Goal: Task Accomplishment & Management: Manage account settings

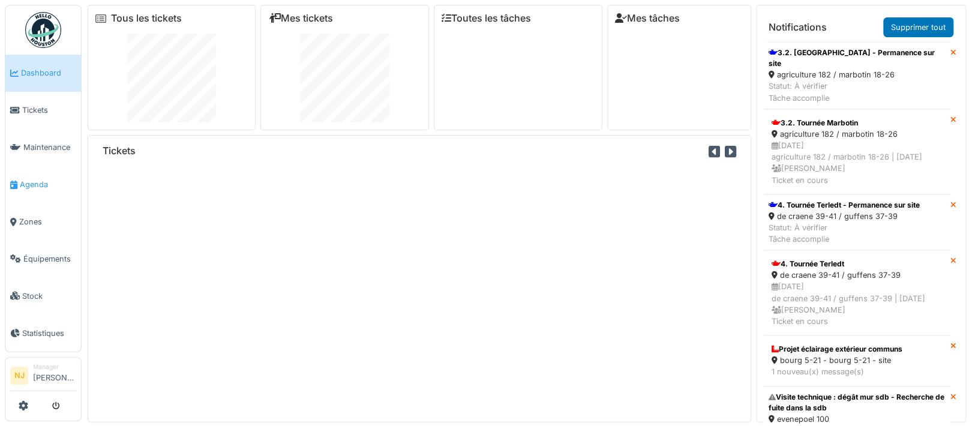
click at [33, 179] on span "Agenda" at bounding box center [48, 184] width 56 height 11
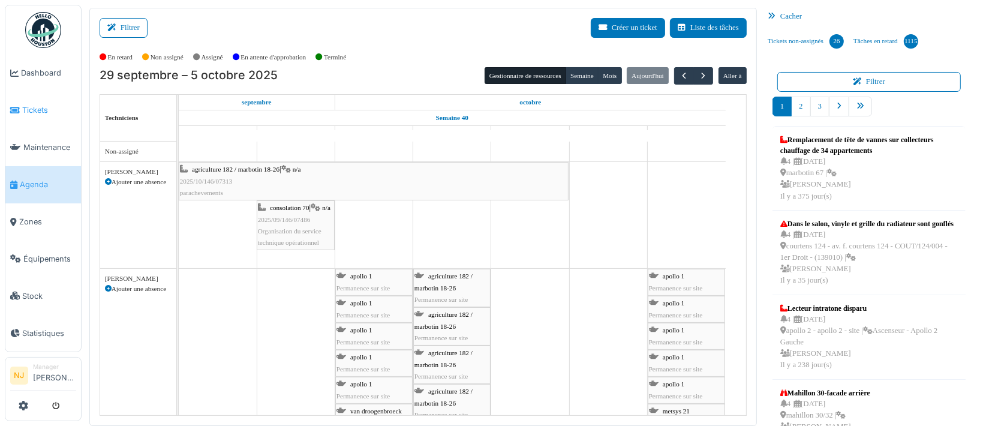
click at [29, 107] on span "Tickets" at bounding box center [49, 109] width 54 height 11
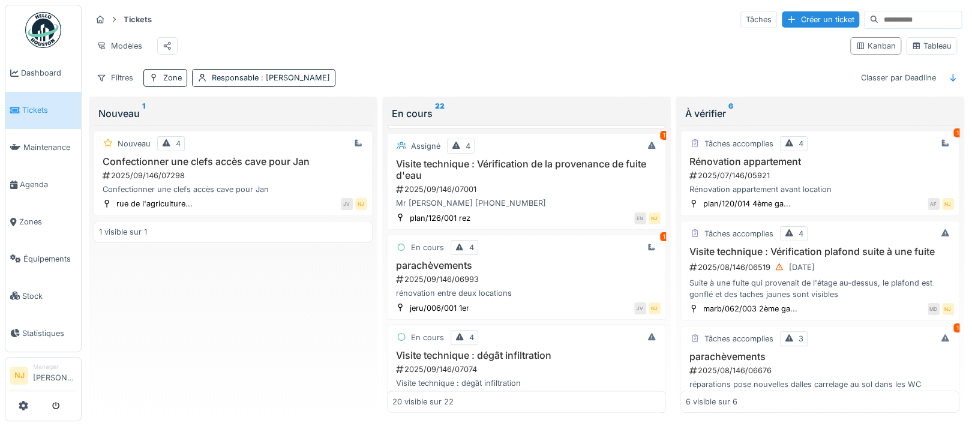
scroll to position [800, 0]
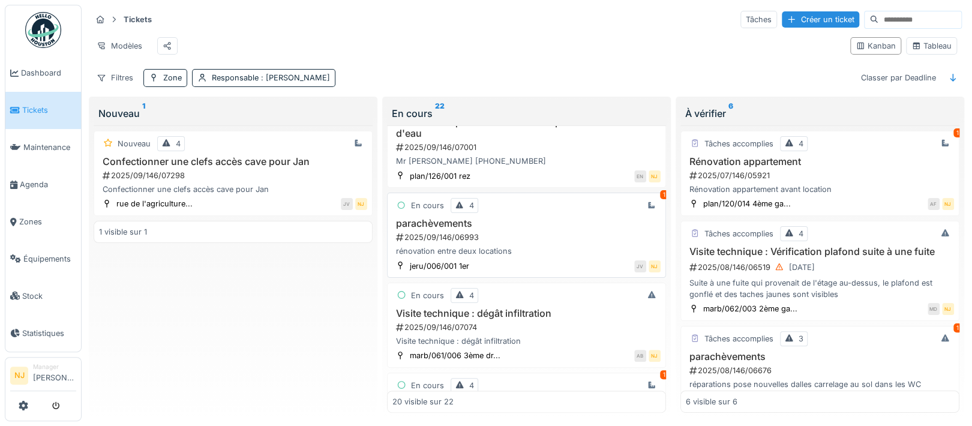
click at [425, 243] on div "2025/09/146/06993" at bounding box center [528, 237] width 266 height 11
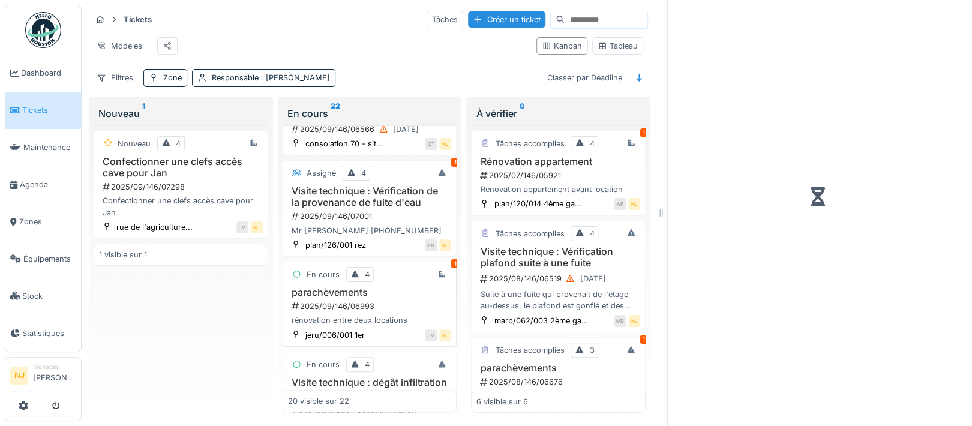
scroll to position [869, 0]
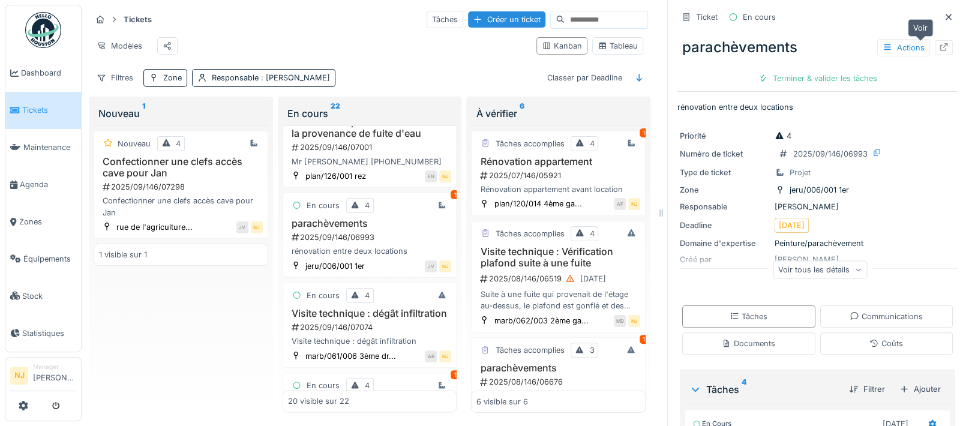
click at [939, 44] on icon at bounding box center [944, 47] width 10 height 8
click at [33, 179] on span "Agenda" at bounding box center [48, 184] width 56 height 11
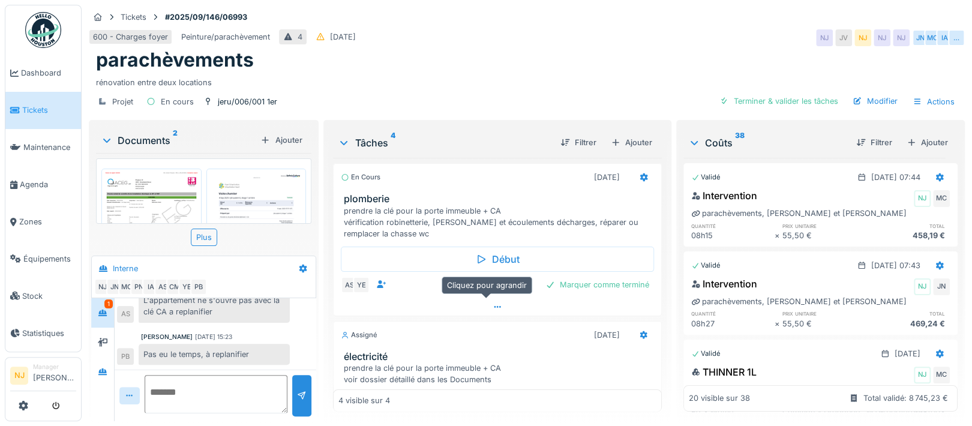
click at [493, 304] on icon at bounding box center [498, 307] width 10 height 8
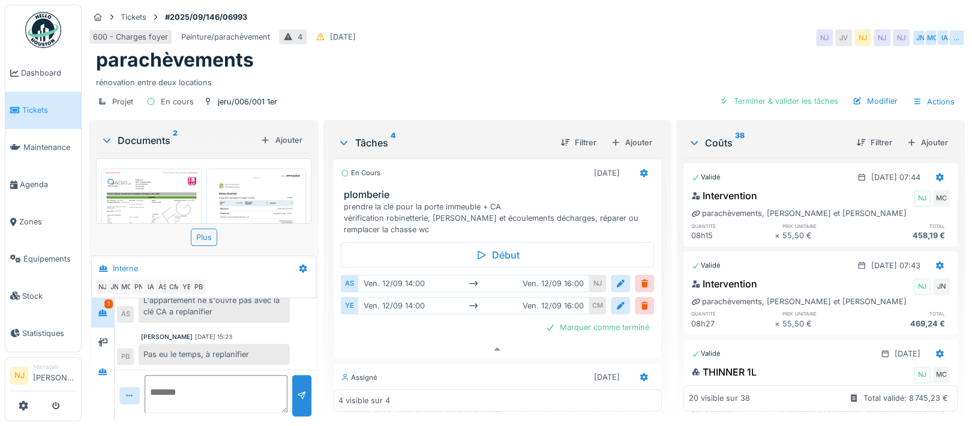
click at [109, 299] on div "1" at bounding box center [108, 303] width 8 height 9
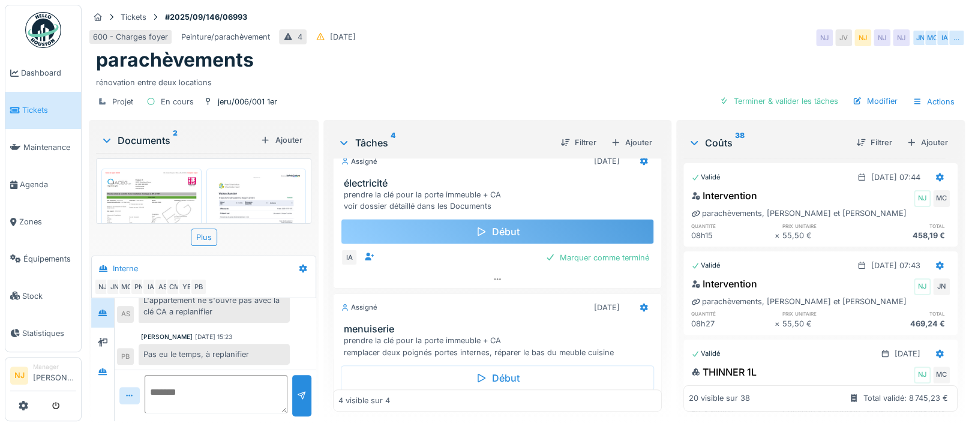
scroll to position [244, 0]
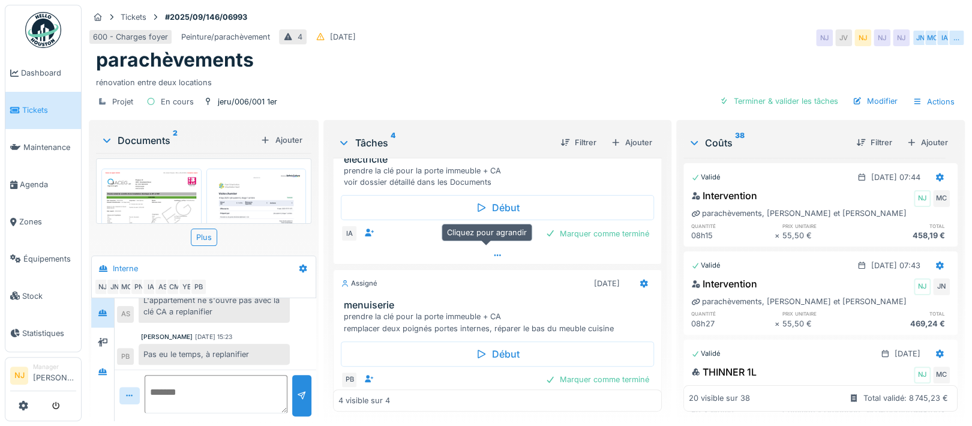
click at [493, 251] on icon at bounding box center [498, 255] width 10 height 8
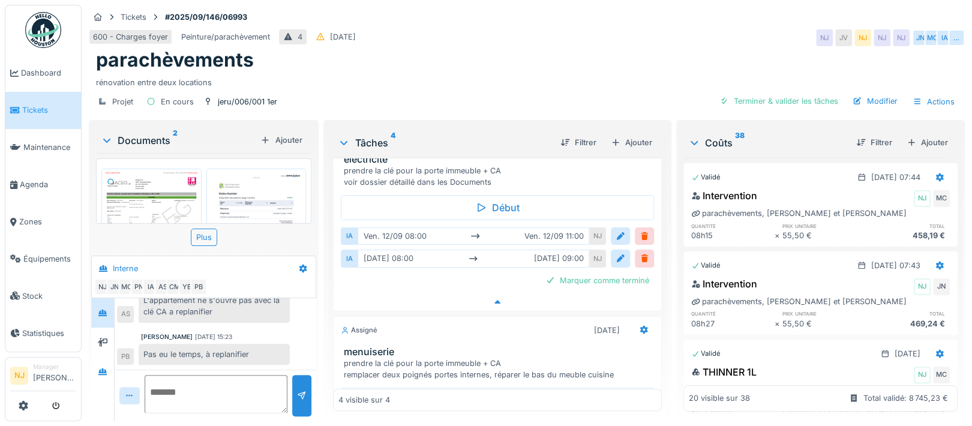
scroll to position [208, 0]
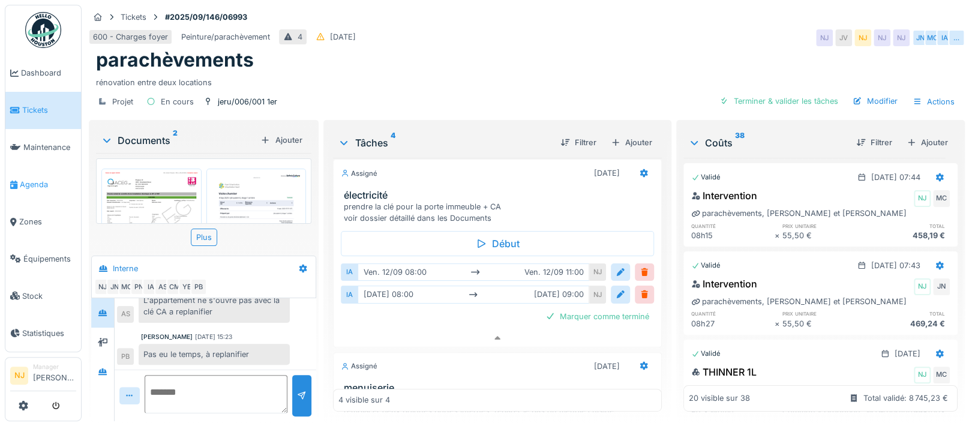
click at [31, 182] on span "Agenda" at bounding box center [48, 184] width 56 height 11
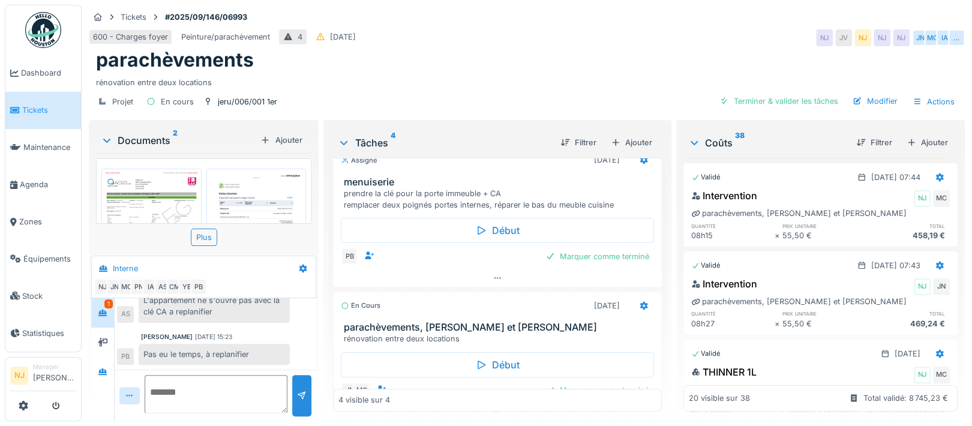
scroll to position [240, 0]
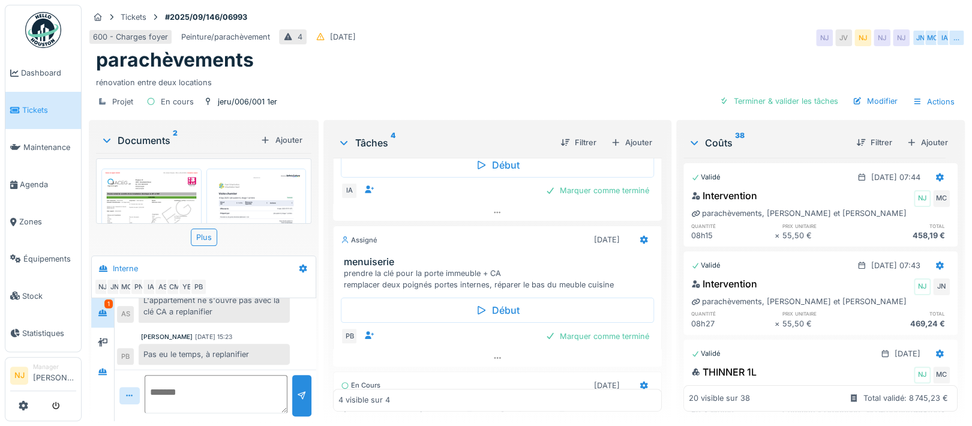
click at [254, 184] on img at bounding box center [256, 238] width 94 height 133
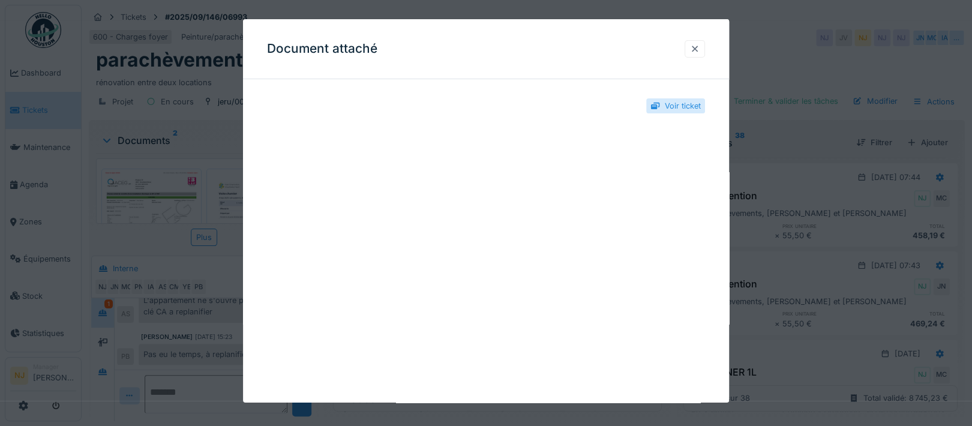
click at [700, 47] on div at bounding box center [695, 48] width 10 height 11
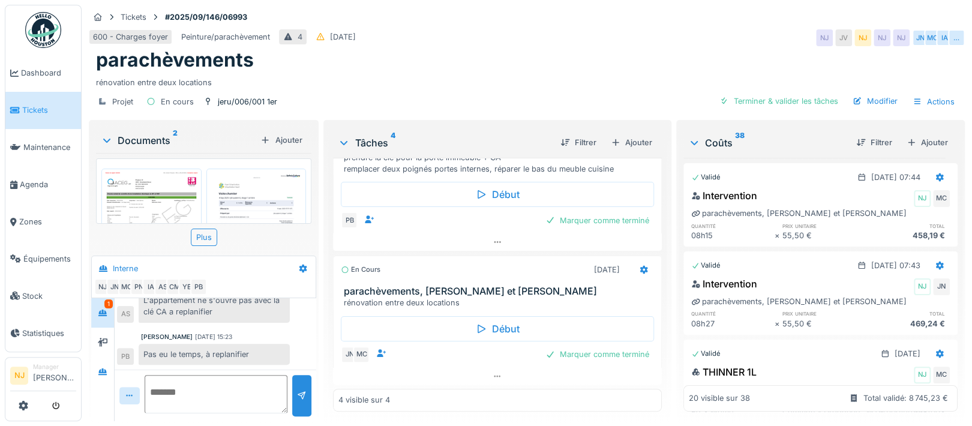
scroll to position [275, 0]
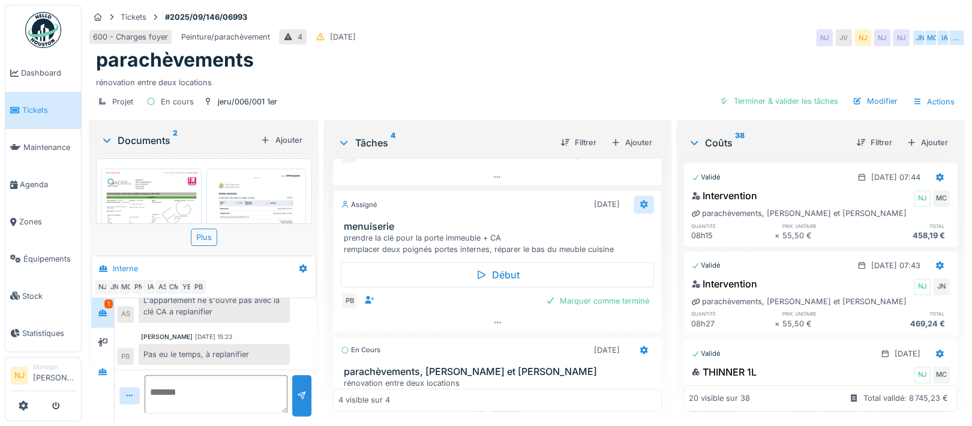
click at [640, 200] on icon at bounding box center [644, 204] width 8 height 8
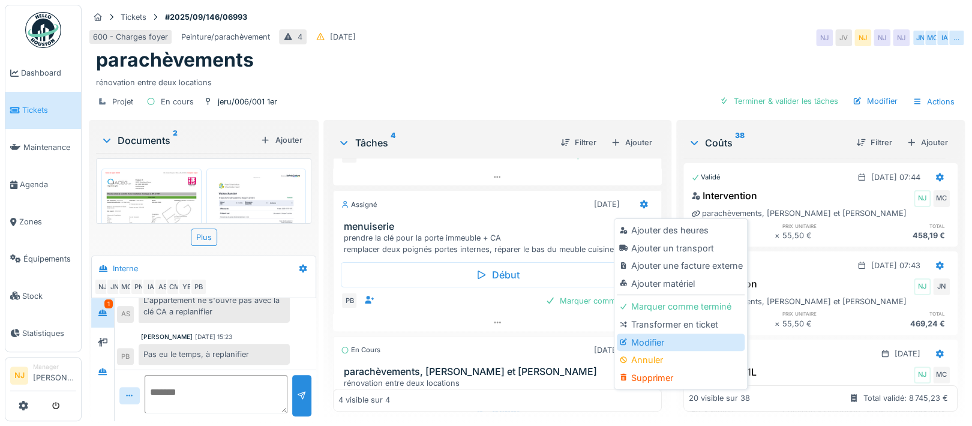
click at [656, 334] on div "Modifier" at bounding box center [681, 343] width 128 height 18
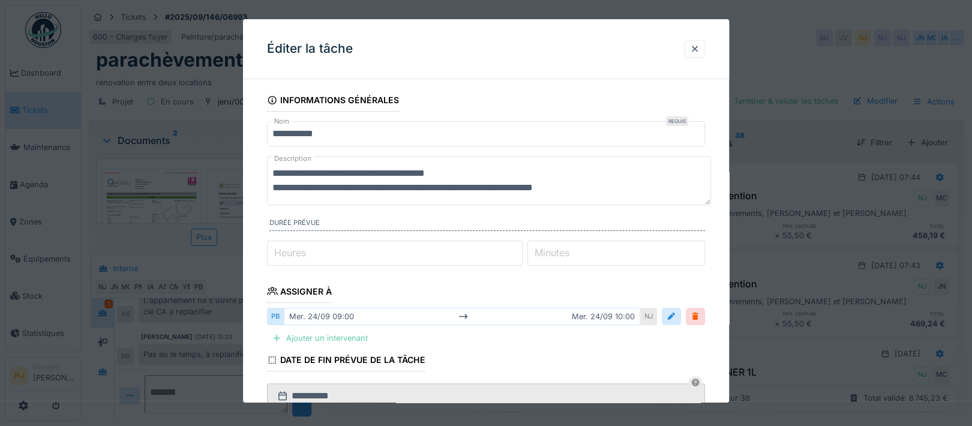
click at [354, 335] on div "Ajouter un intervenant" at bounding box center [320, 338] width 106 height 16
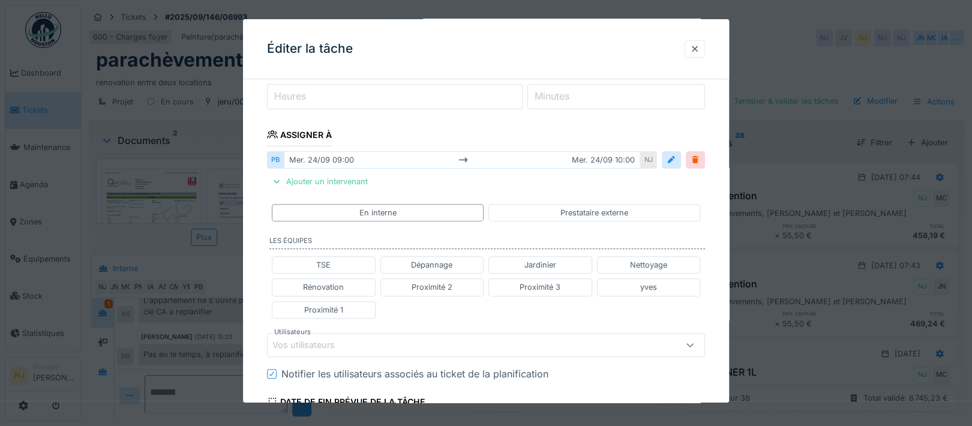
scroll to position [160, 0]
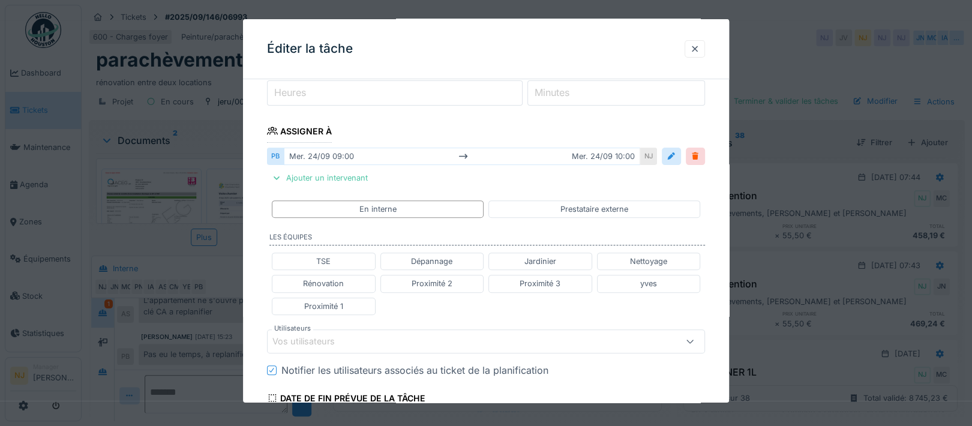
click at [321, 336] on div "Vos utilisateurs" at bounding box center [311, 341] width 79 height 13
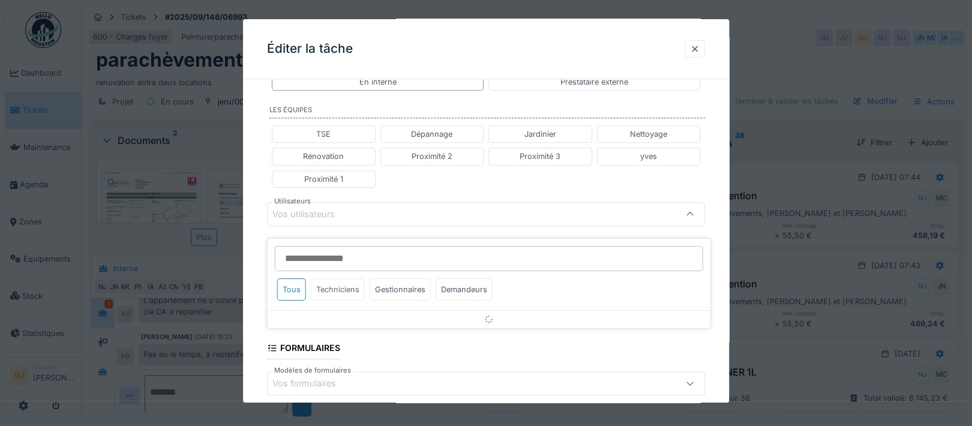
scroll to position [289, 0]
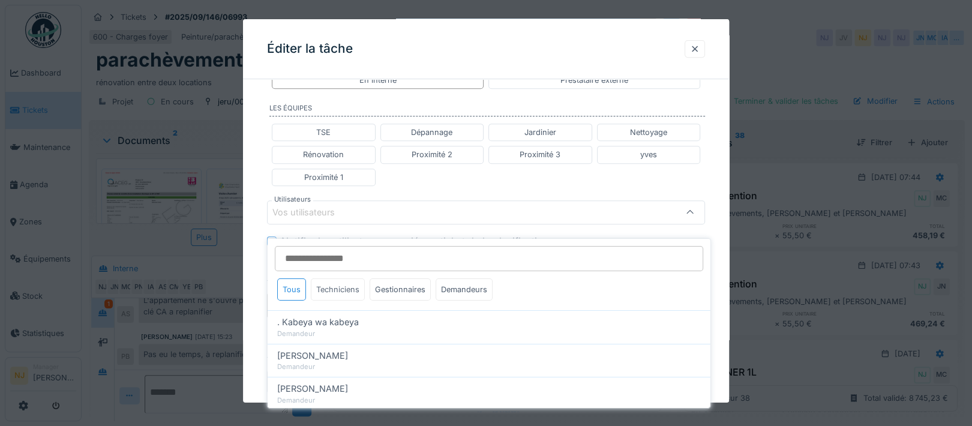
click at [342, 280] on div "Techniciens" at bounding box center [338, 289] width 54 height 22
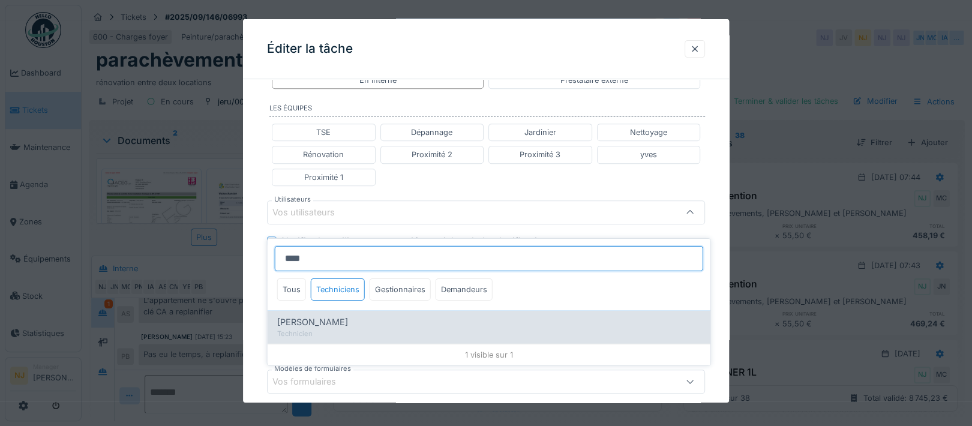
type input "****"
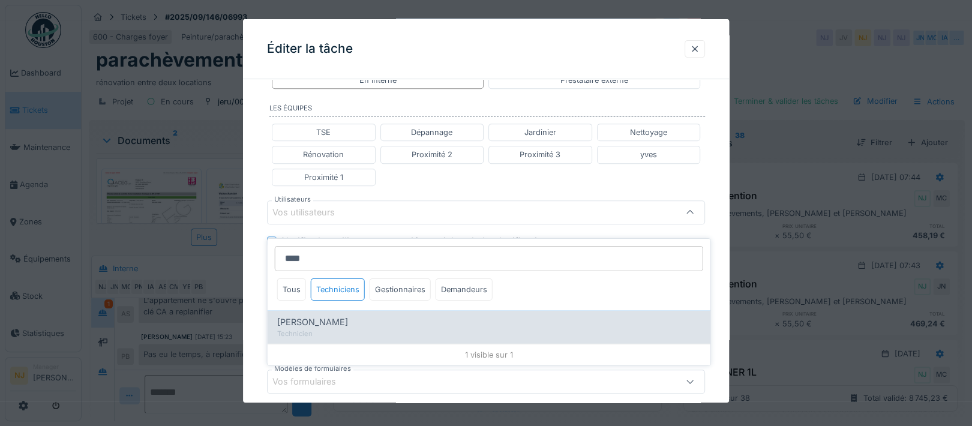
click at [317, 316] on span "[PERSON_NAME]" at bounding box center [312, 322] width 71 height 13
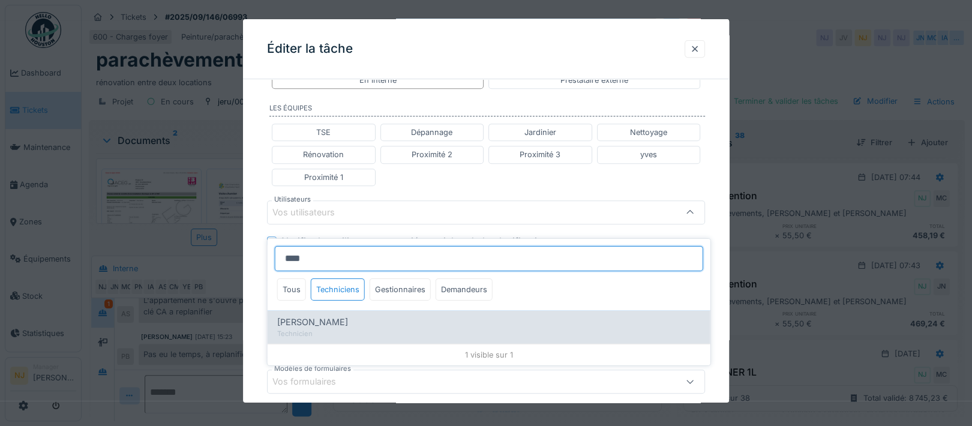
type input "****"
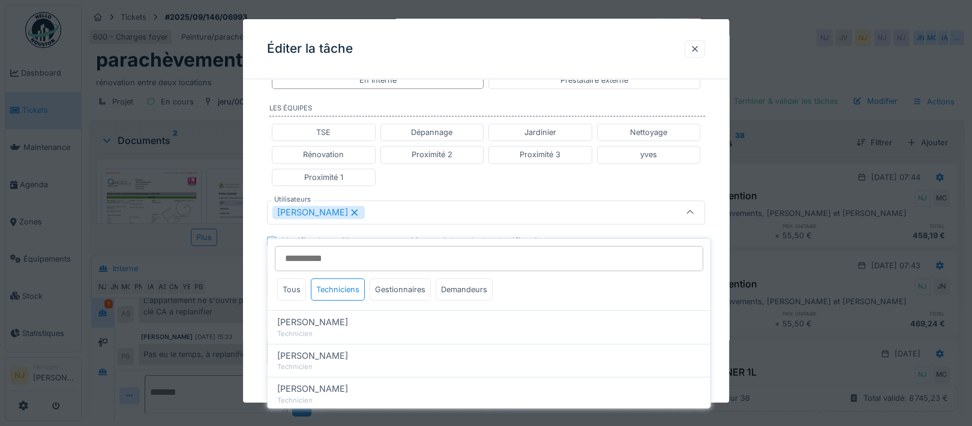
click at [256, 285] on div "**********" at bounding box center [486, 195] width 486 height 791
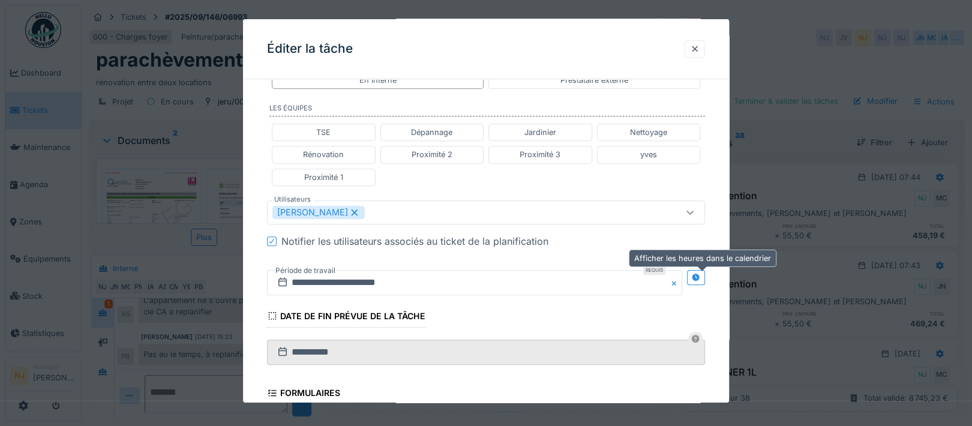
click at [700, 275] on icon at bounding box center [696, 278] width 8 height 8
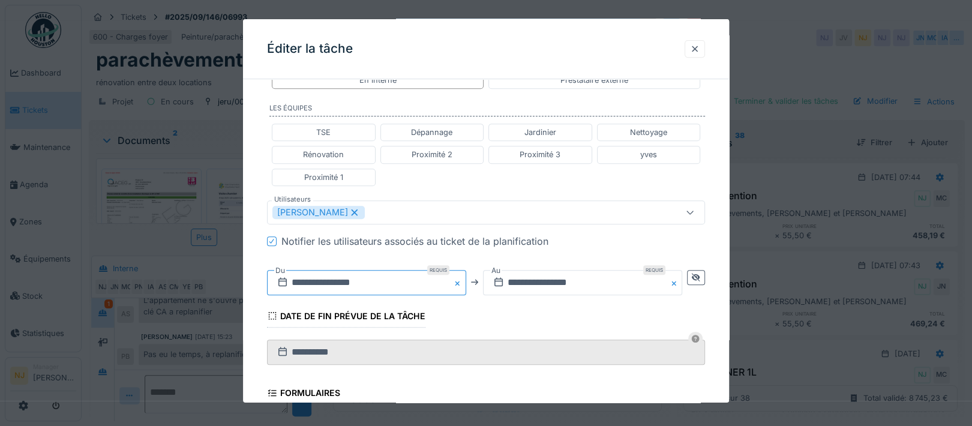
click at [349, 282] on input "**********" at bounding box center [366, 282] width 199 height 25
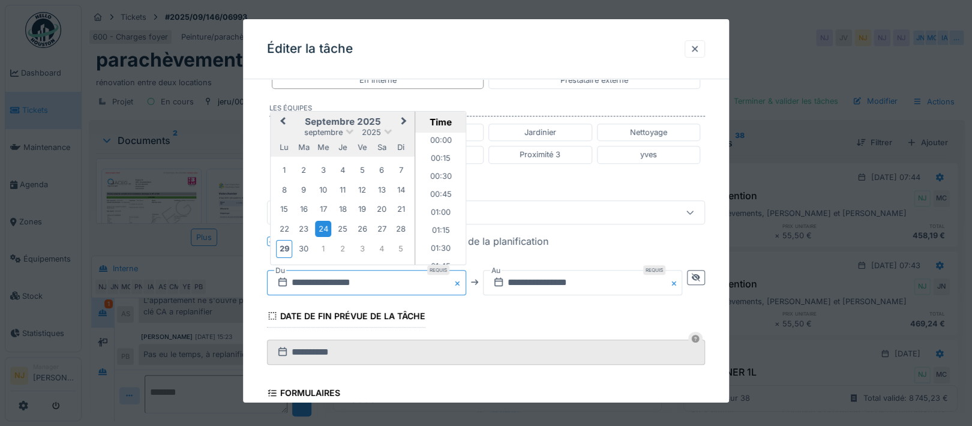
scroll to position [590, 0]
click at [305, 248] on div "30" at bounding box center [304, 249] width 16 height 16
click at [437, 204] on li "12:30" at bounding box center [440, 211] width 51 height 18
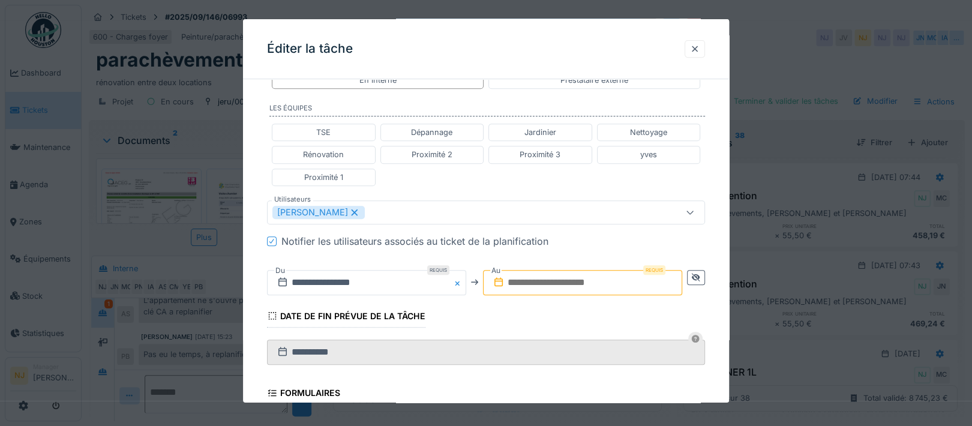
click at [583, 276] on input "text" at bounding box center [582, 282] width 199 height 25
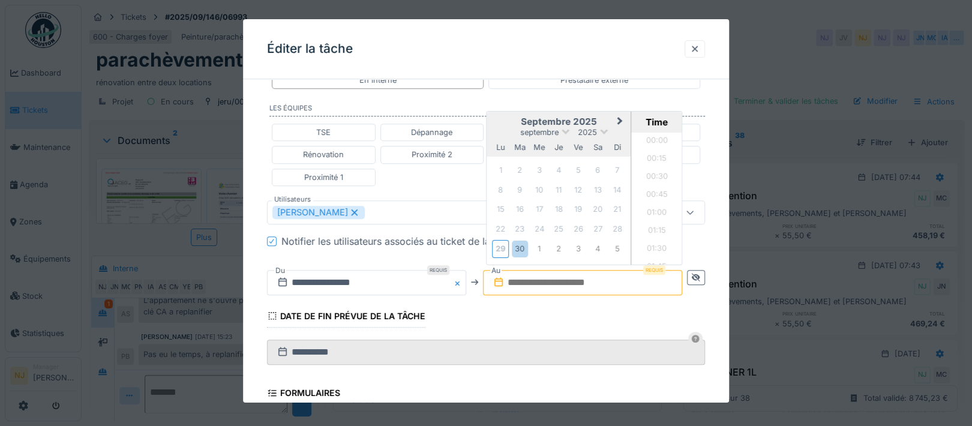
scroll to position [590, 0]
drag, startPoint x: 518, startPoint y: 244, endPoint x: 521, endPoint y: 250, distance: 6.7
click at [519, 244] on div "30" at bounding box center [520, 249] width 16 height 16
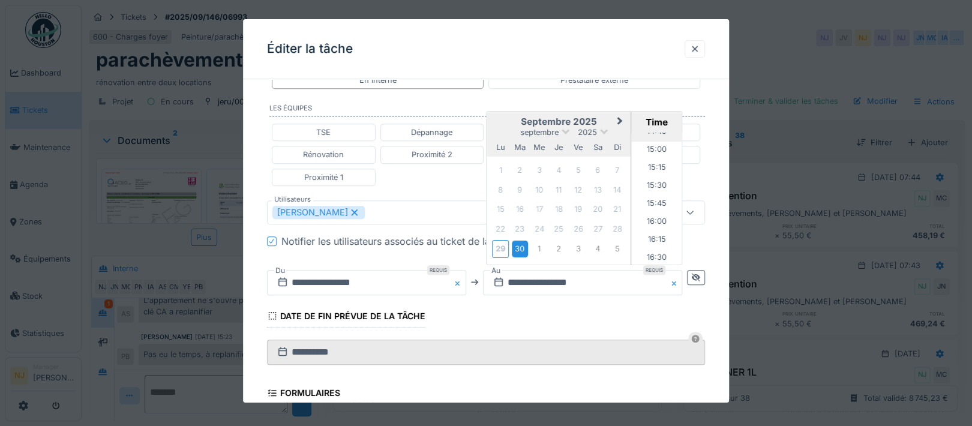
scroll to position [991, 0]
click at [656, 156] on li "14:00" at bounding box center [657, 159] width 51 height 18
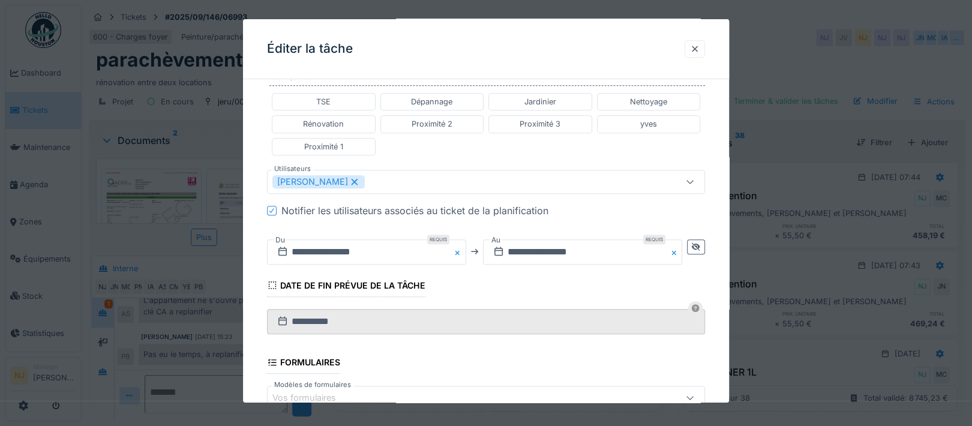
scroll to position [475, 0]
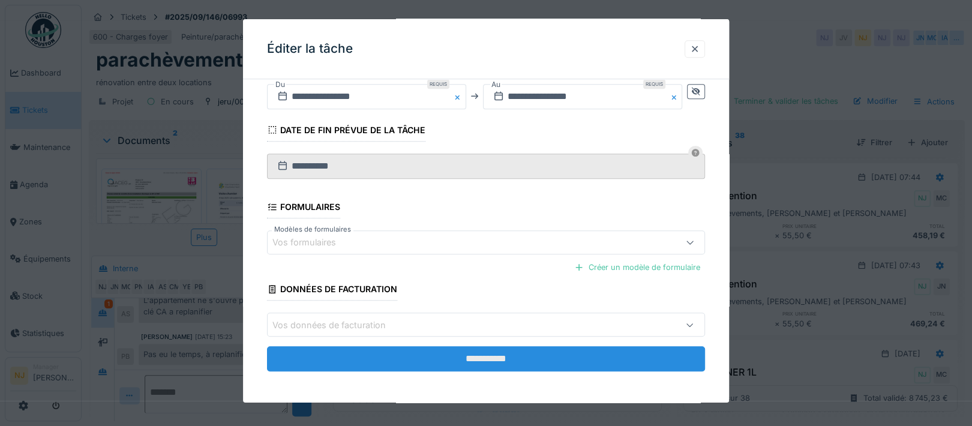
click at [488, 352] on input "**********" at bounding box center [486, 358] width 438 height 25
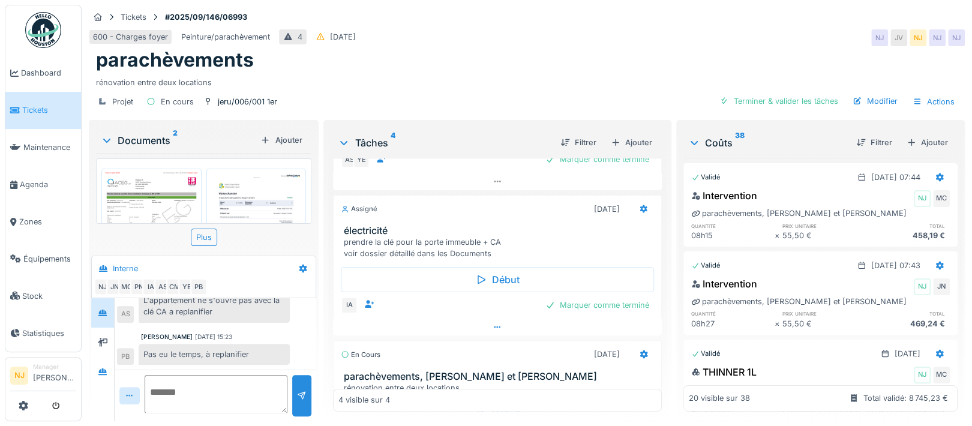
scroll to position [35, 0]
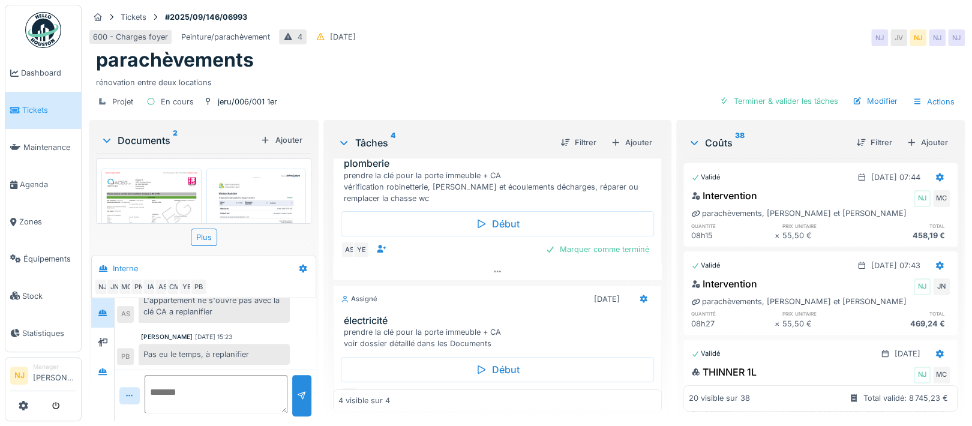
click at [434, 326] on div "prendre la clé pour la porte immeuble + CA voir dossier détaillé dans les Docum…" at bounding box center [499, 337] width 313 height 23
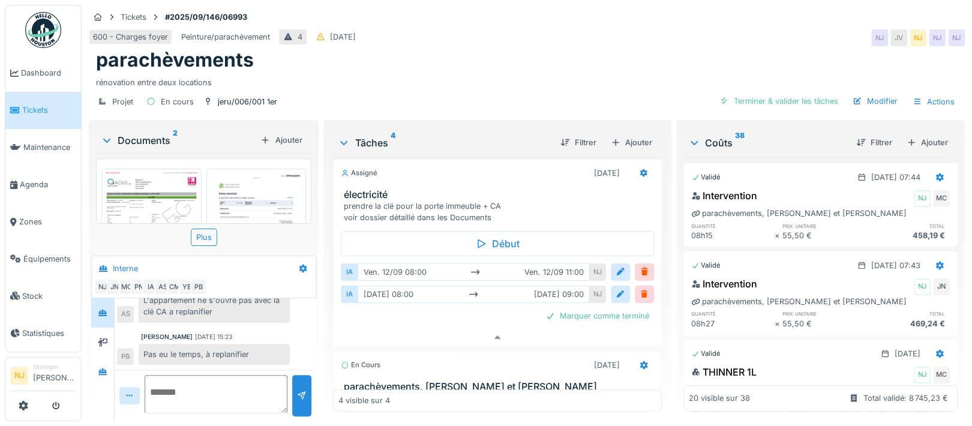
scroll to position [440, 0]
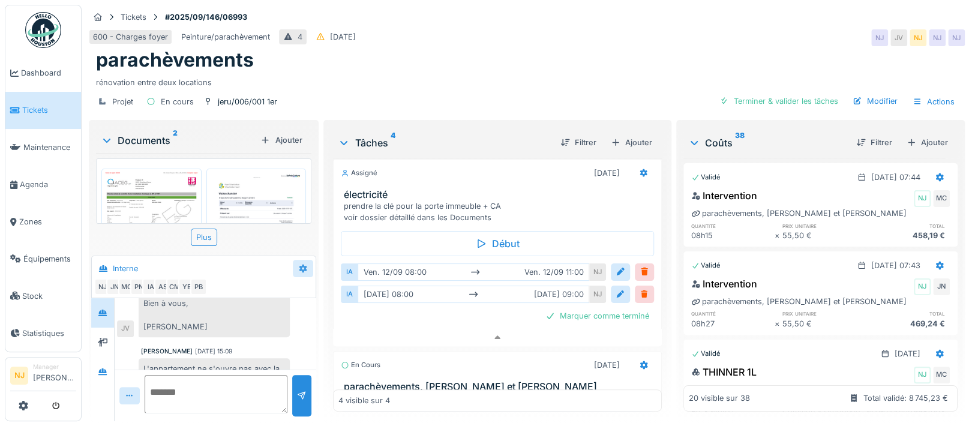
click at [299, 265] on icon at bounding box center [303, 269] width 10 height 8
click at [326, 286] on div "Modifier" at bounding box center [349, 295] width 112 height 18
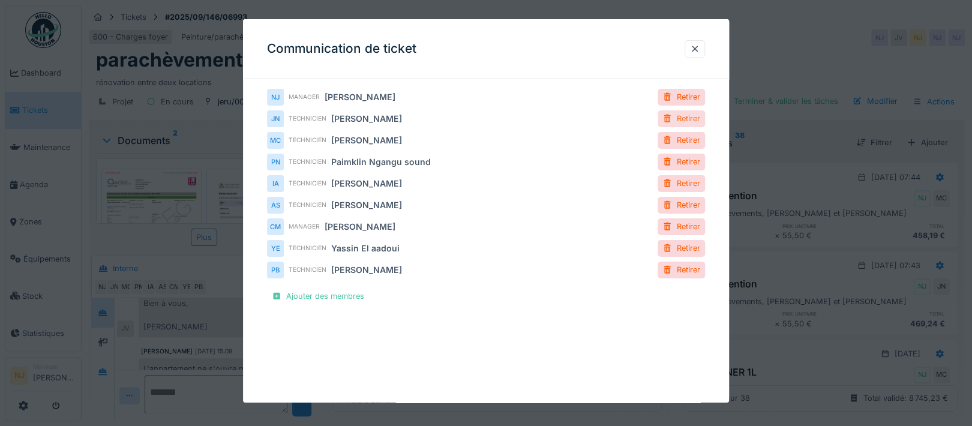
click at [671, 119] on div at bounding box center [667, 118] width 10 height 11
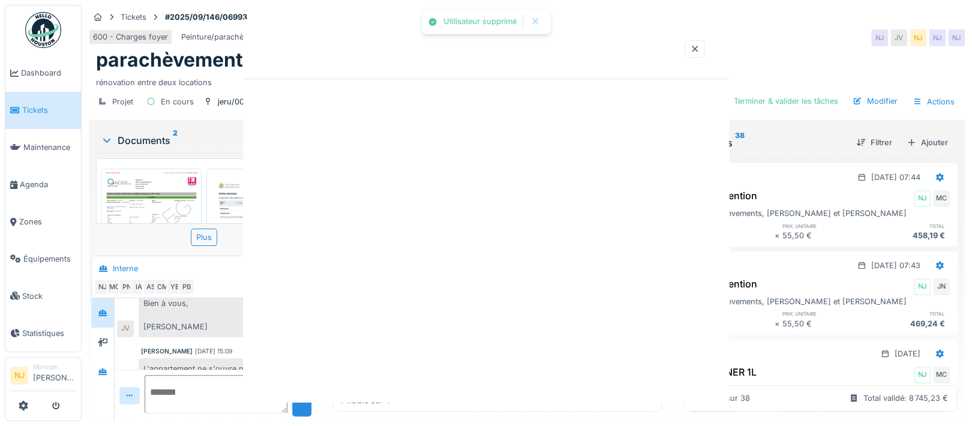
scroll to position [520, 0]
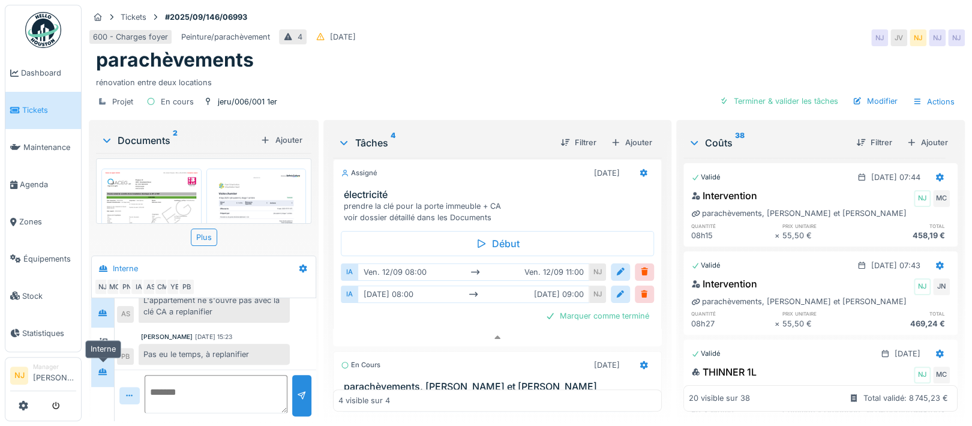
click at [109, 365] on div at bounding box center [103, 372] width 18 height 15
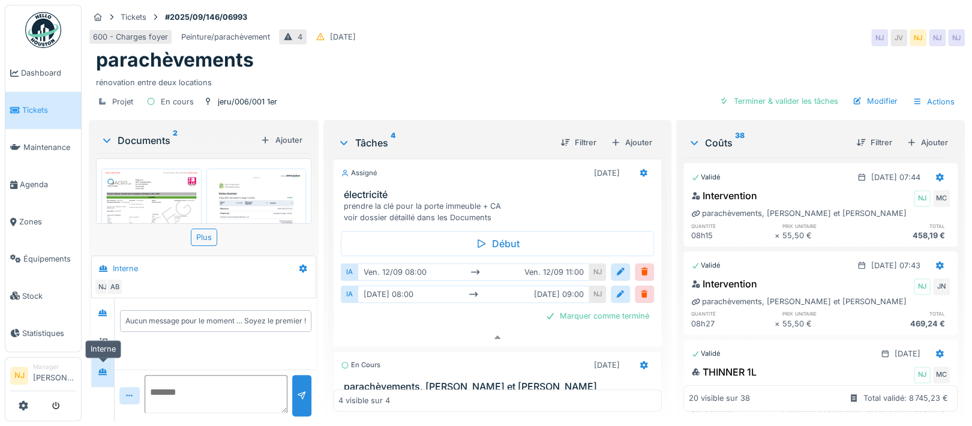
scroll to position [0, 0]
click at [302, 265] on icon at bounding box center [303, 269] width 10 height 8
click at [333, 304] on div "Créer une conversation" at bounding box center [349, 313] width 112 height 18
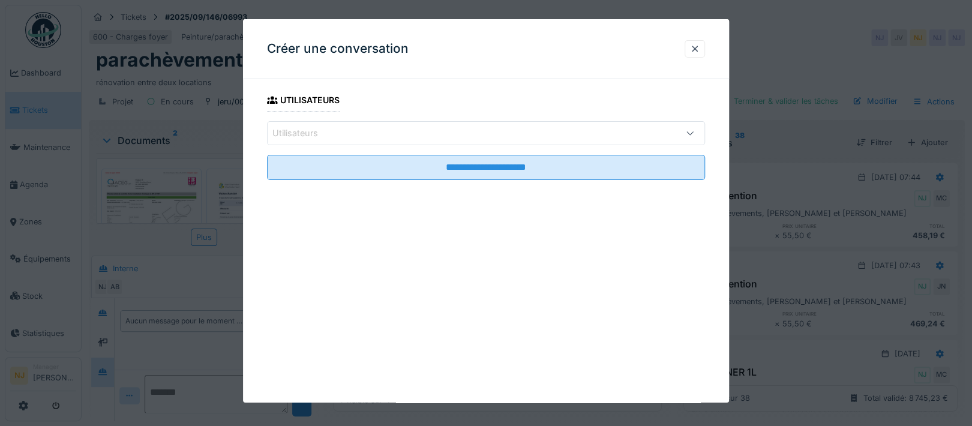
click at [359, 136] on div "Utilisateurs" at bounding box center [459, 133] width 375 height 13
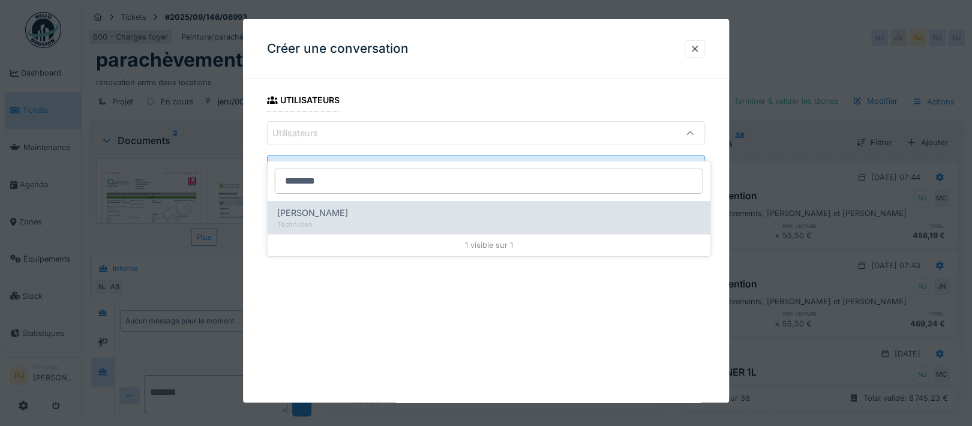
type input "********"
click at [310, 206] on span "[PERSON_NAME]" at bounding box center [312, 212] width 71 height 13
type input "****"
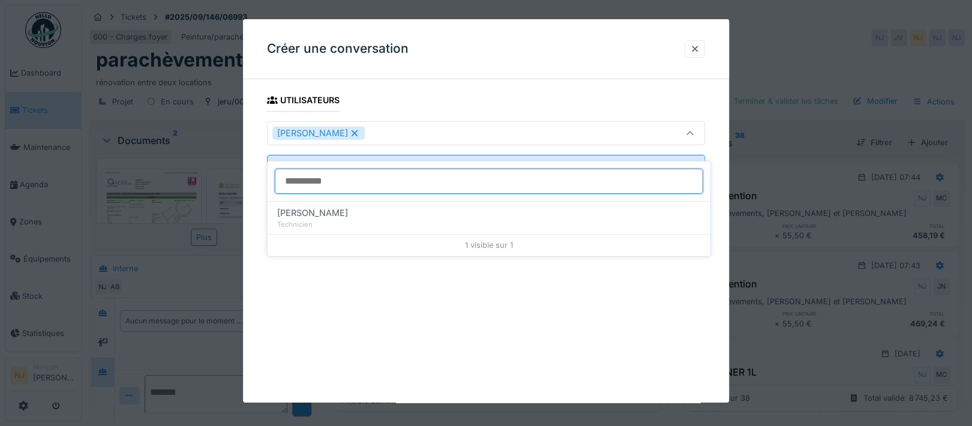
click at [330, 169] on input at bounding box center [489, 181] width 428 height 25
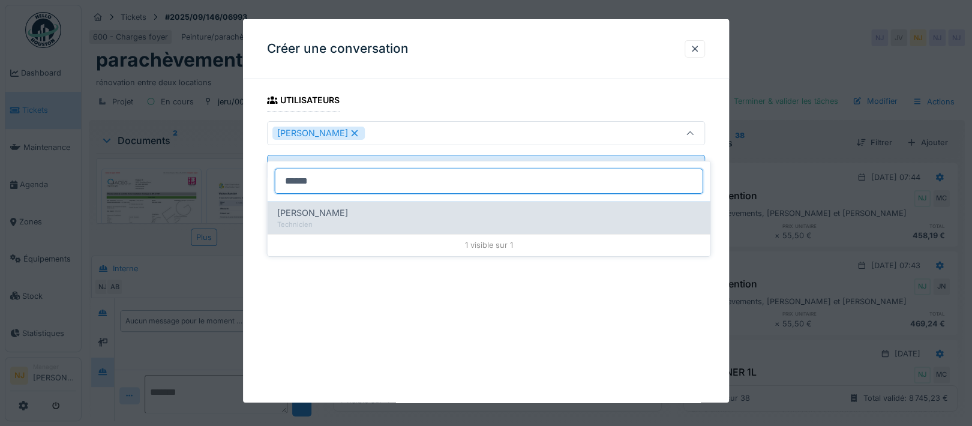
type input "******"
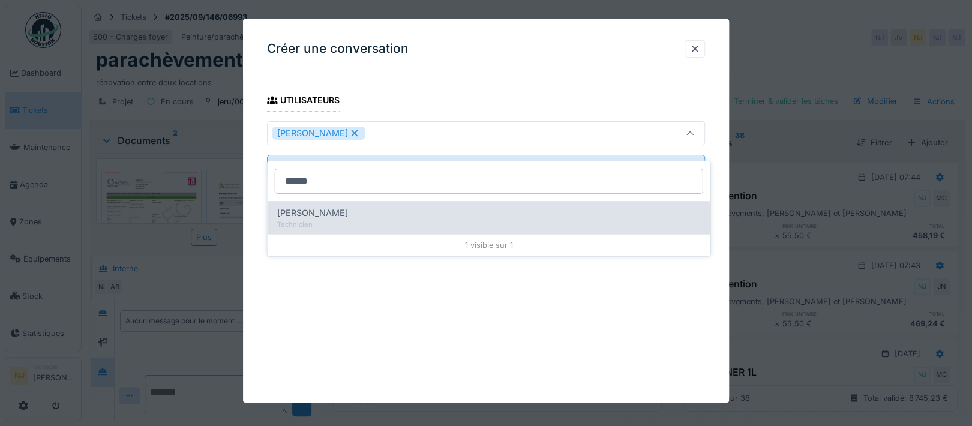
click at [317, 206] on span "[PERSON_NAME]" at bounding box center [312, 212] width 71 height 13
type input "*********"
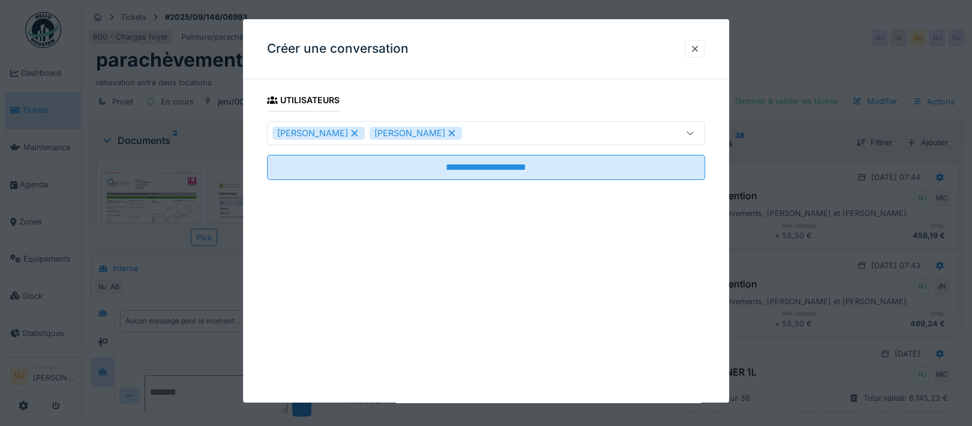
click at [254, 221] on div "**********" at bounding box center [486, 210] width 486 height 383
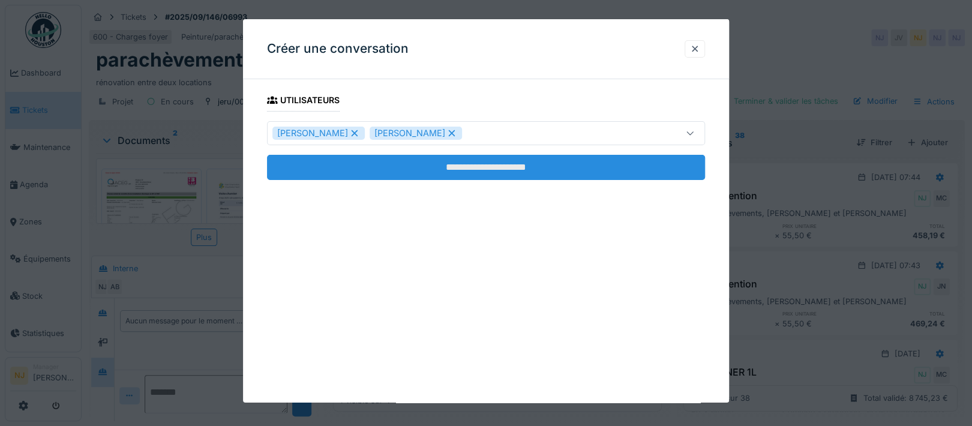
click at [476, 168] on input "**********" at bounding box center [486, 167] width 438 height 25
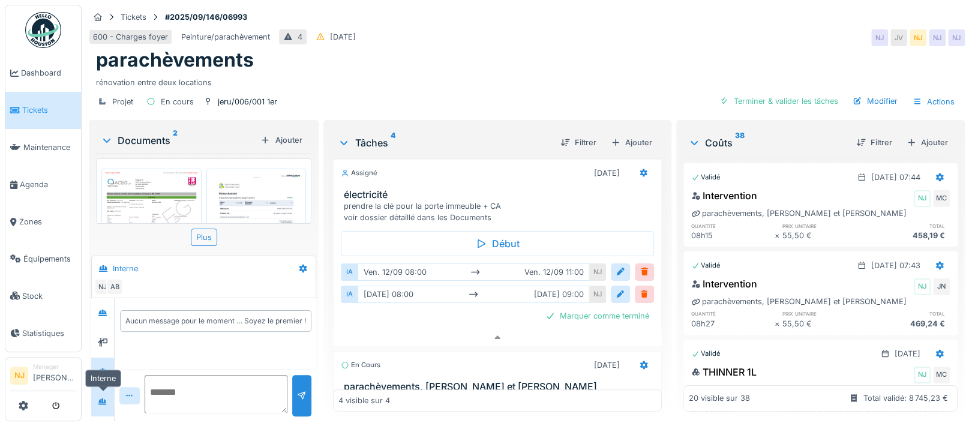
click at [99, 398] on icon at bounding box center [102, 401] width 8 height 7
click at [167, 377] on textarea at bounding box center [216, 394] width 143 height 38
click at [188, 380] on textarea "**********" at bounding box center [214, 394] width 139 height 38
click at [234, 394] on textarea "**********" at bounding box center [214, 394] width 139 height 38
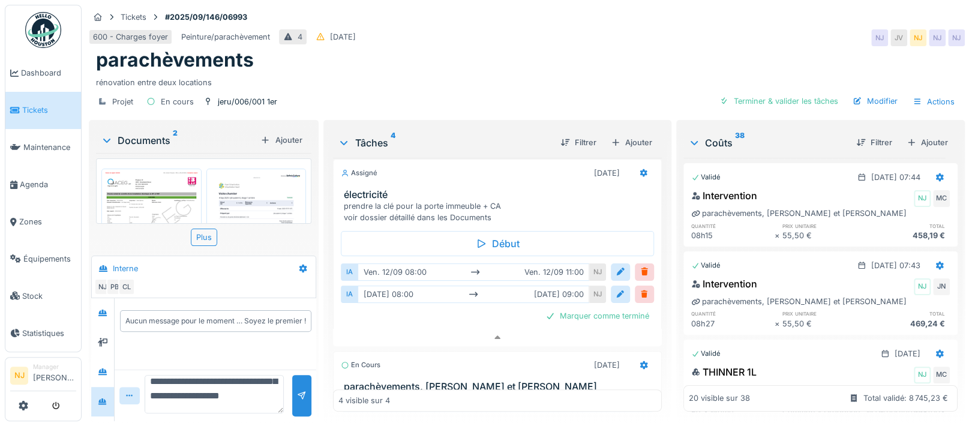
scroll to position [57, 0]
click at [214, 396] on textarea "**********" at bounding box center [214, 394] width 139 height 38
type textarea "**********"
click at [297, 390] on div at bounding box center [302, 395] width 10 height 11
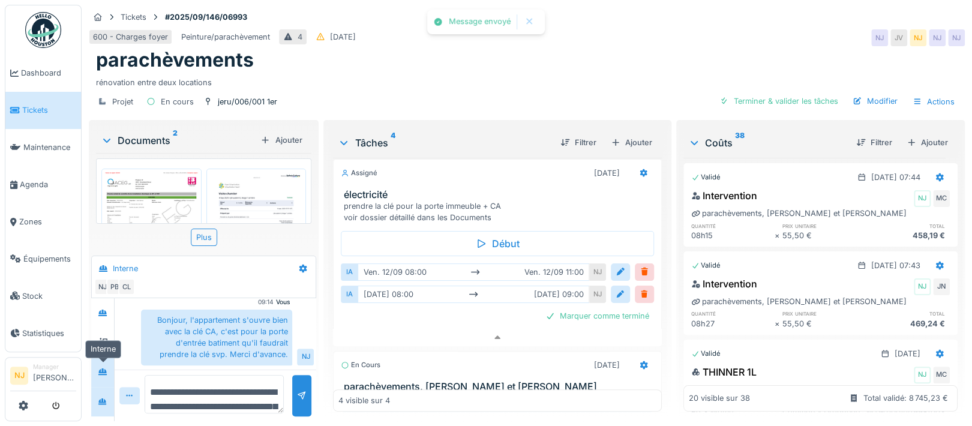
click at [104, 368] on icon at bounding box center [102, 371] width 8 height 7
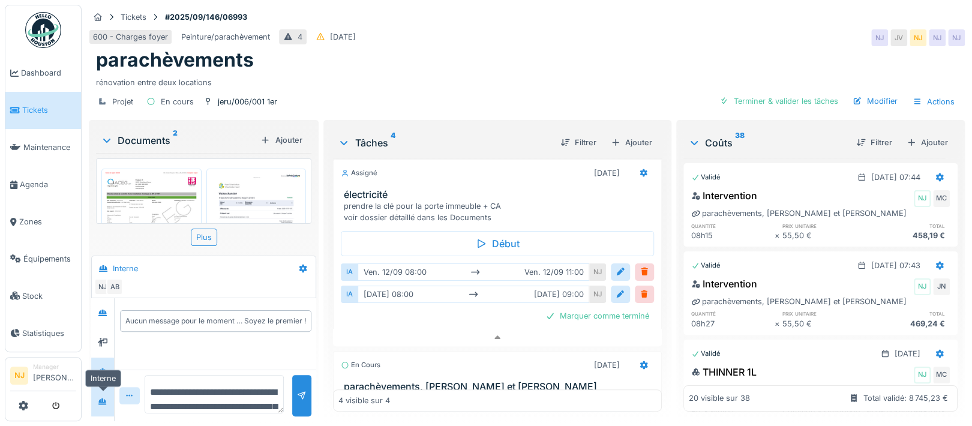
click at [103, 398] on icon at bounding box center [102, 401] width 8 height 7
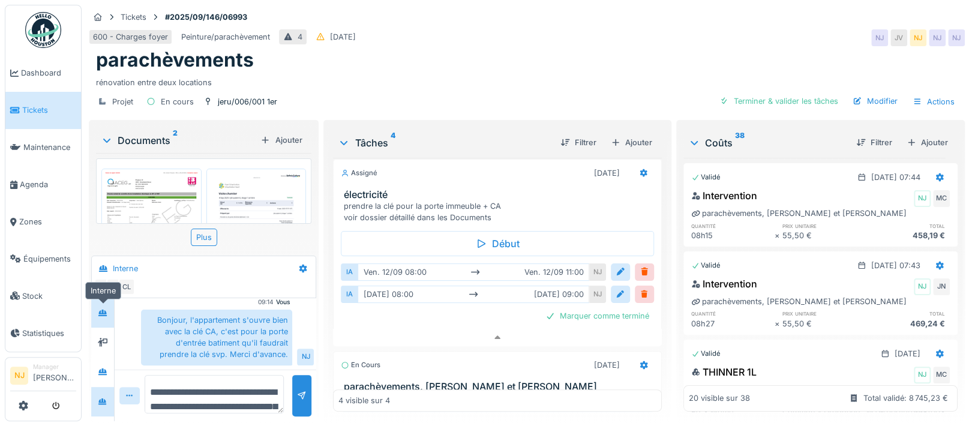
click at [100, 310] on icon at bounding box center [102, 313] width 8 height 7
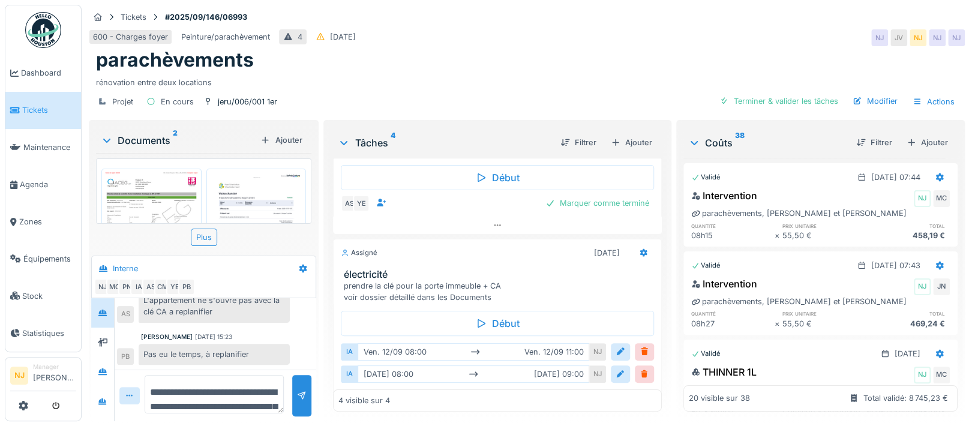
scroll to position [520, 0]
click at [100, 368] on icon at bounding box center [102, 371] width 8 height 7
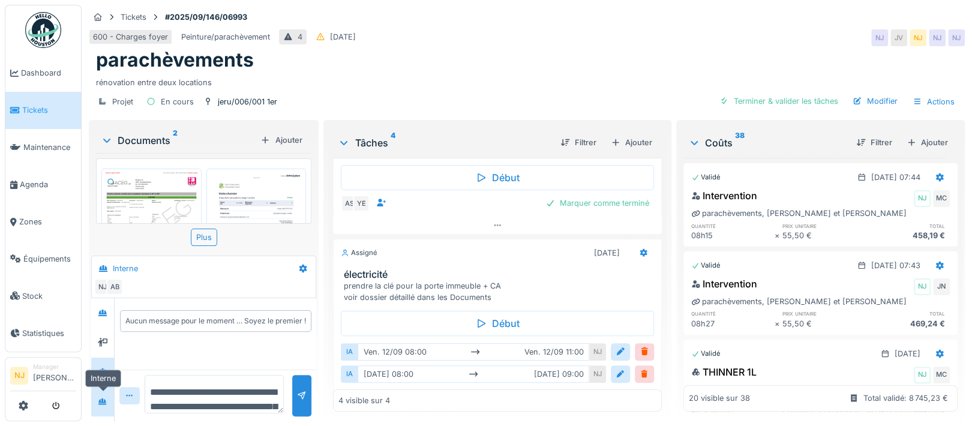
click at [103, 398] on icon at bounding box center [102, 401] width 8 height 7
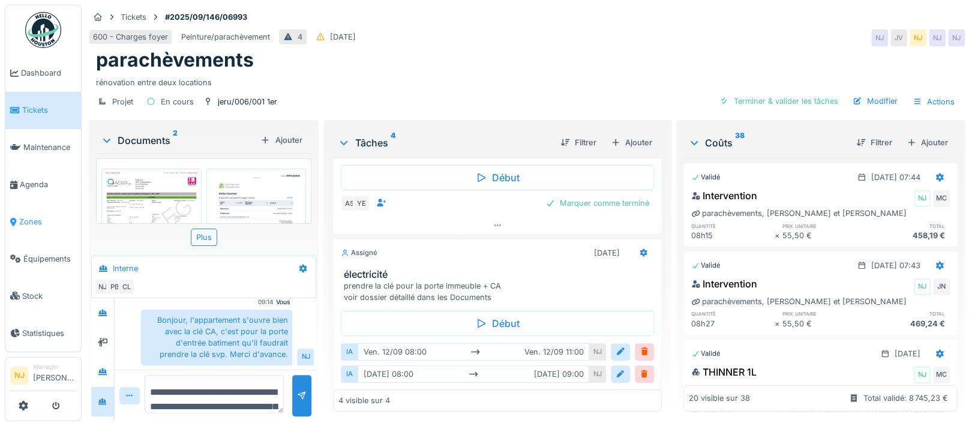
click at [32, 216] on span "Zones" at bounding box center [47, 221] width 57 height 11
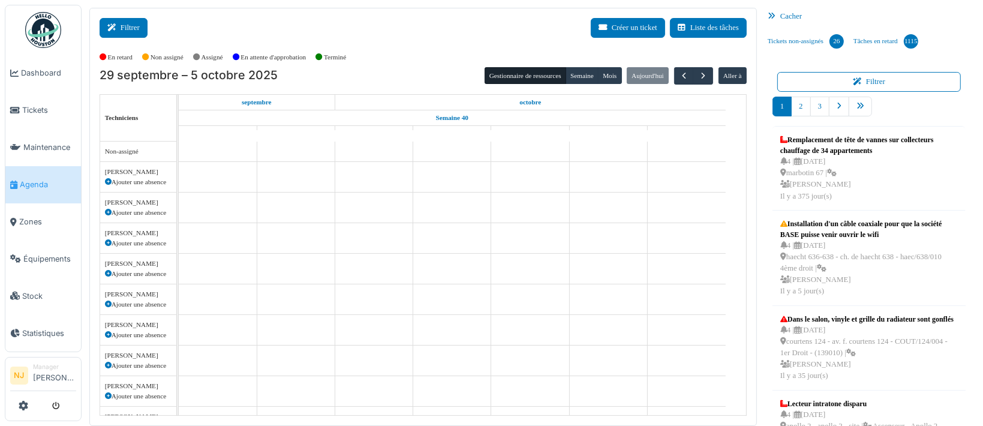
click at [127, 24] on button "Filtrer" at bounding box center [124, 28] width 48 height 20
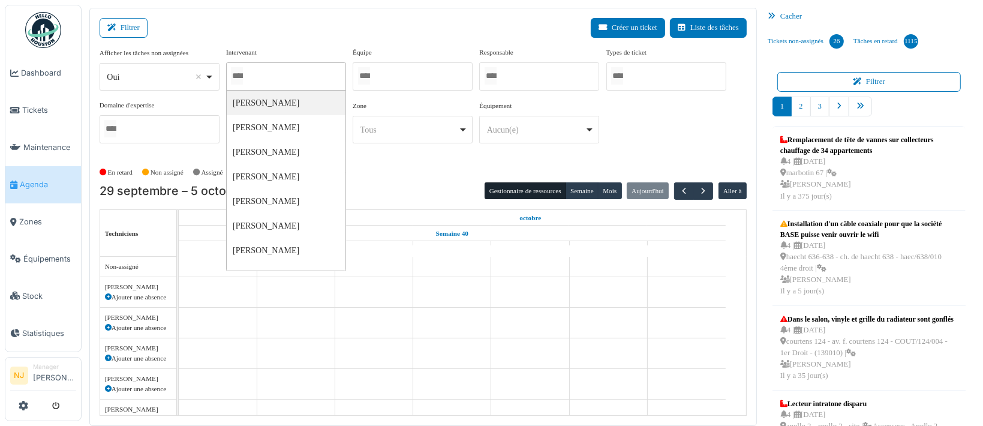
click at [243, 76] on input "Tous" at bounding box center [237, 75] width 12 height 17
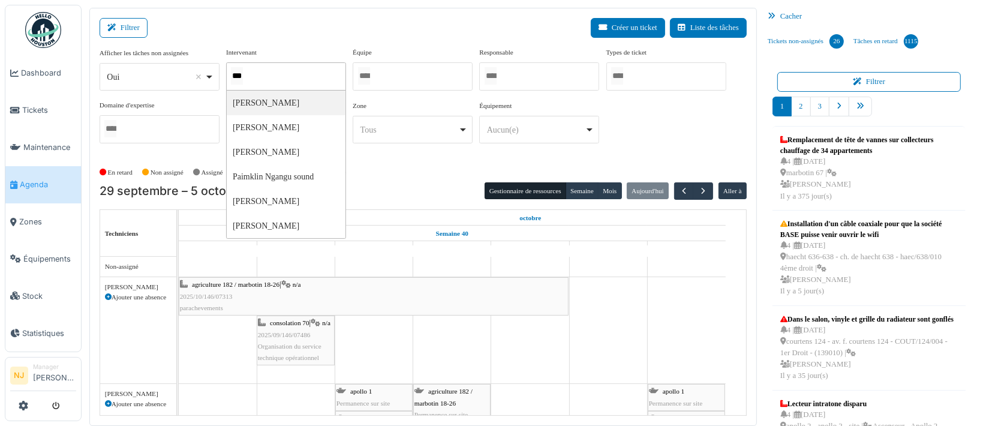
type input "****"
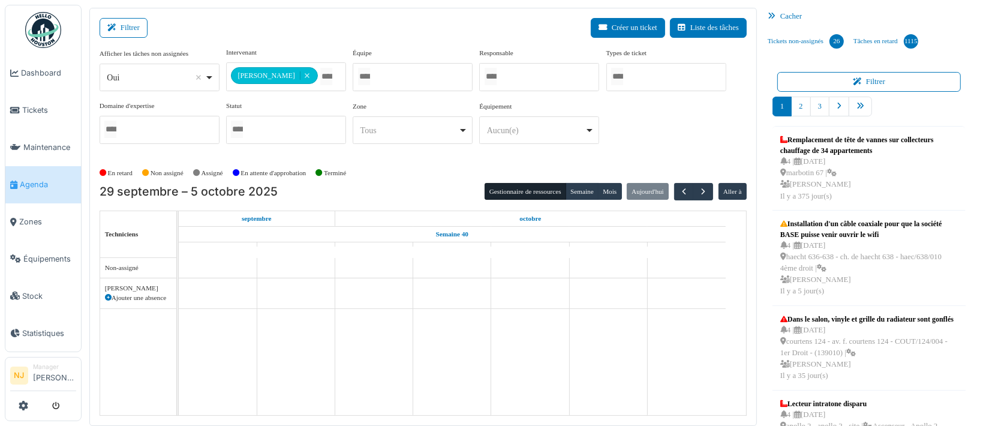
click at [286, 36] on div "Filtrer Créer un ticket Liste des tâches" at bounding box center [423, 32] width 647 height 29
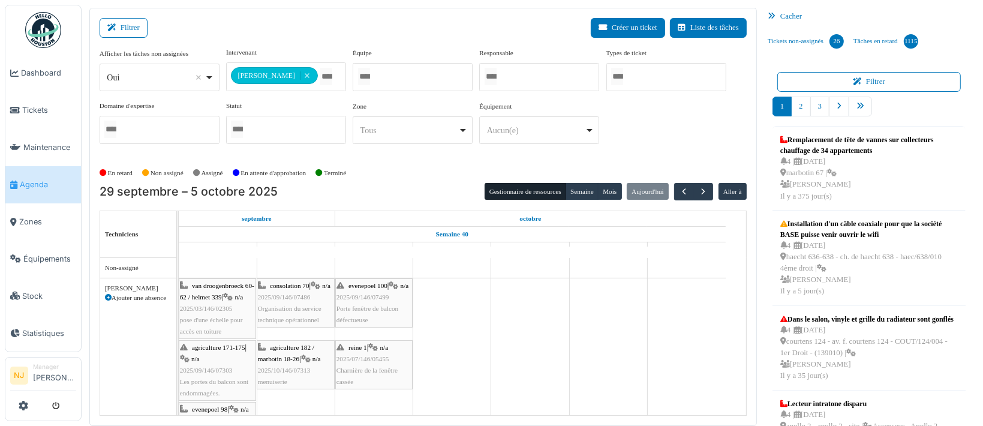
scroll to position [41, 0]
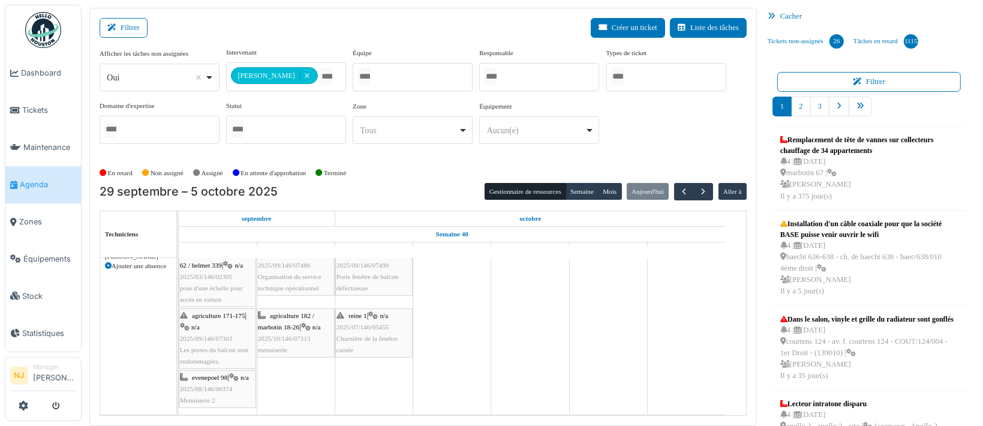
click at [290, 335] on span "2025/10/146/07313" at bounding box center [284, 338] width 53 height 7
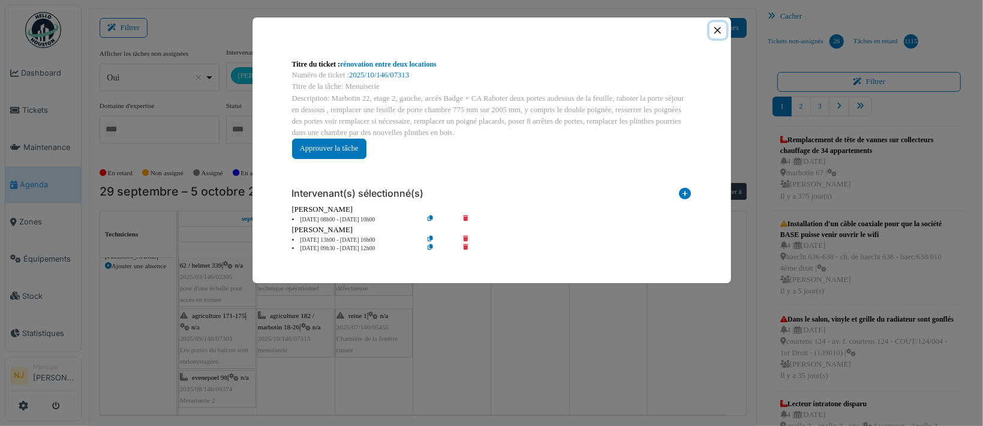
click at [718, 31] on button "Close" at bounding box center [718, 30] width 16 height 16
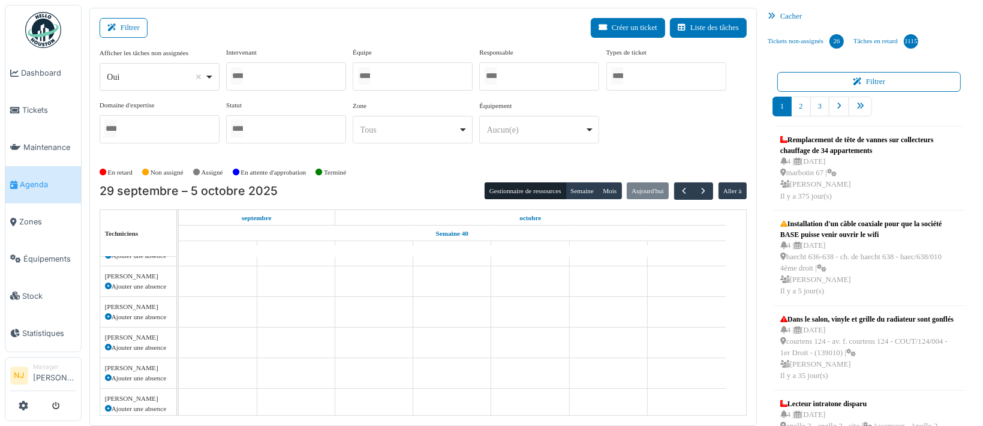
scroll to position [432, 0]
click at [279, 77] on div at bounding box center [286, 76] width 120 height 28
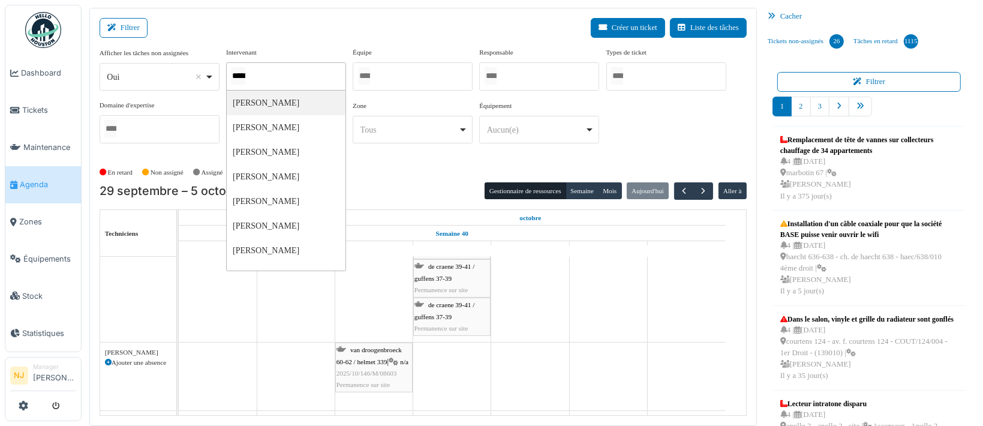
type input "******"
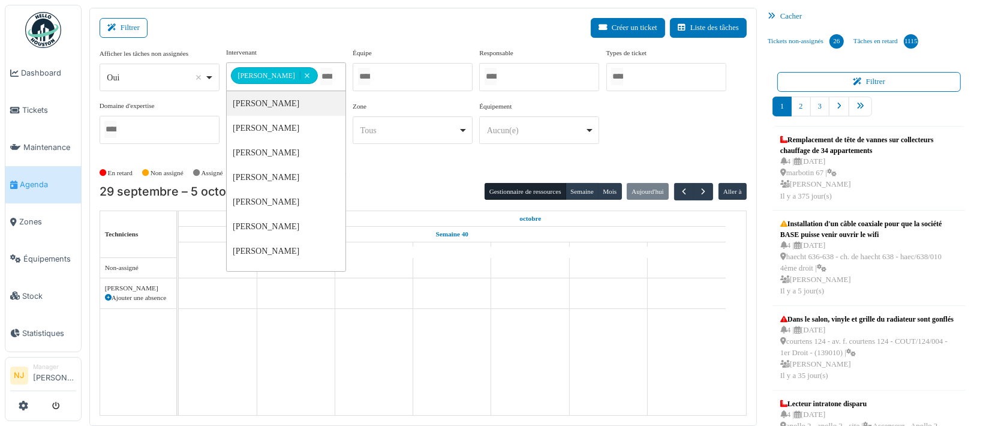
scroll to position [0, 0]
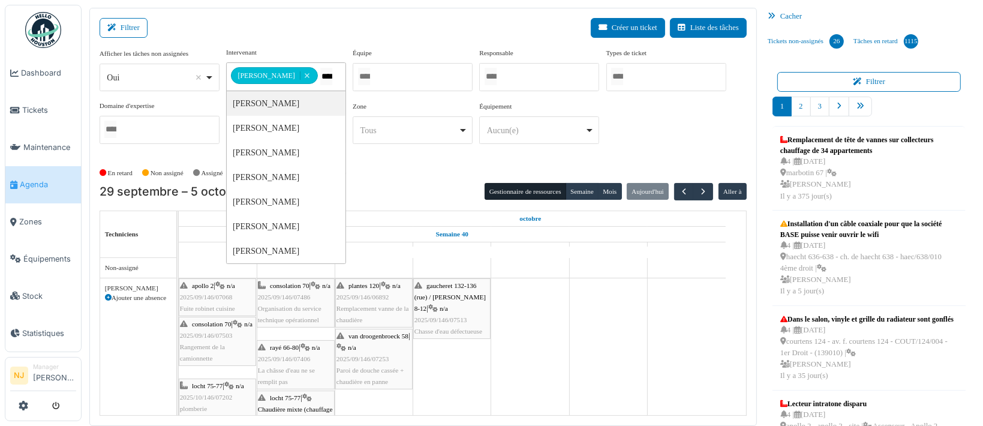
type input "*****"
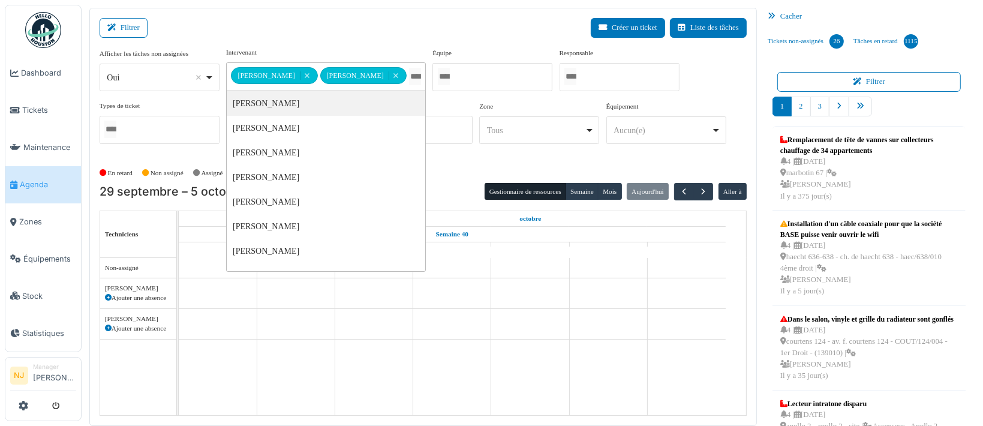
click at [328, 34] on div "Filtrer Créer un ticket Liste des tâches" at bounding box center [423, 32] width 647 height 29
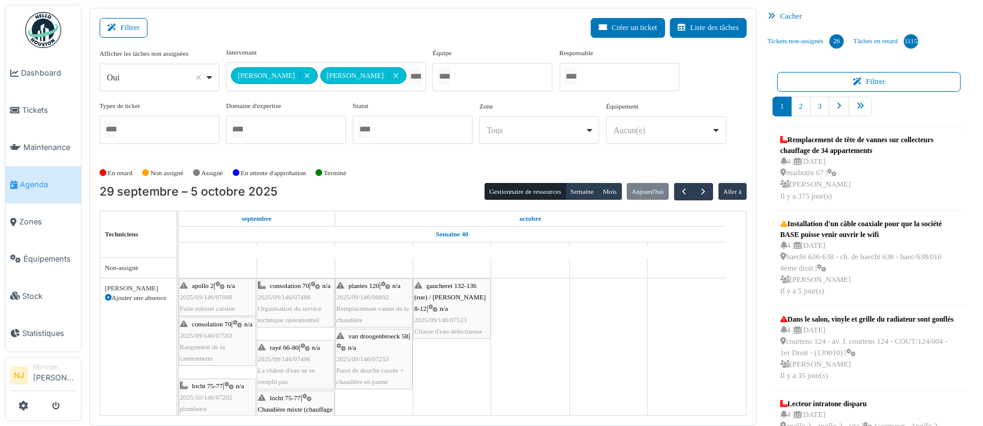
click at [450, 295] on span "gaucheret 132-136 (rue) / thomas 8-12" at bounding box center [450, 297] width 71 height 30
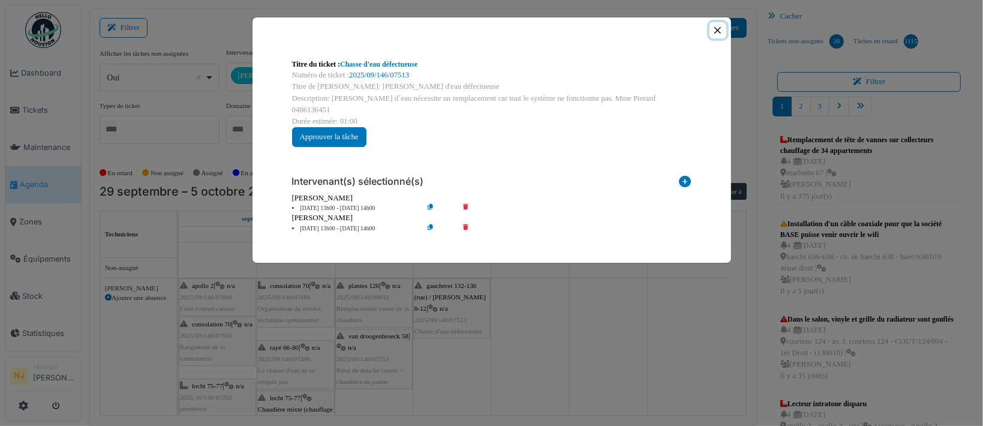
click at [719, 29] on button "Close" at bounding box center [718, 30] width 16 height 16
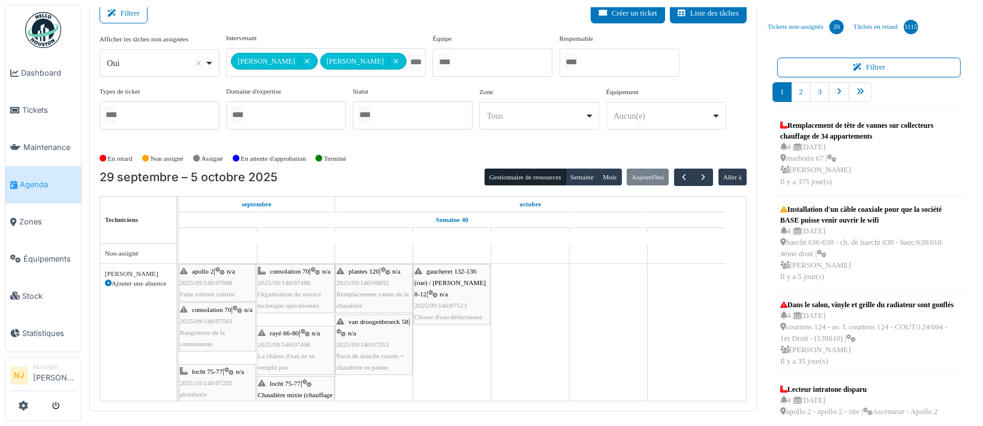
click at [368, 341] on span "2025/09/146/07253" at bounding box center [363, 344] width 53 height 7
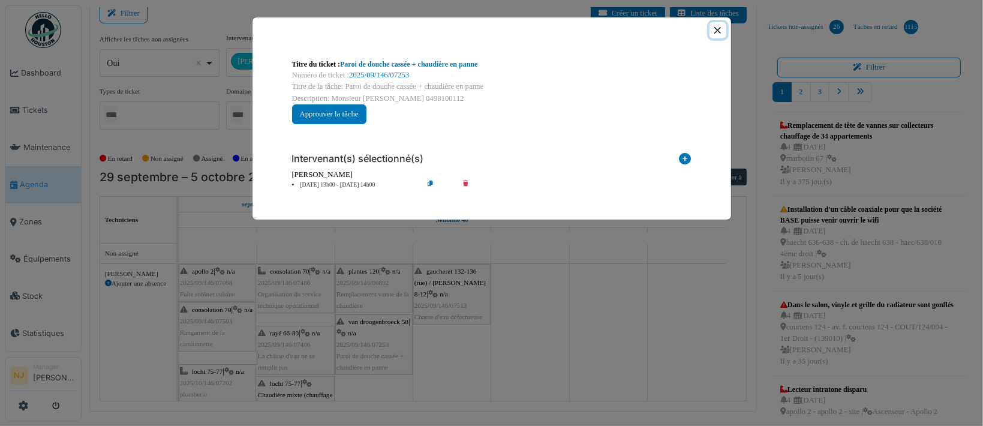
click at [715, 31] on button "Close" at bounding box center [718, 30] width 16 height 16
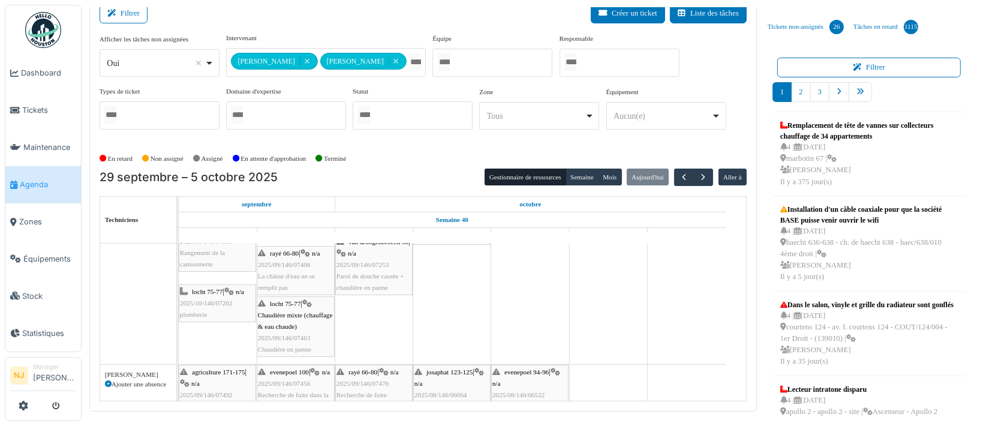
click at [361, 261] on span "2025/09/146/07253" at bounding box center [363, 264] width 53 height 7
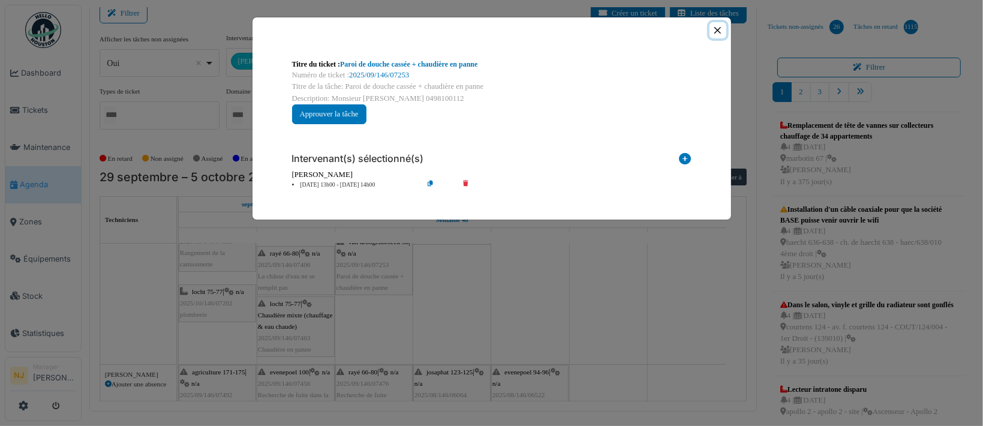
click at [713, 29] on button "Close" at bounding box center [718, 30] width 16 height 16
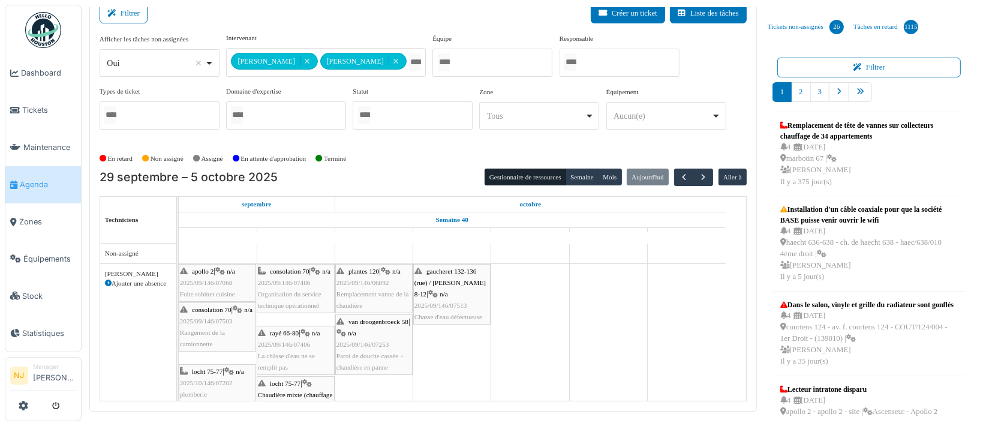
click at [380, 292] on span "Remplacement vanne de la chaudière" at bounding box center [373, 299] width 73 height 19
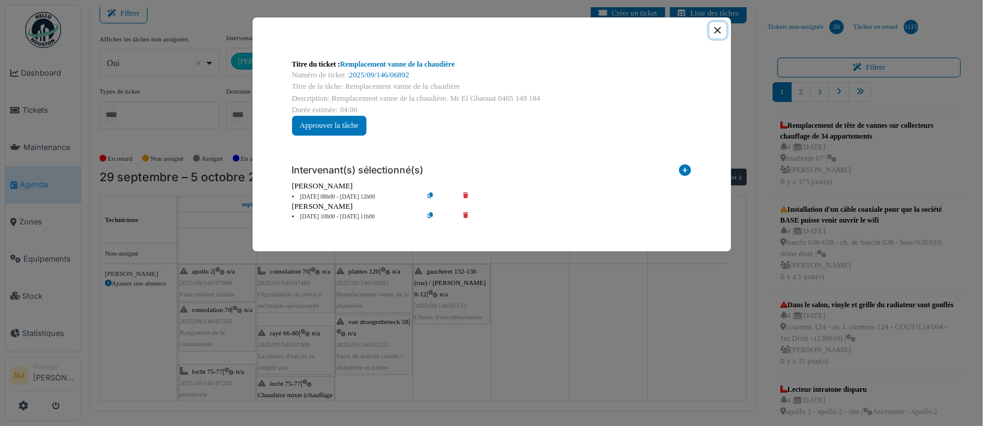
click at [717, 31] on button "Close" at bounding box center [718, 30] width 16 height 16
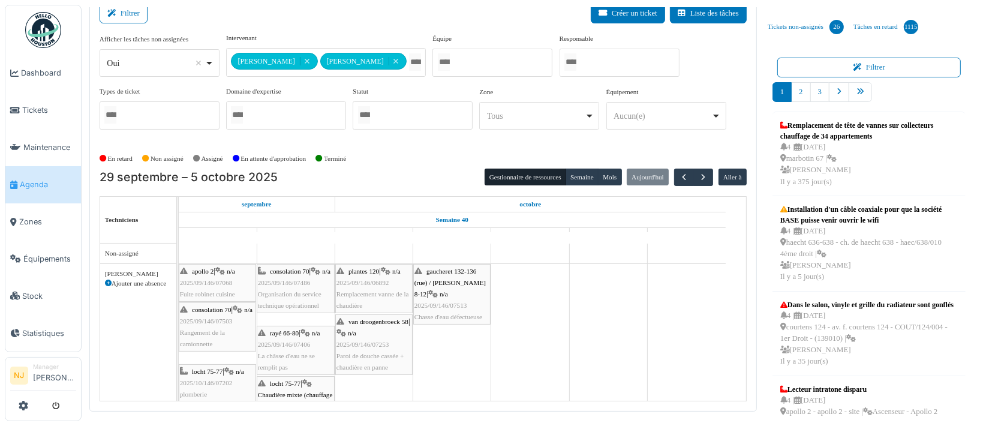
click at [366, 344] on span "2025/09/146/07253" at bounding box center [363, 344] width 53 height 7
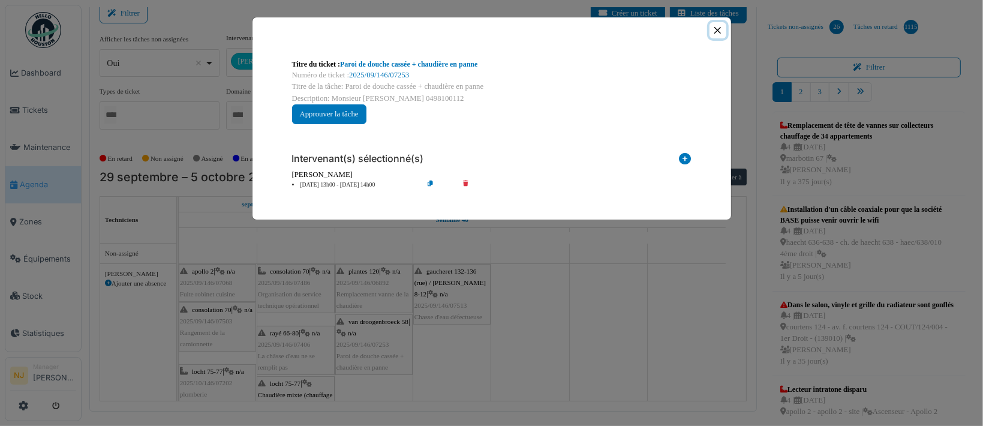
click at [718, 27] on button "Close" at bounding box center [718, 30] width 16 height 16
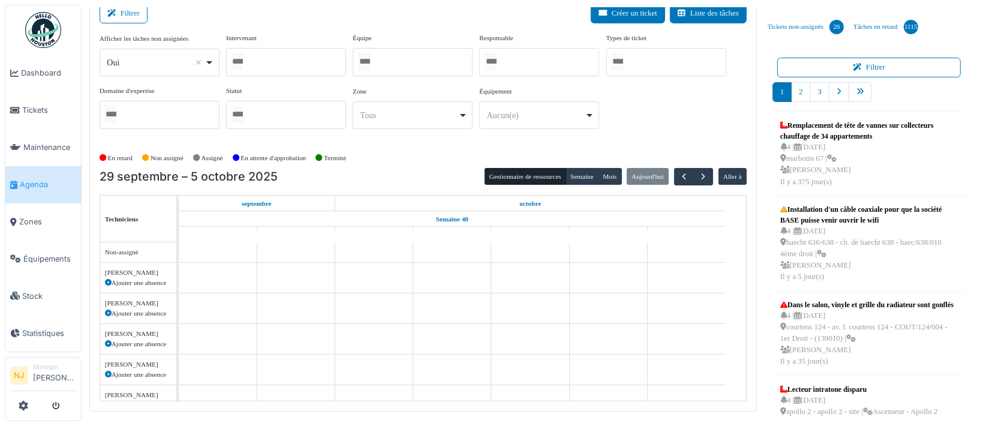
click at [290, 59] on div at bounding box center [286, 62] width 120 height 28
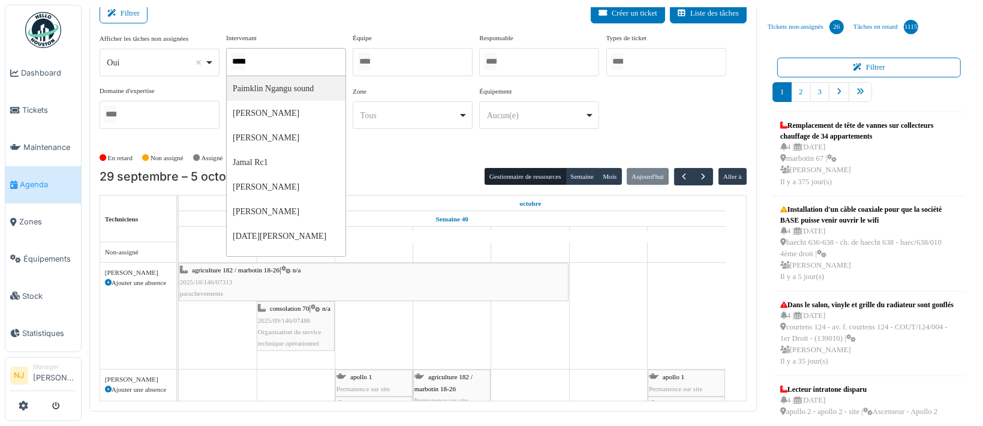
type input "******"
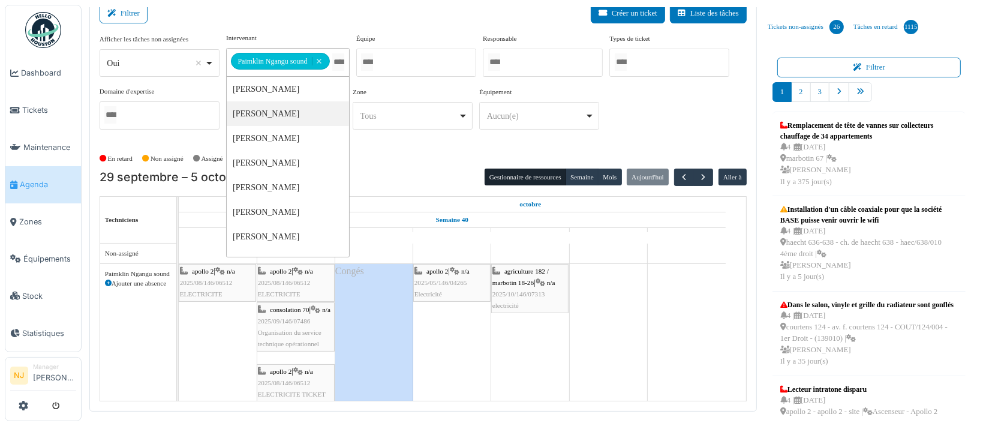
click at [406, 13] on div "Filtrer Créer un ticket Liste des tâches" at bounding box center [423, 18] width 647 height 29
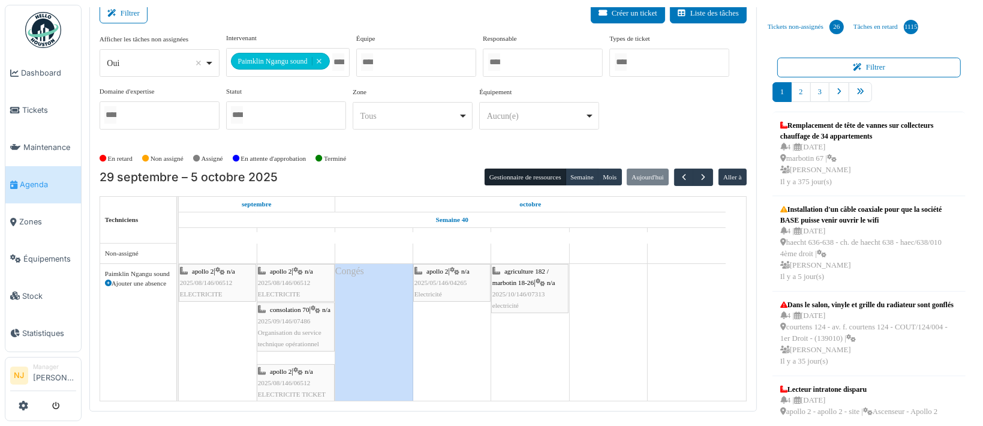
drag, startPoint x: 332, startPoint y: 55, endPoint x: 339, endPoint y: 64, distance: 11.2
click at [332, 56] on input "Tous" at bounding box center [338, 61] width 12 height 17
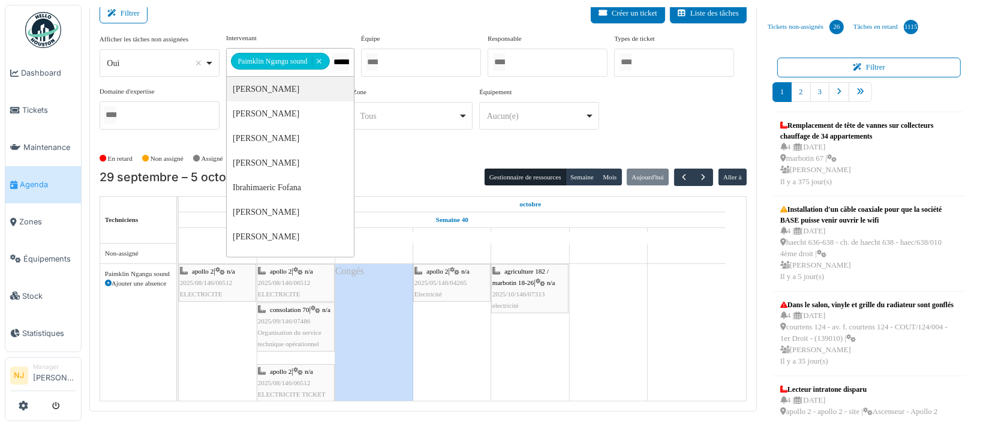
type input "*******"
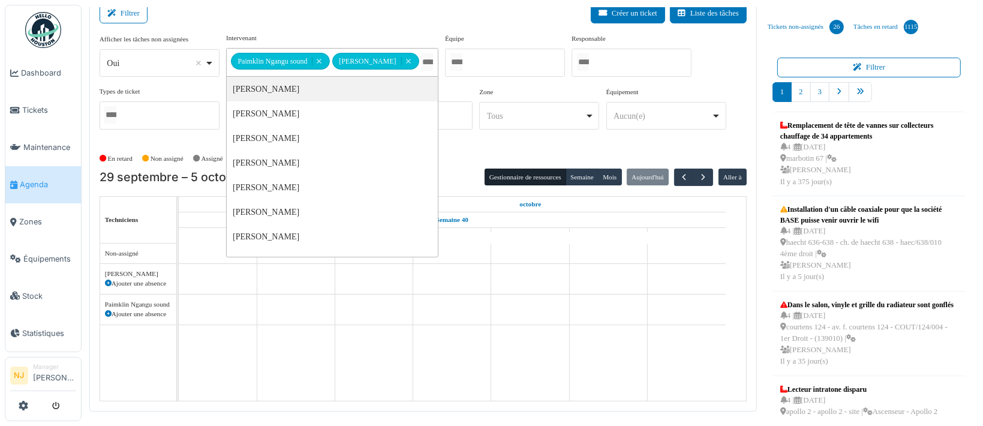
click at [380, 11] on div "Filtrer Créer un ticket Liste des tâches" at bounding box center [423, 18] width 647 height 29
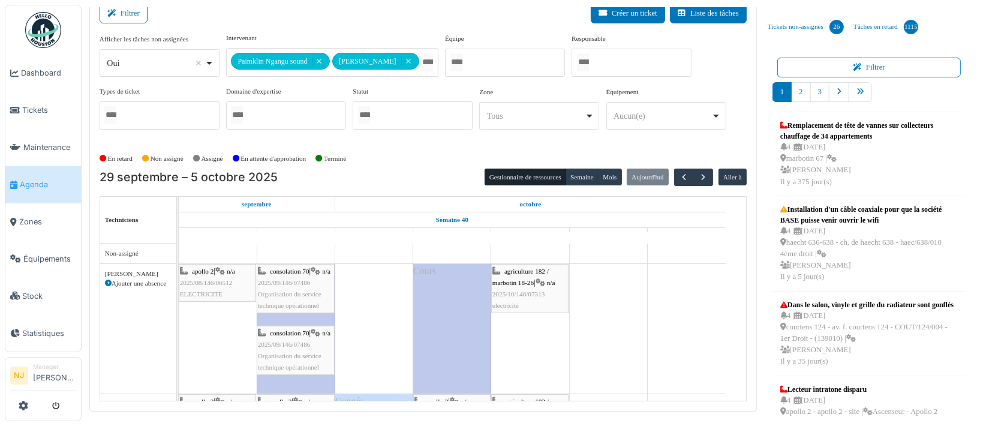
click at [526, 284] on span "agriculture 182 / marbotin 18-26" at bounding box center [521, 277] width 56 height 19
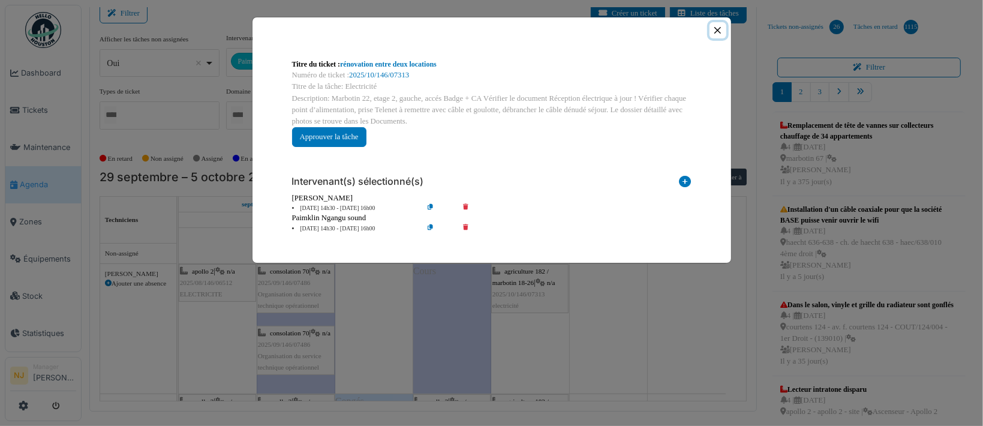
click at [712, 31] on button "Close" at bounding box center [718, 30] width 16 height 16
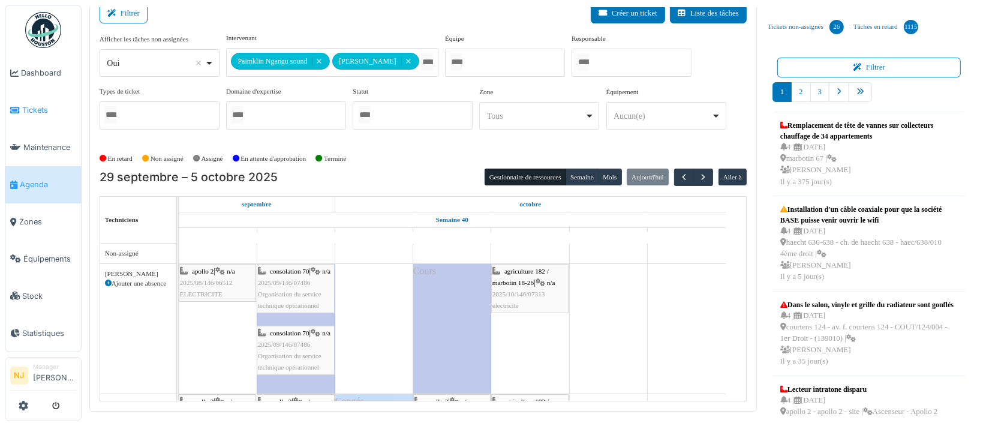
click at [37, 107] on span "Tickets" at bounding box center [49, 109] width 54 height 11
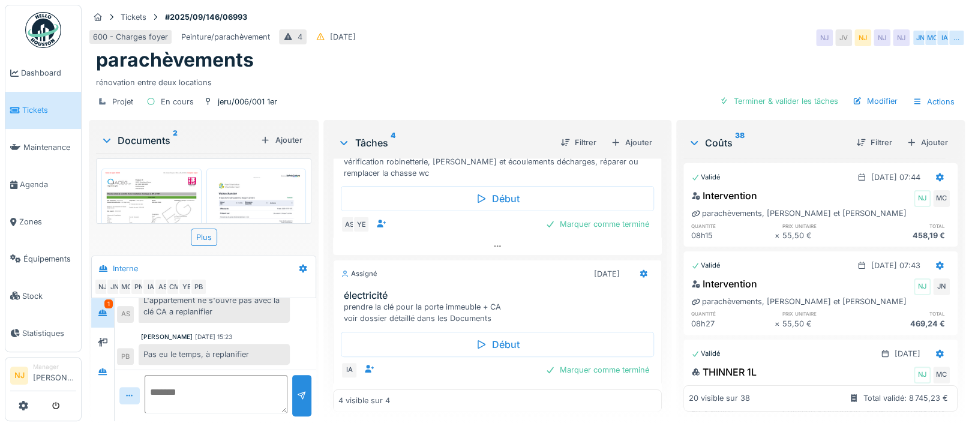
scroll to position [160, 0]
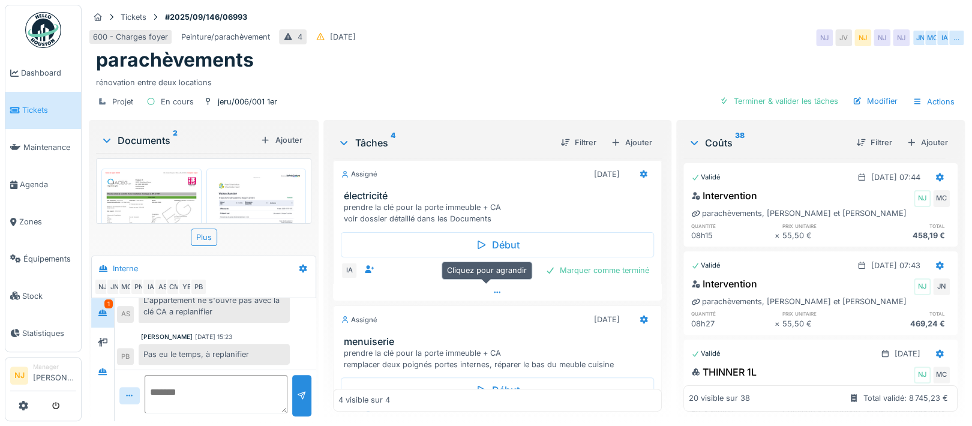
click at [493, 289] on icon at bounding box center [498, 293] width 10 height 8
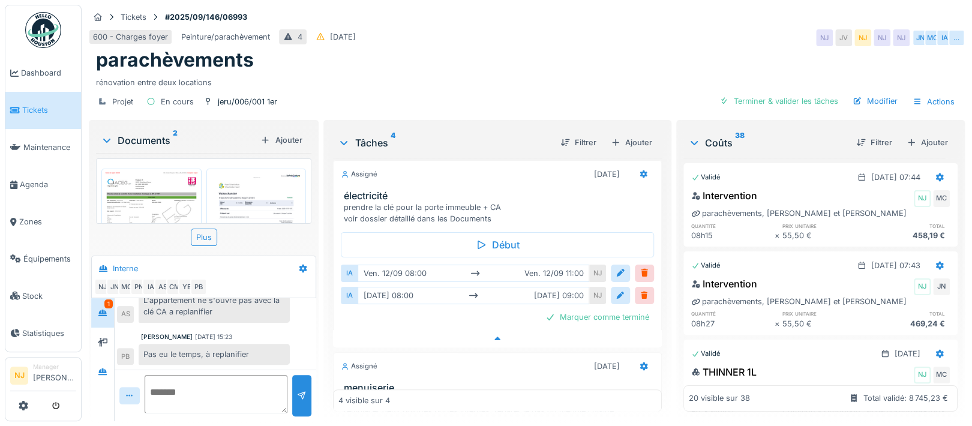
scroll to position [161, 0]
click at [104, 307] on div at bounding box center [103, 312] width 10 height 11
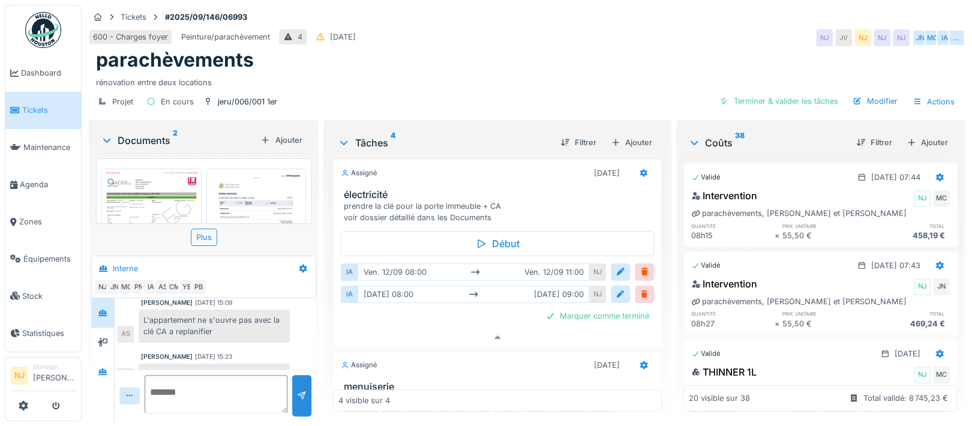
scroll to position [520, 0]
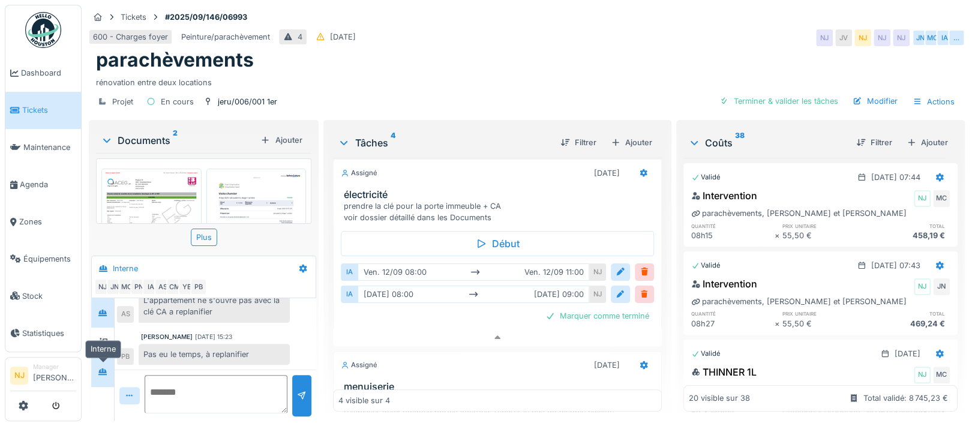
click at [103, 368] on icon at bounding box center [103, 372] width 10 height 8
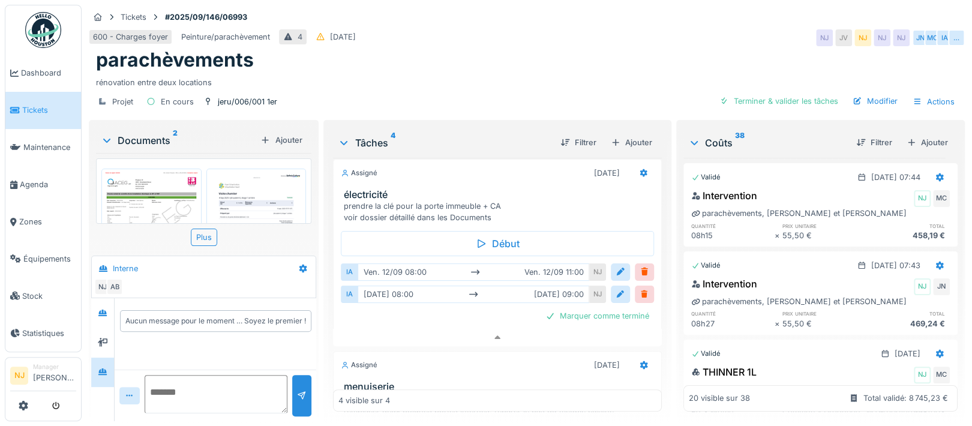
scroll to position [0, 0]
click at [102, 310] on icon at bounding box center [102, 313] width 8 height 7
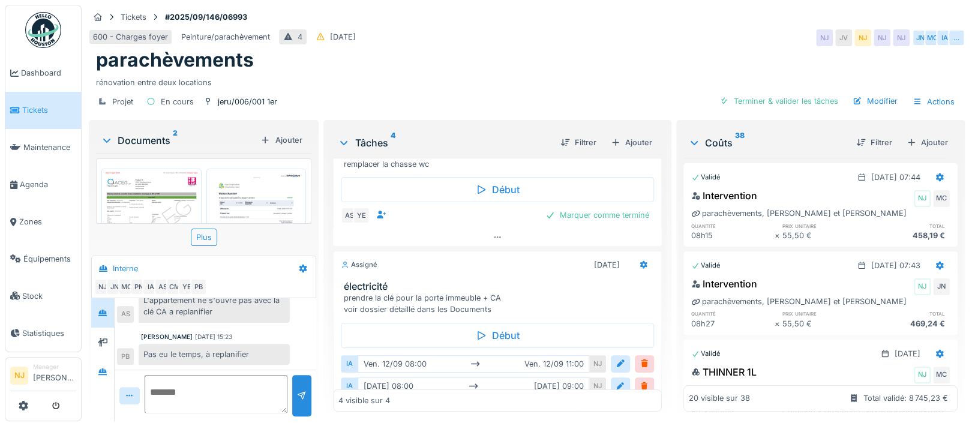
scroll to position [2, 0]
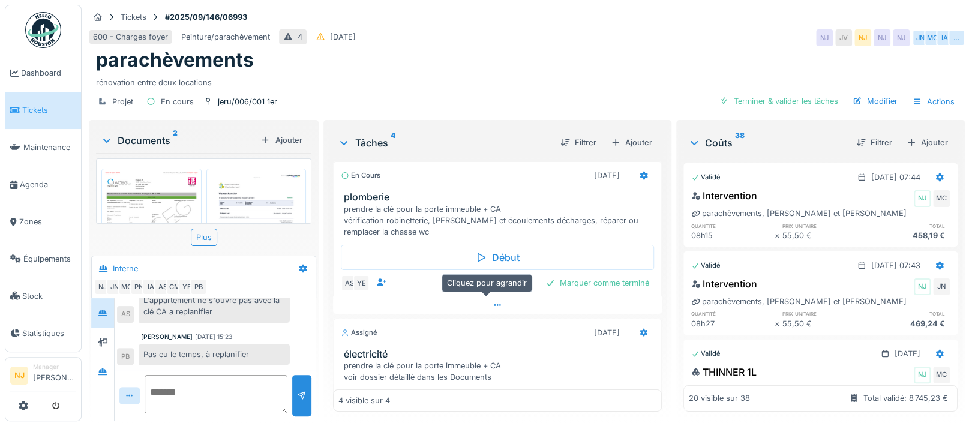
click at [494, 304] on icon at bounding box center [497, 305] width 7 height 2
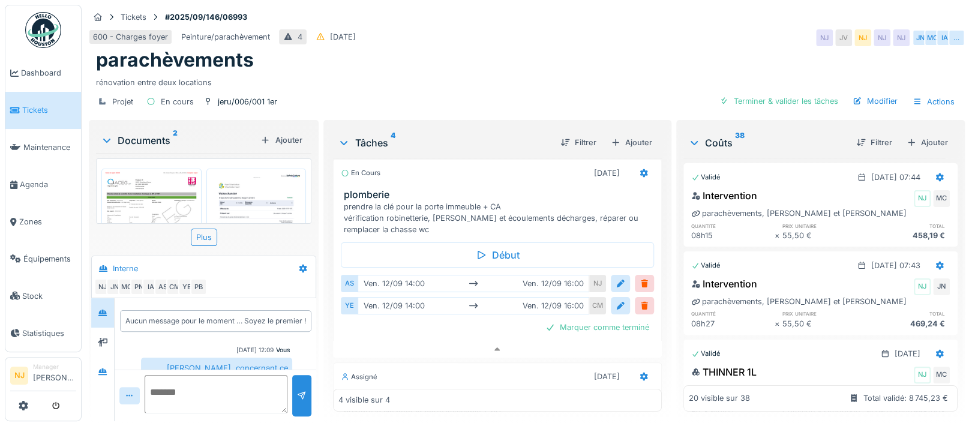
scroll to position [0, 0]
click at [640, 169] on icon at bounding box center [644, 173] width 8 height 8
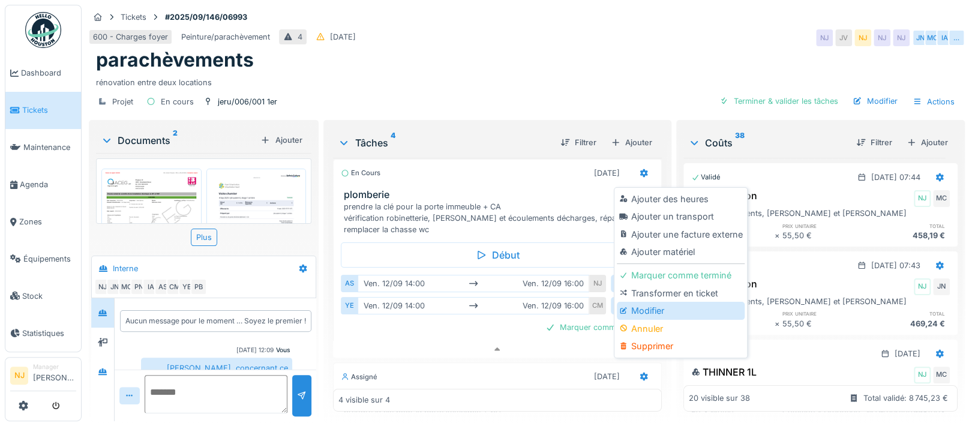
click at [647, 302] on div "Modifier" at bounding box center [681, 311] width 128 height 18
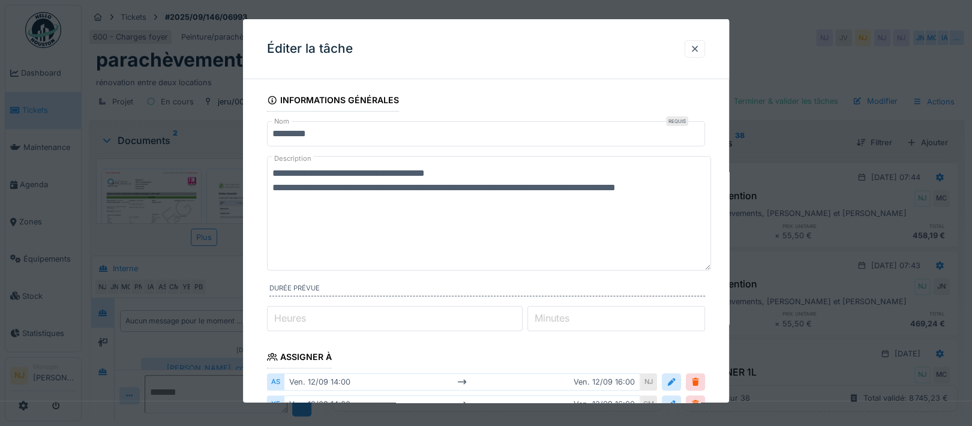
drag, startPoint x: 705, startPoint y: 202, endPoint x: 698, endPoint y: 268, distance: 66.9
click at [698, 268] on textarea "**********" at bounding box center [489, 213] width 444 height 115
click at [703, 191] on textarea "**********" at bounding box center [489, 213] width 444 height 115
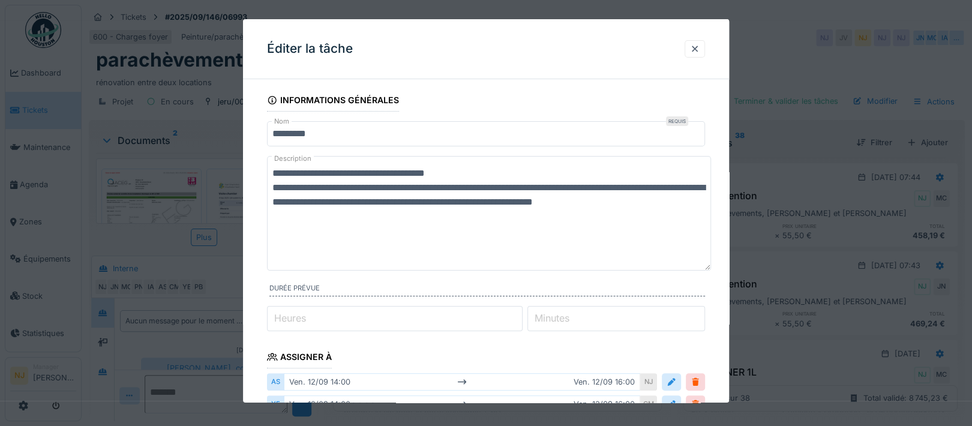
click at [475, 203] on textarea "**********" at bounding box center [489, 213] width 444 height 115
click at [470, 203] on textarea "**********" at bounding box center [489, 213] width 444 height 115
click at [306, 216] on textarea "**********" at bounding box center [489, 213] width 444 height 115
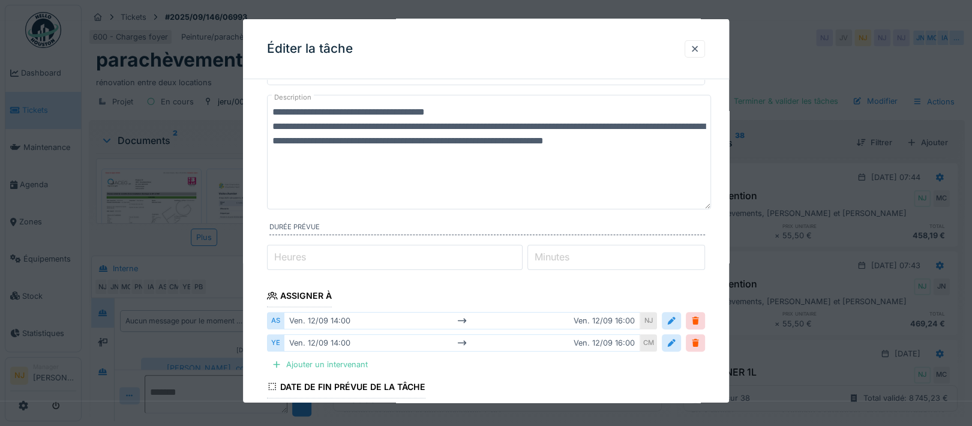
scroll to position [160, 0]
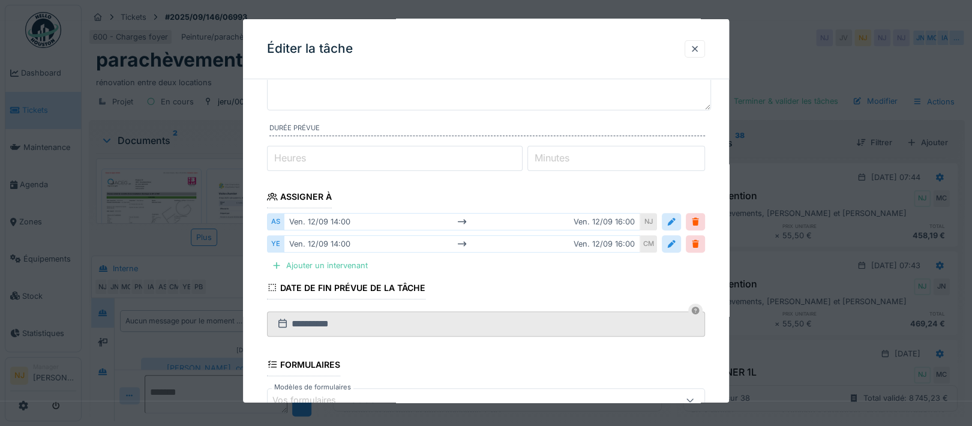
type textarea "**********"
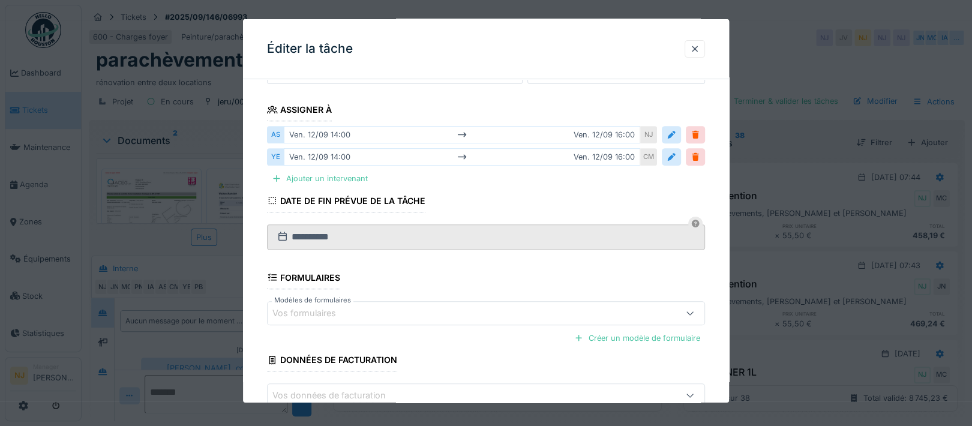
scroll to position [159, 0]
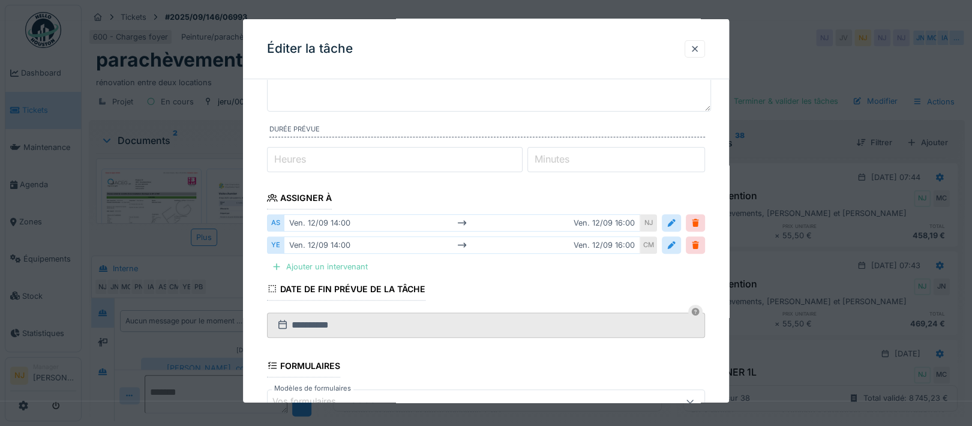
click at [329, 263] on div "Ajouter un intervenant" at bounding box center [320, 267] width 106 height 16
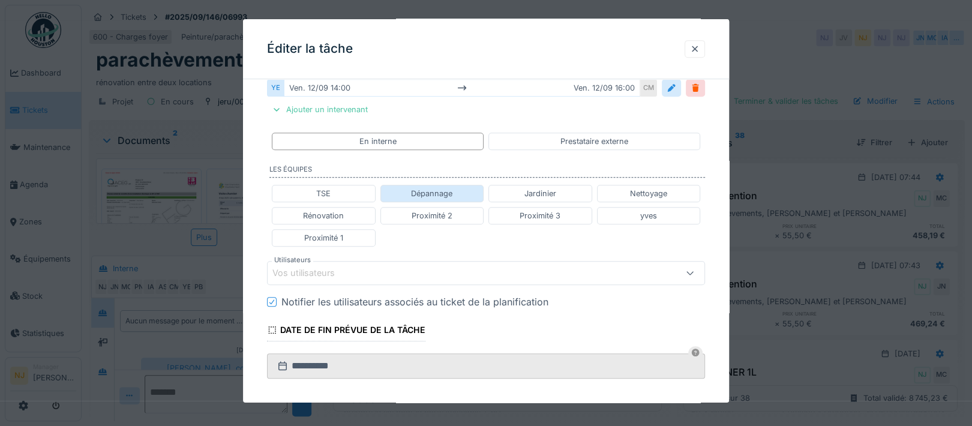
scroll to position [319, 0]
click at [338, 265] on div "Vos utilisateurs" at bounding box center [311, 270] width 79 height 13
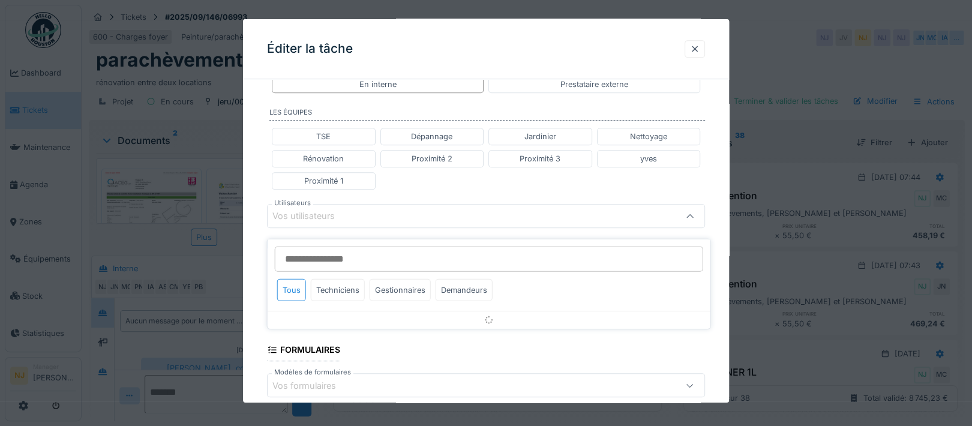
scroll to position [377, 0]
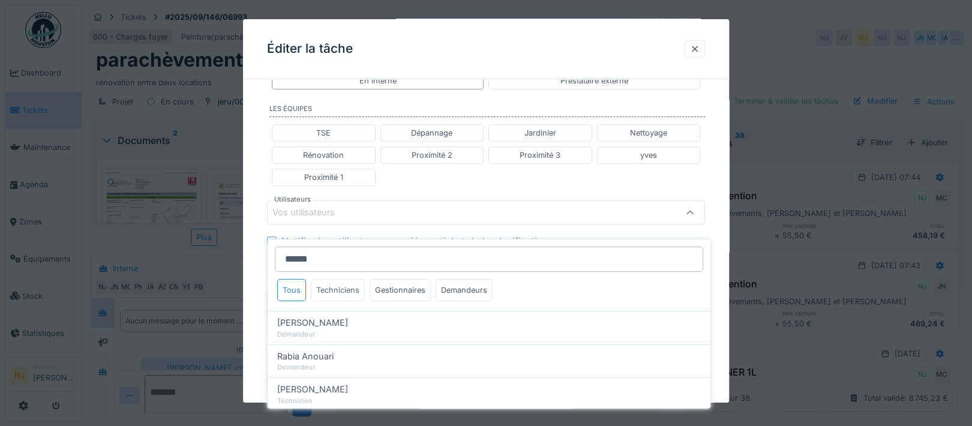
type input "******"
click at [347, 279] on div "Techniciens" at bounding box center [338, 290] width 54 height 22
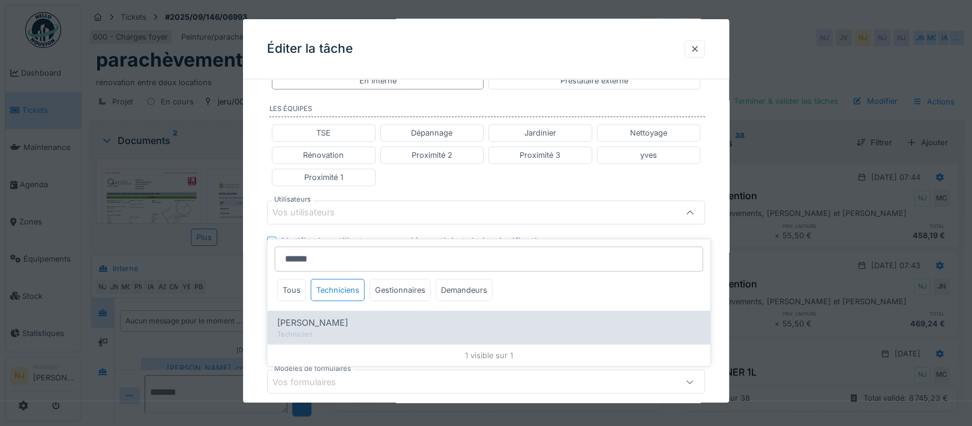
click at [308, 316] on span "[PERSON_NAME]" at bounding box center [312, 322] width 71 height 13
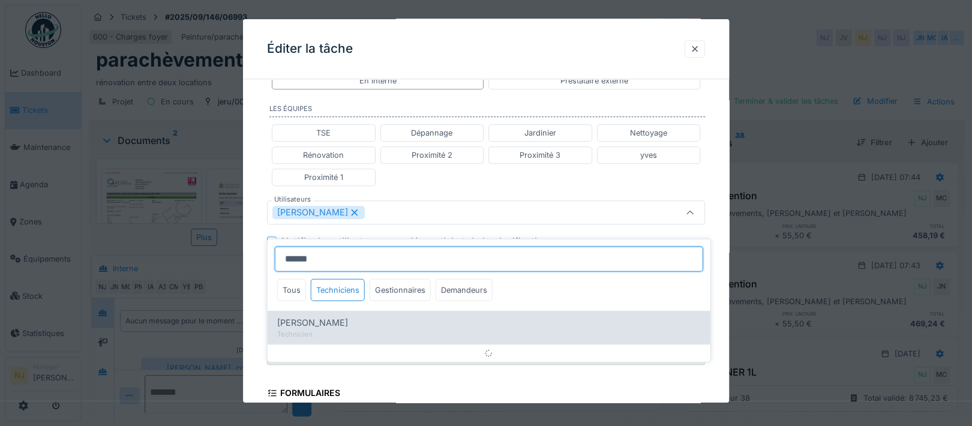
type input "*****"
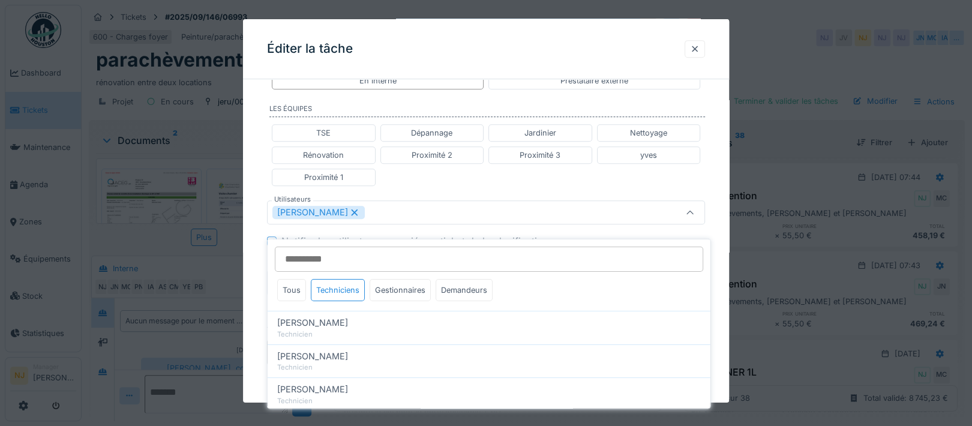
click at [256, 263] on div "**********" at bounding box center [486, 152] width 486 height 880
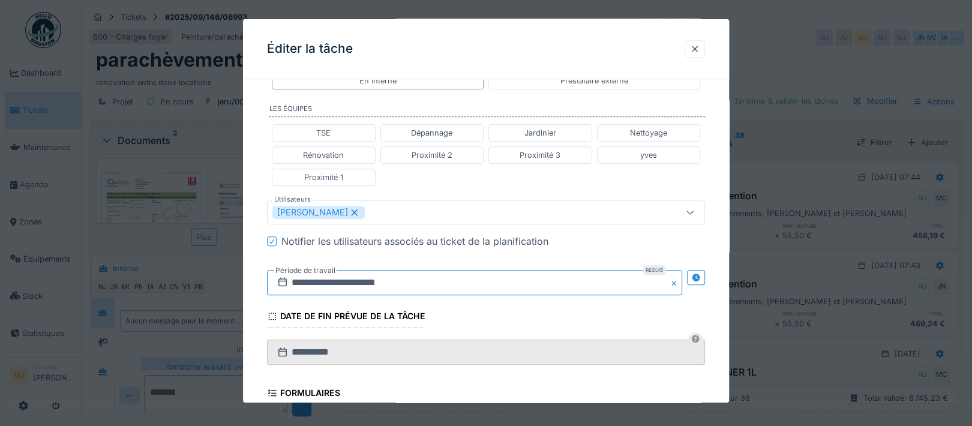
click at [392, 279] on input "**********" at bounding box center [474, 282] width 415 height 25
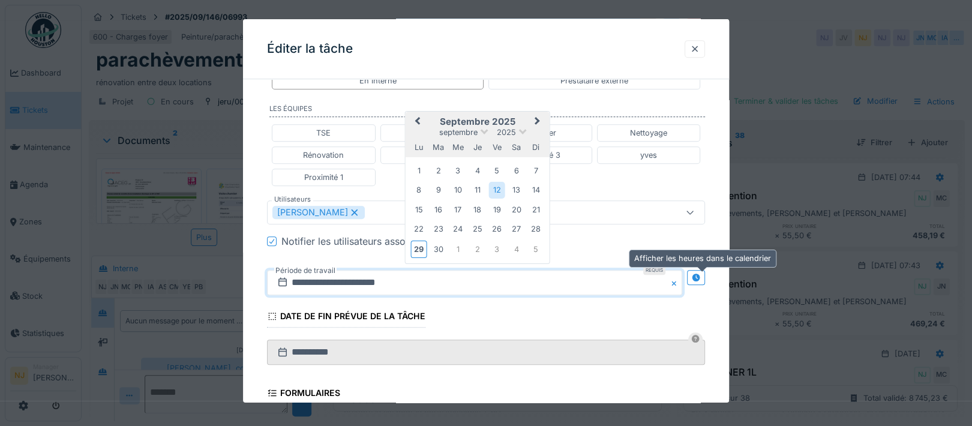
click at [698, 276] on icon at bounding box center [696, 278] width 8 height 8
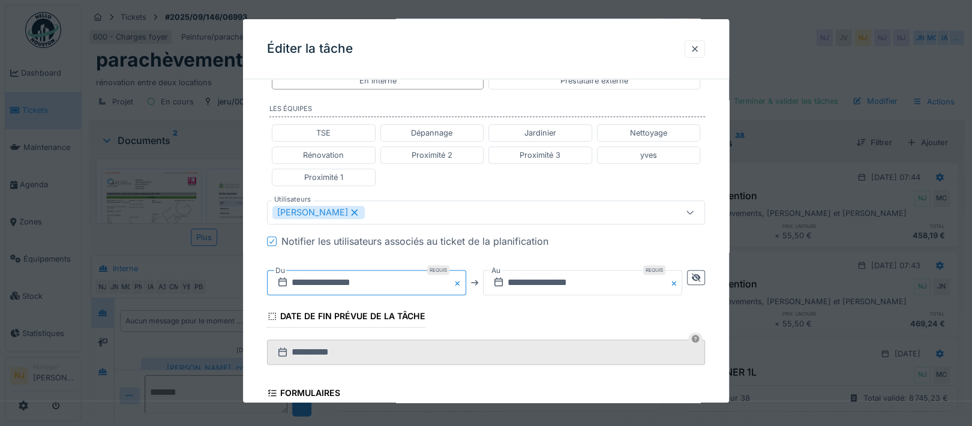
click at [349, 278] on input "**********" at bounding box center [366, 282] width 199 height 25
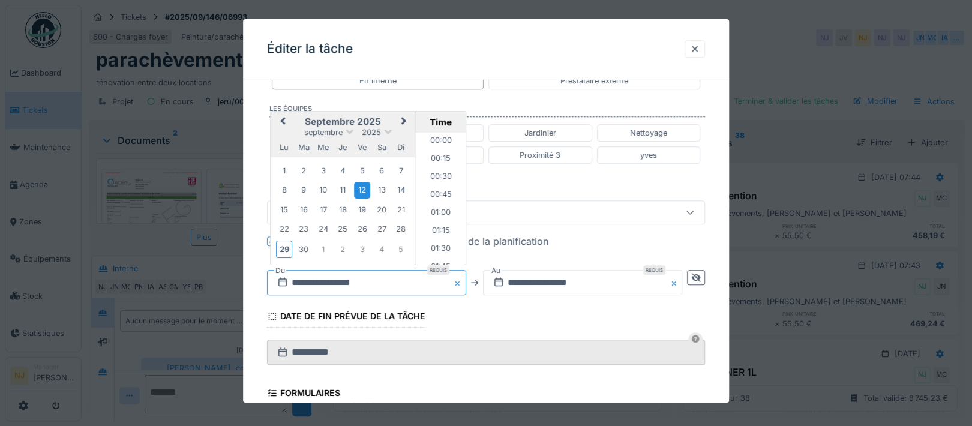
scroll to position [950, 0]
click at [323, 246] on div "1" at bounding box center [323, 249] width 16 height 16
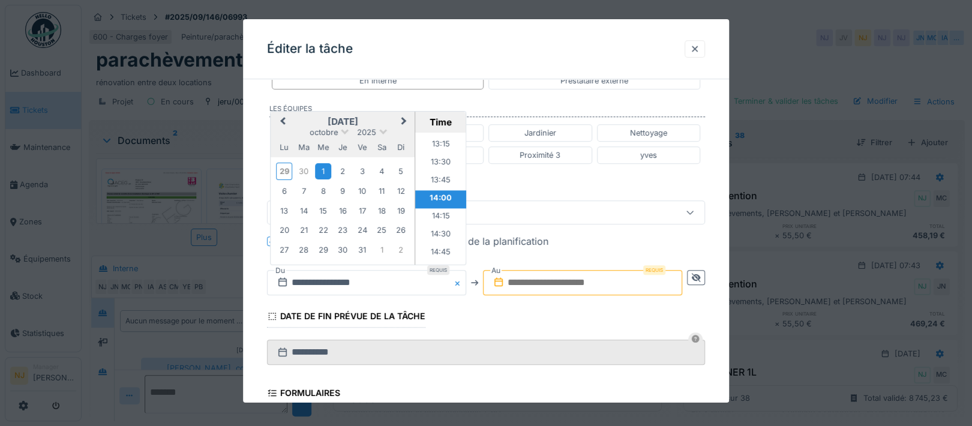
click at [564, 275] on input "text" at bounding box center [582, 282] width 199 height 25
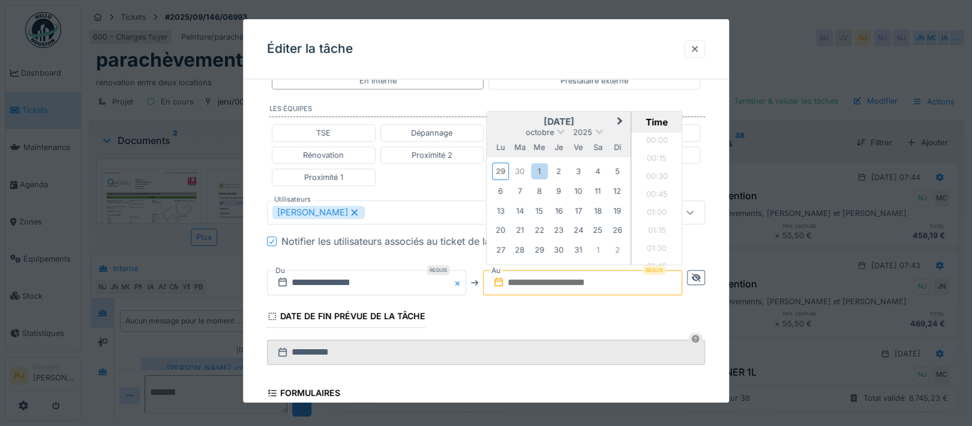
scroll to position [608, 0]
click at [541, 167] on div "1" at bounding box center [539, 171] width 16 height 16
click at [540, 169] on div "1" at bounding box center [539, 171] width 16 height 16
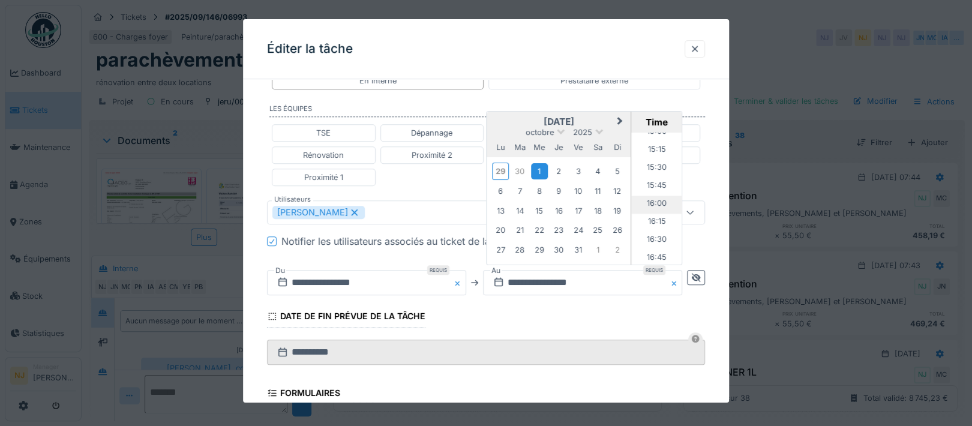
click at [651, 201] on li "16:00" at bounding box center [657, 205] width 51 height 18
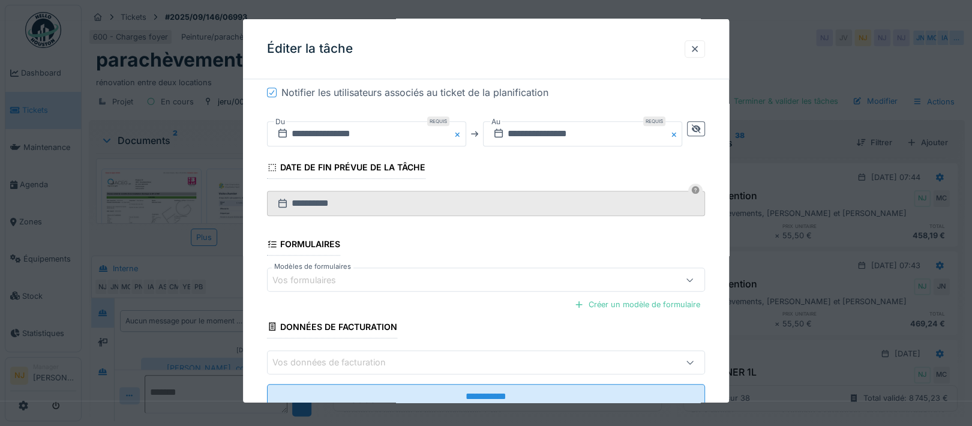
scroll to position [563, 0]
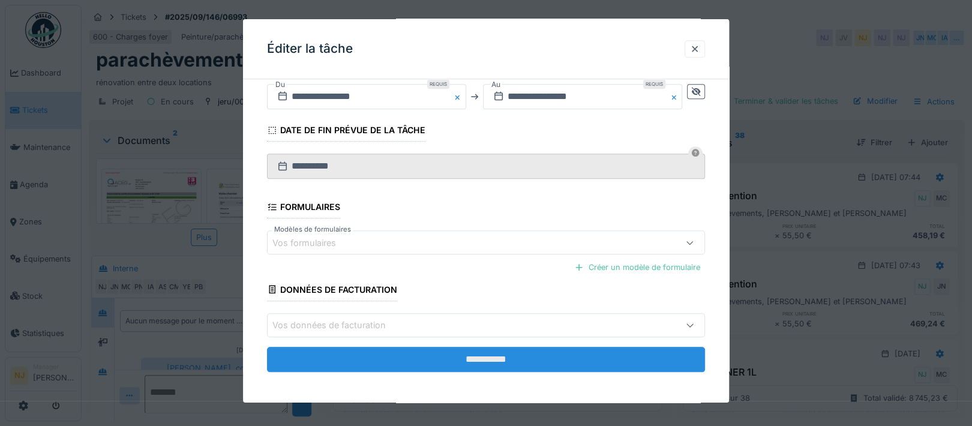
click at [488, 352] on input "**********" at bounding box center [486, 359] width 438 height 25
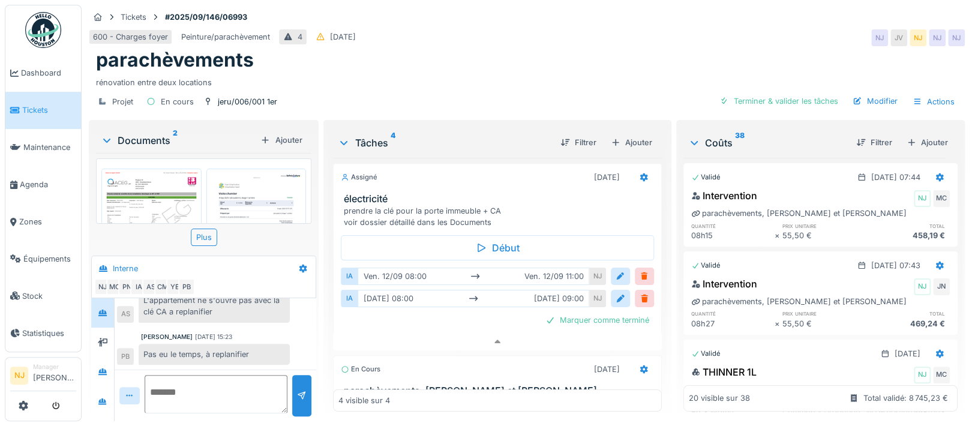
scroll to position [11, 0]
click at [493, 338] on icon at bounding box center [498, 342] width 10 height 8
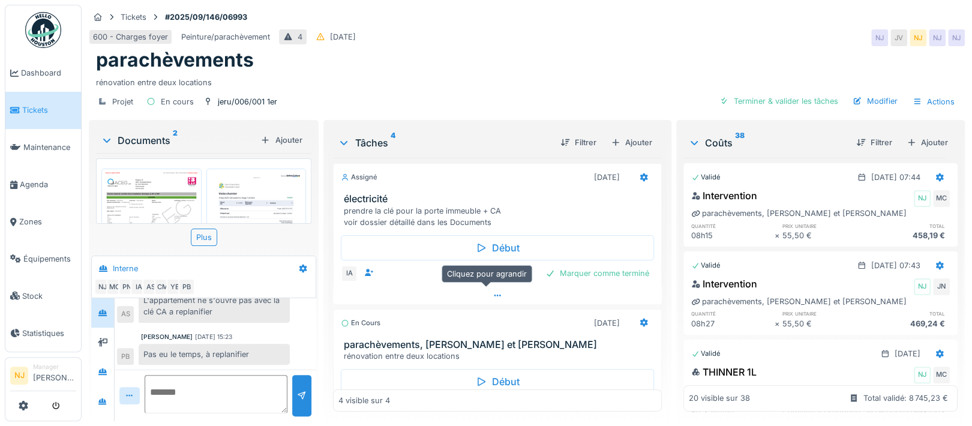
click at [491, 287] on div at bounding box center [497, 295] width 328 height 17
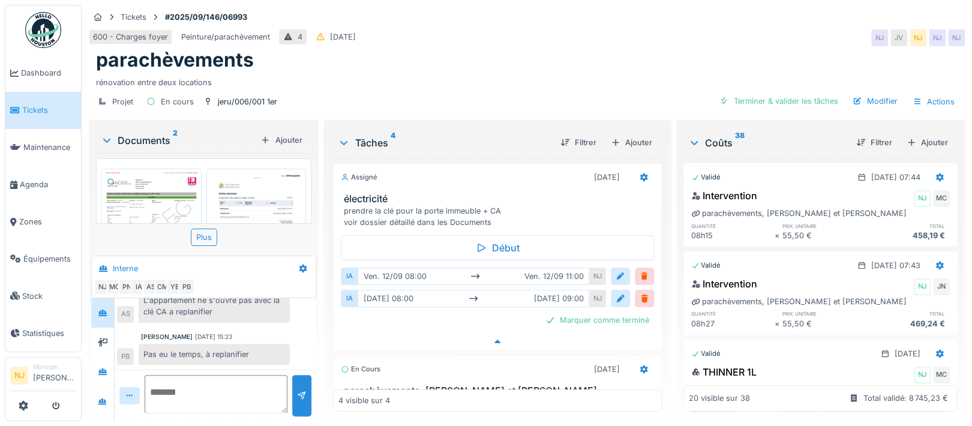
scroll to position [4, 0]
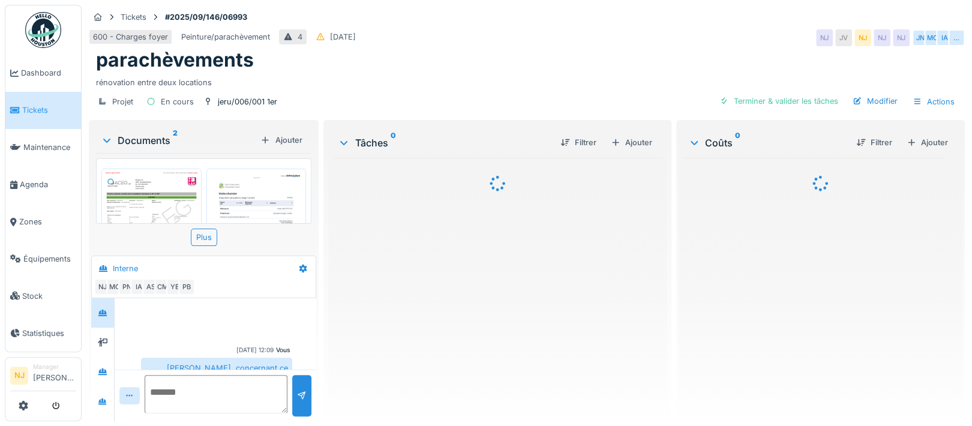
scroll to position [520, 0]
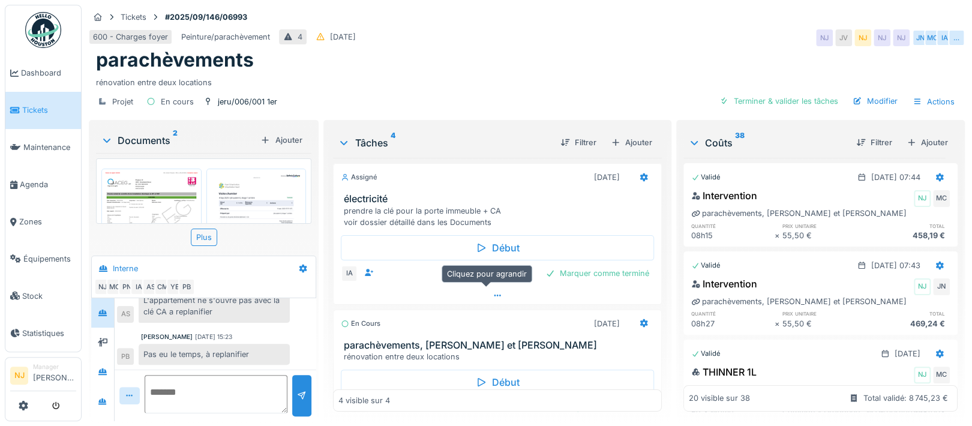
click at [493, 292] on icon at bounding box center [498, 296] width 10 height 8
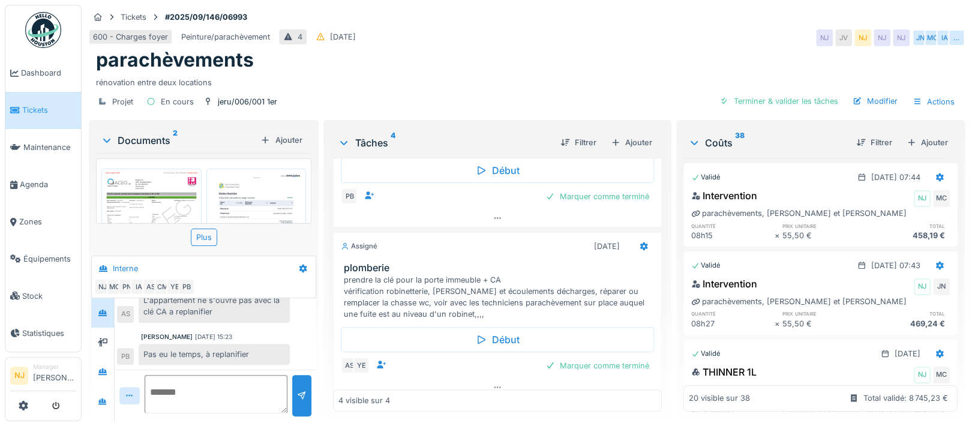
scroll to position [413, 0]
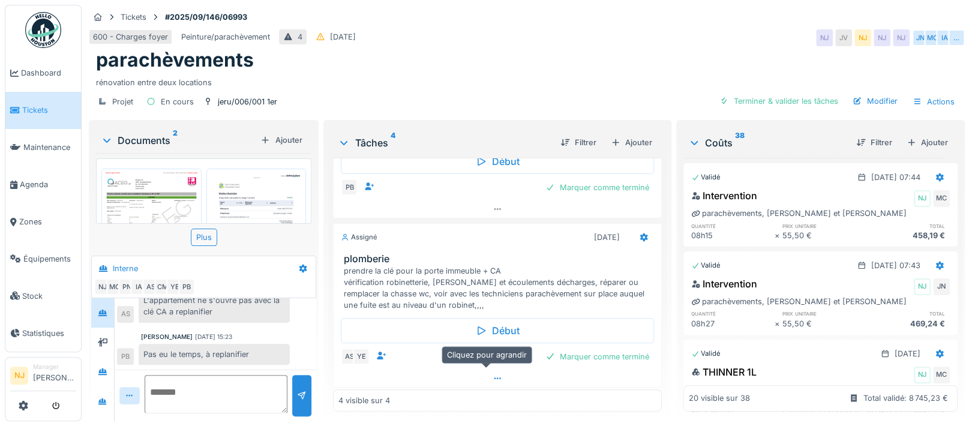
click at [493, 374] on icon at bounding box center [498, 378] width 10 height 8
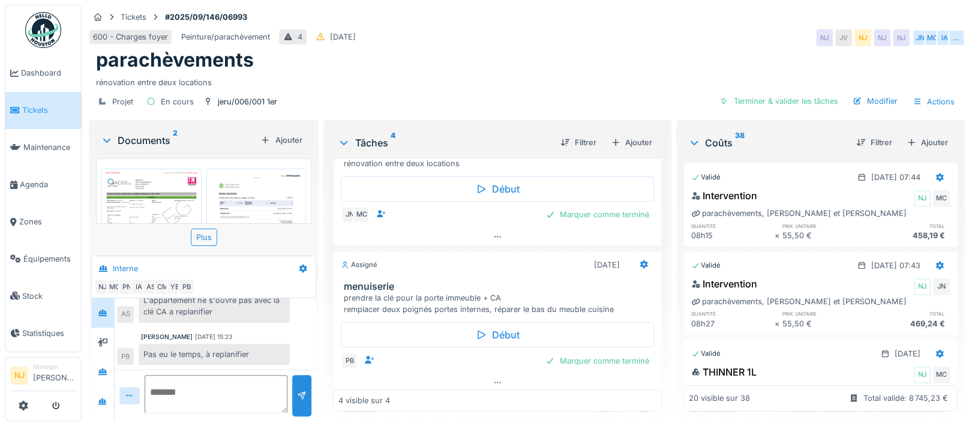
scroll to position [320, 0]
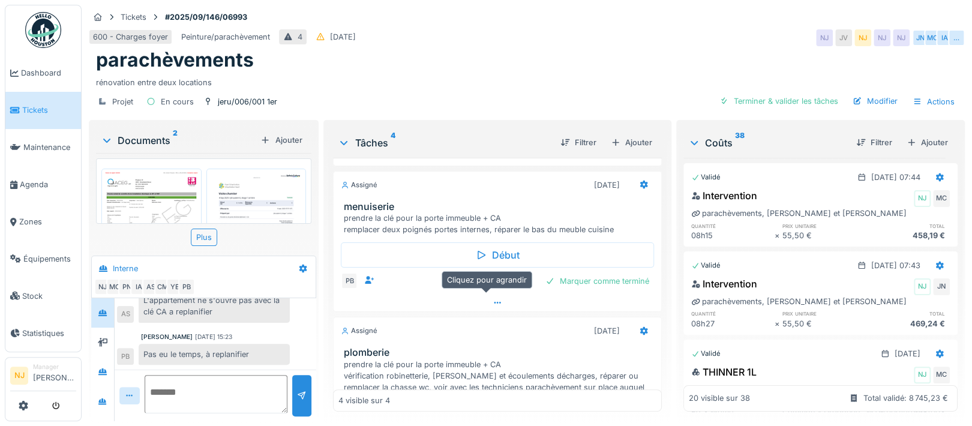
click at [482, 294] on div at bounding box center [497, 302] width 327 height 17
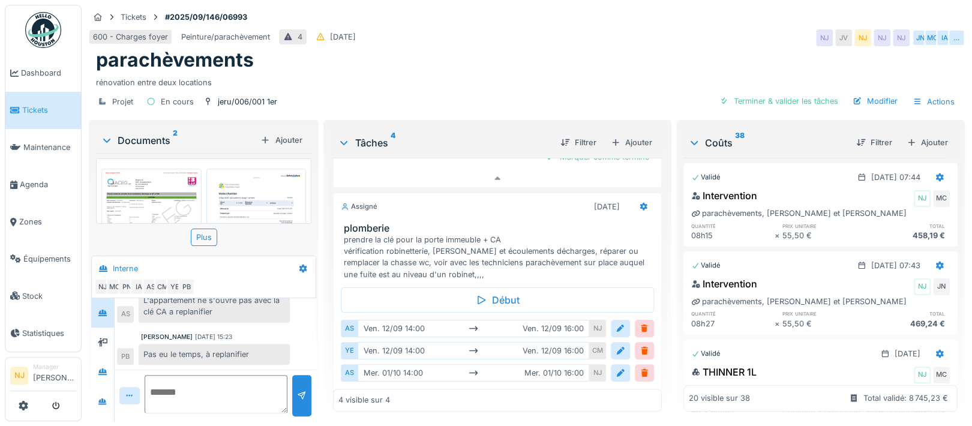
scroll to position [528, 0]
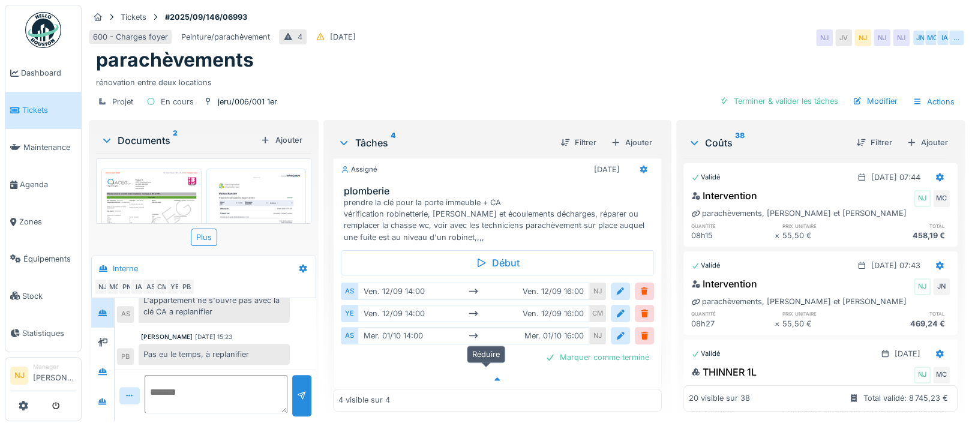
click at [494, 377] on icon at bounding box center [497, 379] width 6 height 4
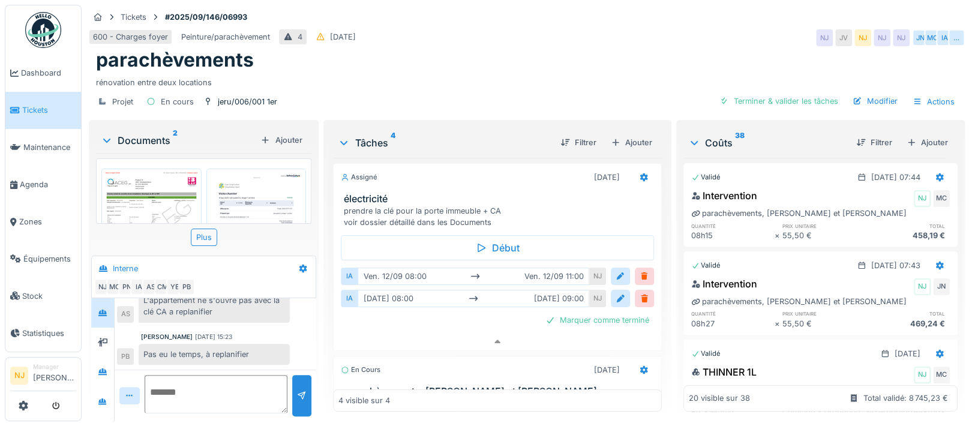
scroll to position [80, 0]
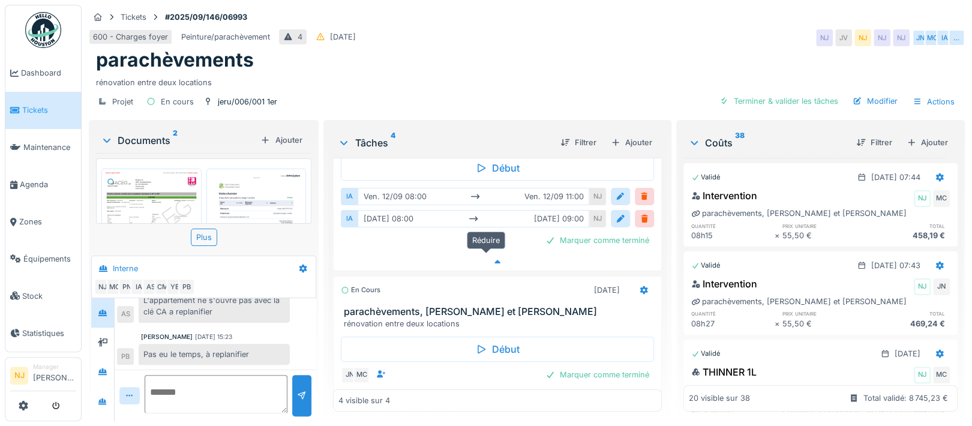
click at [493, 260] on icon at bounding box center [498, 262] width 10 height 8
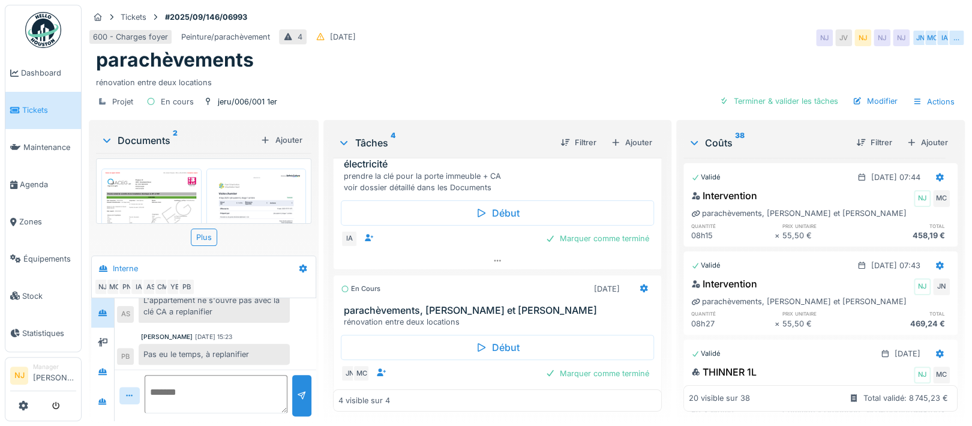
scroll to position [0, 0]
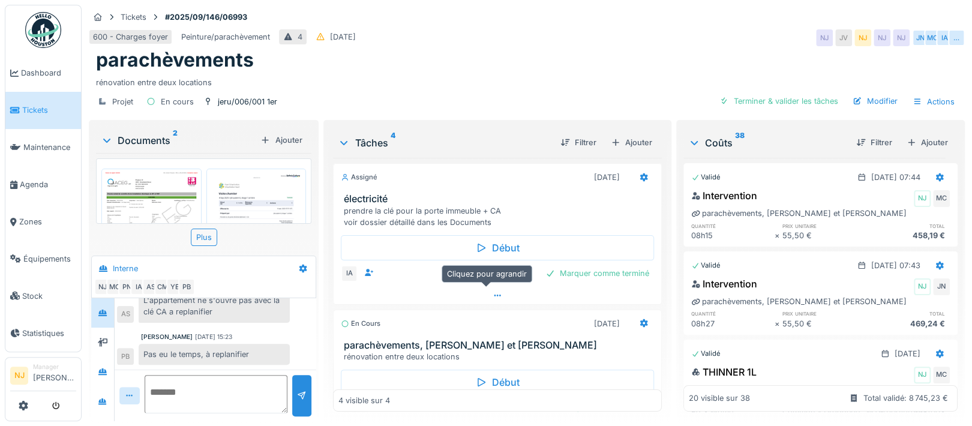
click at [493, 292] on icon at bounding box center [498, 296] width 10 height 8
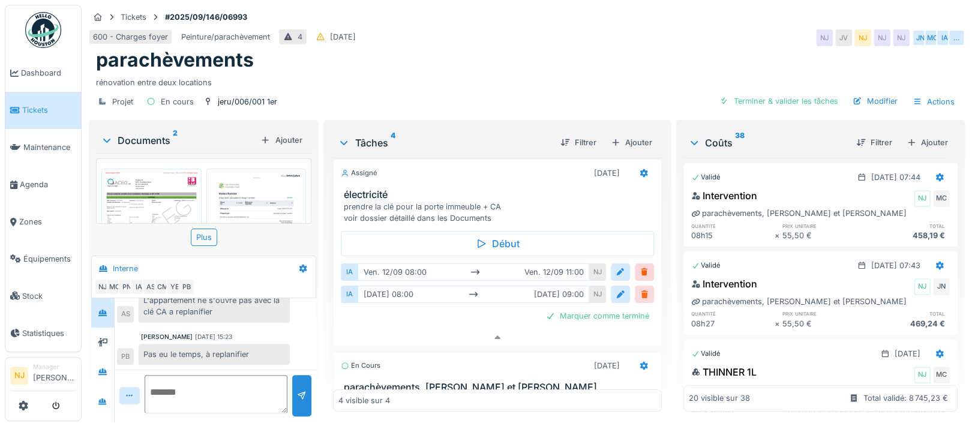
click at [640, 289] on div at bounding box center [645, 294] width 10 height 11
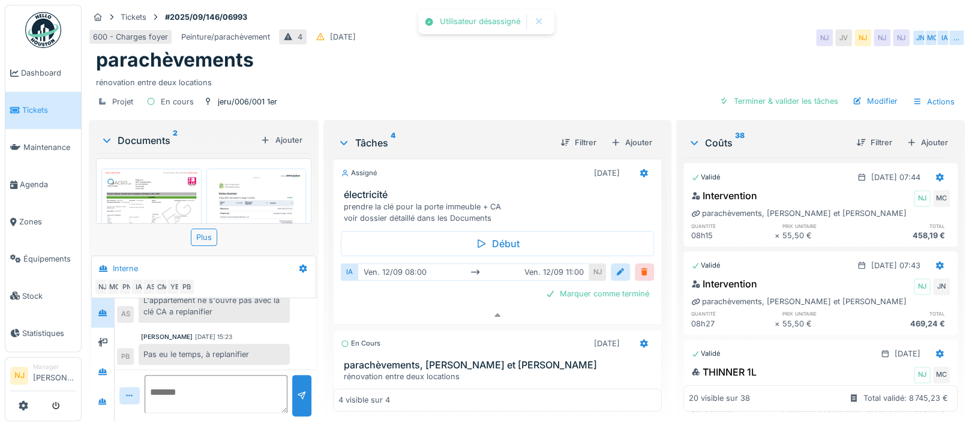
click at [640, 266] on div at bounding box center [645, 271] width 10 height 11
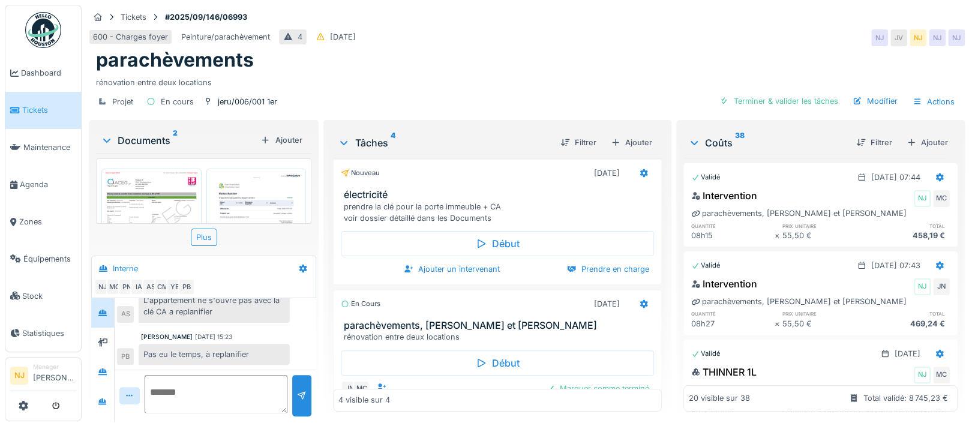
scroll to position [0, 0]
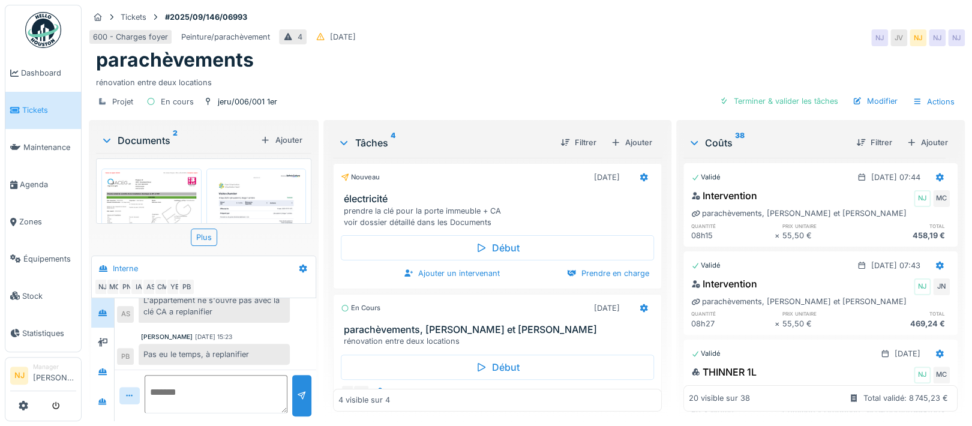
click at [241, 190] on img at bounding box center [256, 238] width 94 height 133
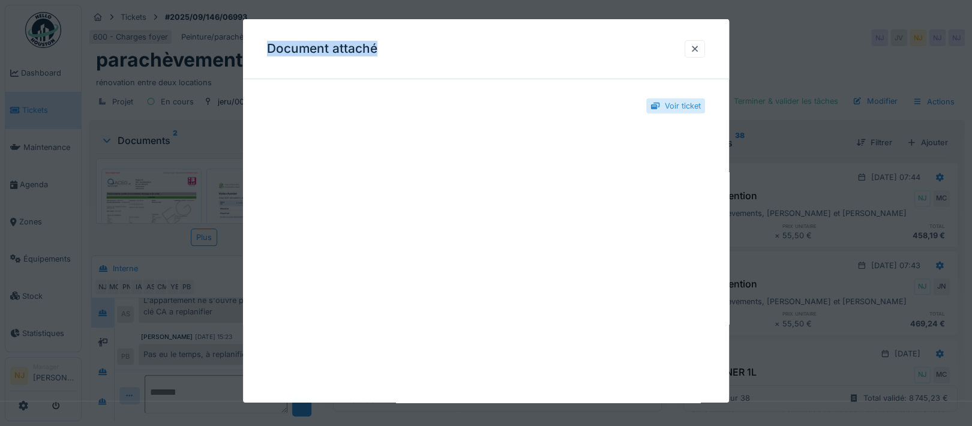
drag, startPoint x: 527, startPoint y: 20, endPoint x: 530, endPoint y: 10, distance: 10.5
click at [530, 2] on div "**********" at bounding box center [527, 213] width 890 height 426
click at [498, 50] on div "Document attaché" at bounding box center [486, 49] width 486 height 60
click at [697, 47] on div at bounding box center [695, 48] width 10 height 11
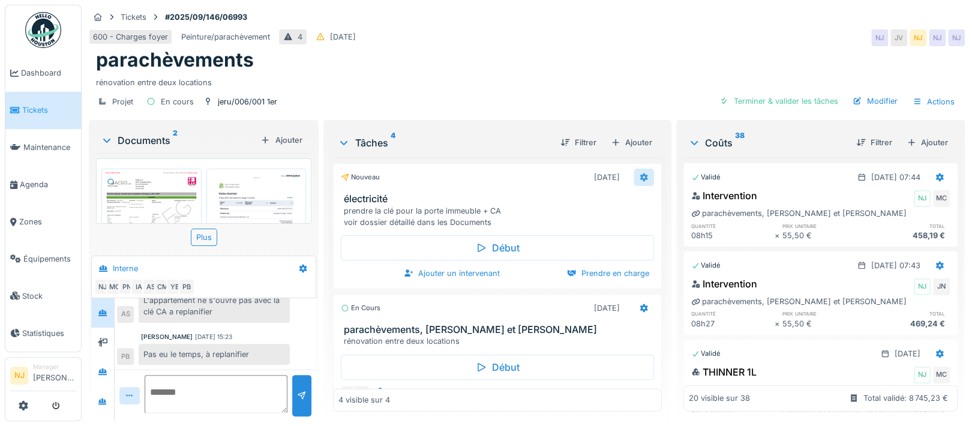
click at [639, 173] on icon at bounding box center [644, 177] width 10 height 8
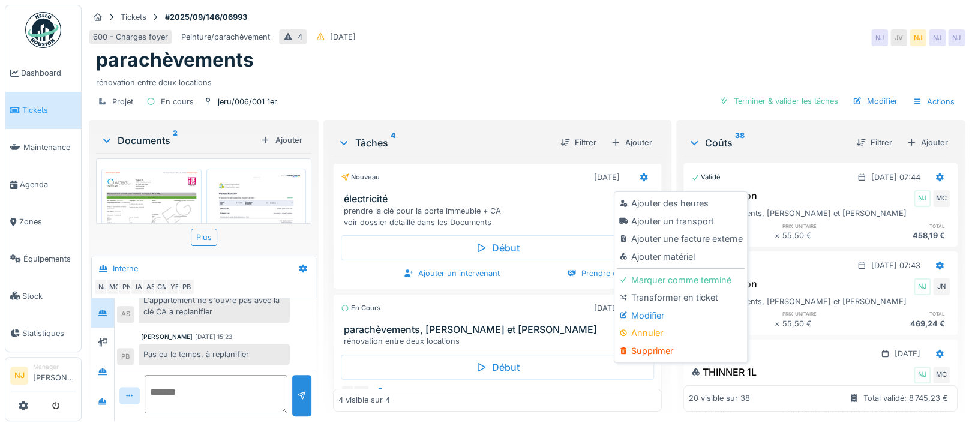
drag, startPoint x: 652, startPoint y: 303, endPoint x: 641, endPoint y: 300, distance: 10.6
click at [649, 307] on div "Modifier" at bounding box center [681, 316] width 128 height 18
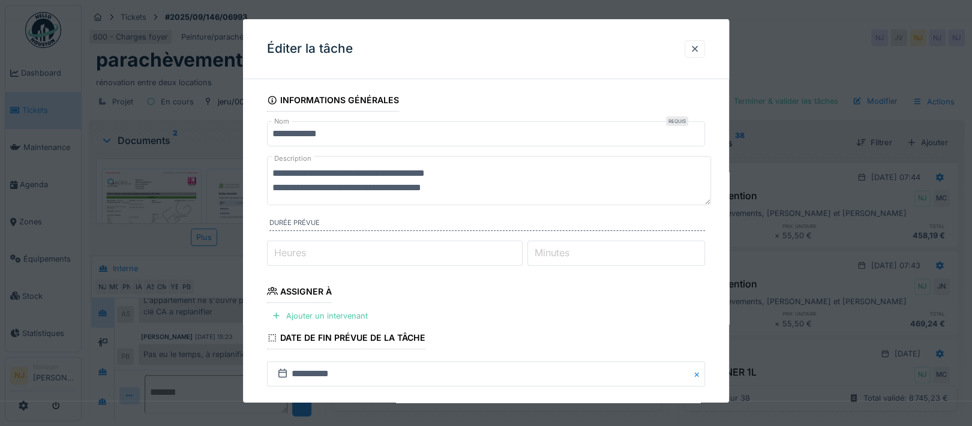
click at [460, 188] on textarea "**********" at bounding box center [489, 180] width 444 height 49
paste textarea "**********"
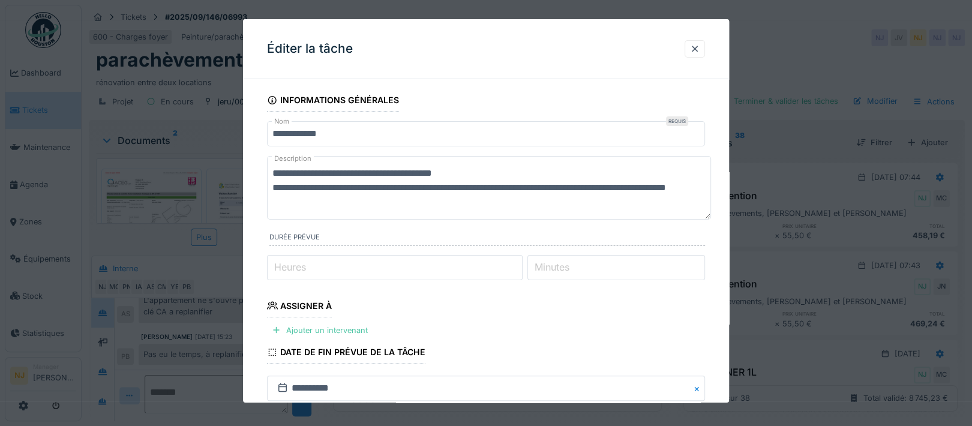
scroll to position [0, 0]
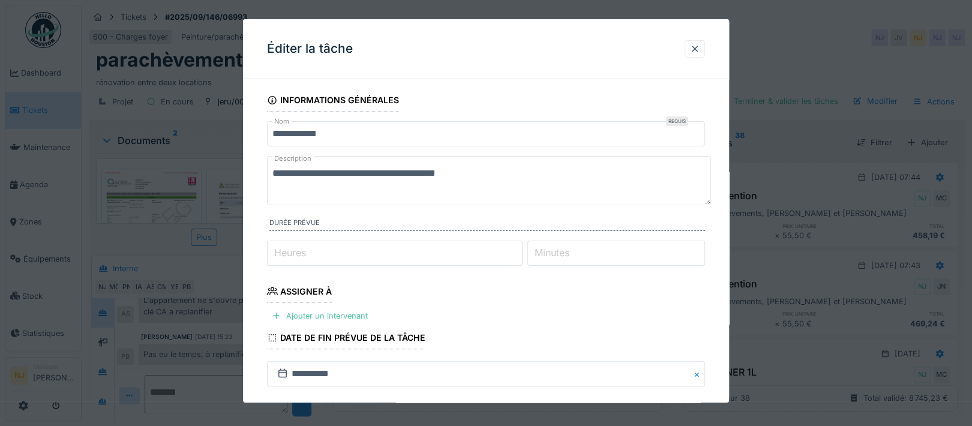
paste textarea "**********"
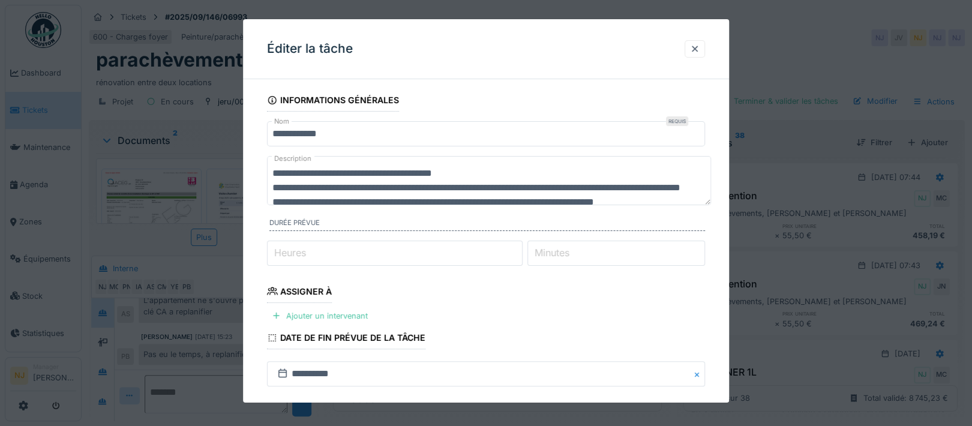
scroll to position [14, 0]
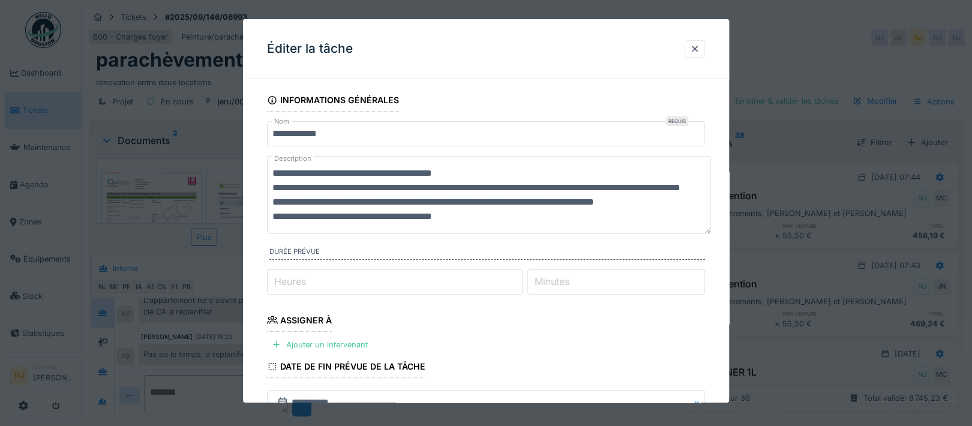
click at [271, 203] on textarea "**********" at bounding box center [489, 195] width 444 height 78
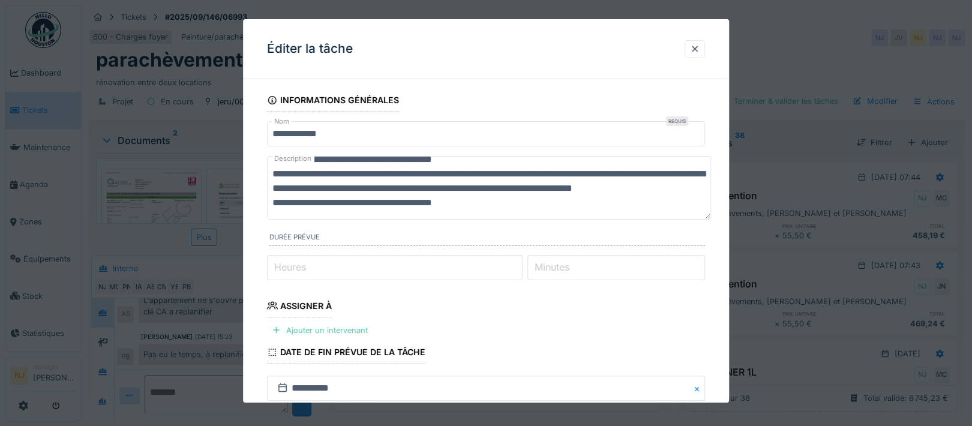
scroll to position [28, 0]
drag, startPoint x: 270, startPoint y: 200, endPoint x: 500, endPoint y: 202, distance: 229.8
click at [500, 202] on textarea "**********" at bounding box center [489, 188] width 444 height 64
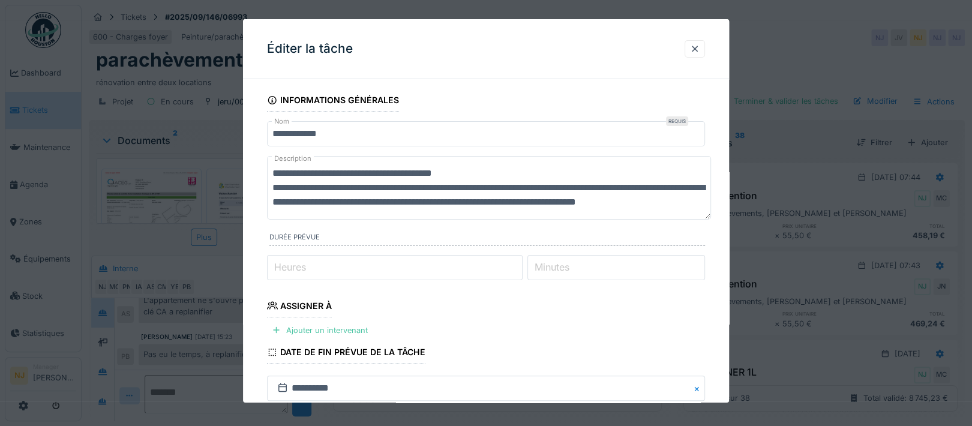
scroll to position [80, 0]
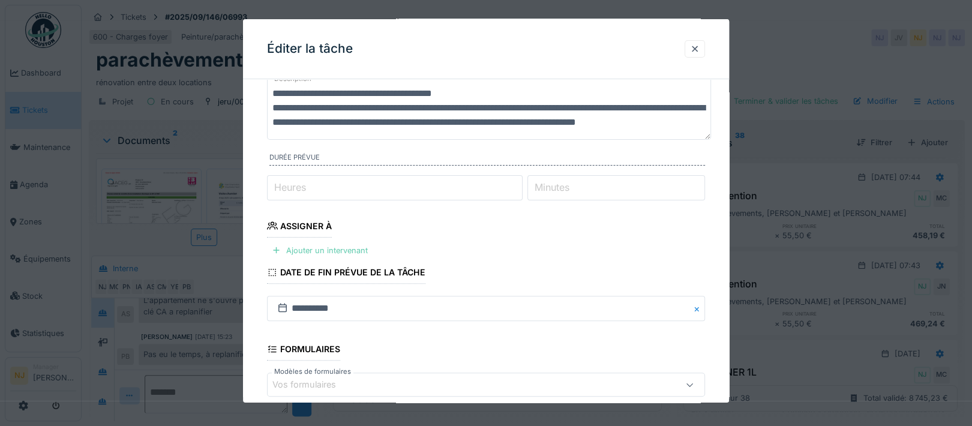
type textarea "**********"
click at [304, 249] on div "Ajouter un intervenant" at bounding box center [320, 250] width 106 height 16
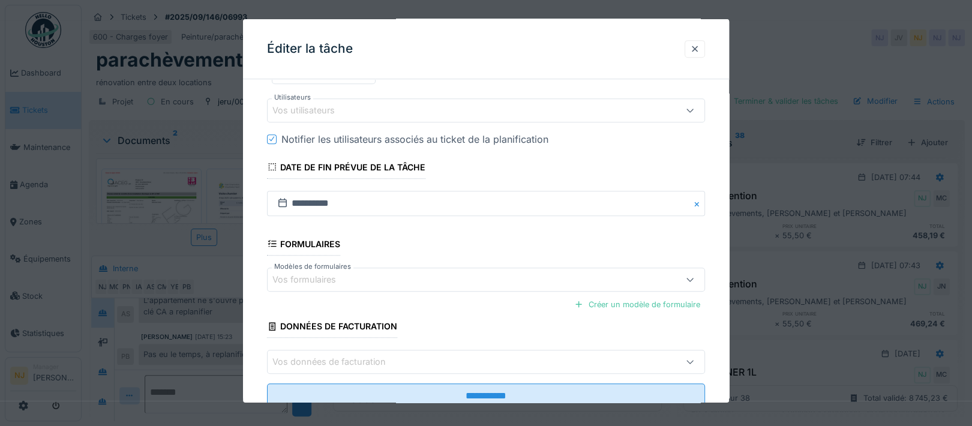
scroll to position [400, 0]
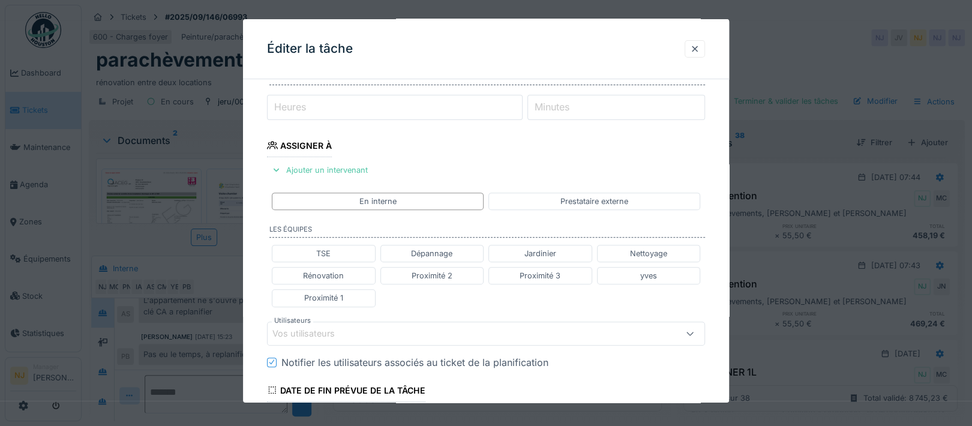
click at [341, 322] on div "Vos utilisateurs" at bounding box center [486, 334] width 438 height 24
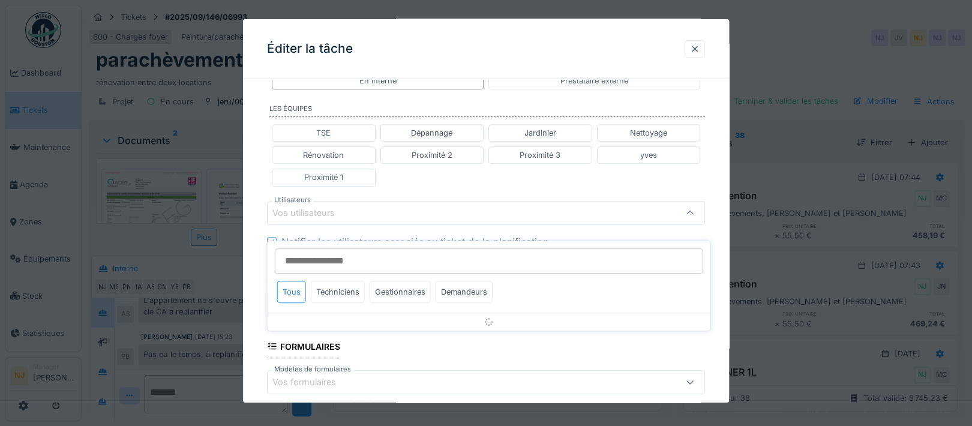
scroll to position [281, 0]
click at [350, 278] on div "Techniciens" at bounding box center [338, 289] width 54 height 22
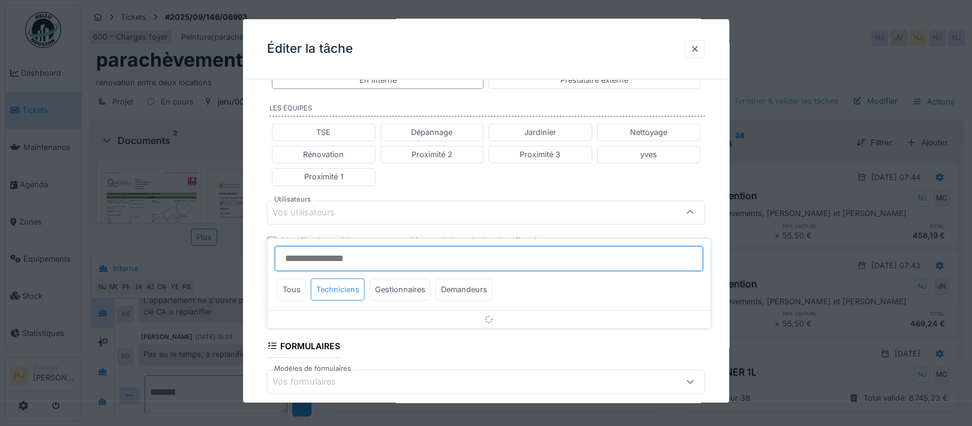
type input "*"
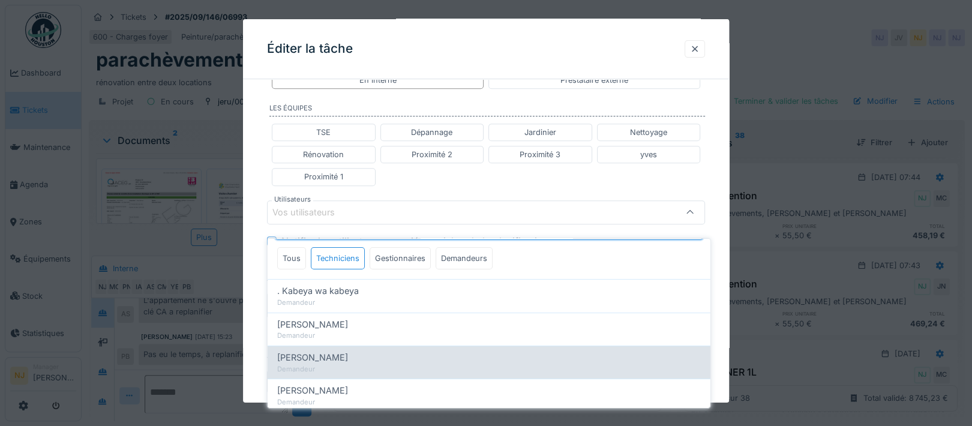
scroll to position [0, 0]
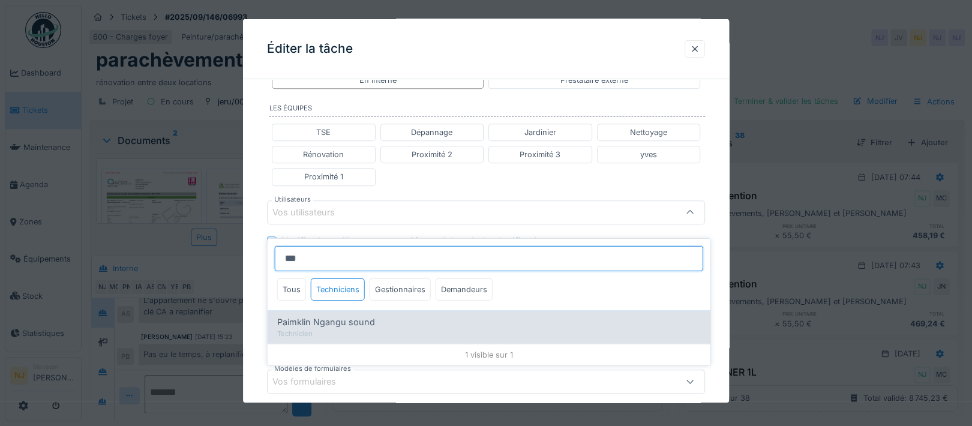
type input "***"
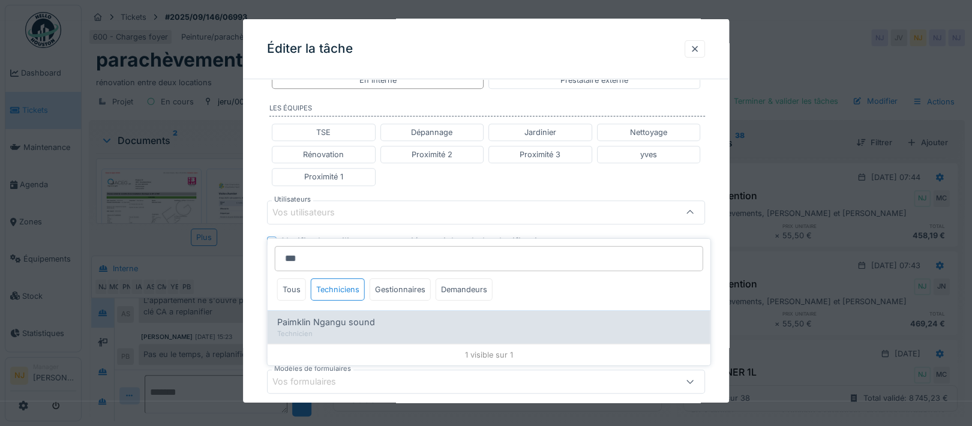
click at [328, 316] on span "Paimklin Ngangu sound" at bounding box center [326, 322] width 98 height 13
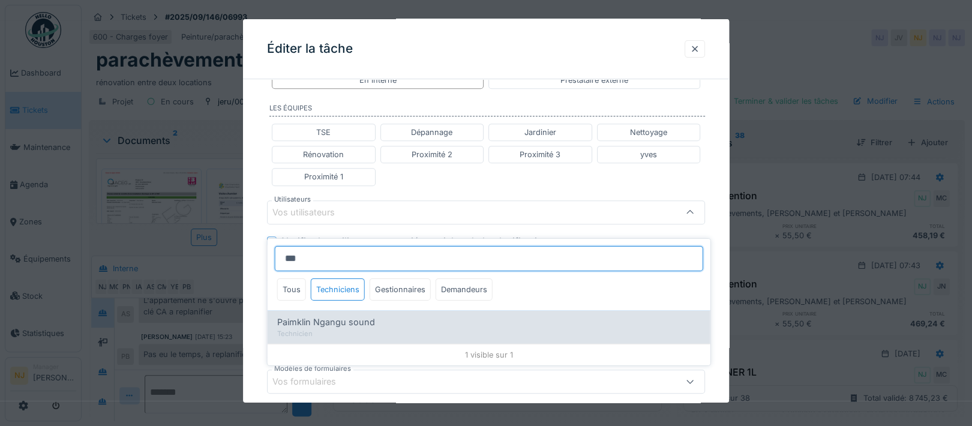
type input "****"
type input "******"
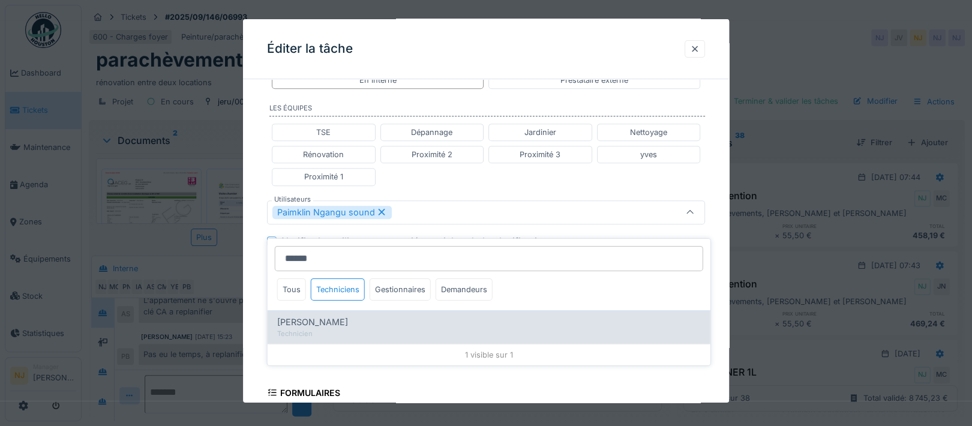
click at [330, 316] on span "[PERSON_NAME]" at bounding box center [312, 322] width 71 height 13
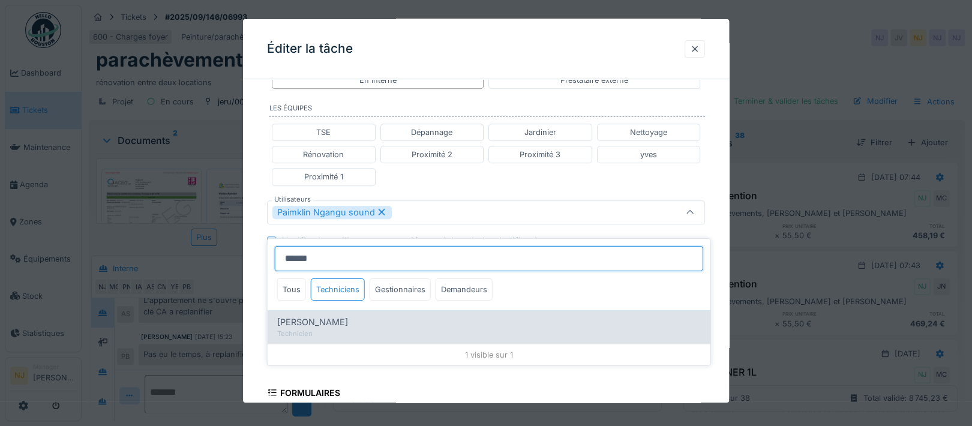
type input "**********"
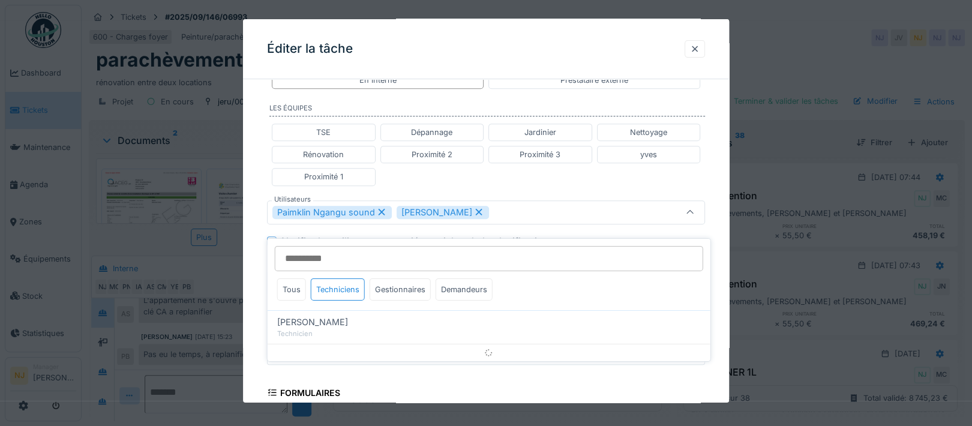
click at [254, 277] on div "**********" at bounding box center [486, 199] width 486 height 784
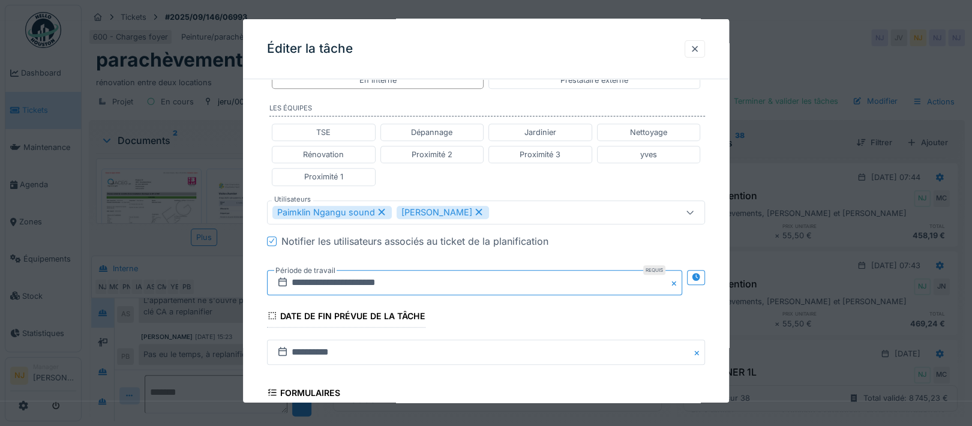
click at [353, 284] on input "**********" at bounding box center [474, 282] width 415 height 25
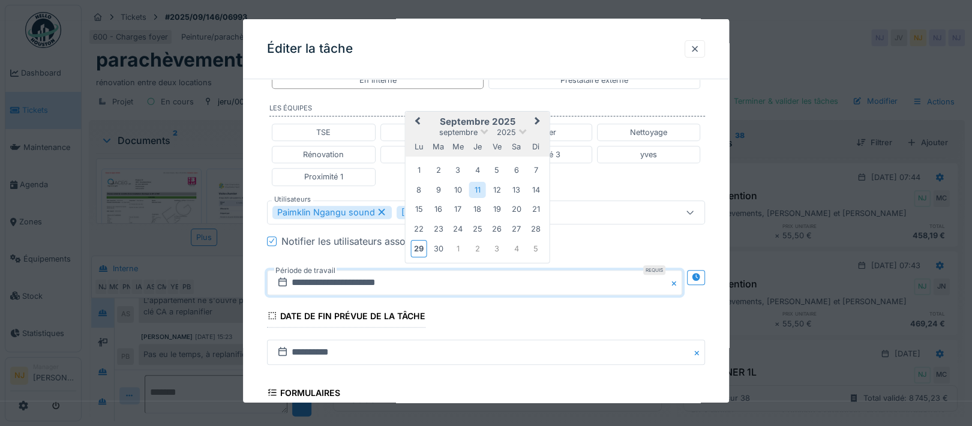
click at [538, 118] on span "Next Month" at bounding box center [538, 121] width 0 height 14
click at [496, 167] on div "3" at bounding box center [496, 171] width 16 height 16
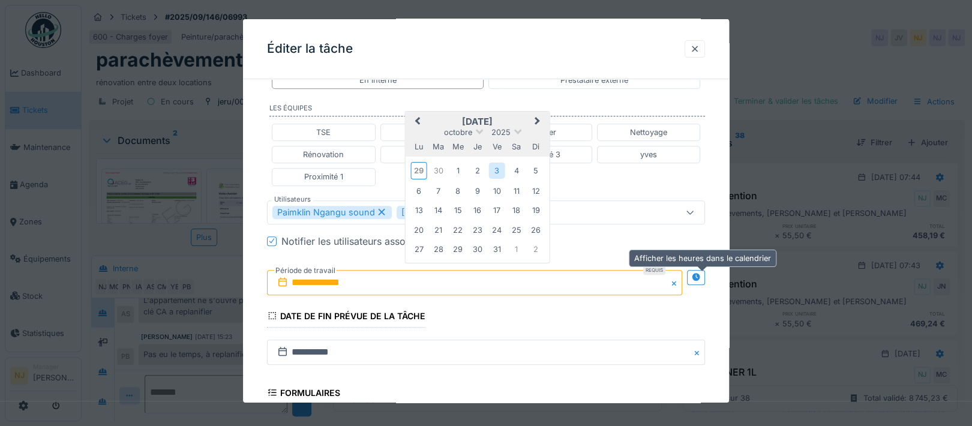
click at [700, 274] on icon at bounding box center [696, 277] width 8 height 8
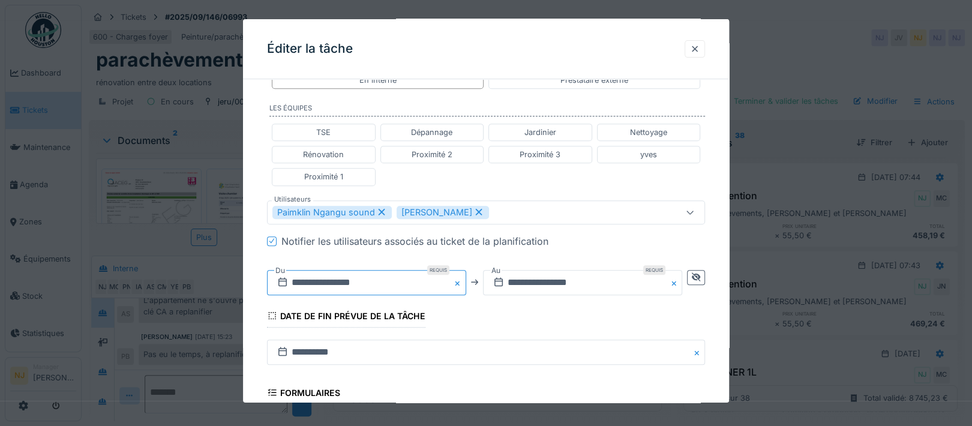
click at [380, 279] on input "**********" at bounding box center [366, 282] width 199 height 25
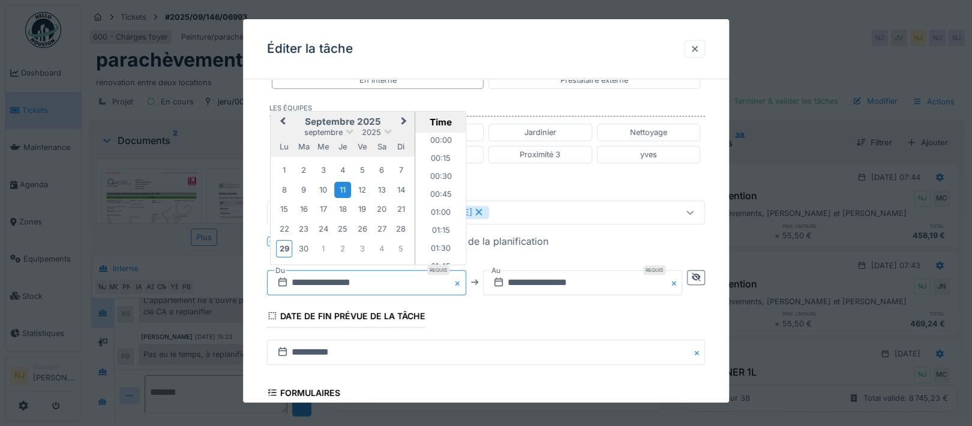
scroll to position [446, 0]
click at [404, 113] on button "Next Month" at bounding box center [404, 121] width 19 height 19
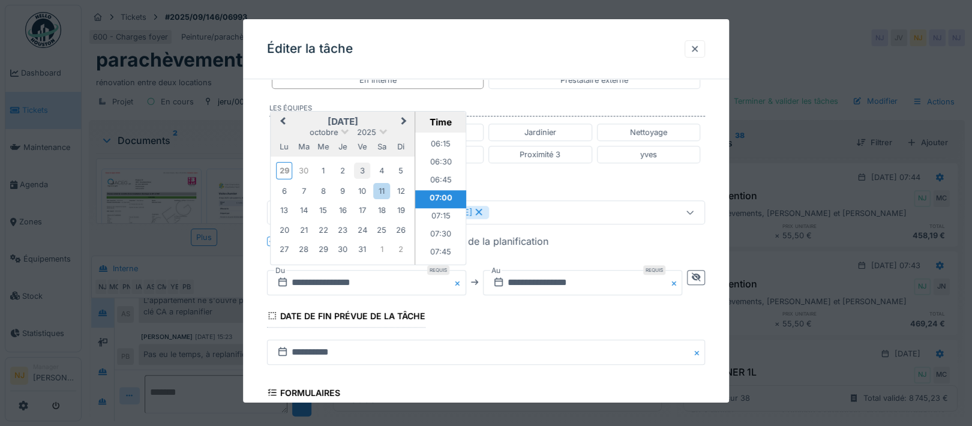
click at [360, 167] on div "3" at bounding box center [362, 171] width 16 height 16
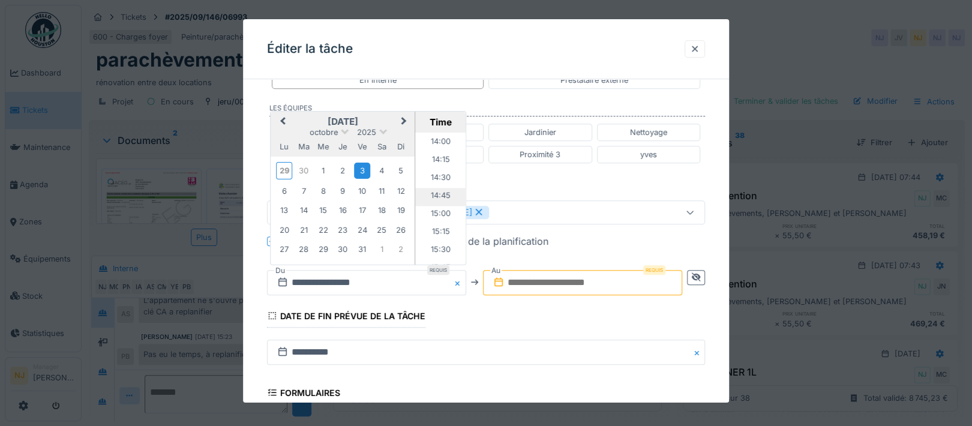
scroll to position [927, 0]
click at [434, 215] on li "14:00" at bounding box center [440, 222] width 51 height 18
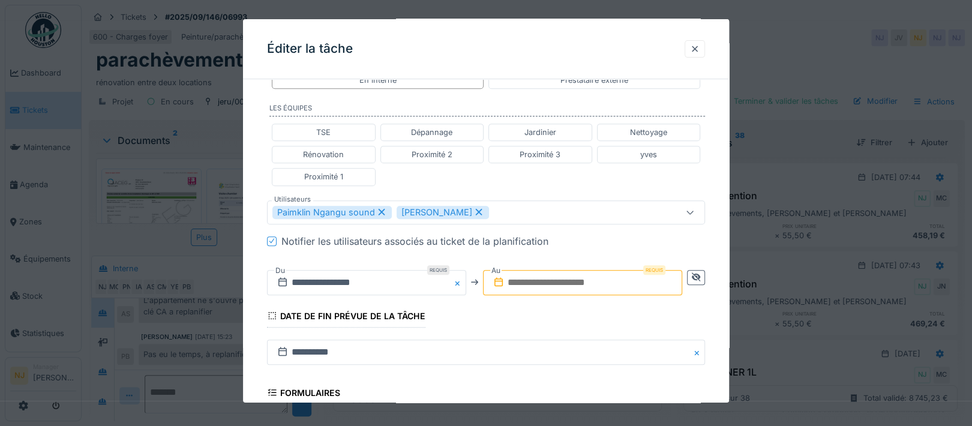
click at [548, 280] on input "text" at bounding box center [582, 282] width 199 height 25
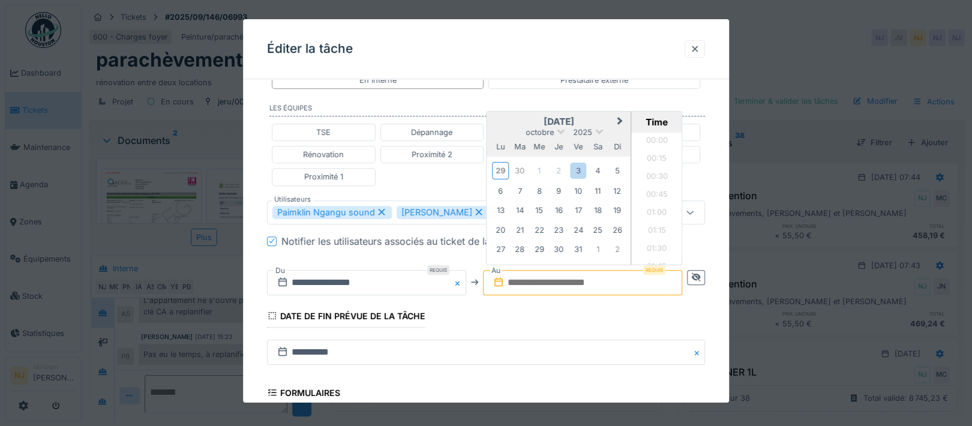
scroll to position [608, 0]
click at [581, 166] on div "3" at bounding box center [578, 171] width 16 height 16
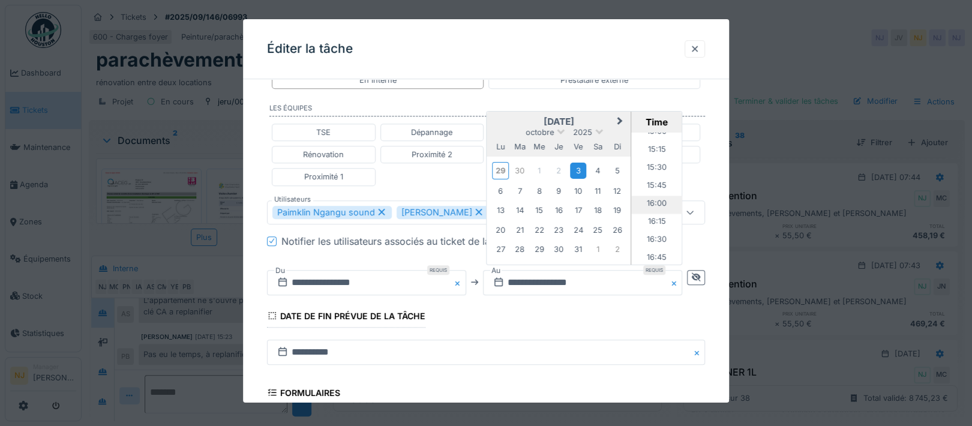
click at [651, 200] on li "16:00" at bounding box center [657, 204] width 51 height 18
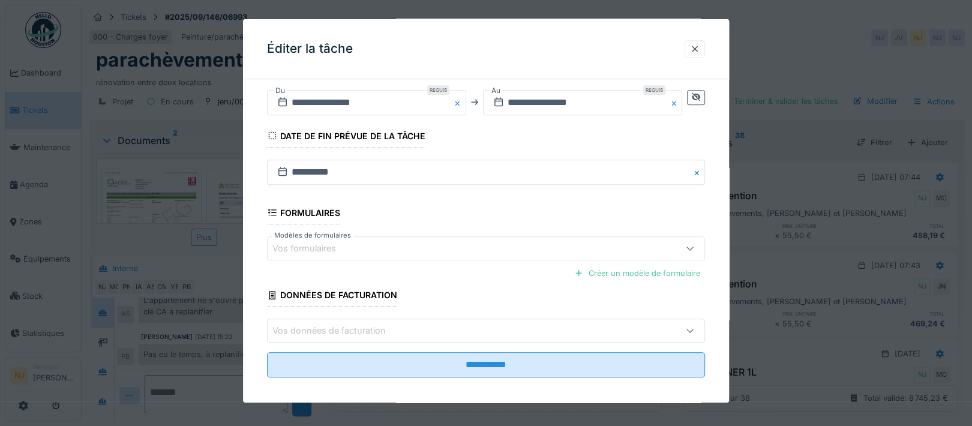
scroll to position [467, 0]
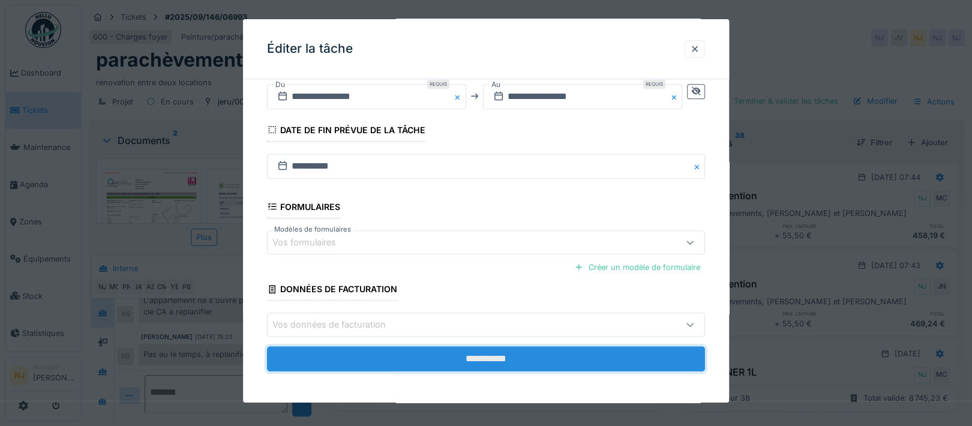
click at [485, 355] on input "**********" at bounding box center [486, 358] width 438 height 25
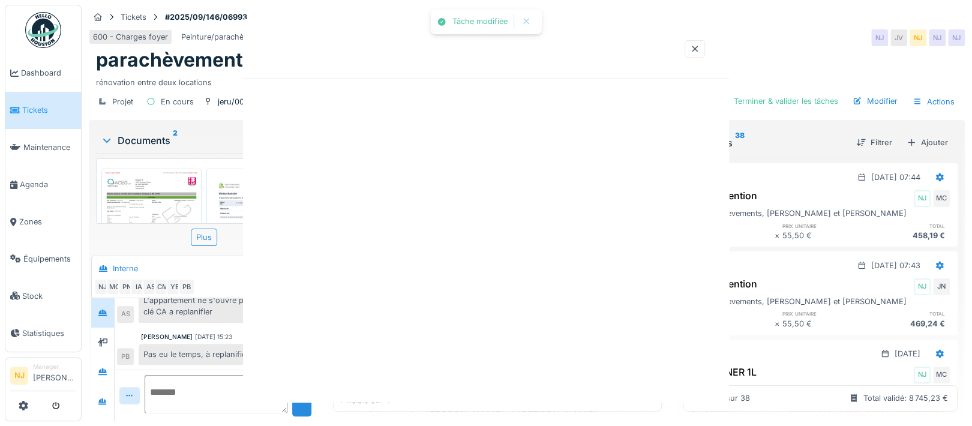
scroll to position [0, 0]
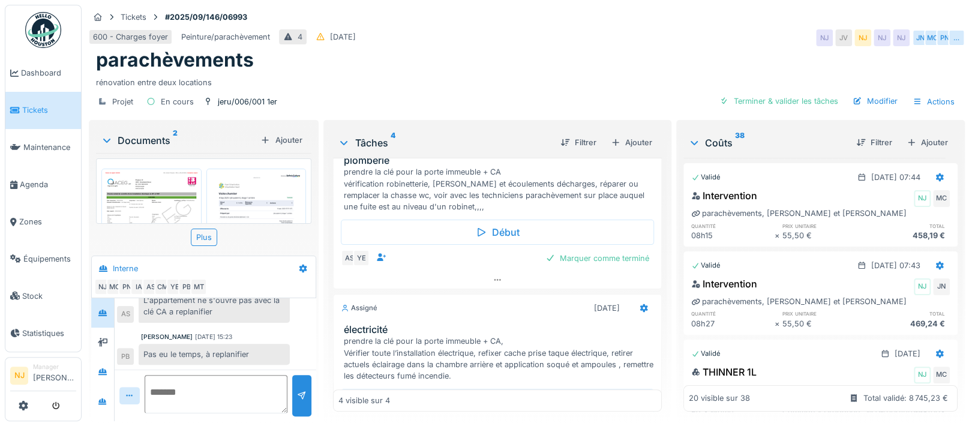
scroll to position [320, 0]
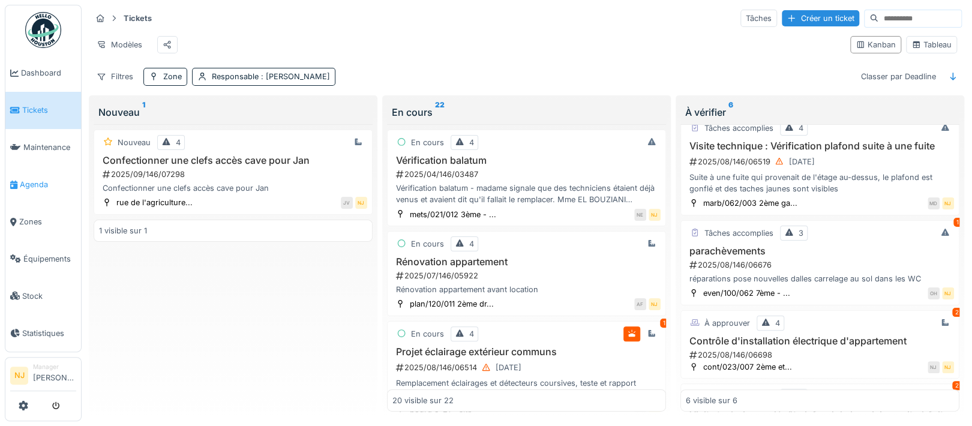
click at [38, 181] on span "Agenda" at bounding box center [48, 184] width 56 height 11
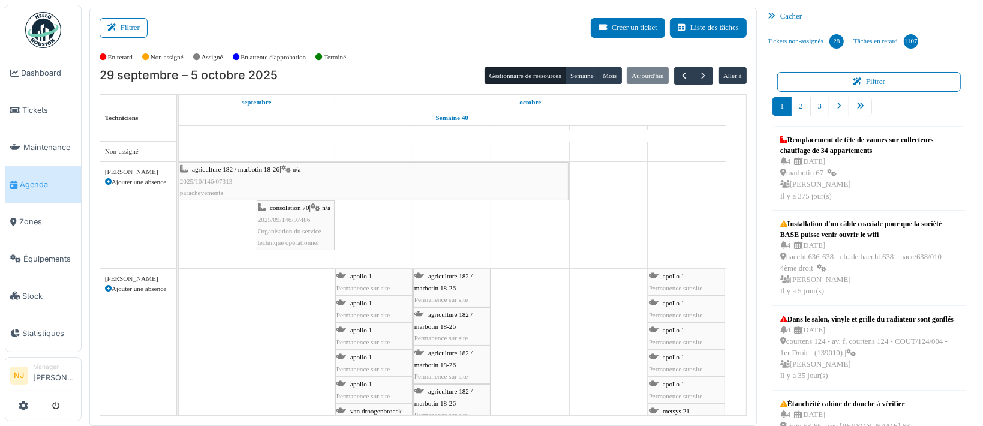
click at [274, 179] on div "agriculture 182 / marbotin 18-26 | n/a 2025/10/146/07313 parachevements" at bounding box center [374, 181] width 388 height 35
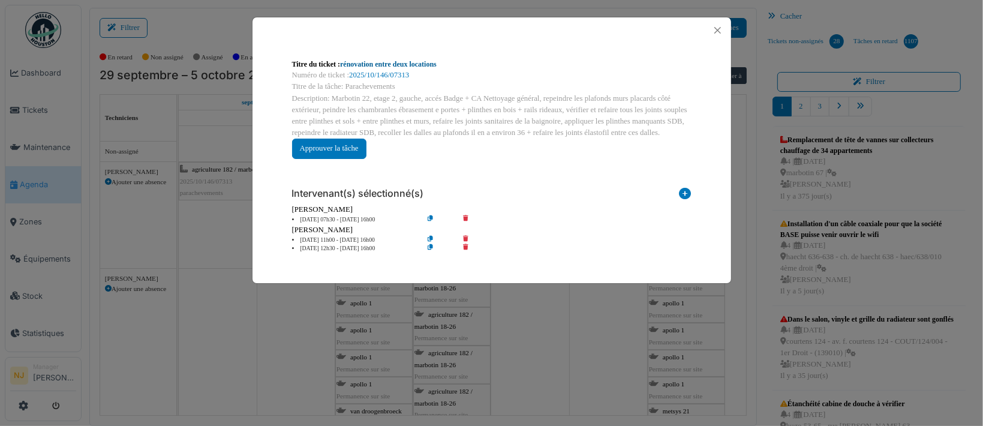
click at [391, 62] on link "rénovation entre deux locations" at bounding box center [388, 64] width 97 height 8
click at [719, 23] on button "Close" at bounding box center [718, 30] width 16 height 16
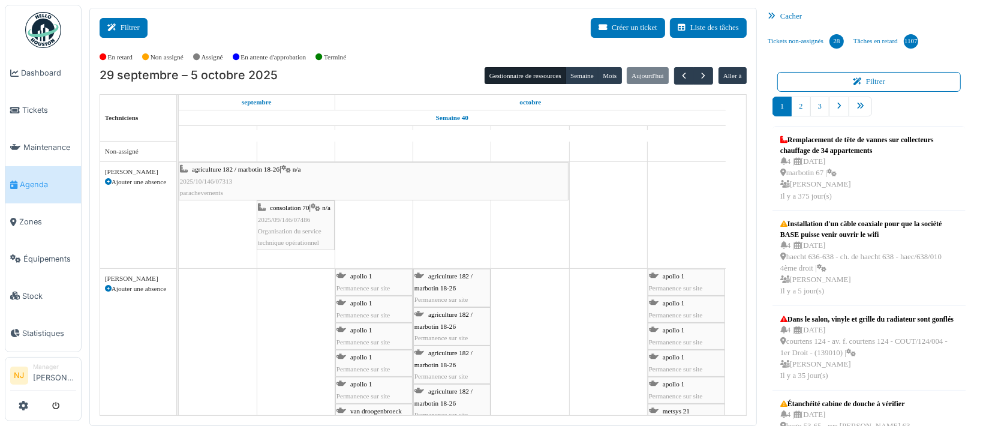
click at [113, 25] on icon at bounding box center [113, 28] width 13 height 8
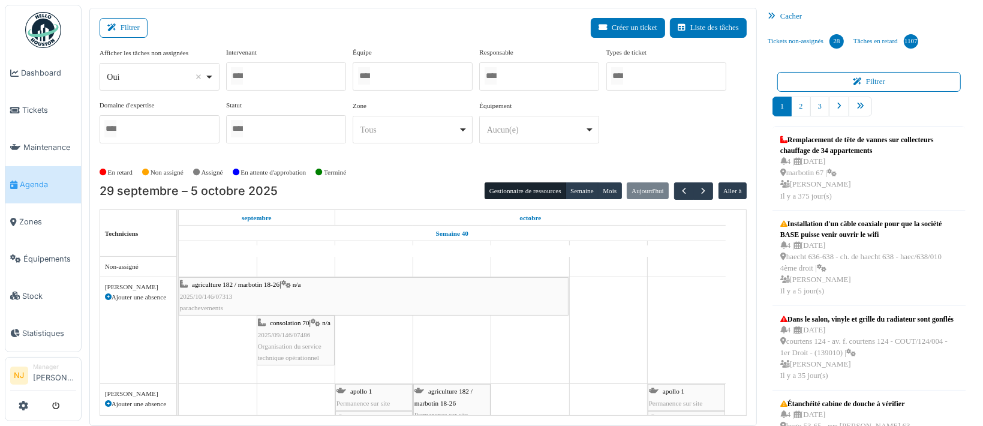
click at [275, 64] on div at bounding box center [286, 76] width 120 height 28
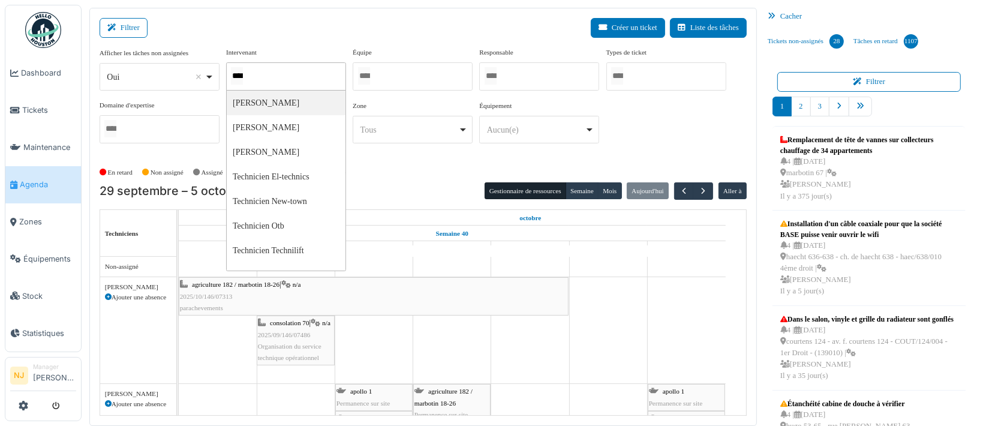
type input "*****"
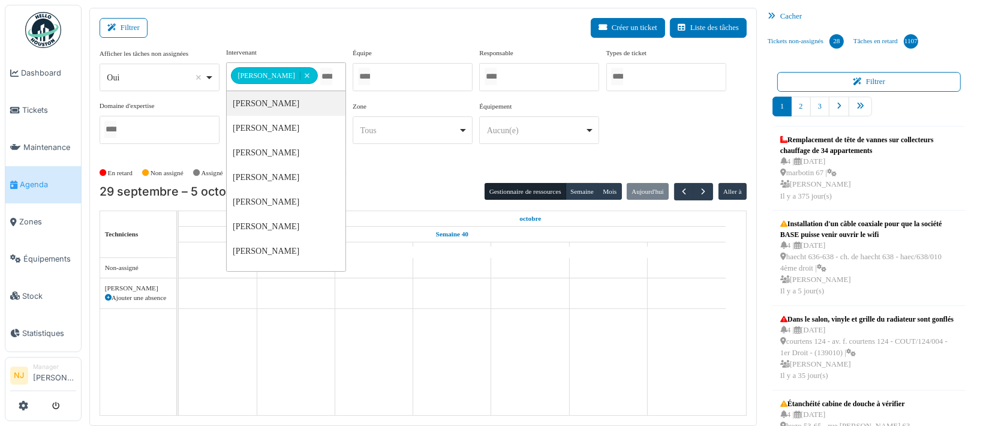
click at [284, 24] on div "Filtrer Créer un ticket Liste des tâches" at bounding box center [423, 32] width 647 height 29
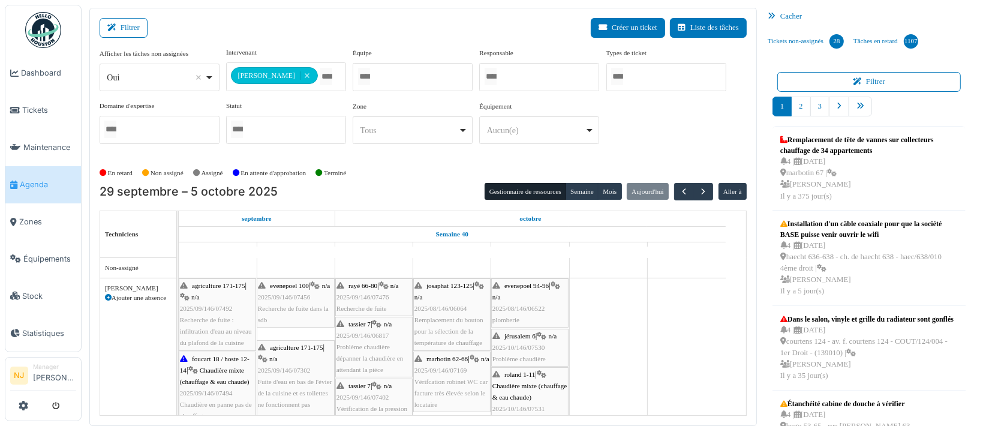
click at [524, 382] on span "Chaudière mixte (chauffage & eau chaude)" at bounding box center [530, 391] width 75 height 19
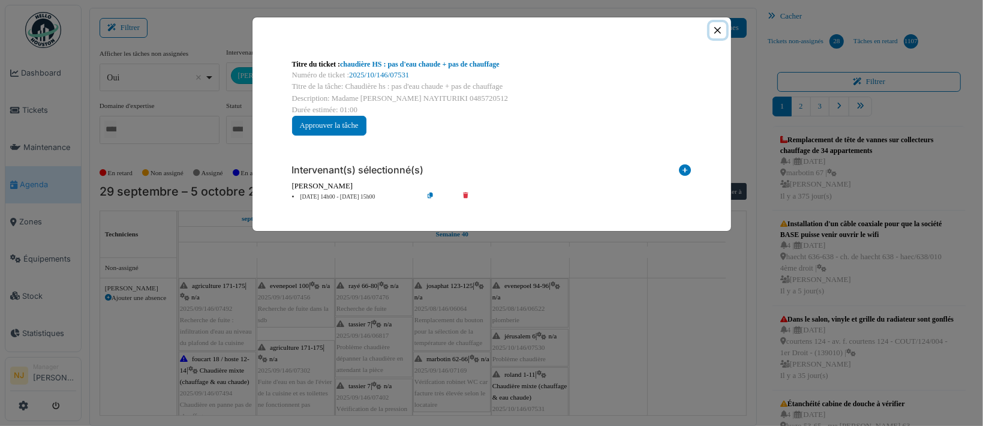
click at [716, 31] on button "Close" at bounding box center [718, 30] width 16 height 16
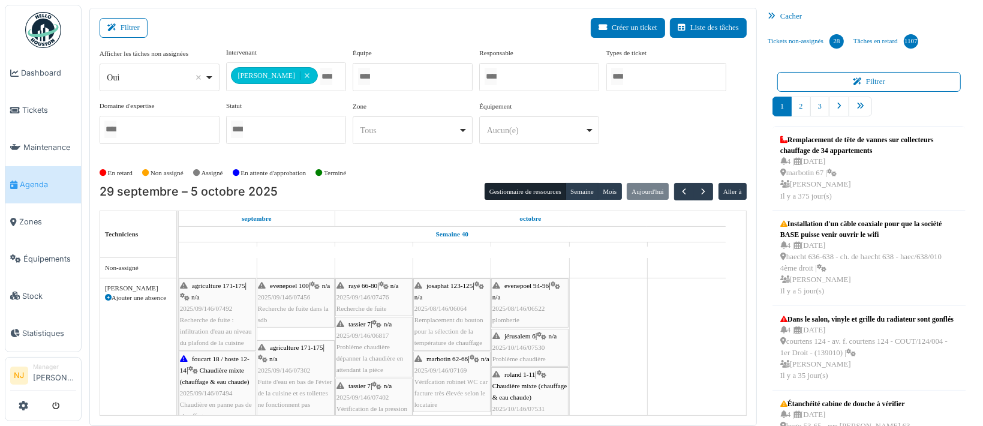
click at [530, 296] on div "evenepoel 94-96 | n/a 2025/08/146/06522 plomberie" at bounding box center [530, 303] width 75 height 46
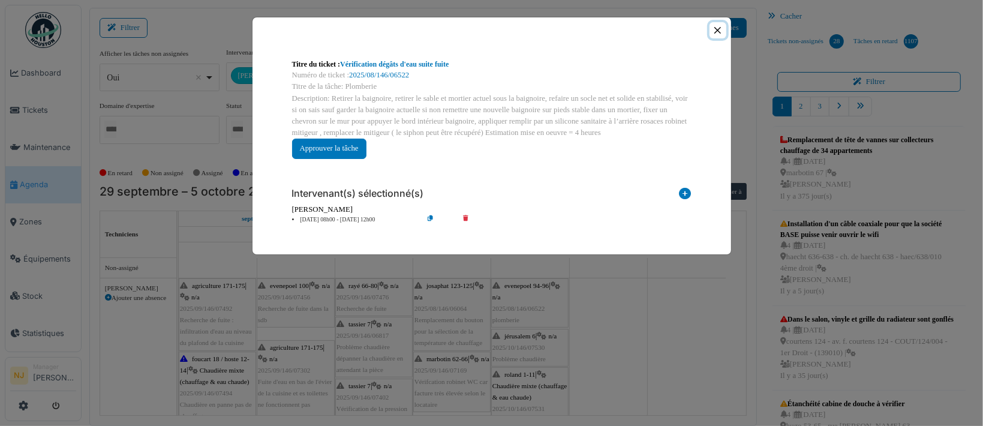
click at [718, 31] on button "Close" at bounding box center [718, 30] width 16 height 16
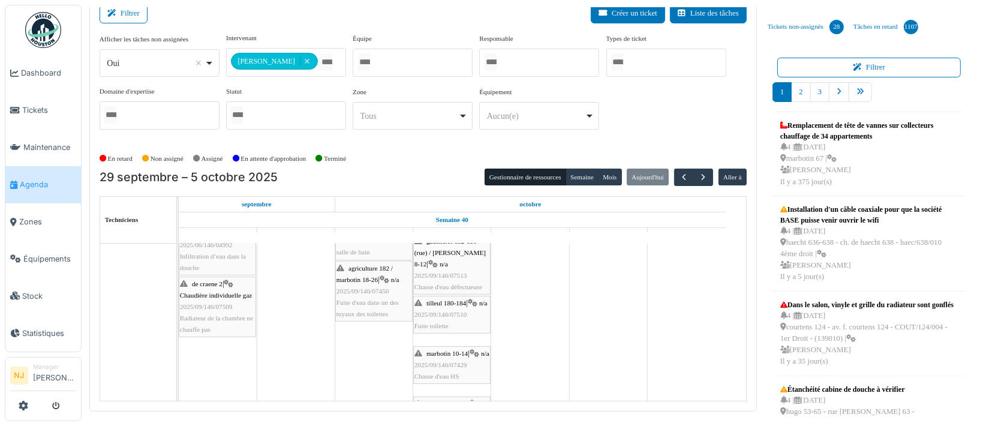
scroll to position [287, 0]
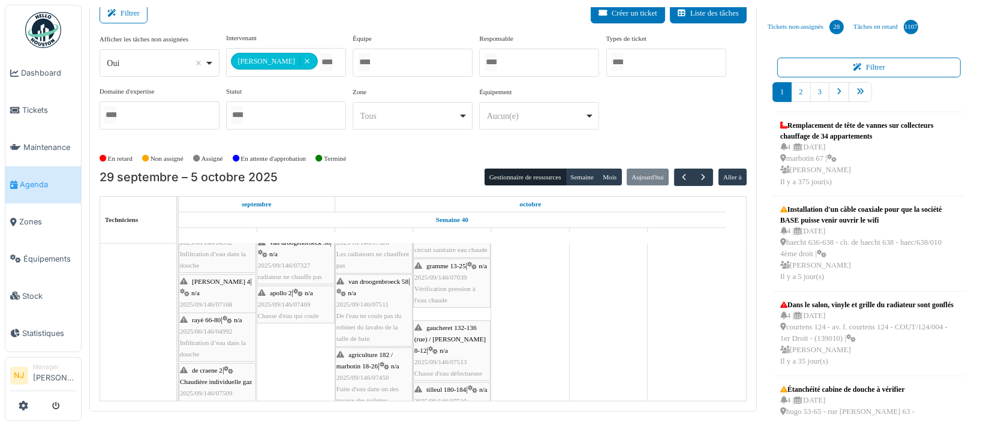
click at [376, 356] on div "agriculture 182 / marbotin 18-26 | n/a 2025/09/146/07450 Fuite d'eau dans un de…" at bounding box center [374, 378] width 75 height 58
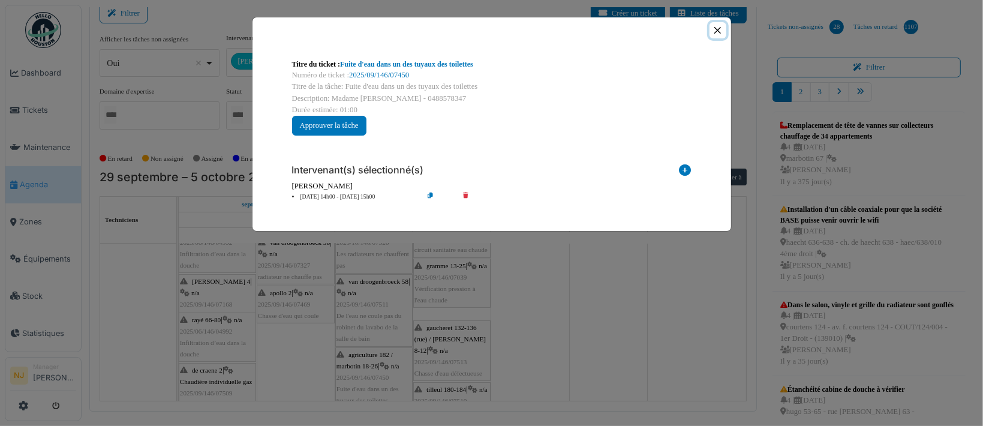
click at [718, 28] on button "Close" at bounding box center [718, 30] width 16 height 16
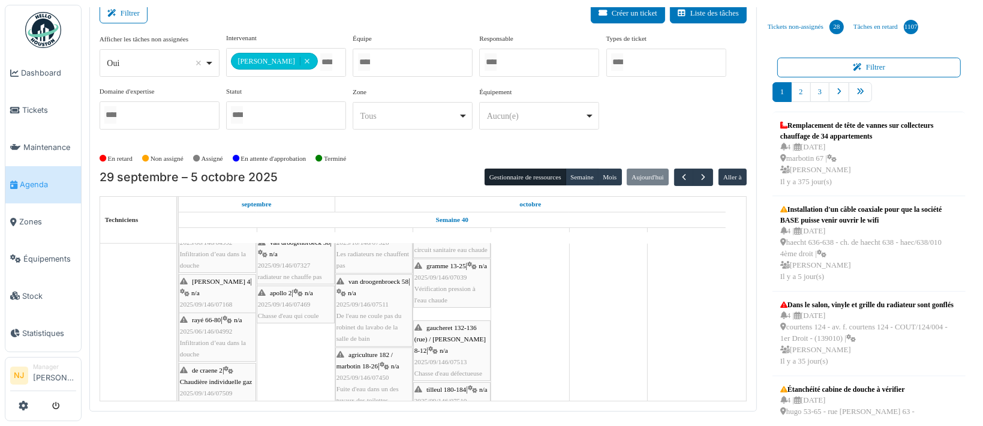
click at [298, 293] on icon at bounding box center [298, 293] width 10 height 8
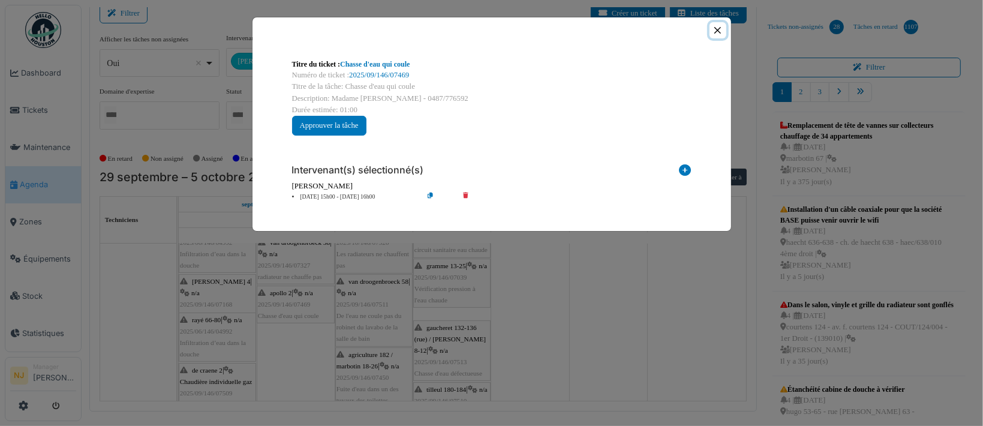
click at [712, 30] on button "Close" at bounding box center [718, 30] width 16 height 16
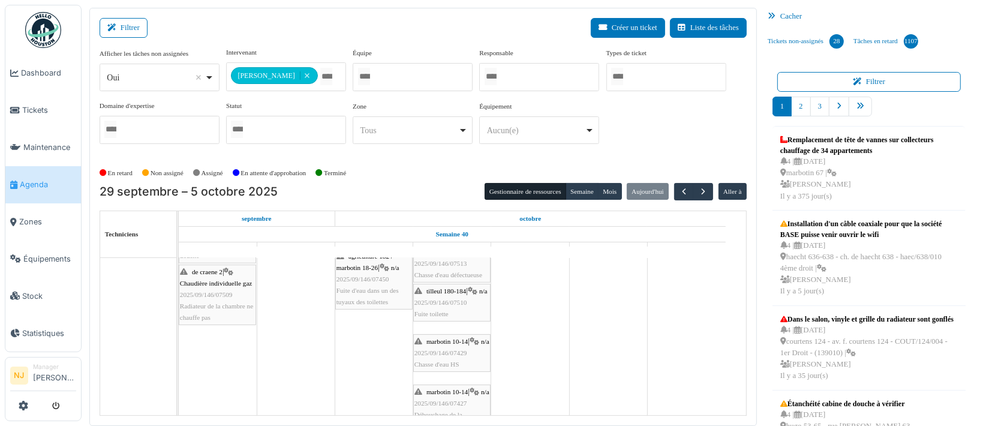
scroll to position [446, 0]
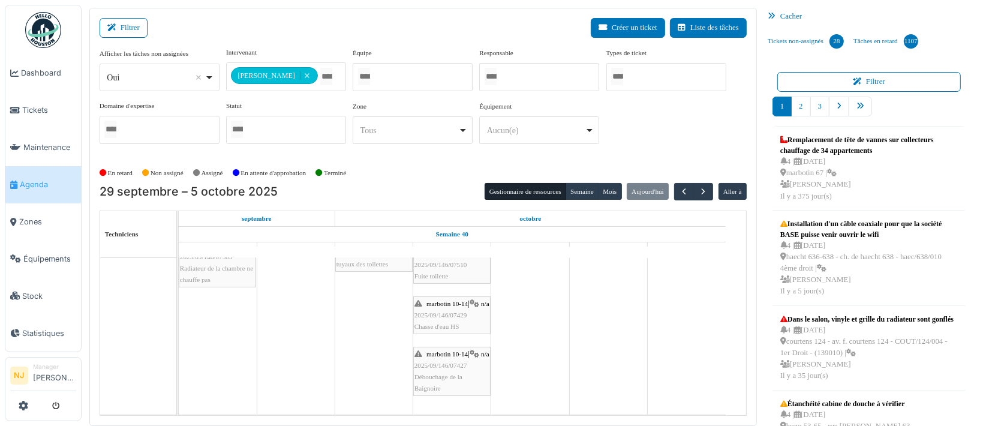
click at [441, 354] on div "marbotin 10-14 | n/a 2025/09/146/07427 Débouchage de la Baignoire" at bounding box center [452, 372] width 75 height 46
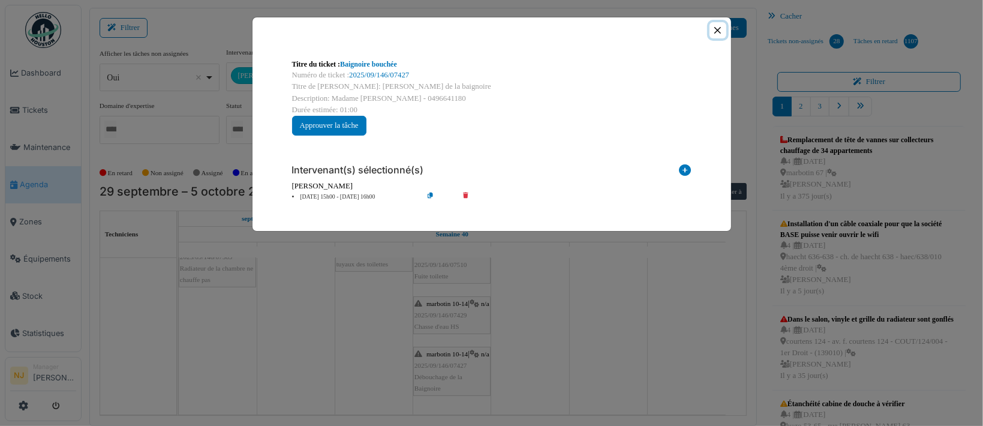
click at [721, 29] on button "Close" at bounding box center [718, 30] width 16 height 16
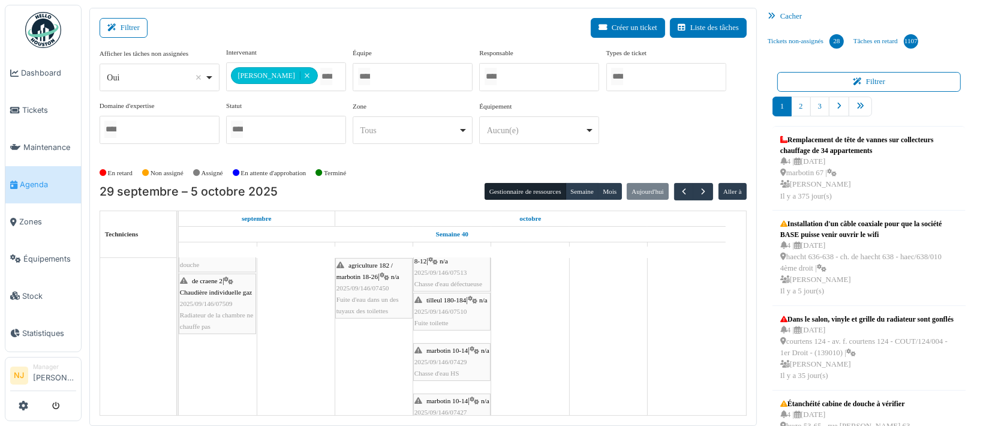
scroll to position [367, 0]
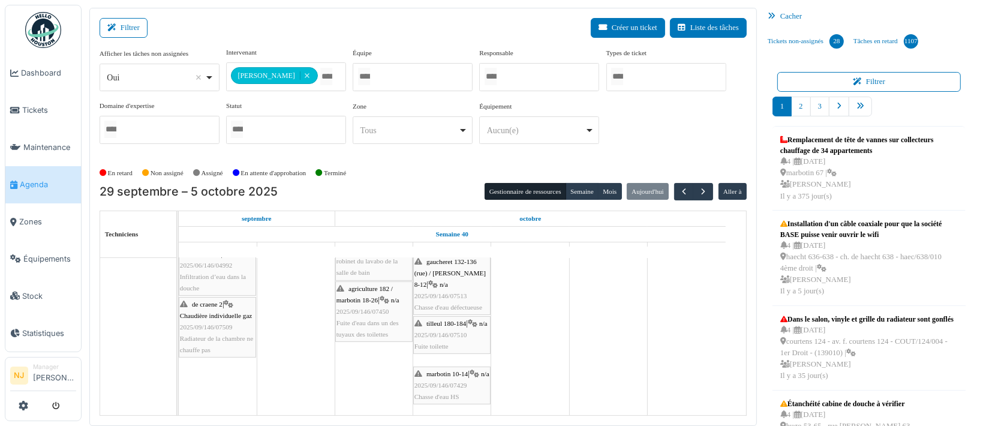
click at [216, 323] on span "2025/09/146/07509" at bounding box center [206, 326] width 53 height 7
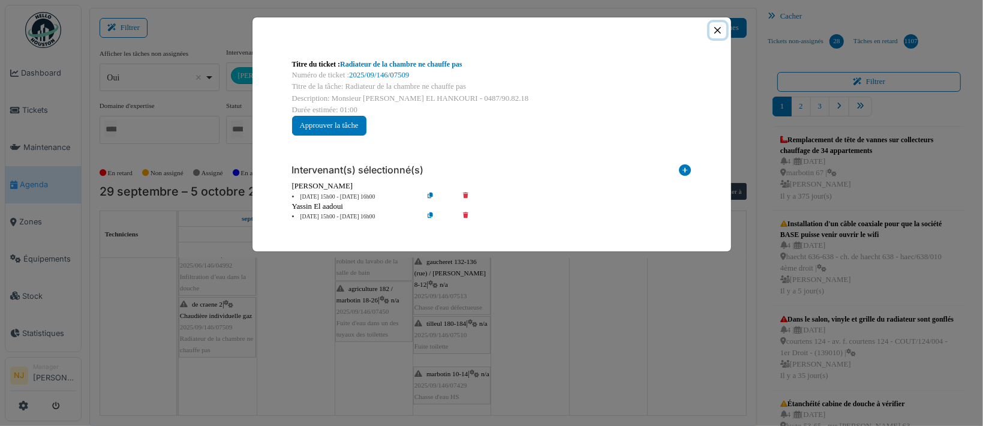
click at [719, 28] on button "Close" at bounding box center [718, 30] width 16 height 16
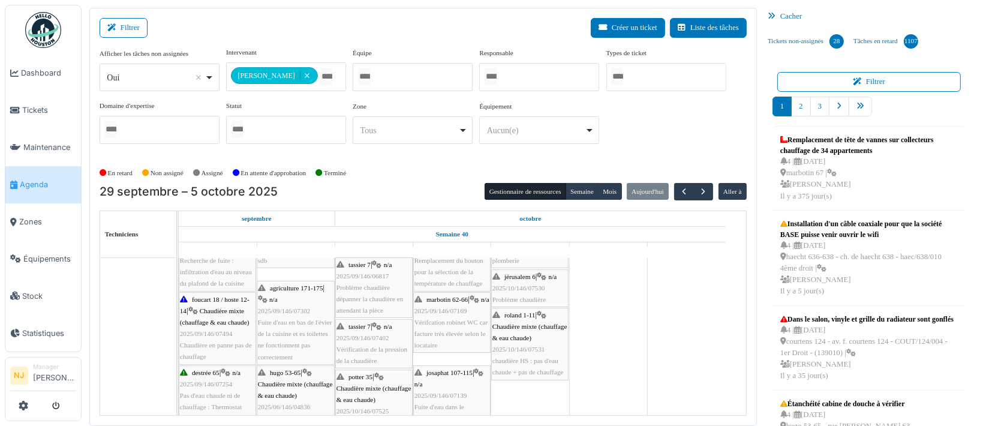
scroll to position [47, 0]
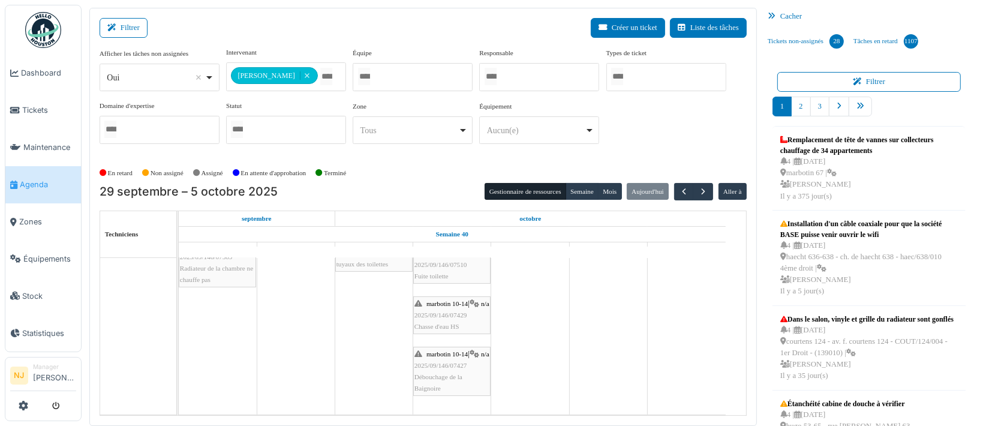
click at [458, 350] on span "marbotin 10-14" at bounding box center [447, 353] width 41 height 7
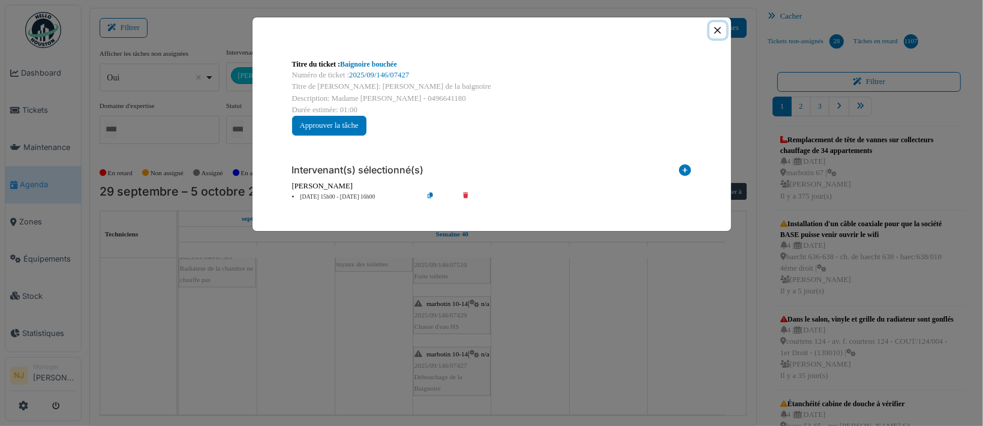
click at [715, 29] on button "Close" at bounding box center [718, 30] width 16 height 16
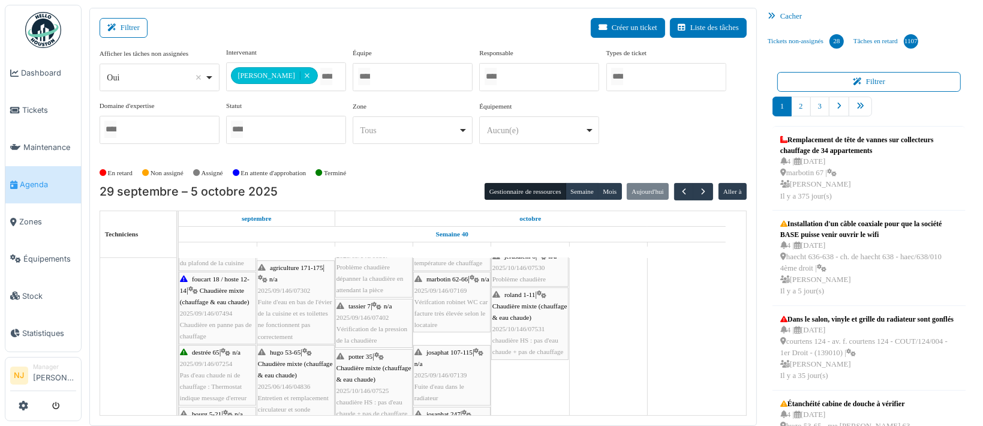
click at [526, 325] on span "2025/10/146/07531" at bounding box center [519, 328] width 53 height 7
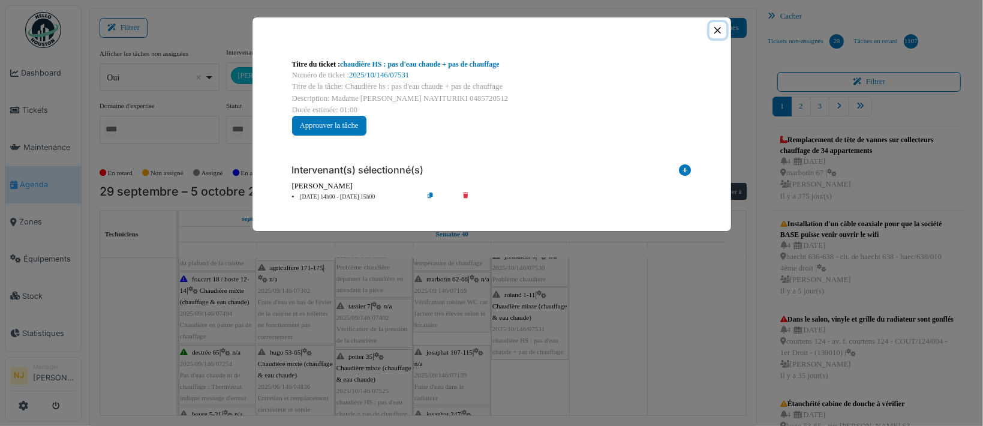
click at [716, 30] on button "Close" at bounding box center [718, 30] width 16 height 16
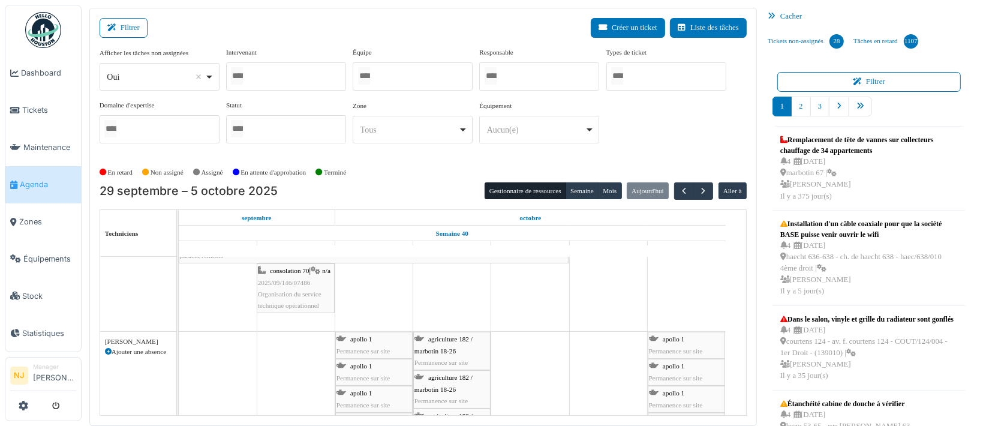
scroll to position [0, 0]
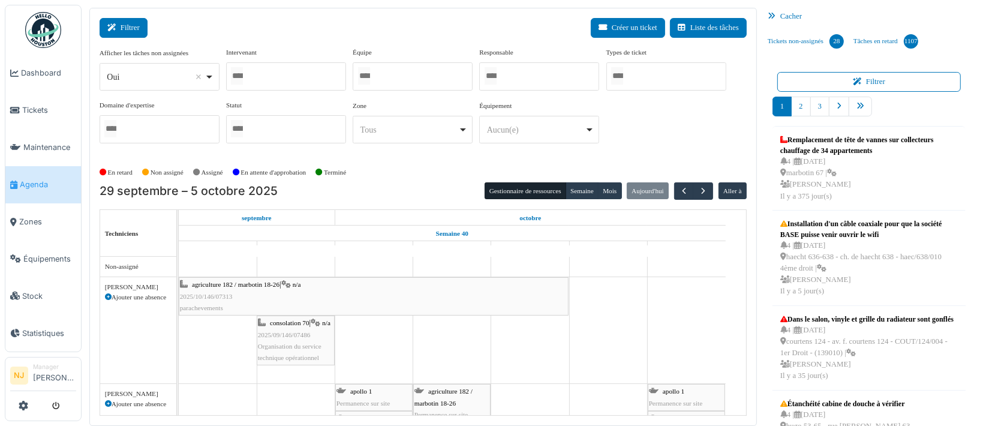
click at [139, 27] on button "Filtrer" at bounding box center [124, 28] width 48 height 20
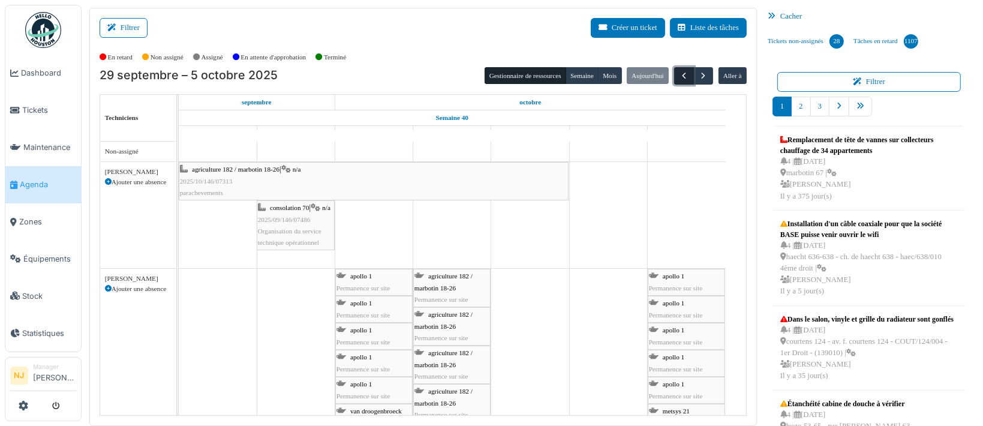
click at [679, 76] on span "button" at bounding box center [684, 76] width 10 height 10
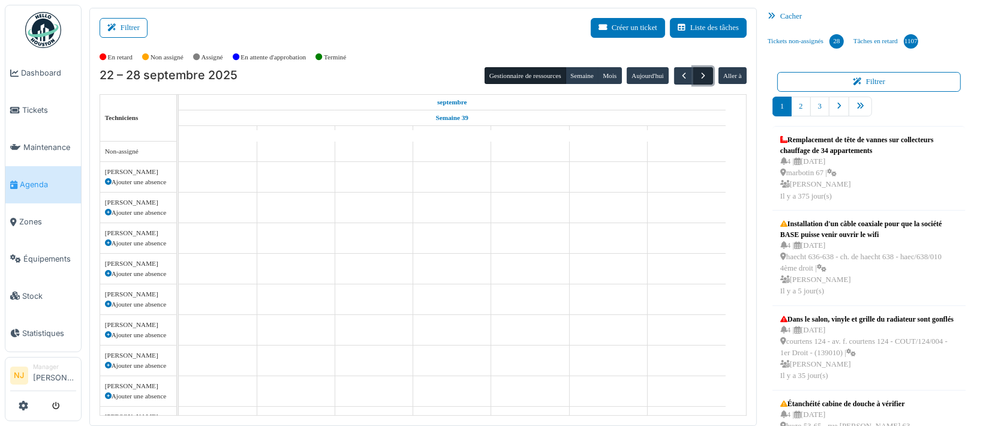
click at [698, 76] on span "button" at bounding box center [703, 76] width 10 height 10
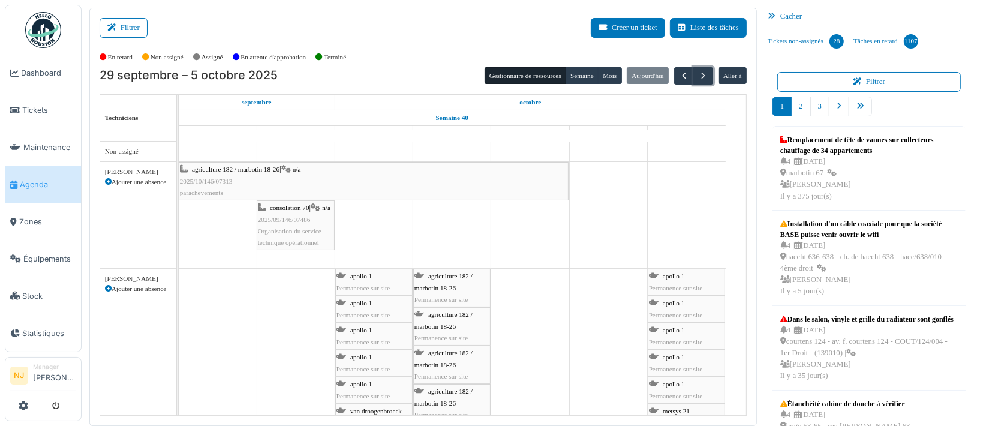
click at [293, 182] on div "agriculture 182 / marbotin 18-26 | n/a 2025/10/146/07313 parachevements" at bounding box center [374, 181] width 388 height 35
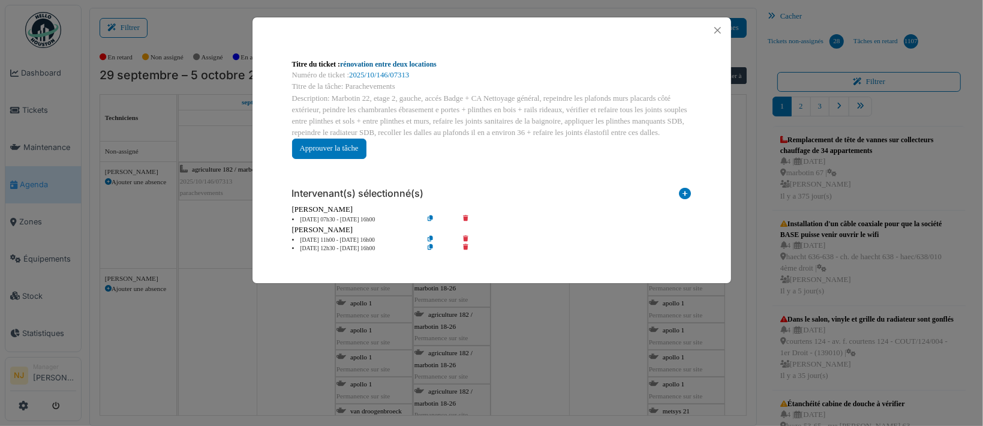
click at [373, 65] on link "rénovation entre deux locations" at bounding box center [388, 64] width 97 height 8
click at [721, 28] on button "Close" at bounding box center [718, 30] width 16 height 16
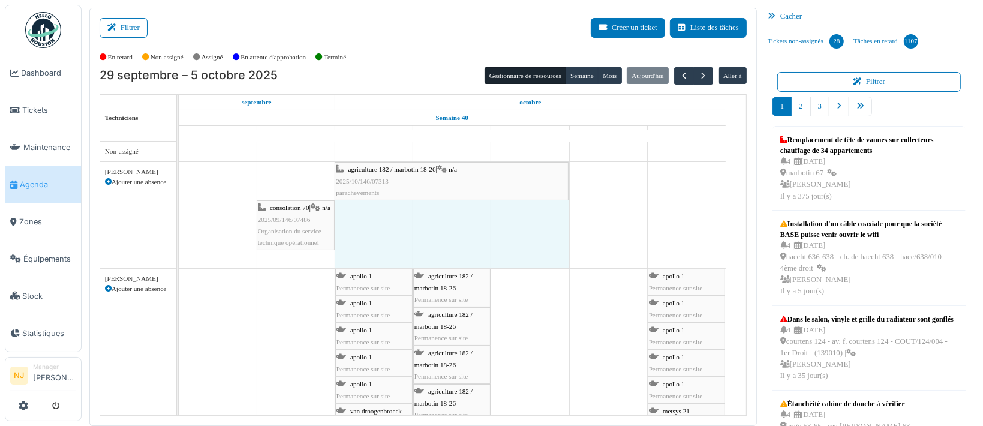
drag, startPoint x: 179, startPoint y: 176, endPoint x: 353, endPoint y: 164, distance: 173.8
click at [179, 164] on div "agriculture 182 / marbotin 18-26 | n/a 2025/10/146/07313 parachevements consola…" at bounding box center [179, 215] width 0 height 106
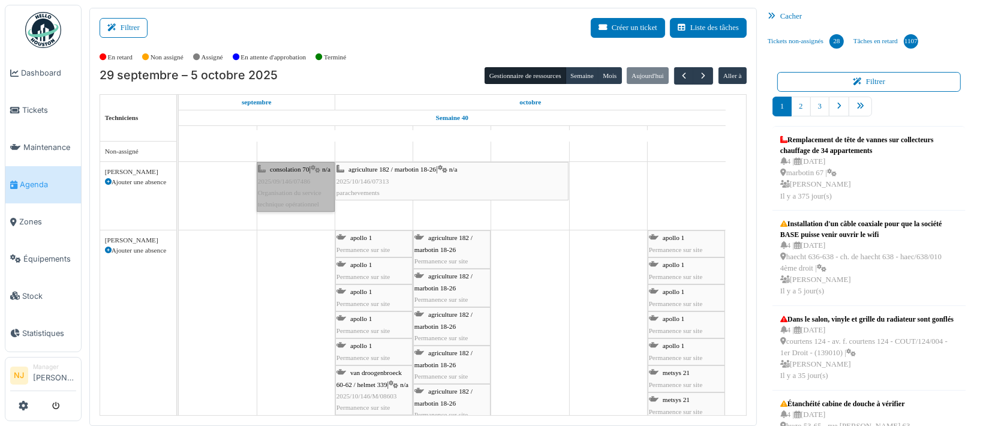
drag, startPoint x: 296, startPoint y: 187, endPoint x: 280, endPoint y: 190, distance: 17.0
click at [280, 190] on link "consolation 70 | n/a 2025/09/146/07486 Organisation du service technique opérat…" at bounding box center [296, 187] width 78 height 50
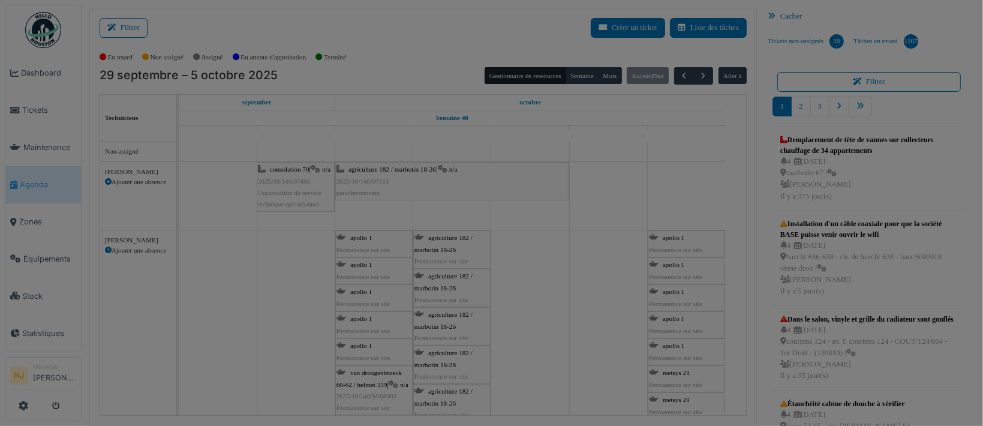
click at [280, 188] on div at bounding box center [491, 213] width 983 height 426
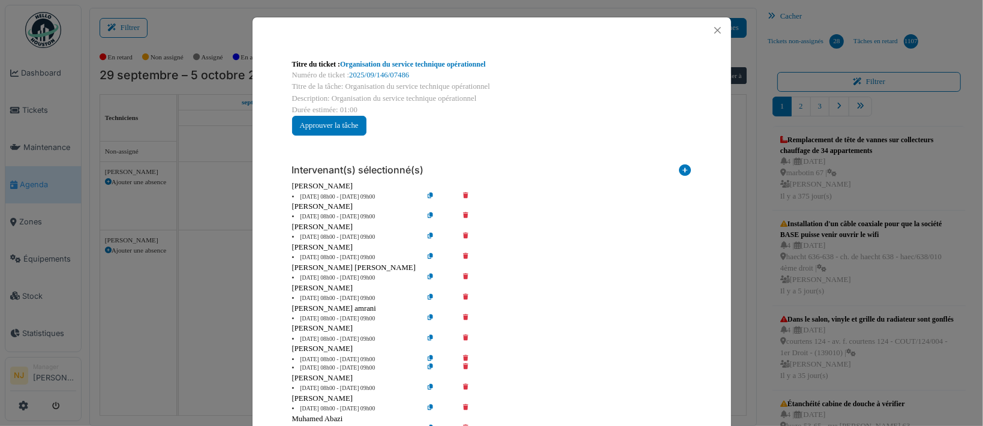
click at [458, 193] on icon at bounding box center [474, 197] width 34 height 9
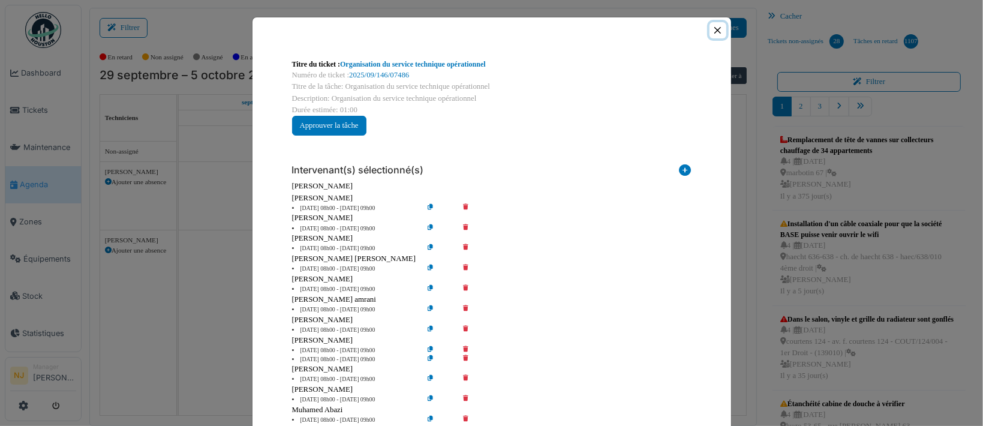
click at [713, 31] on button "Close" at bounding box center [718, 30] width 16 height 16
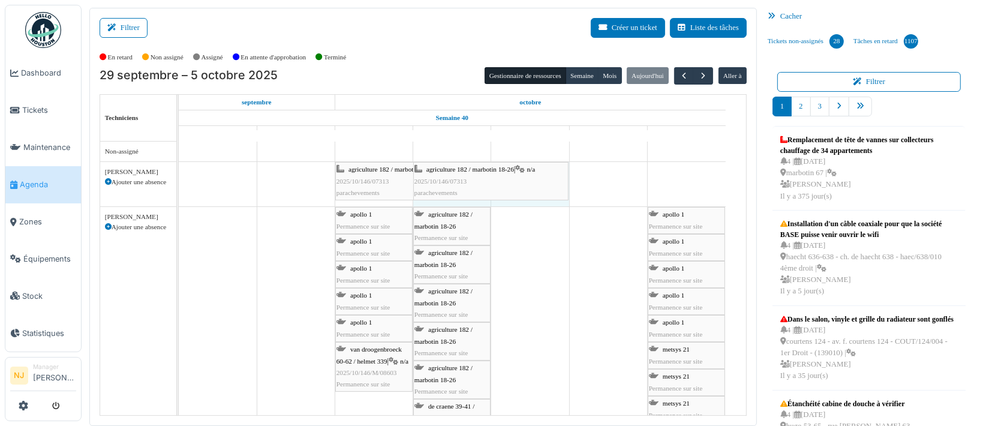
drag, startPoint x: 335, startPoint y: 176, endPoint x: 438, endPoint y: 168, distance: 103.5
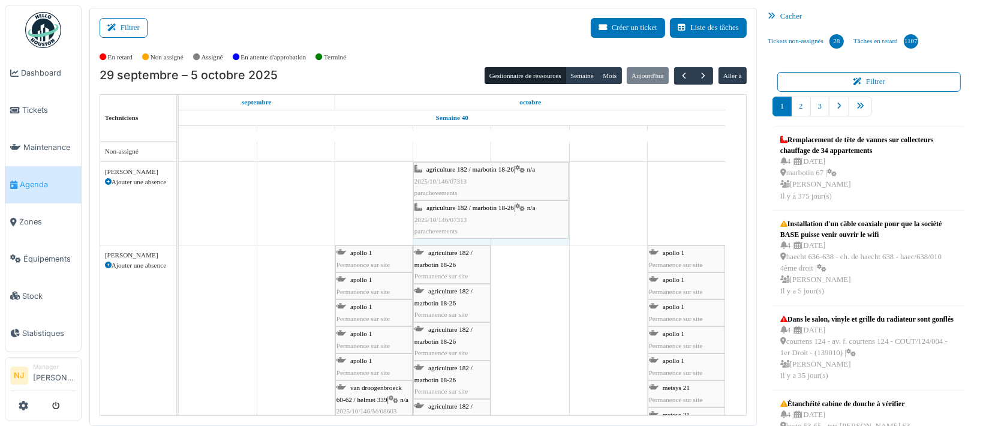
drag, startPoint x: 336, startPoint y: 176, endPoint x: 433, endPoint y: 172, distance: 96.7
click at [179, 172] on div "agriculture 182 / marbotin 18-26 | n/a 2025/10/146/07313 parachevements agricul…" at bounding box center [179, 203] width 0 height 83
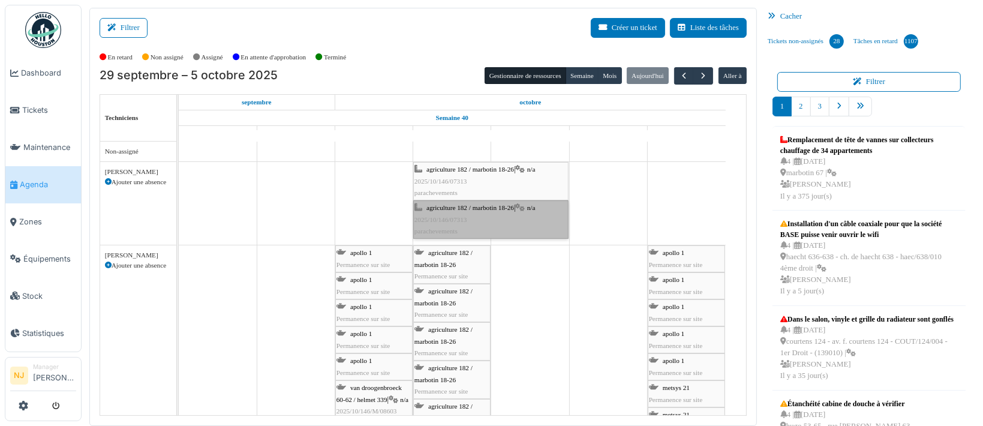
drag, startPoint x: 460, startPoint y: 220, endPoint x: 436, endPoint y: 223, distance: 24.2
click at [436, 223] on link "agriculture 182 / marbotin 18-26 | n/a 2025/10/146/07313 parachevements" at bounding box center [490, 219] width 155 height 38
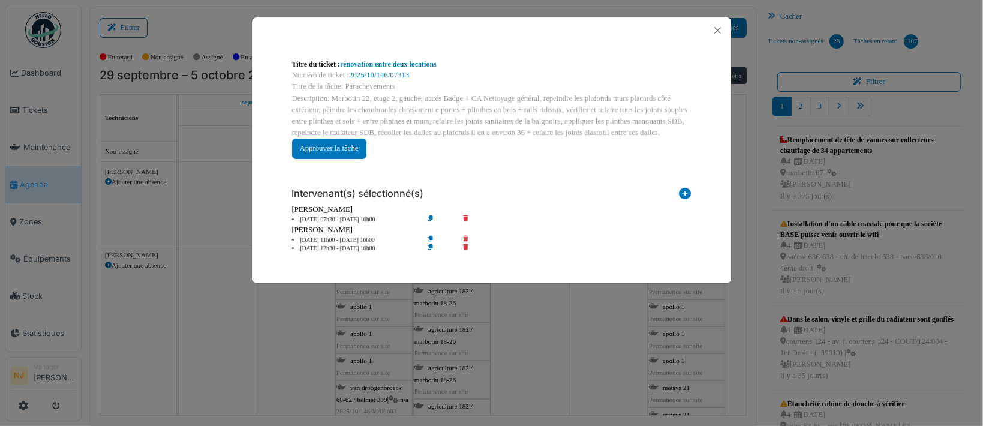
click at [467, 216] on icon at bounding box center [474, 219] width 34 height 9
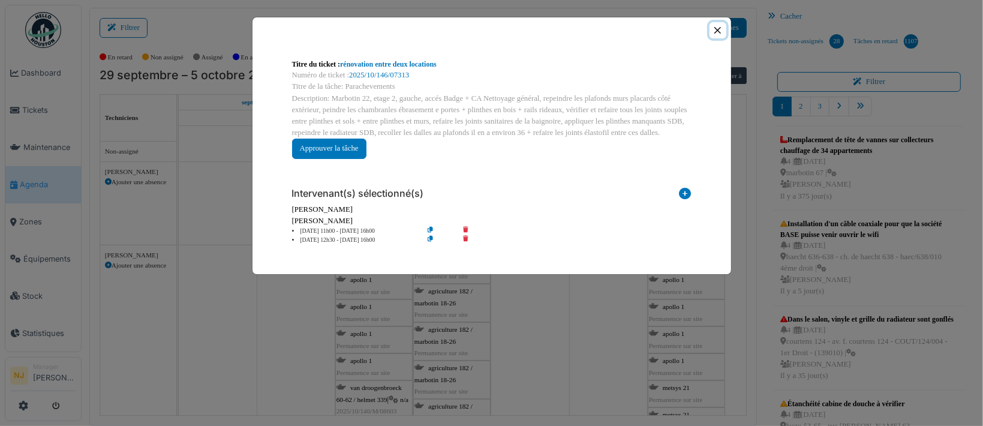
click at [716, 31] on button "Close" at bounding box center [718, 30] width 16 height 16
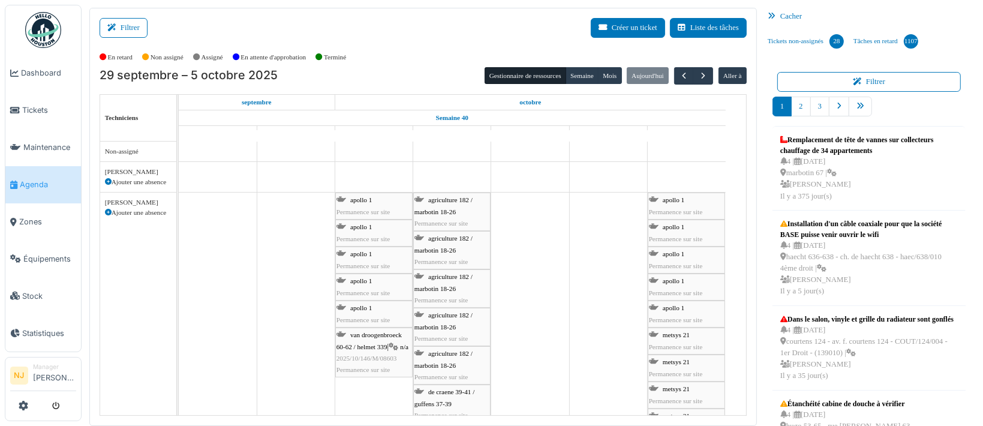
click at [106, 181] on icon at bounding box center [108, 182] width 7 height 7
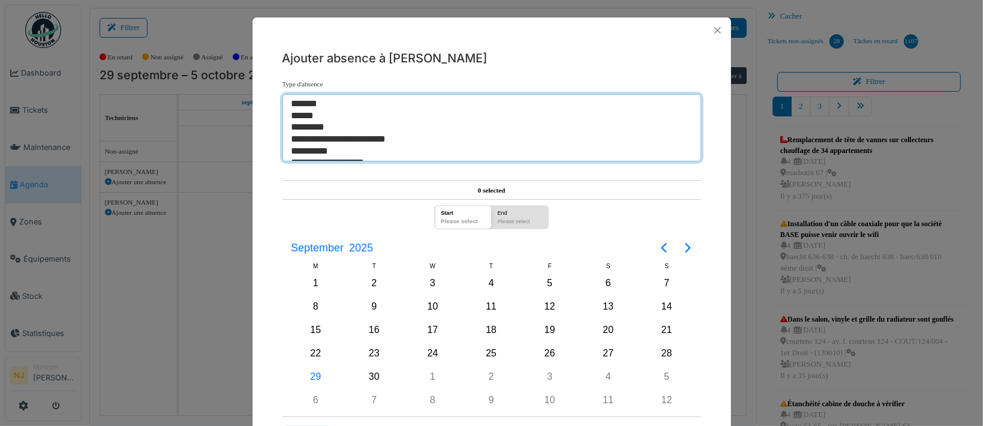
select select "**"
click at [311, 105] on option "*******" at bounding box center [486, 104] width 392 height 12
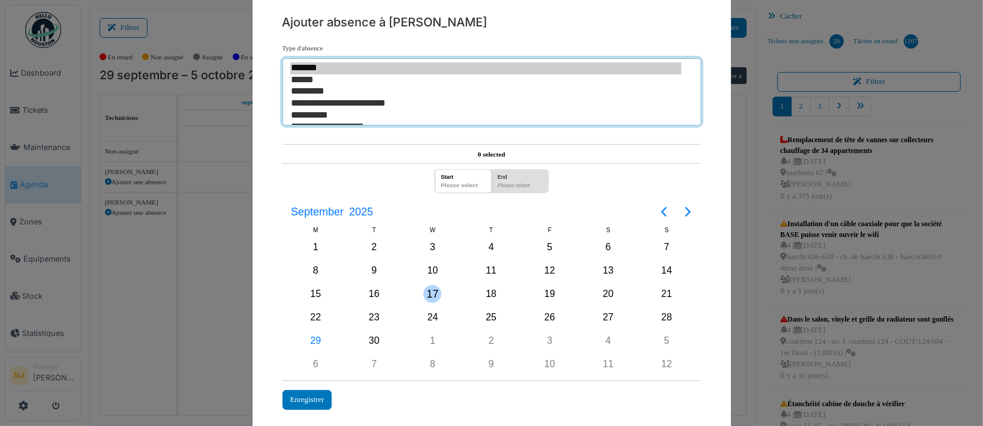
scroll to position [53, 0]
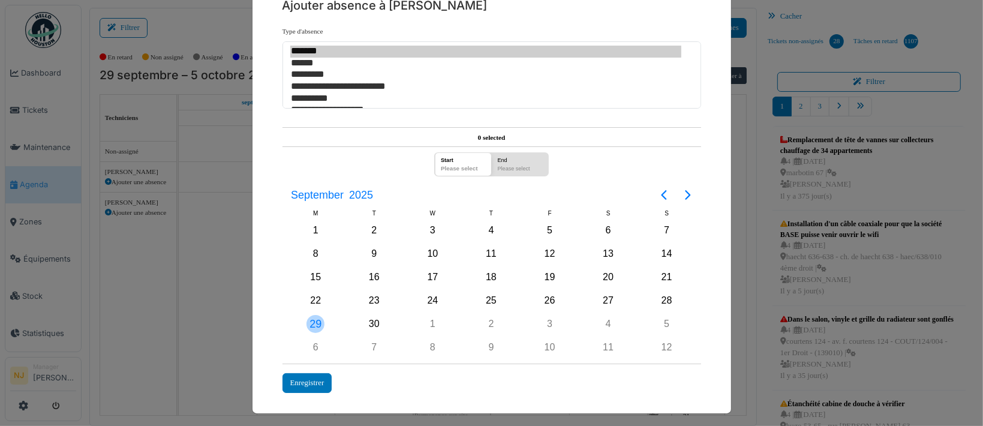
click at [302, 317] on div "29" at bounding box center [316, 324] width 59 height 23
click at [367, 322] on div "30" at bounding box center [374, 324] width 18 height 18
click at [429, 321] on div "1" at bounding box center [433, 324] width 18 height 18
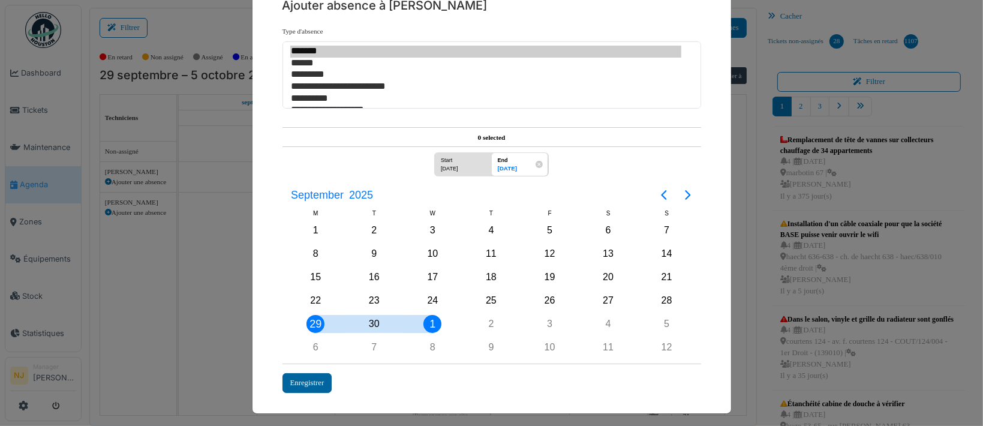
click at [292, 376] on div "Enregistrer" at bounding box center [308, 383] width 50 height 20
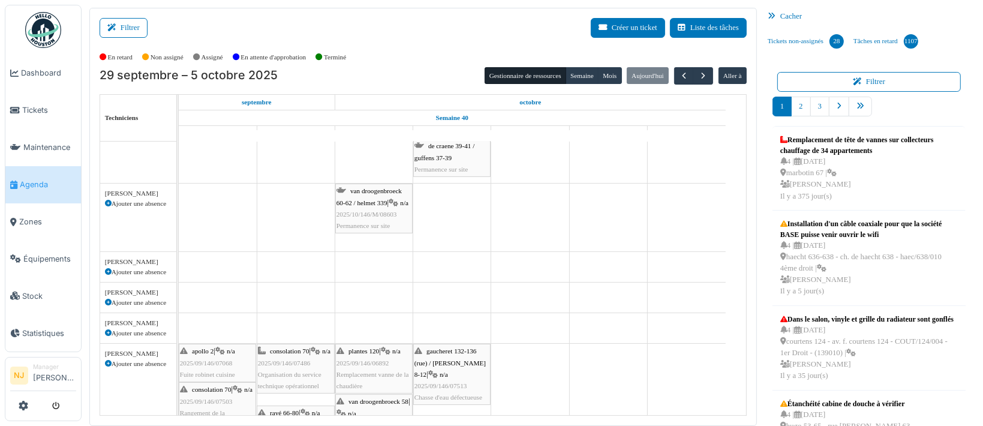
scroll to position [185, 0]
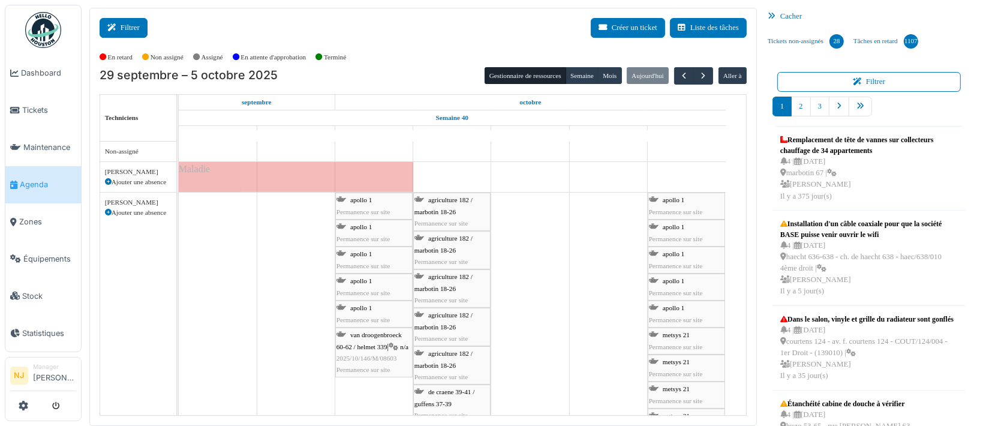
click at [123, 24] on button "Filtrer" at bounding box center [124, 28] width 48 height 20
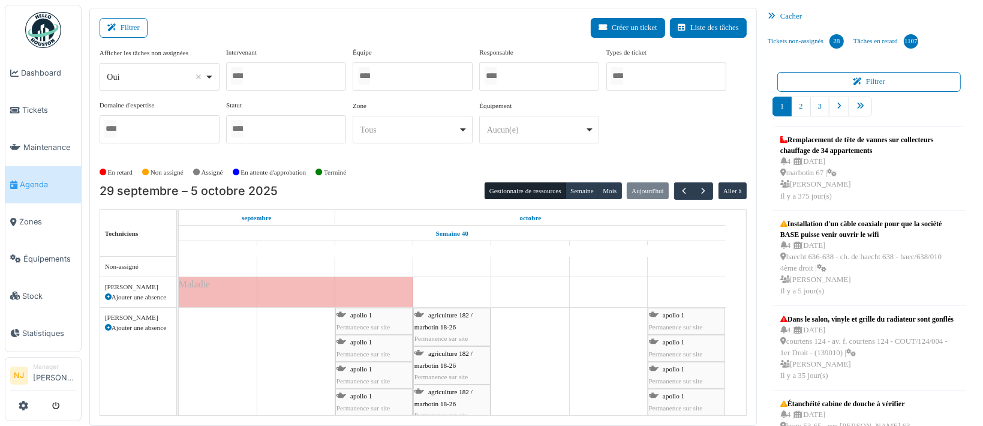
click at [389, 76] on div at bounding box center [413, 76] width 120 height 28
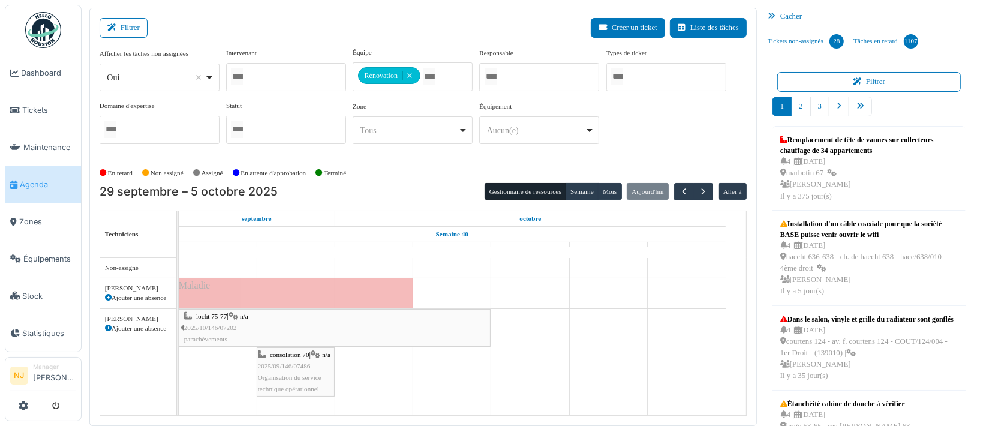
click at [296, 30] on div "Filtrer Créer un ticket Liste des tâches" at bounding box center [423, 32] width 647 height 29
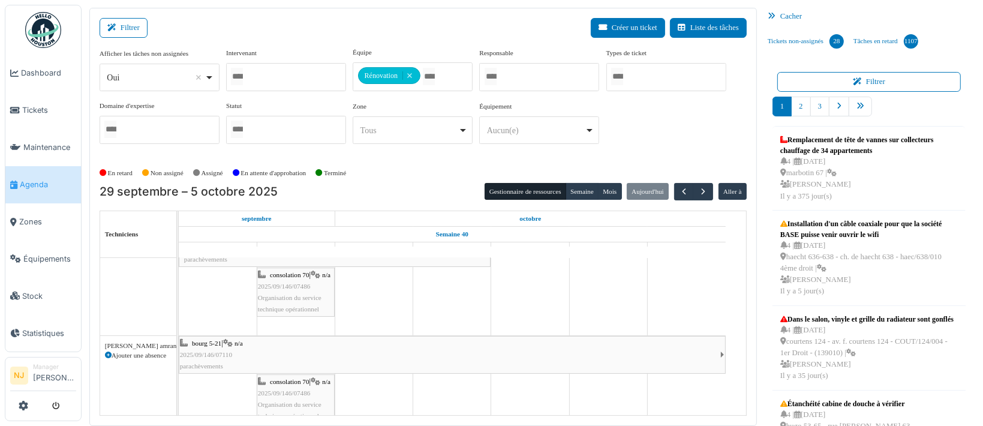
click at [296, 303] on div "consolation 70 | n/a 2025/09/146/07486 Organisation du service technique opérat…" at bounding box center [296, 292] width 76 height 46
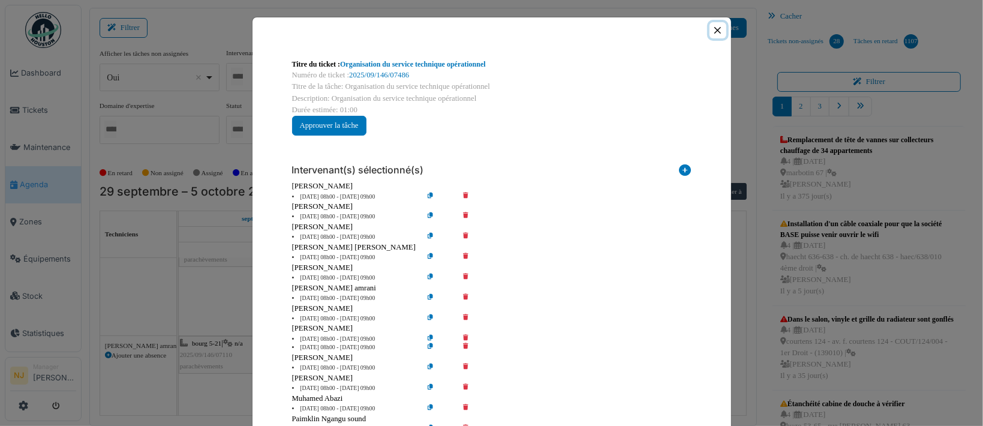
click at [712, 31] on button "Close" at bounding box center [718, 30] width 16 height 16
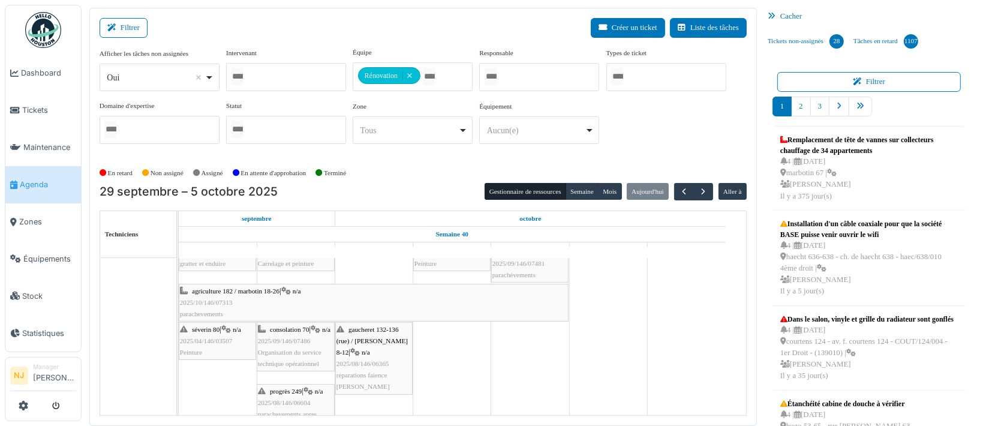
click at [269, 287] on span "agriculture 182 / marbotin 18-26" at bounding box center [236, 290] width 88 height 7
click at [254, 291] on span "agriculture 182 / marbotin 18-26" at bounding box center [236, 290] width 88 height 7
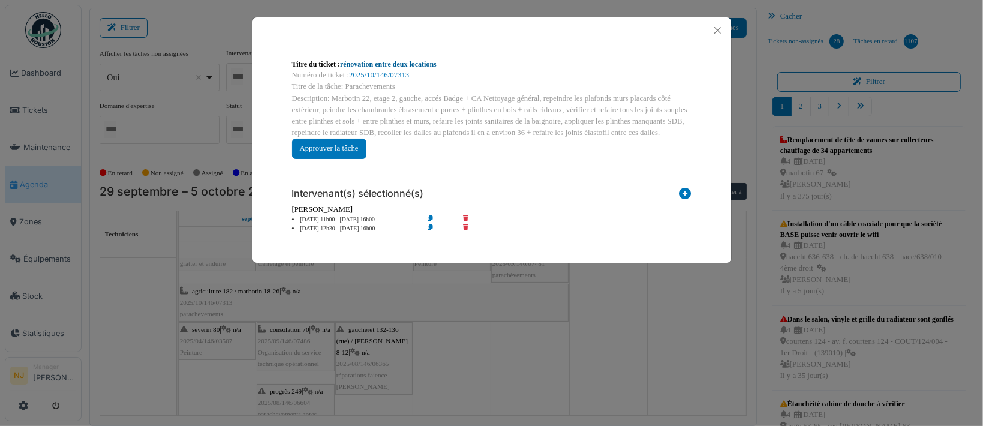
click at [365, 63] on link "rénovation entre deux locations" at bounding box center [388, 64] width 97 height 8
click at [719, 27] on button "Close" at bounding box center [718, 30] width 16 height 16
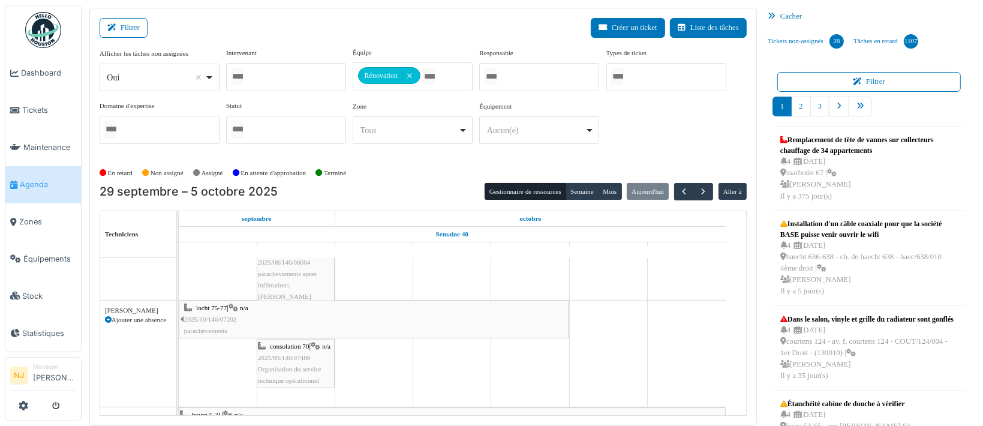
scroll to position [480, 0]
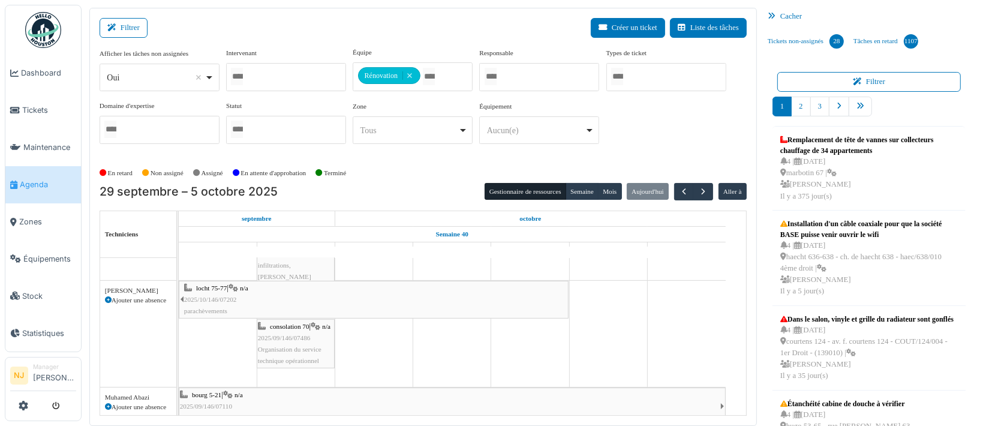
click at [235, 296] on span "2025/10/146/07202" at bounding box center [210, 299] width 53 height 7
click at [208, 288] on span "locht 75-77" at bounding box center [211, 287] width 31 height 7
click at [215, 289] on span "locht 75-77" at bounding box center [211, 287] width 31 height 7
click at [213, 286] on body "Dashboard Tickets Maintenance Agenda Zones Équipements Stock Statistiques NJ Ma…" at bounding box center [491, 213] width 983 height 426
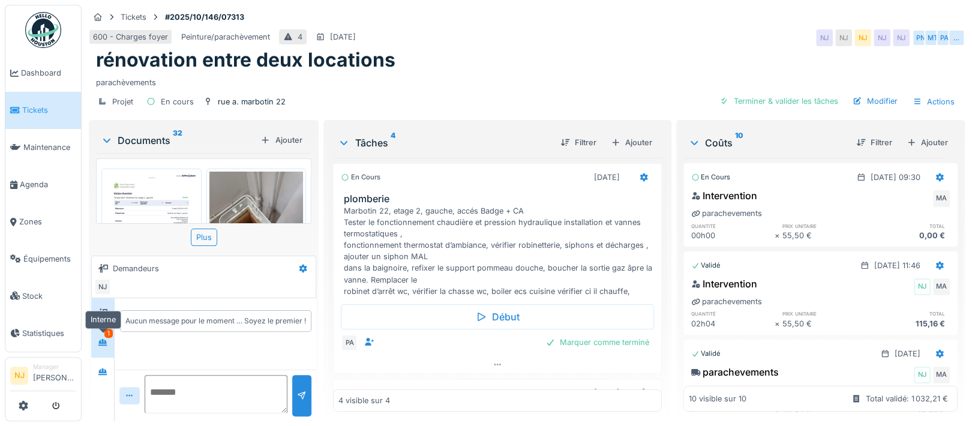
click at [103, 332] on div at bounding box center [103, 342] width 18 height 20
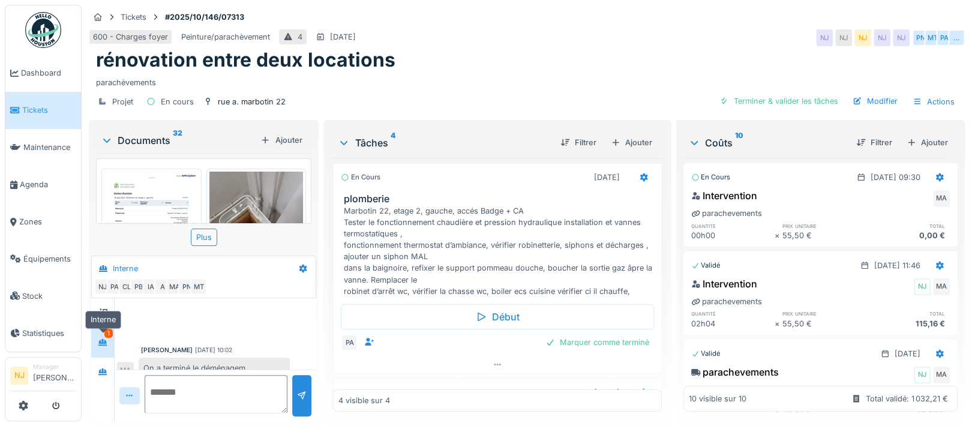
scroll to position [571, 0]
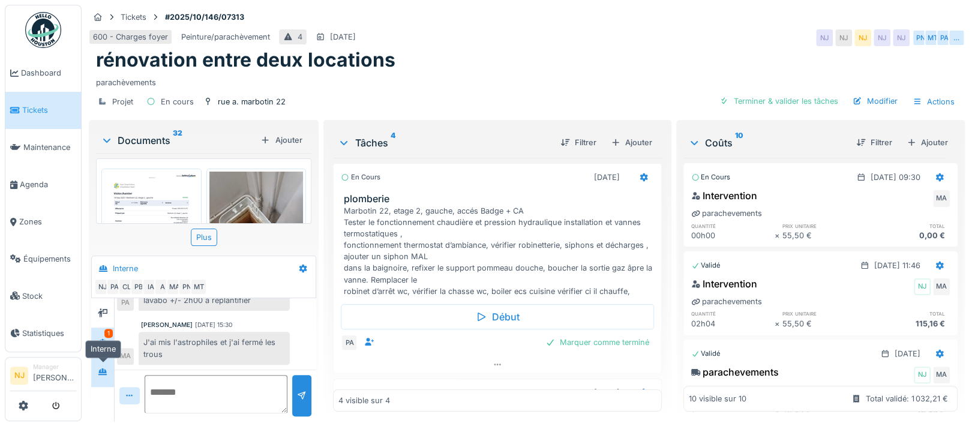
click at [103, 372] on icon at bounding box center [102, 371] width 8 height 7
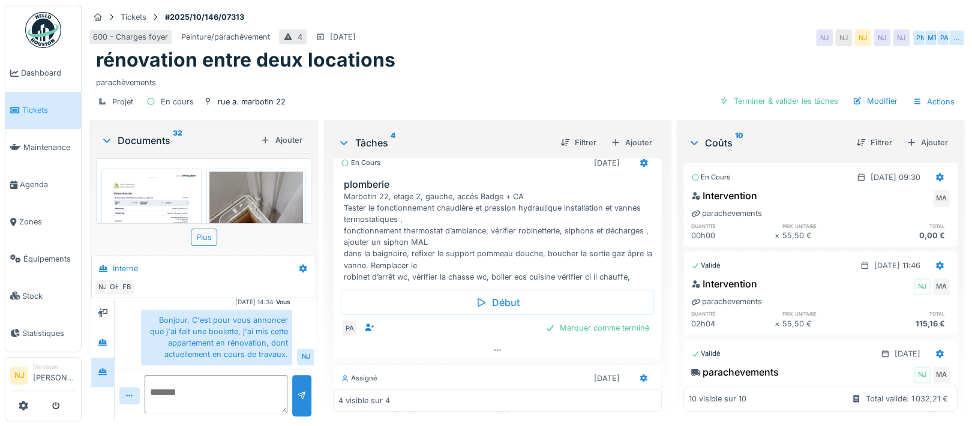
scroll to position [0, 0]
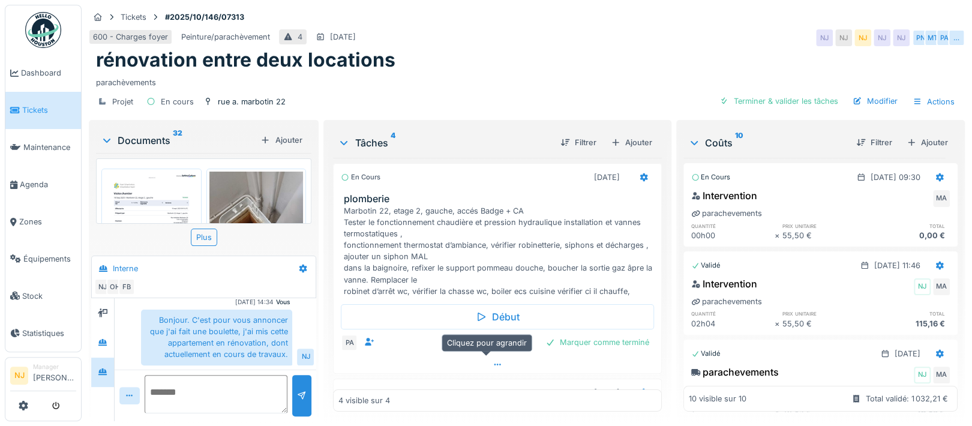
click at [493, 362] on icon at bounding box center [498, 365] width 10 height 8
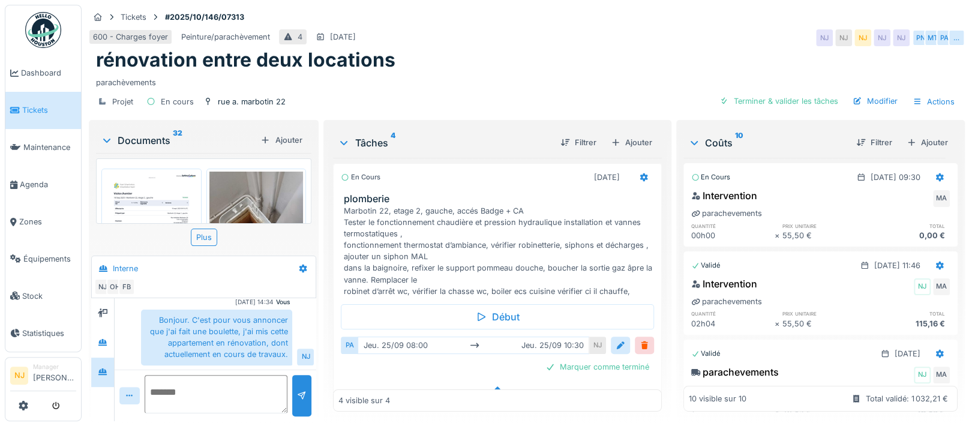
scroll to position [4, 0]
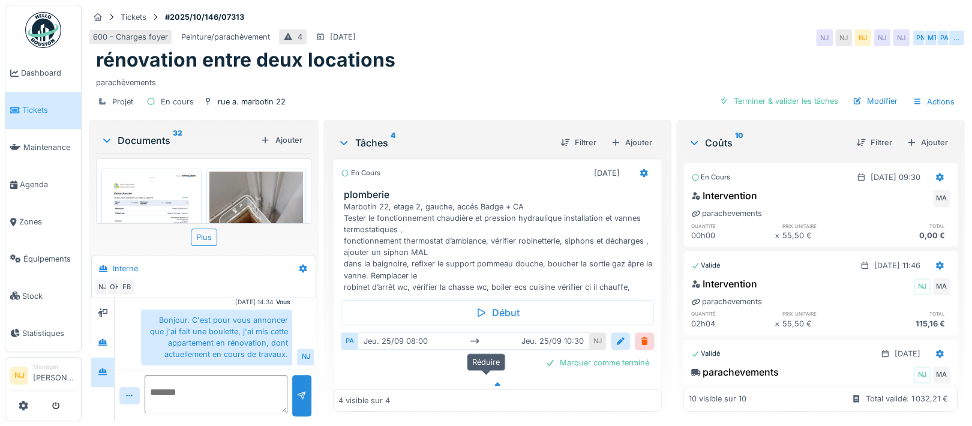
click at [493, 380] on icon at bounding box center [498, 384] width 10 height 8
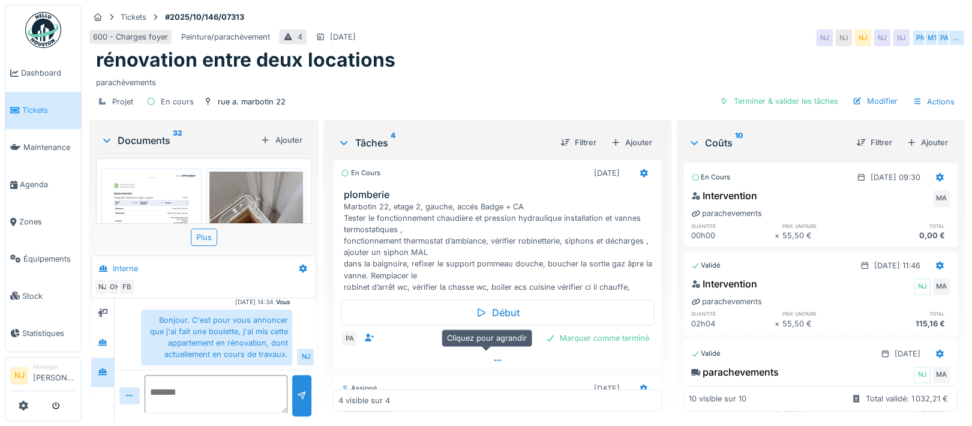
click at [493, 356] on icon at bounding box center [498, 360] width 10 height 8
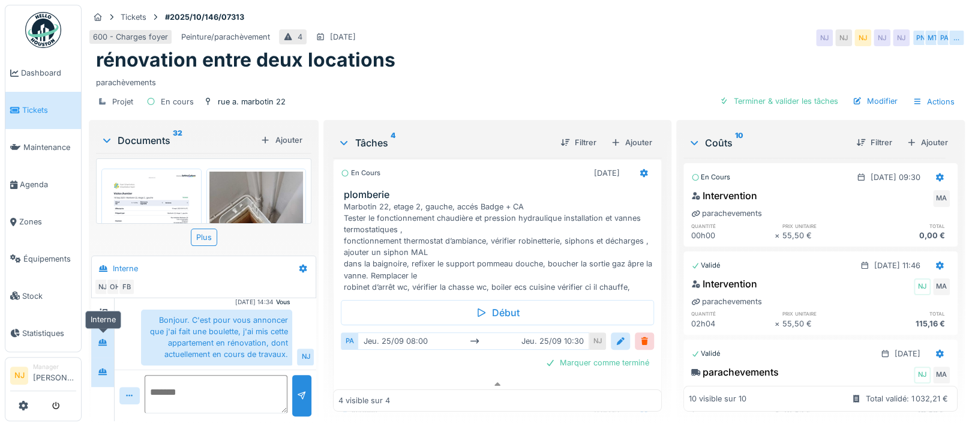
click at [106, 338] on icon at bounding box center [103, 342] width 10 height 8
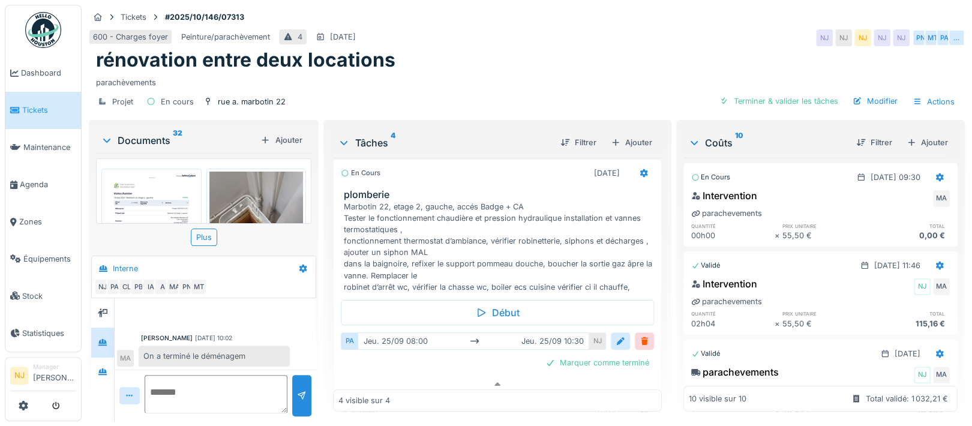
scroll to position [571, 0]
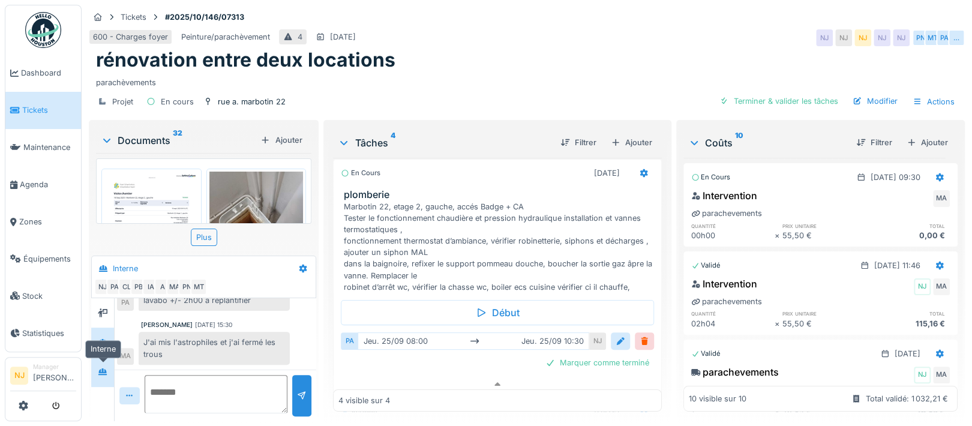
click at [108, 365] on div at bounding box center [103, 372] width 18 height 15
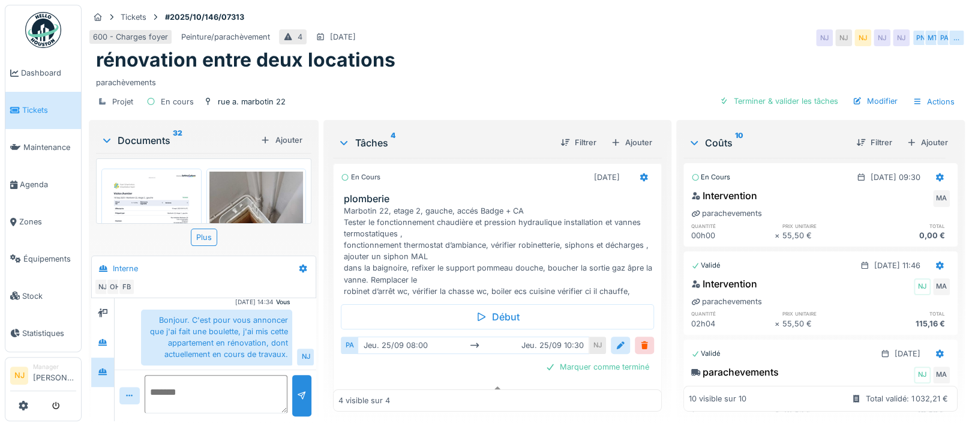
scroll to position [11, 0]
click at [640, 173] on icon at bounding box center [644, 177] width 8 height 8
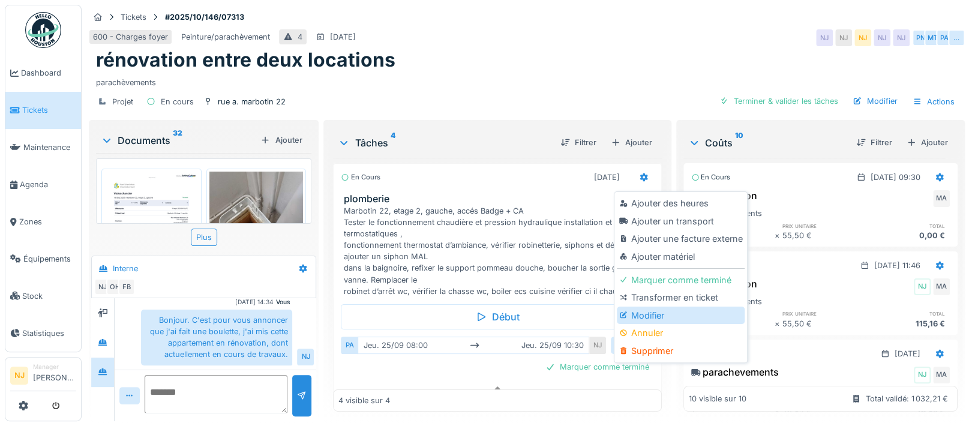
click at [653, 307] on div "Modifier" at bounding box center [681, 316] width 128 height 18
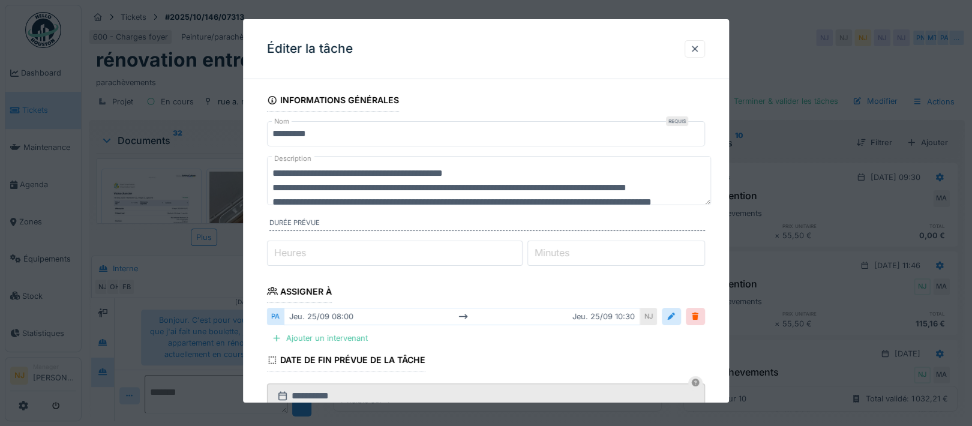
click at [340, 239] on fieldset "**********" at bounding box center [486, 350] width 438 height 523
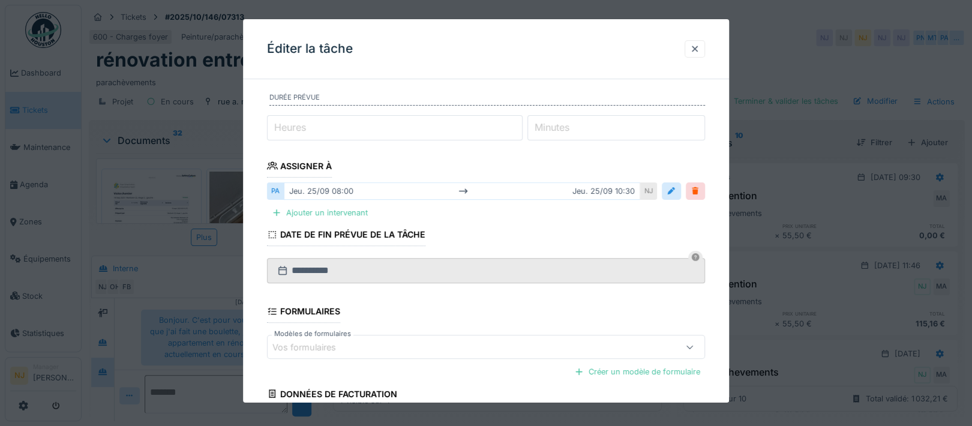
scroll to position [160, 0]
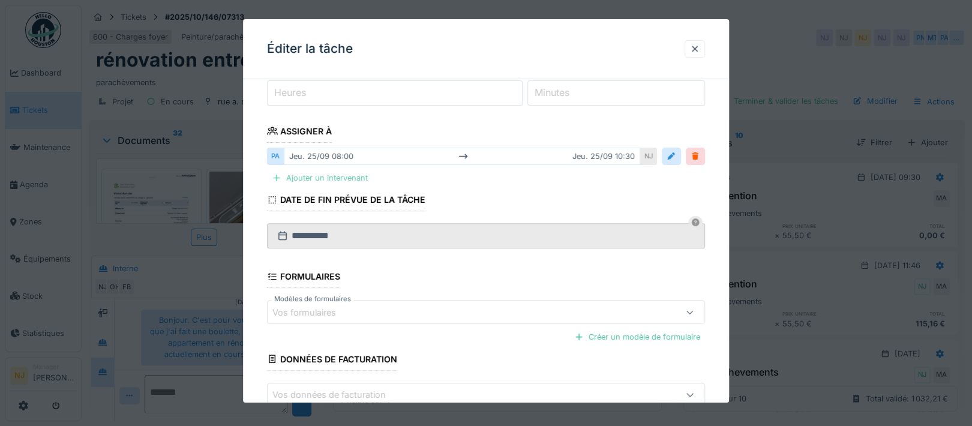
click at [330, 176] on div "Ajouter un intervenant" at bounding box center [320, 178] width 106 height 16
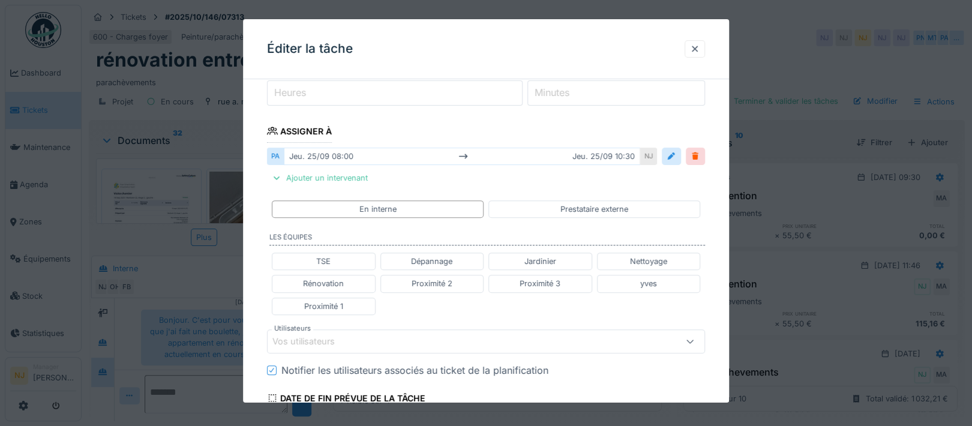
click at [322, 337] on div "Vos utilisateurs" at bounding box center [311, 341] width 79 height 13
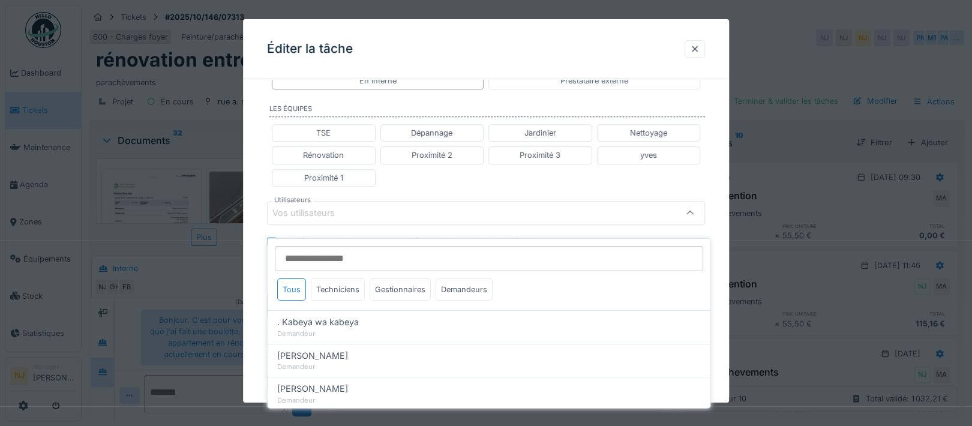
scroll to position [289, 0]
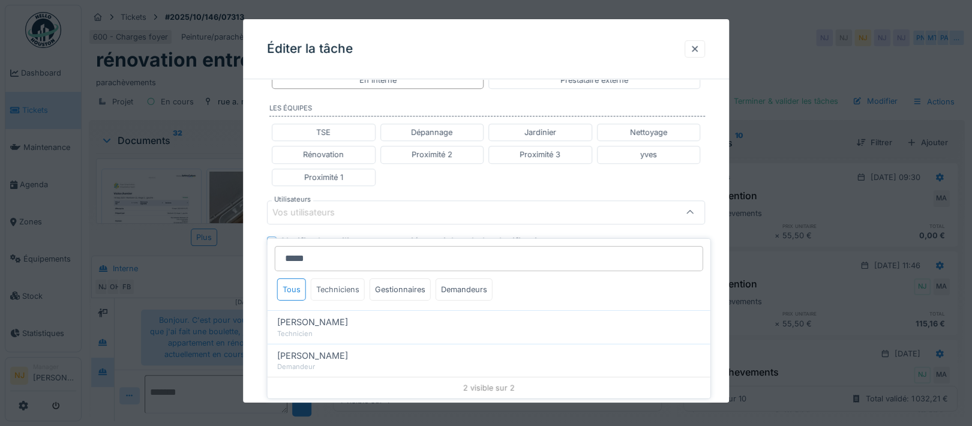
type input "*****"
click at [335, 279] on div "Techniciens" at bounding box center [338, 289] width 54 height 22
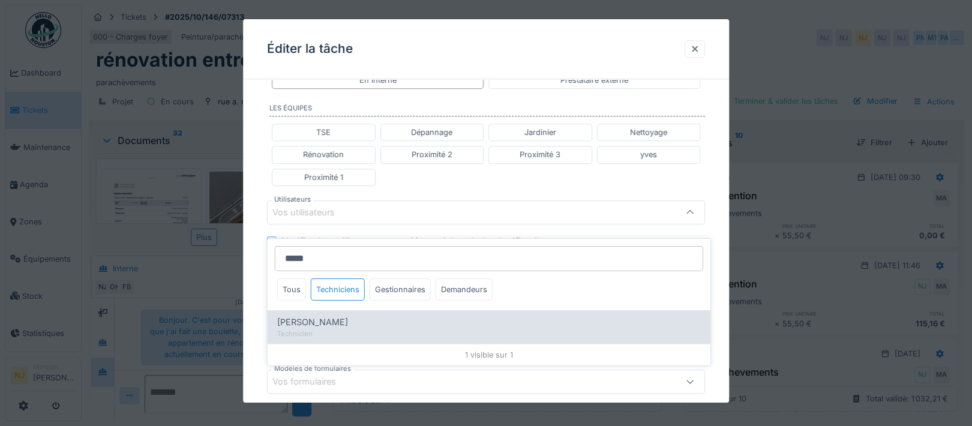
click at [337, 316] on span "[PERSON_NAME]" at bounding box center [312, 322] width 71 height 13
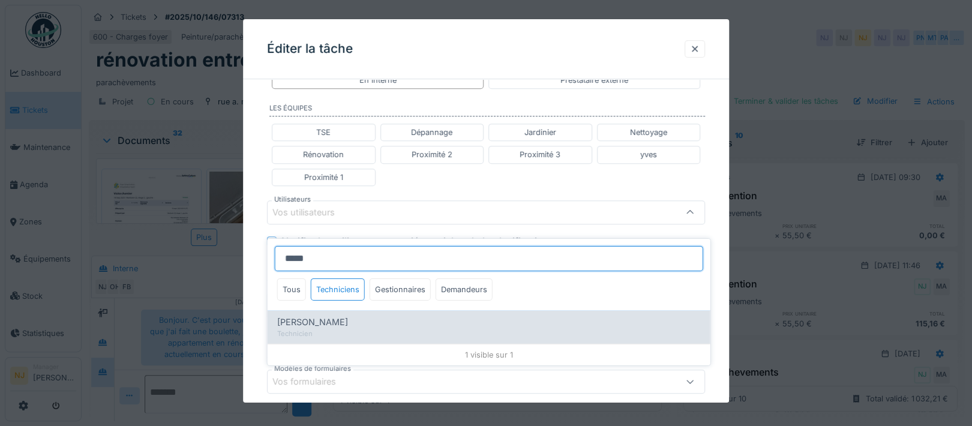
type input "****"
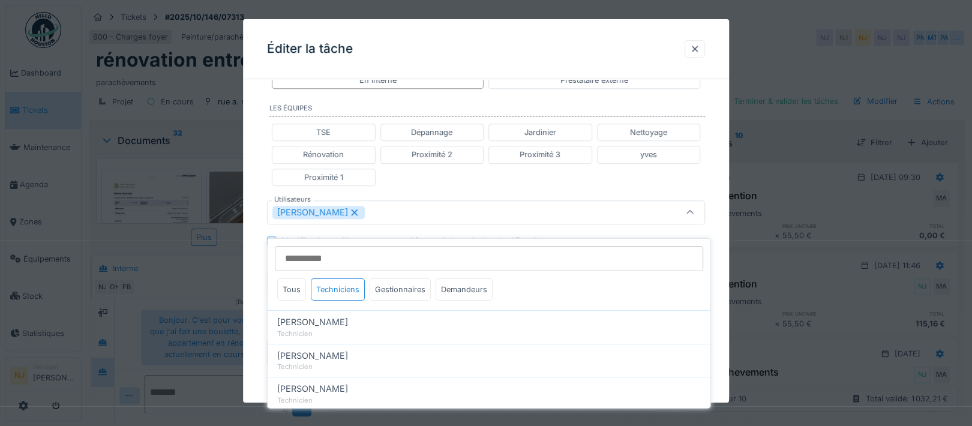
click at [256, 347] on div "**********" at bounding box center [486, 195] width 486 height 791
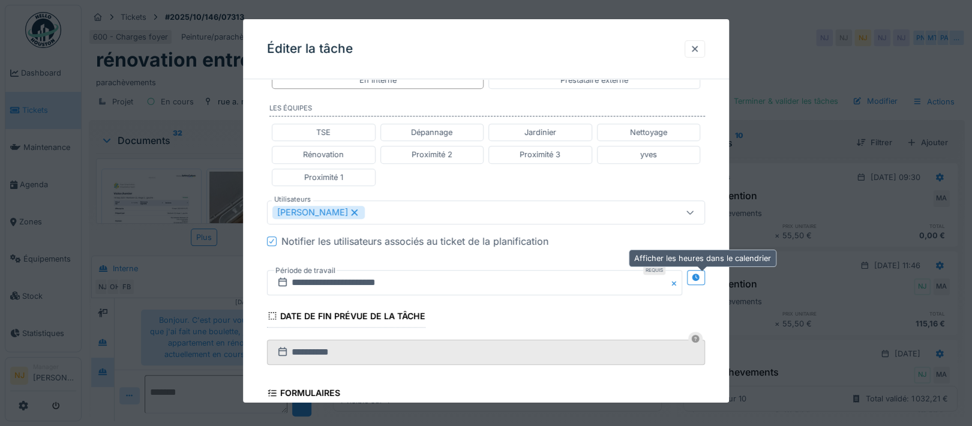
click at [700, 274] on icon at bounding box center [696, 278] width 8 height 8
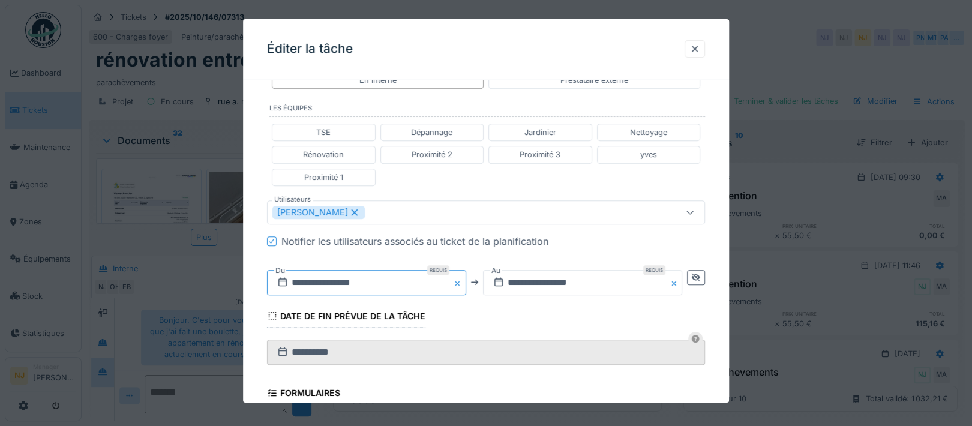
click at [350, 281] on input "**********" at bounding box center [366, 282] width 199 height 25
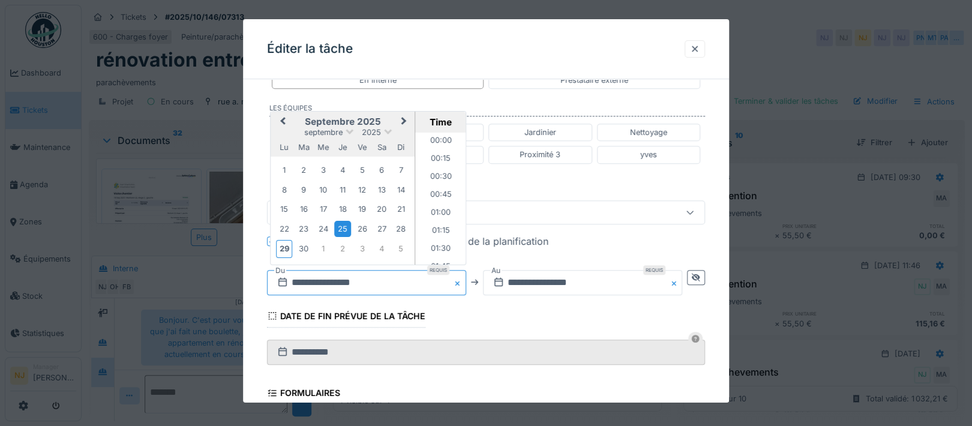
scroll to position [519, 0]
click at [363, 248] on div "3" at bounding box center [362, 249] width 16 height 16
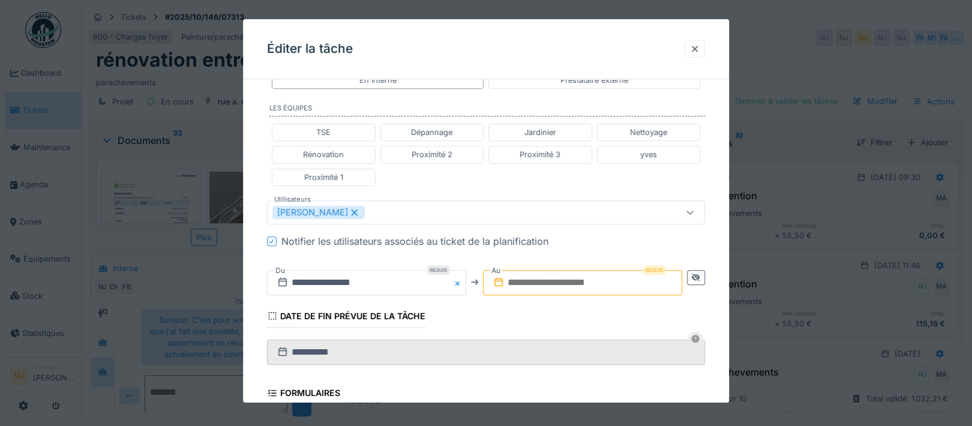
click at [461, 278] on button "Close" at bounding box center [459, 282] width 13 height 25
click at [416, 277] on input "text" at bounding box center [366, 282] width 199 height 25
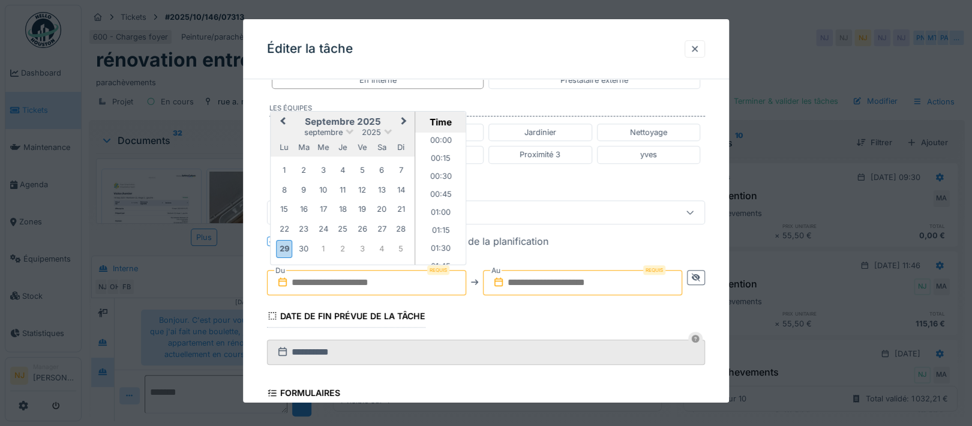
scroll to position [645, 0]
click at [362, 247] on div "3" at bounding box center [362, 249] width 16 height 16
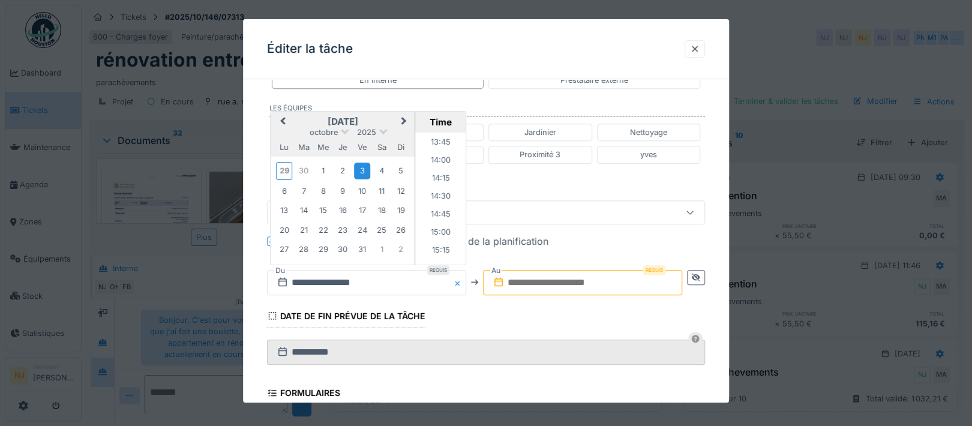
scroll to position [965, 0]
click at [435, 179] on li "14:00" at bounding box center [440, 185] width 51 height 18
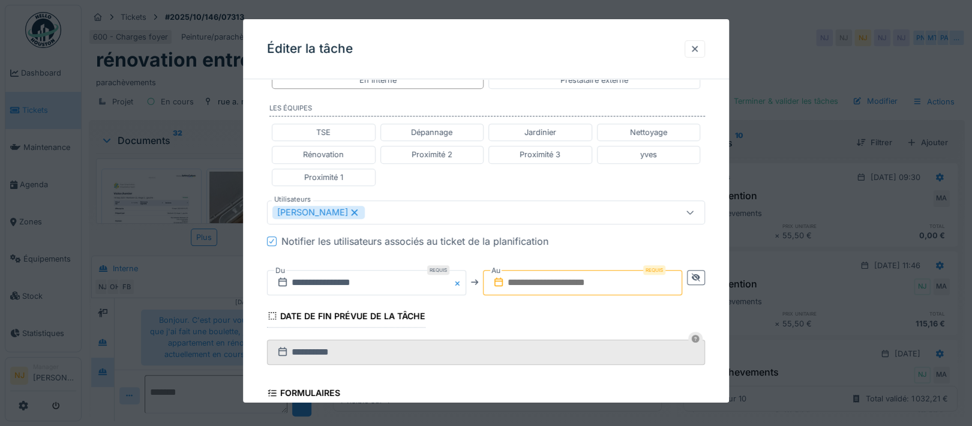
click at [553, 279] on input "text" at bounding box center [582, 282] width 199 height 25
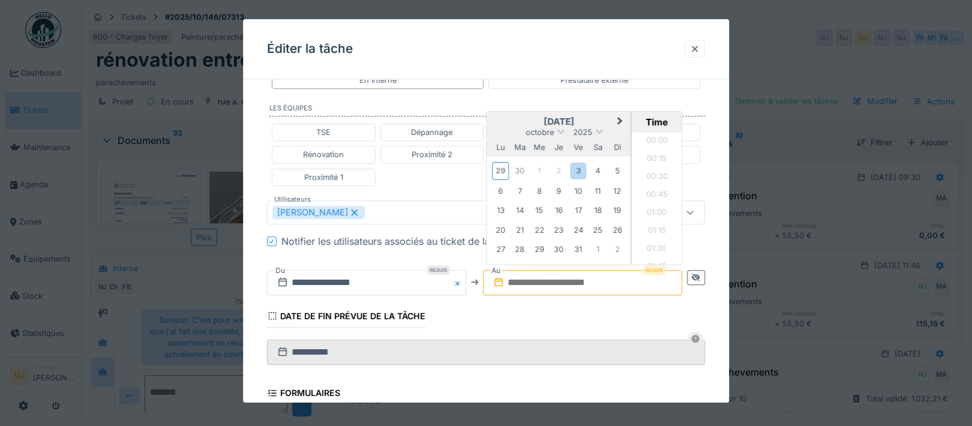
scroll to position [645, 0]
click at [583, 169] on div "3" at bounding box center [578, 171] width 16 height 16
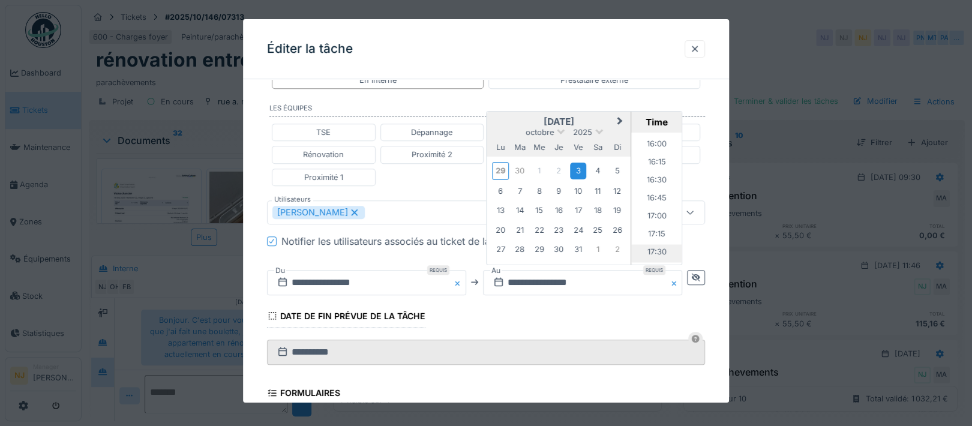
scroll to position [1125, 0]
click at [655, 164] on li "16:00" at bounding box center [657, 169] width 51 height 18
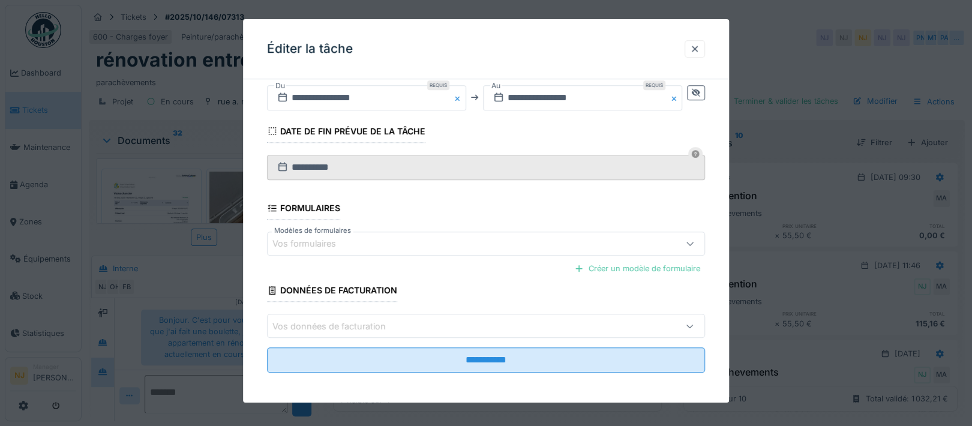
scroll to position [475, 0]
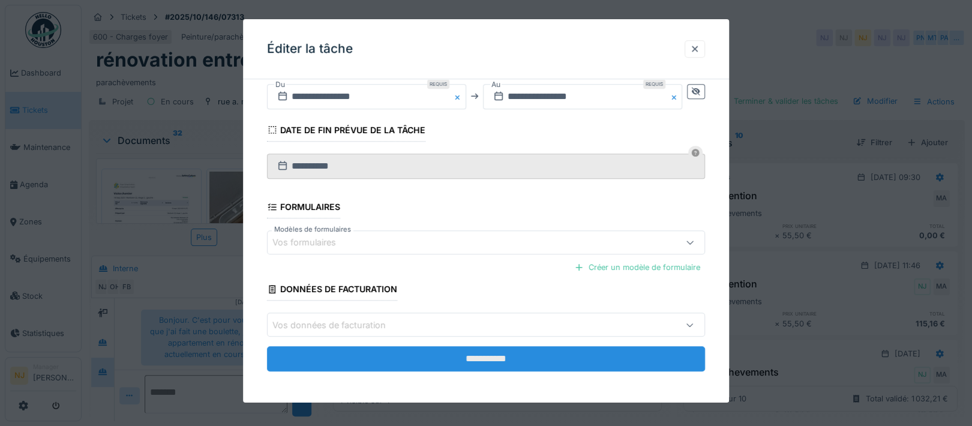
click at [491, 356] on input "**********" at bounding box center [486, 358] width 438 height 25
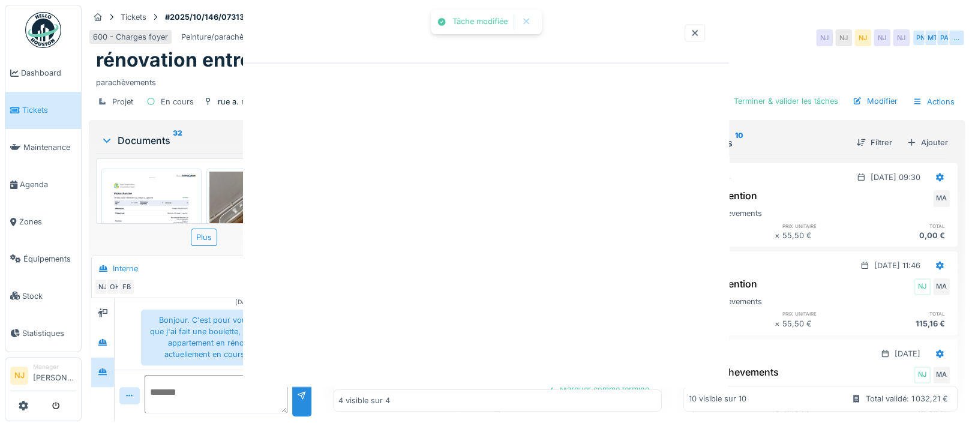
scroll to position [0, 0]
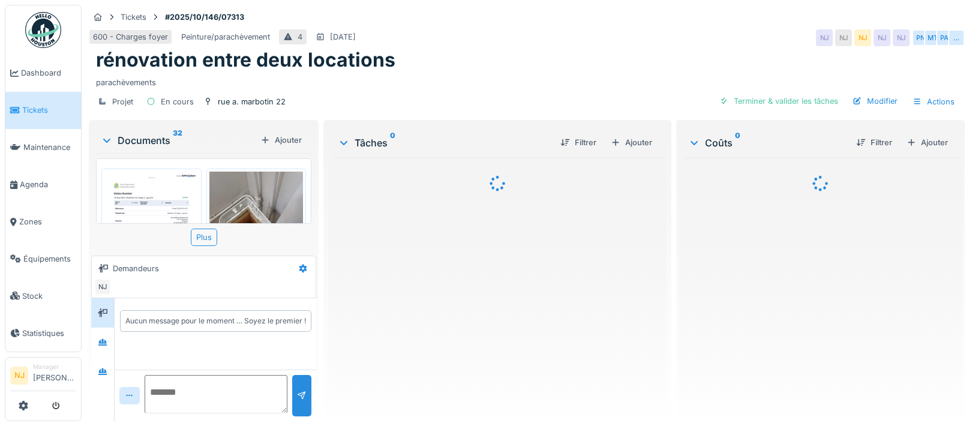
scroll to position [11, 0]
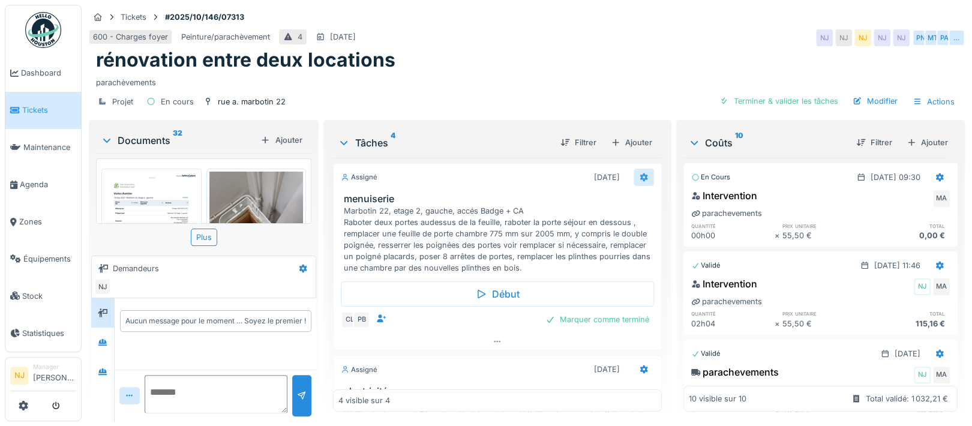
click at [639, 173] on icon at bounding box center [644, 177] width 10 height 8
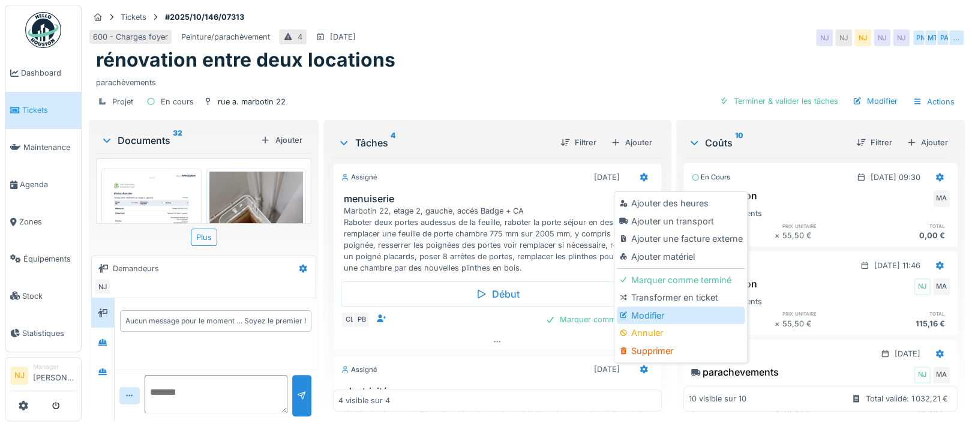
click at [643, 307] on div "Modifier" at bounding box center [681, 316] width 128 height 18
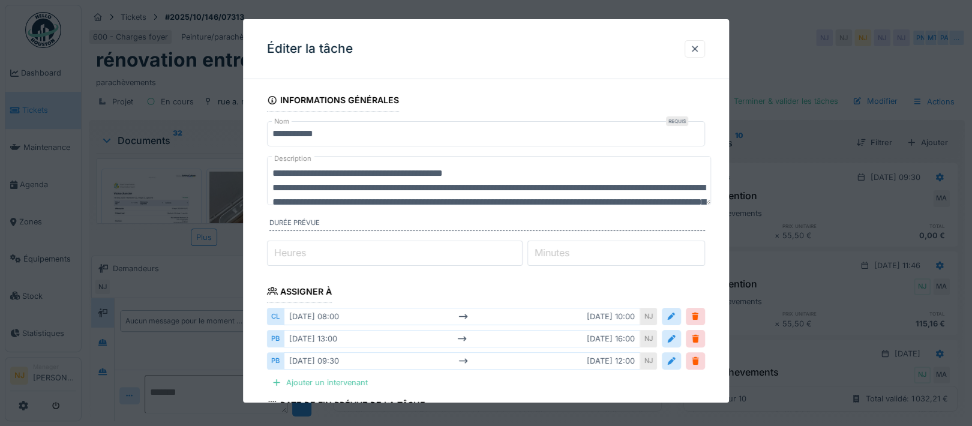
scroll to position [160, 0]
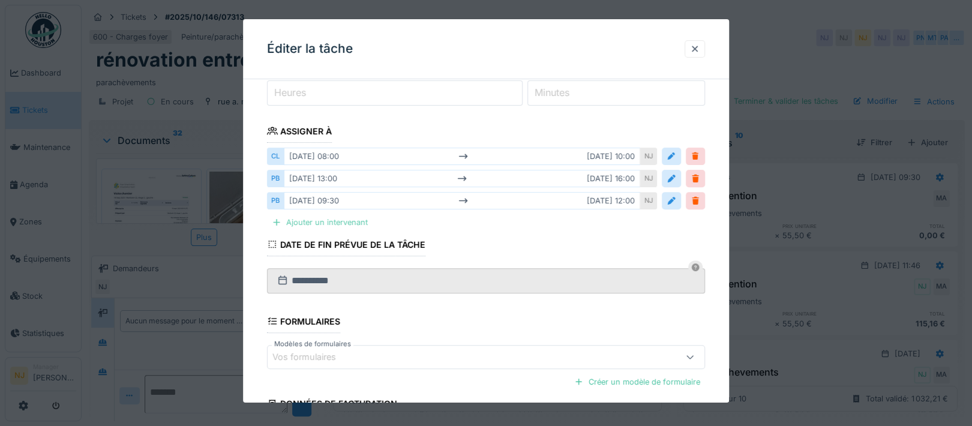
click at [326, 221] on div "Ajouter un intervenant" at bounding box center [320, 222] width 106 height 16
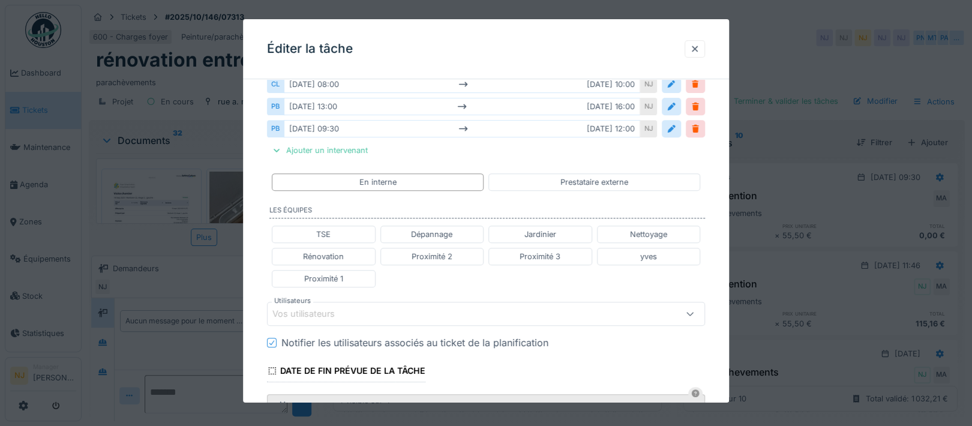
scroll to position [320, 0]
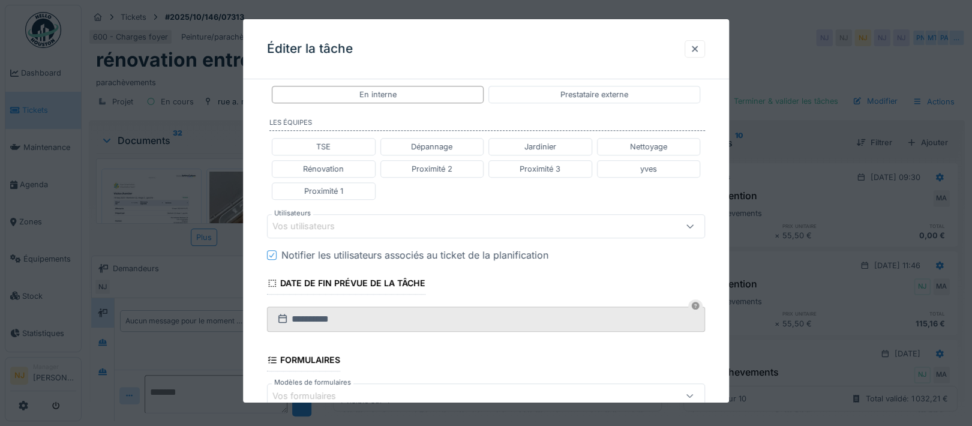
click at [337, 215] on div "Vos utilisateurs" at bounding box center [486, 226] width 438 height 24
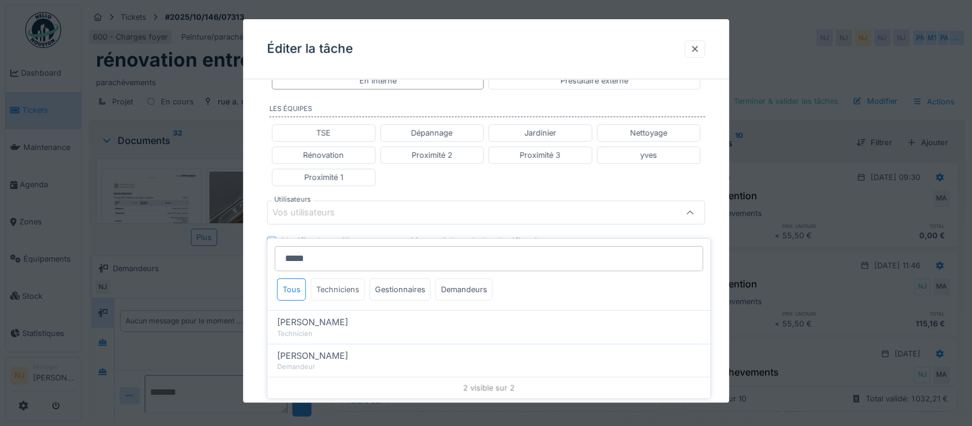
type input "*****"
click at [333, 278] on div "Techniciens" at bounding box center [338, 289] width 54 height 22
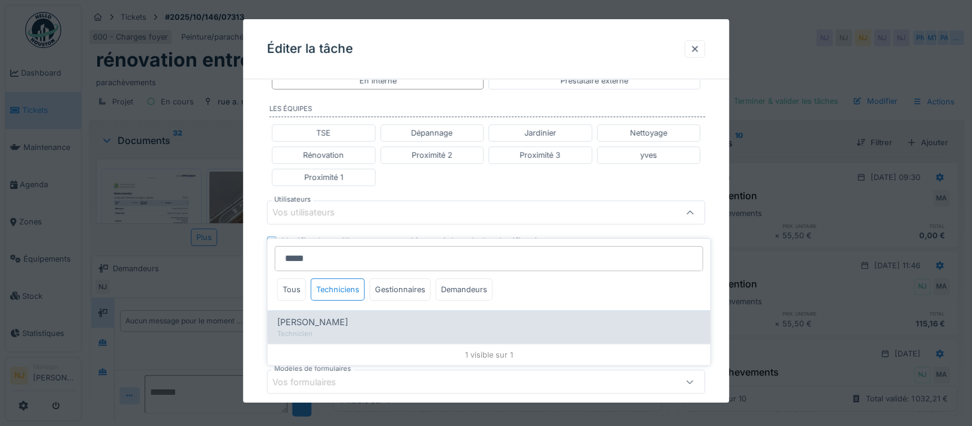
click at [331, 316] on span "[PERSON_NAME]" at bounding box center [312, 322] width 71 height 13
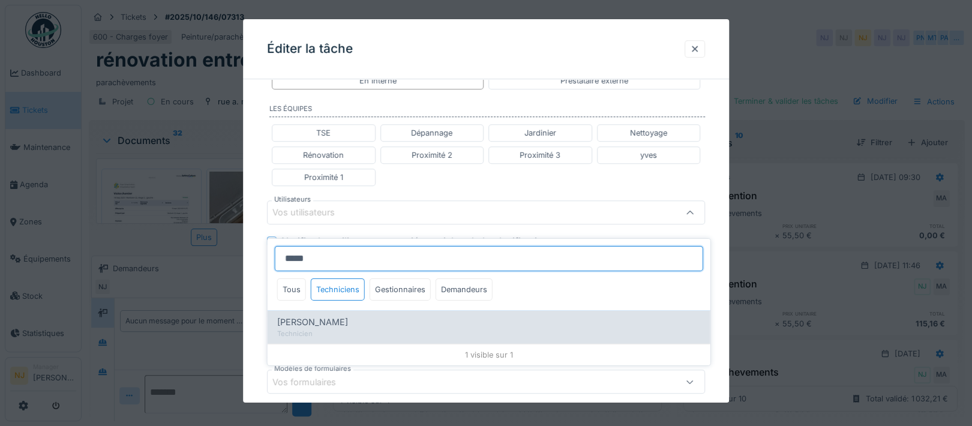
type input "****"
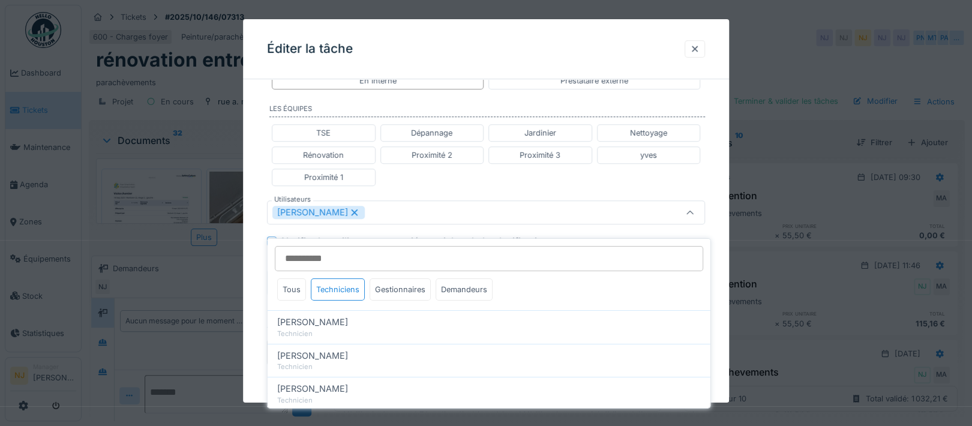
click at [254, 287] on div "**********" at bounding box center [486, 173] width 486 height 836
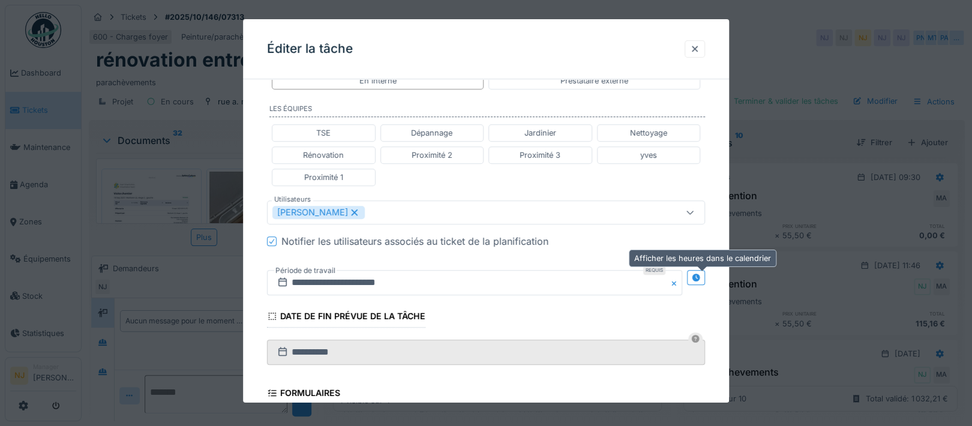
click at [700, 274] on icon at bounding box center [696, 278] width 8 height 8
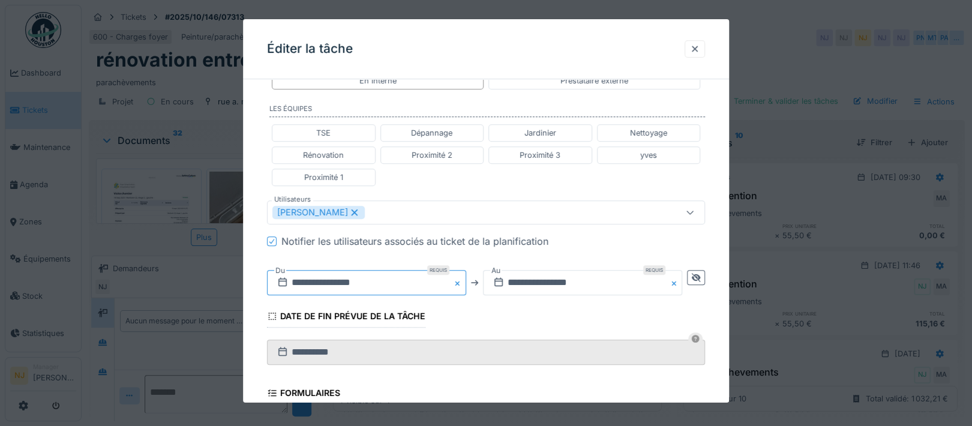
click at [331, 280] on input "**********" at bounding box center [366, 282] width 199 height 25
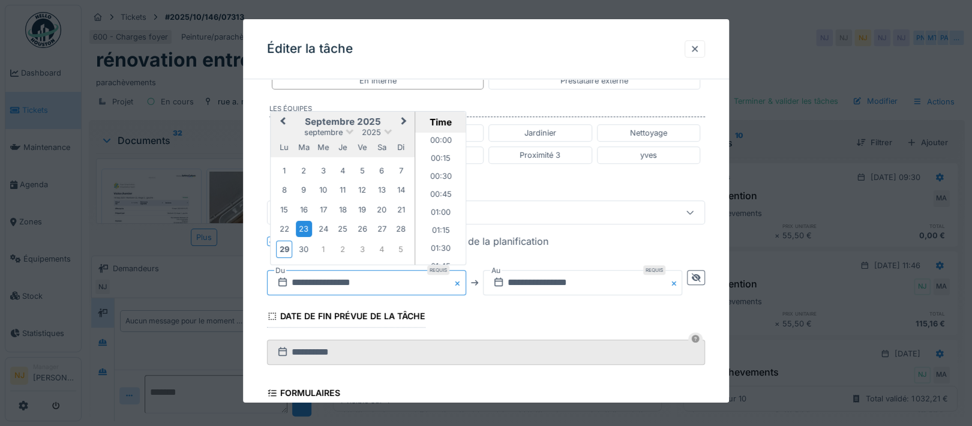
scroll to position [519, 0]
click at [323, 248] on div "1" at bounding box center [323, 249] width 16 height 16
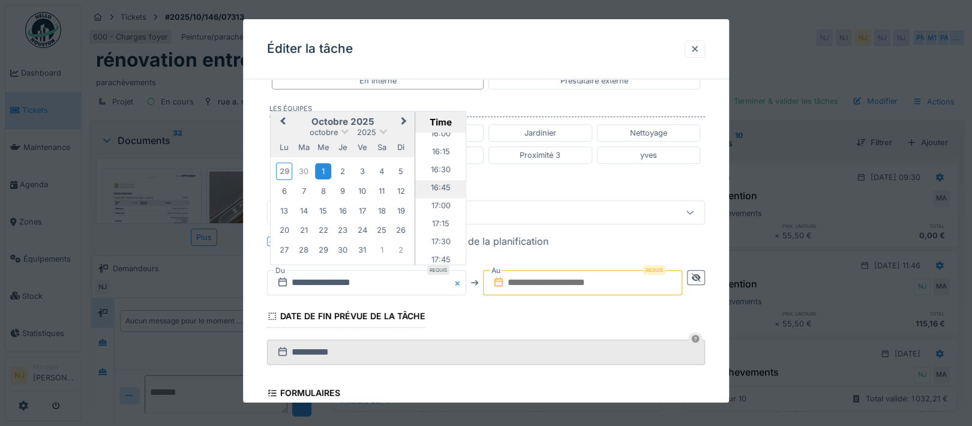
scroll to position [1079, 0]
click at [436, 136] on li "15:00" at bounding box center [440, 143] width 51 height 18
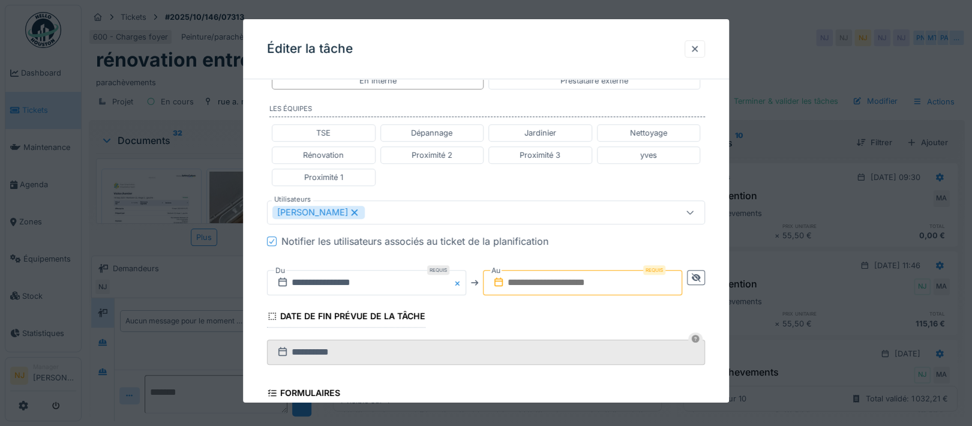
click at [601, 275] on input "text" at bounding box center [582, 282] width 199 height 25
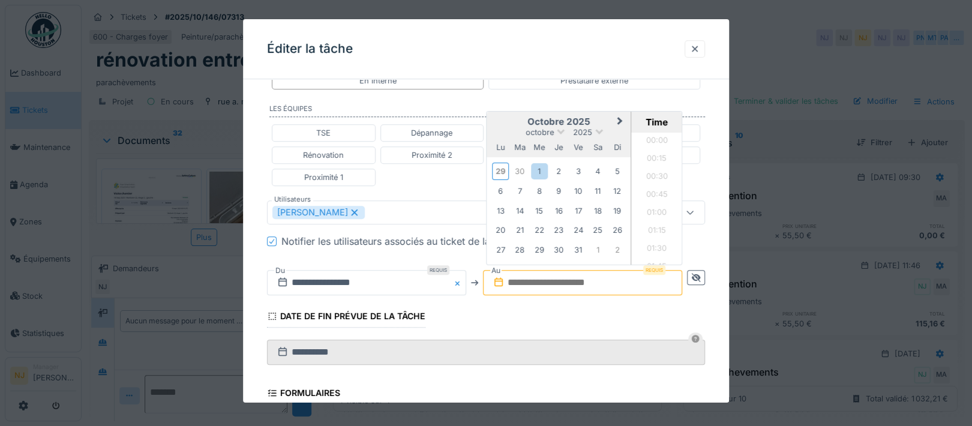
scroll to position [645, 0]
click at [543, 169] on div "1" at bounding box center [539, 171] width 16 height 16
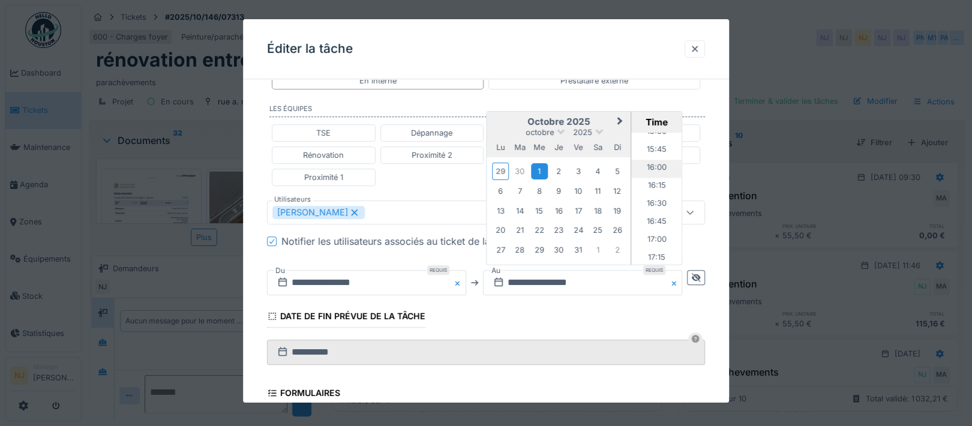
click at [657, 166] on li "16:00" at bounding box center [657, 169] width 51 height 18
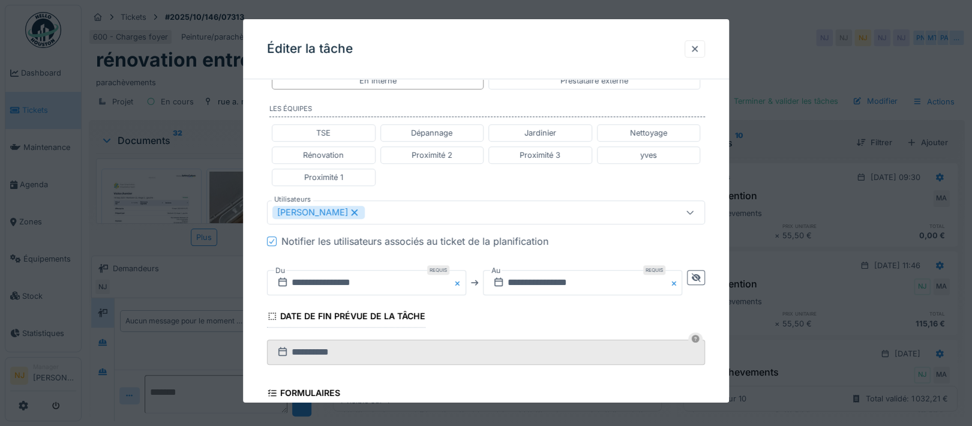
scroll to position [520, 0]
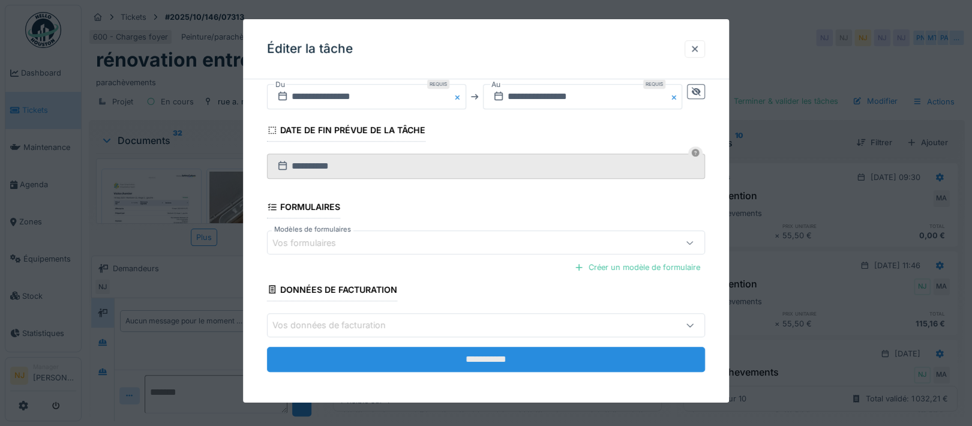
click at [492, 352] on input "**********" at bounding box center [486, 359] width 438 height 25
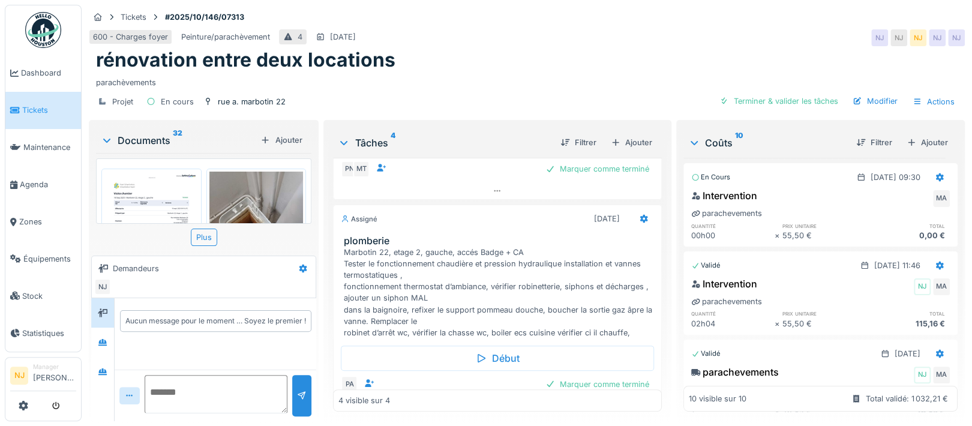
scroll to position [400, 0]
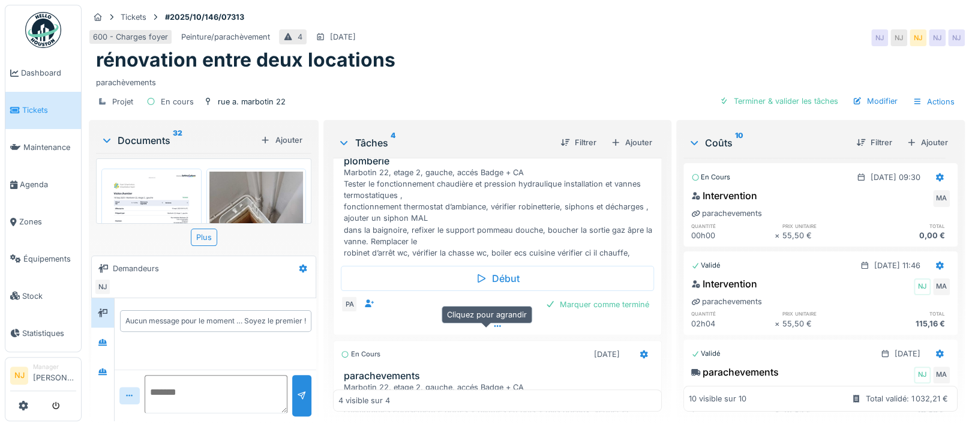
click at [494, 325] on icon at bounding box center [497, 326] width 7 height 2
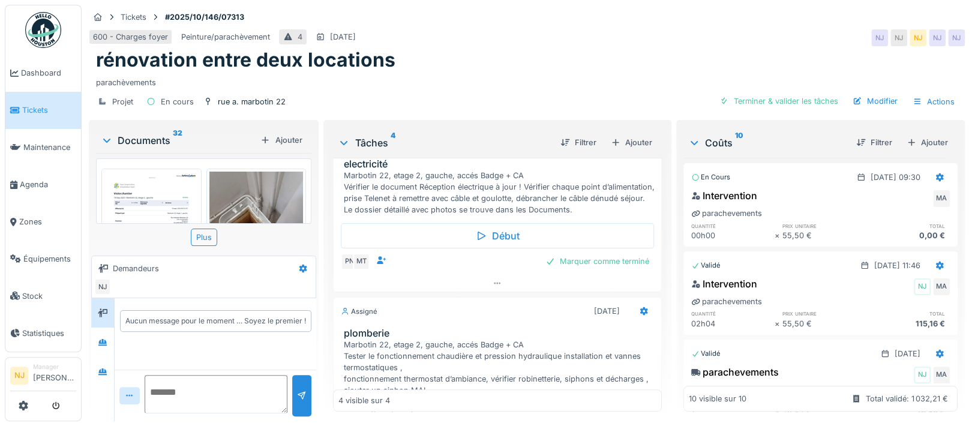
scroll to position [136, 0]
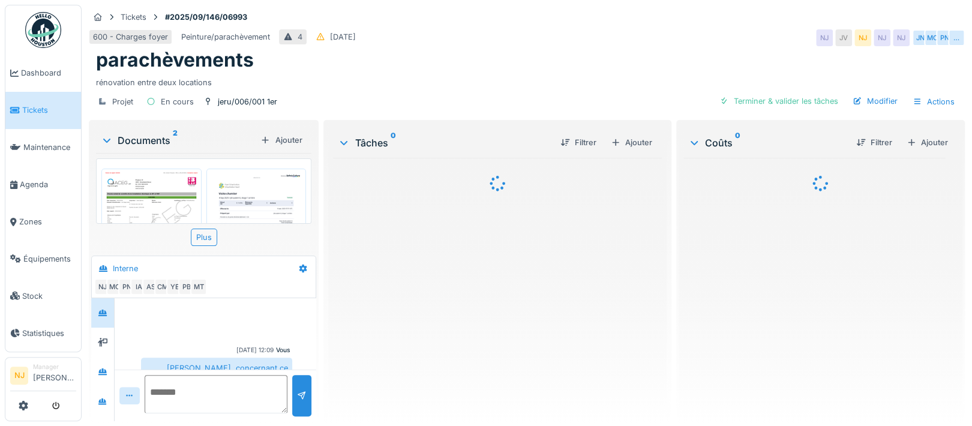
scroll to position [520, 0]
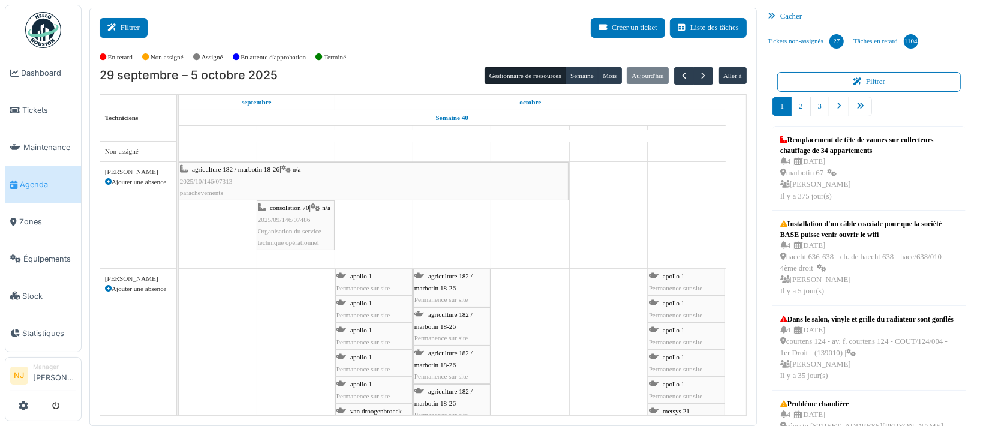
click at [127, 28] on button "Filtrer" at bounding box center [124, 28] width 48 height 20
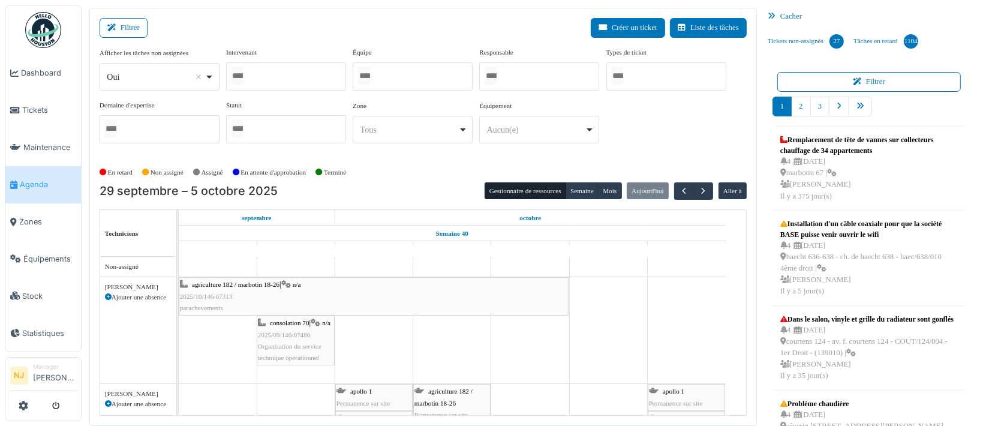
click at [393, 70] on div at bounding box center [413, 76] width 120 height 28
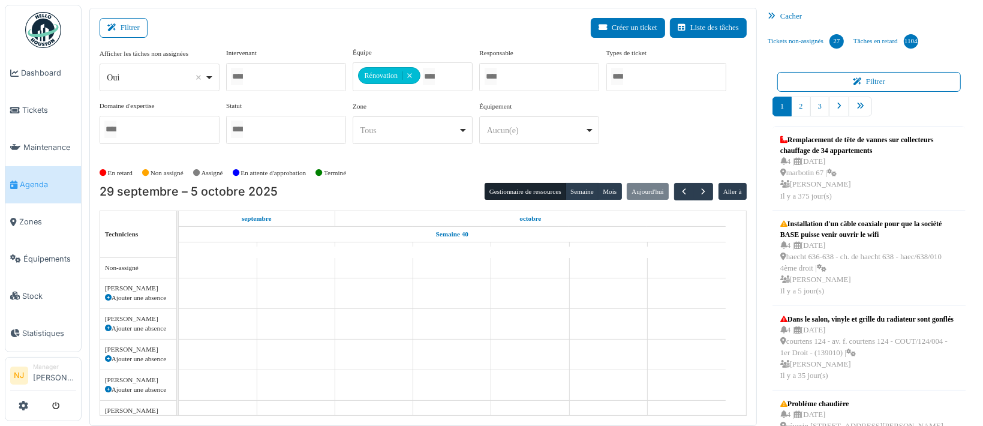
drag, startPoint x: 312, startPoint y: 23, endPoint x: 304, endPoint y: 19, distance: 9.4
click at [313, 19] on div "Filtrer Créer un ticket Liste des tâches" at bounding box center [423, 32] width 647 height 29
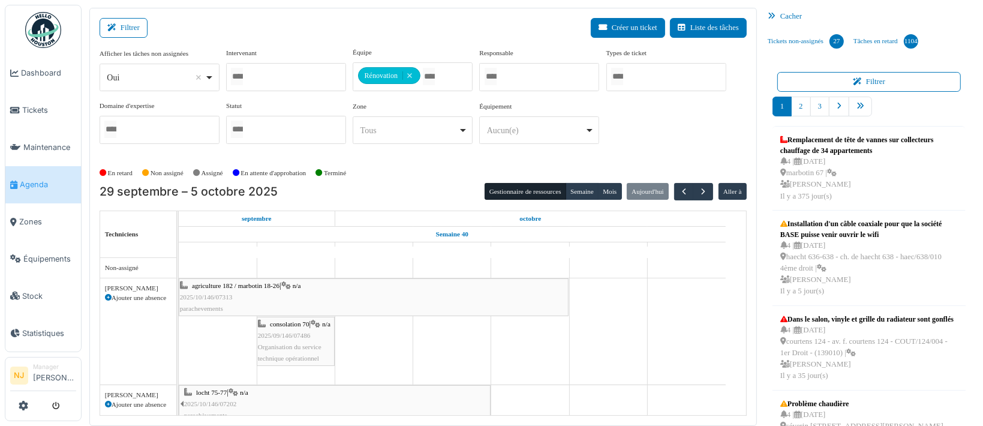
click at [278, 22] on div "Filtrer Créer un ticket Liste des tâches" at bounding box center [423, 32] width 647 height 29
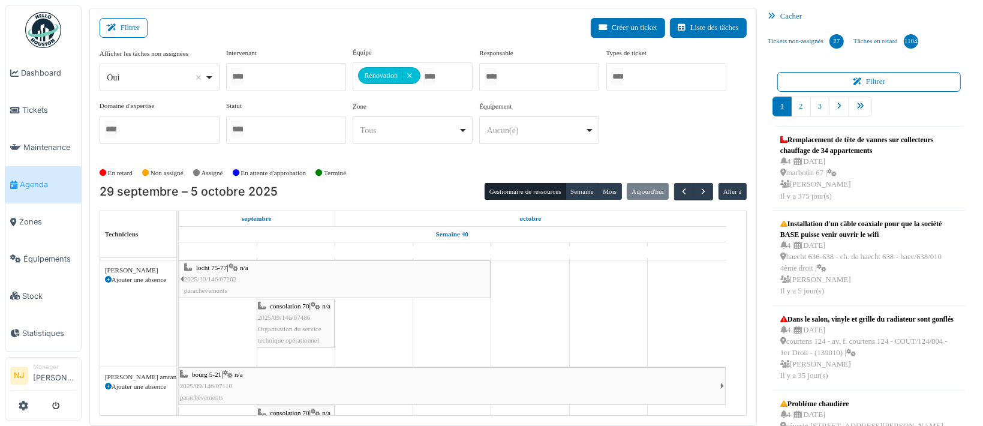
scroll to position [80, 0]
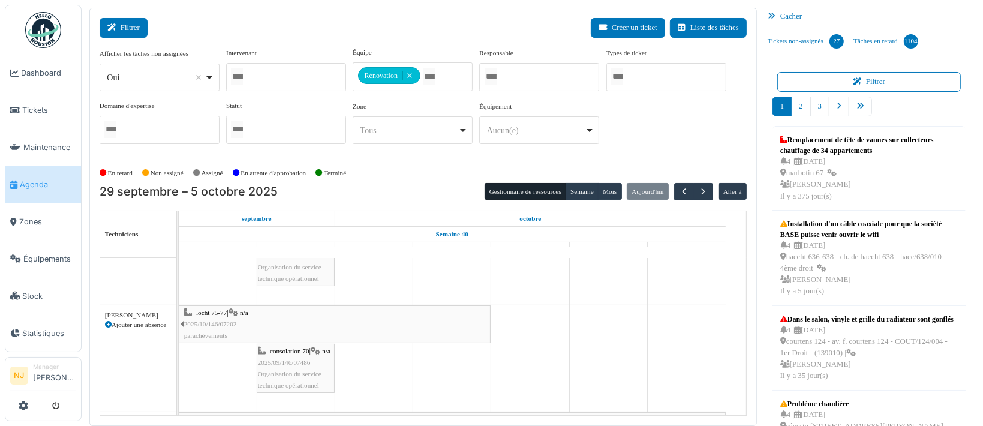
click at [113, 27] on icon at bounding box center [113, 28] width 13 height 8
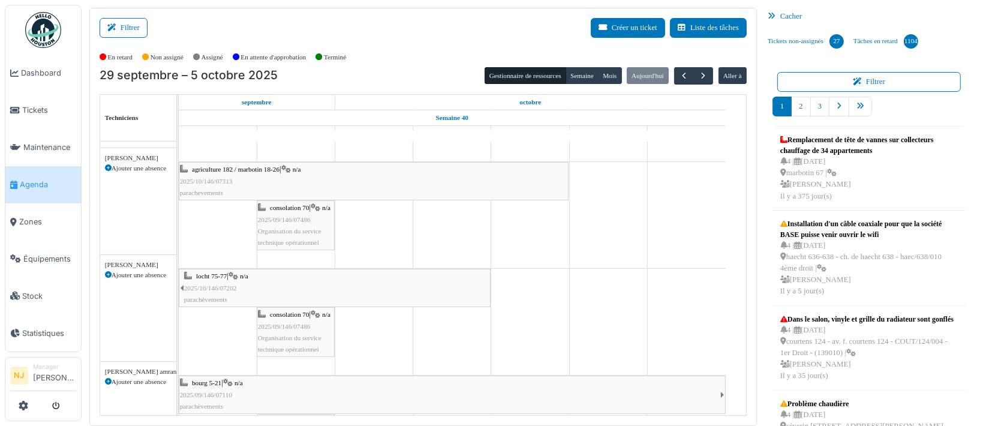
scroll to position [0, 0]
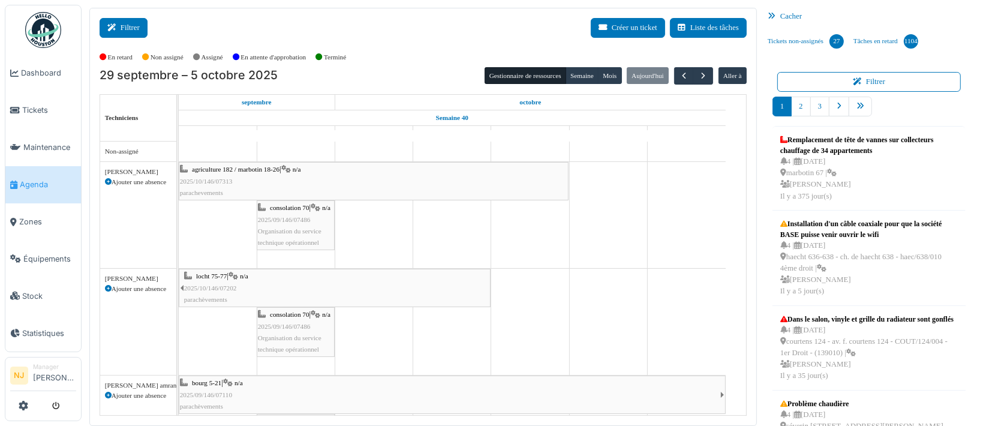
click at [128, 23] on button "Filtrer" at bounding box center [124, 28] width 48 height 20
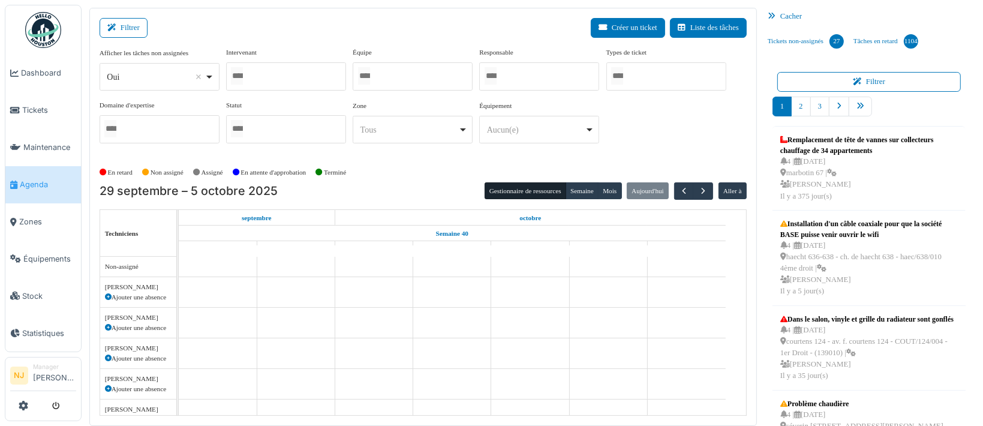
click at [295, 76] on div at bounding box center [286, 76] width 120 height 28
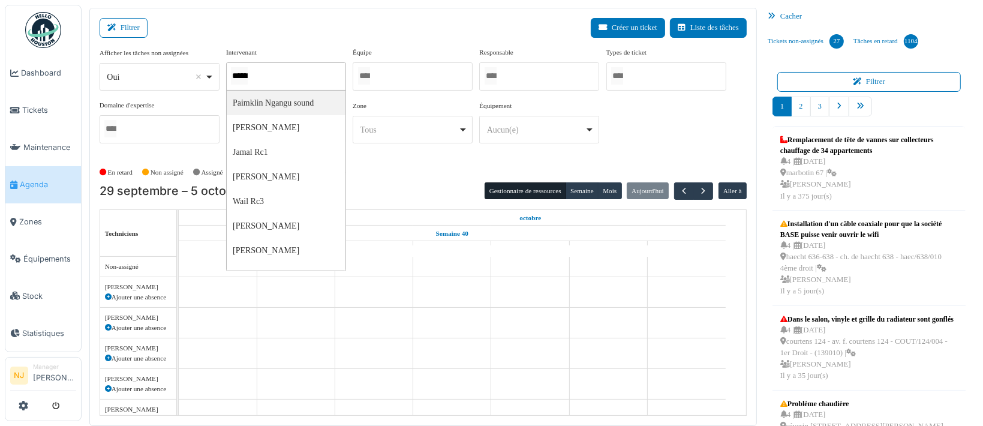
type input "*******"
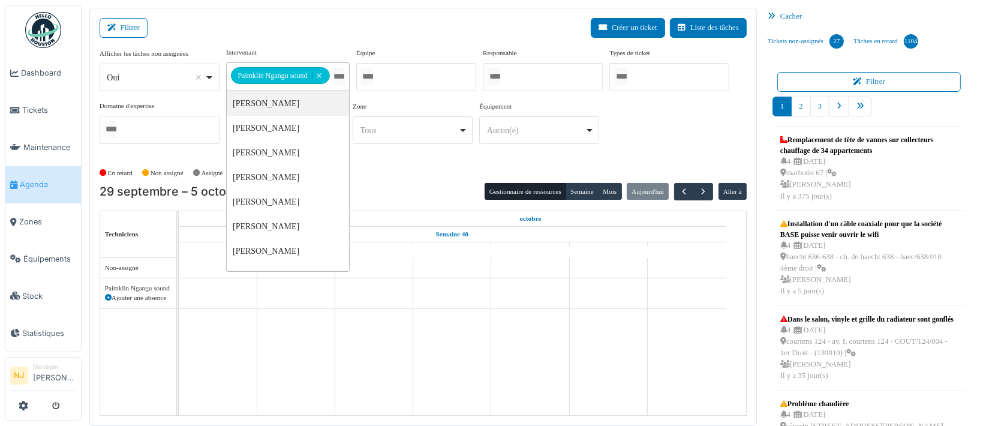
click at [202, 29] on div "Filtrer Créer un ticket Liste des tâches" at bounding box center [423, 32] width 647 height 29
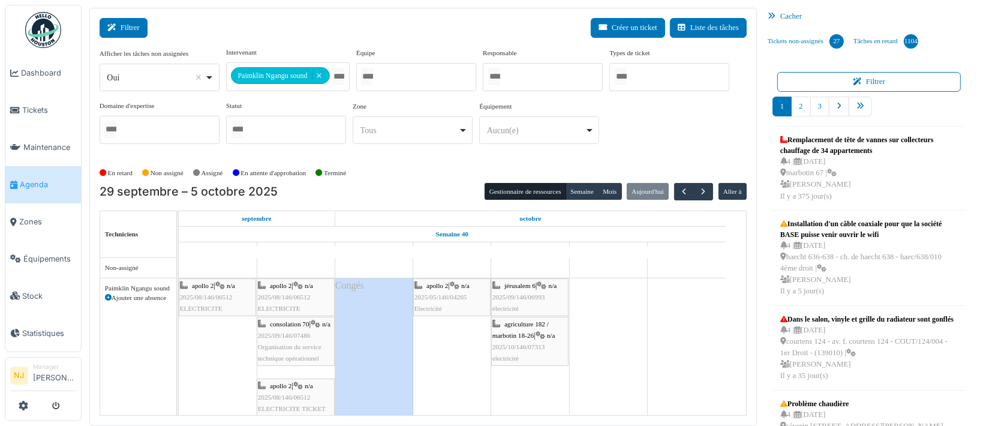
click at [127, 20] on button "Filtrer" at bounding box center [124, 28] width 48 height 20
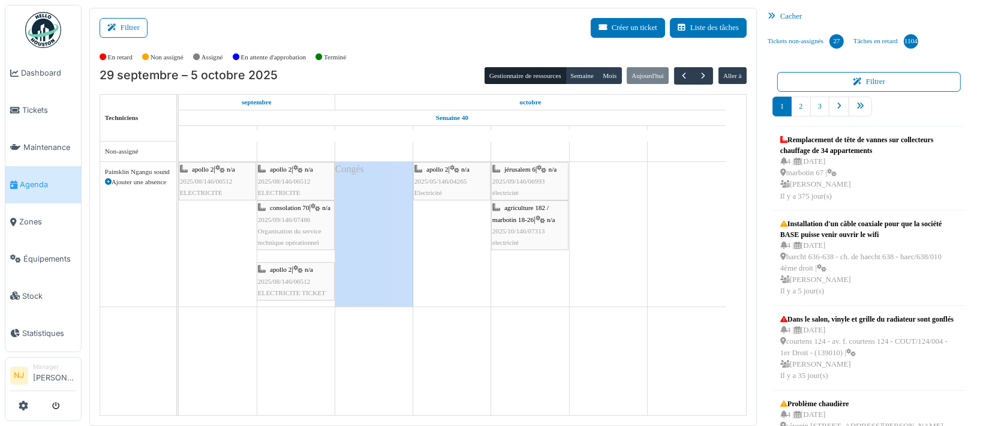
click at [441, 175] on div "apollo 2 | n/a 2025/05/146/04265 Electricité" at bounding box center [452, 181] width 75 height 35
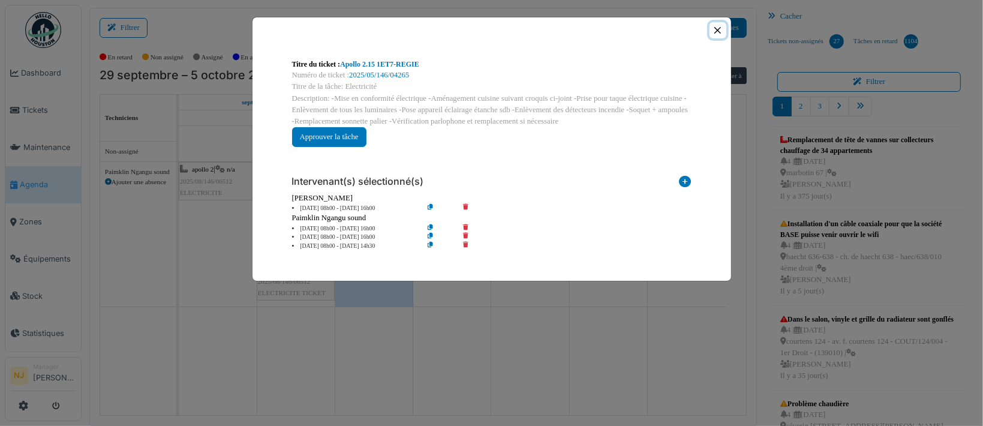
click at [717, 29] on button "Close" at bounding box center [718, 30] width 16 height 16
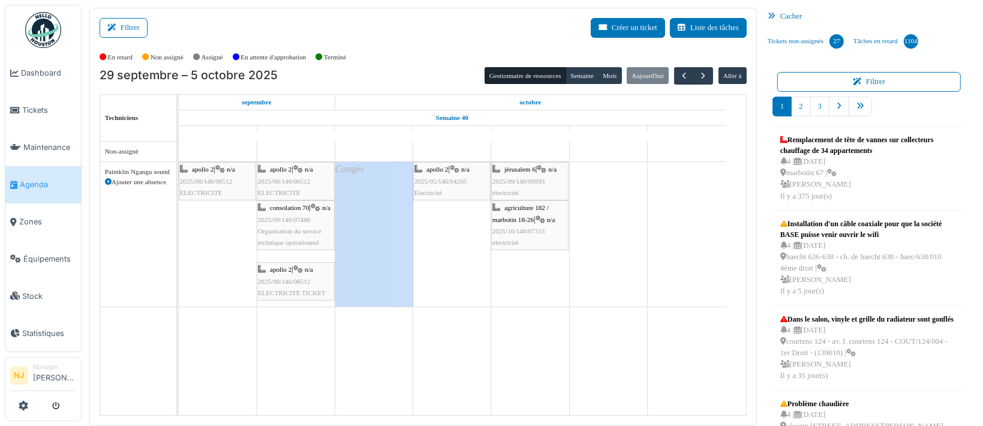
click at [514, 175] on div "jérusalem 6 | n/a 2025/09/146/06993 électricité" at bounding box center [530, 181] width 75 height 35
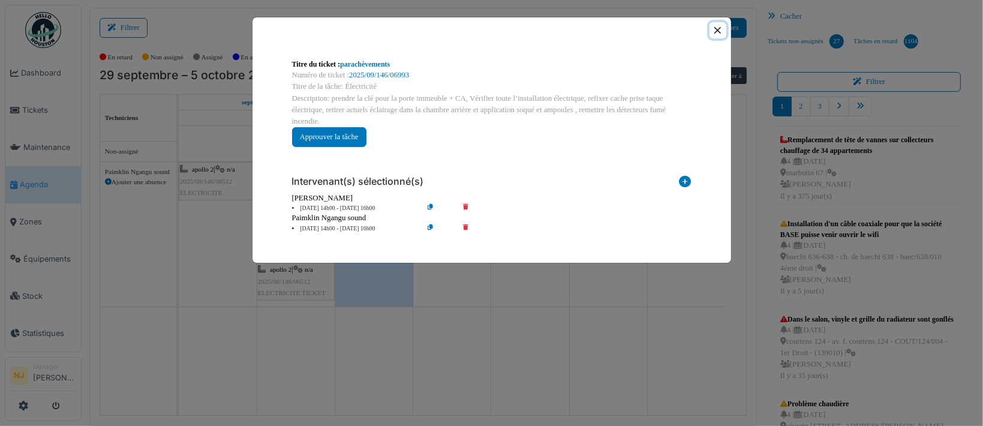
click at [715, 28] on button "Close" at bounding box center [718, 30] width 16 height 16
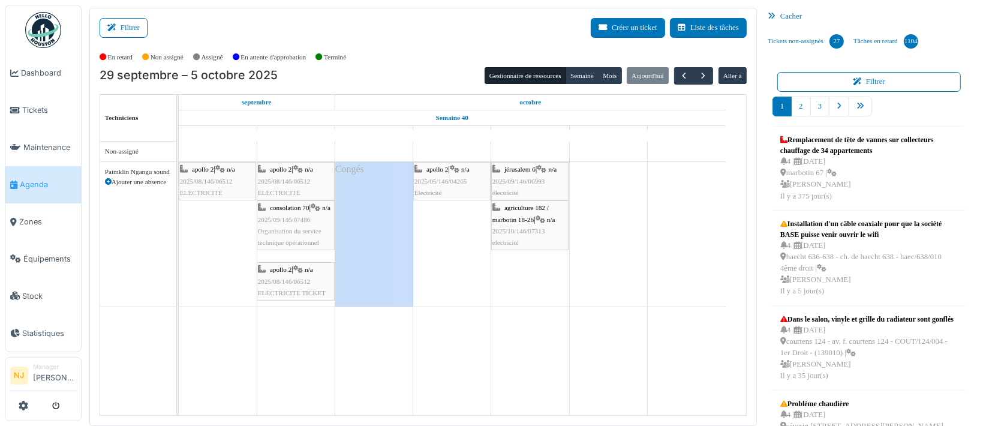
click at [520, 223] on span "agriculture 182 / marbotin 18-26" at bounding box center [521, 213] width 56 height 19
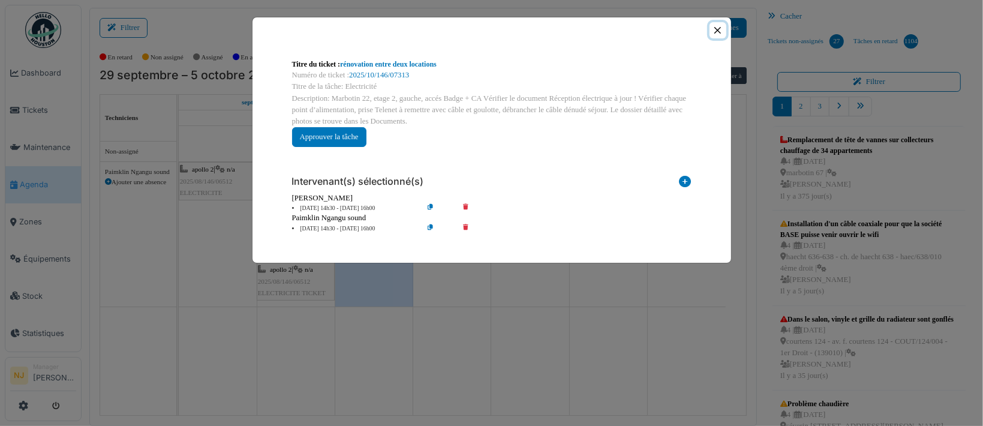
click at [716, 32] on button "Close" at bounding box center [718, 30] width 16 height 16
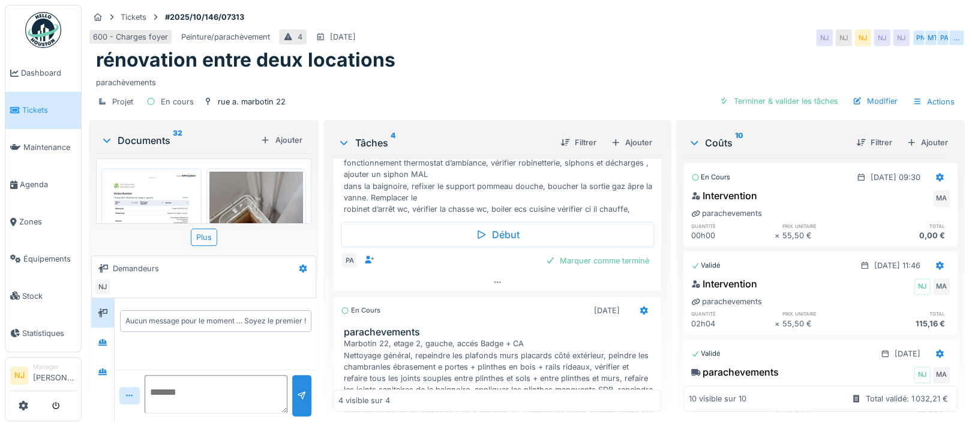
scroll to position [254, 0]
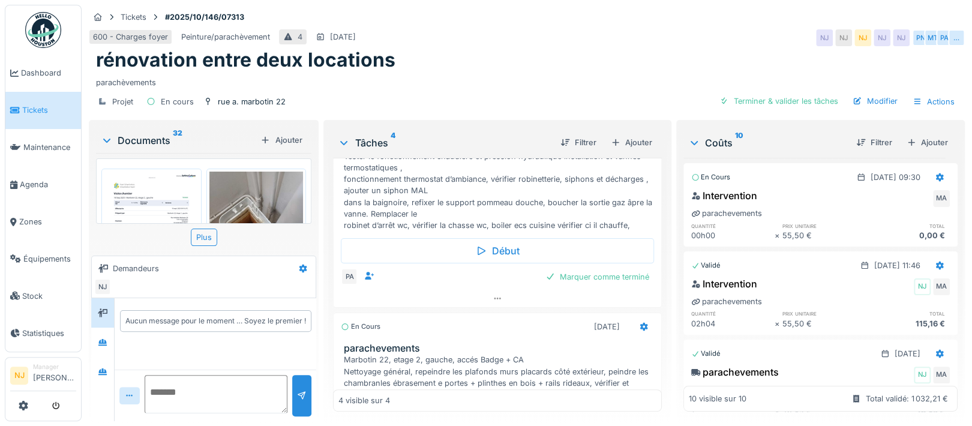
scroll to position [320, 0]
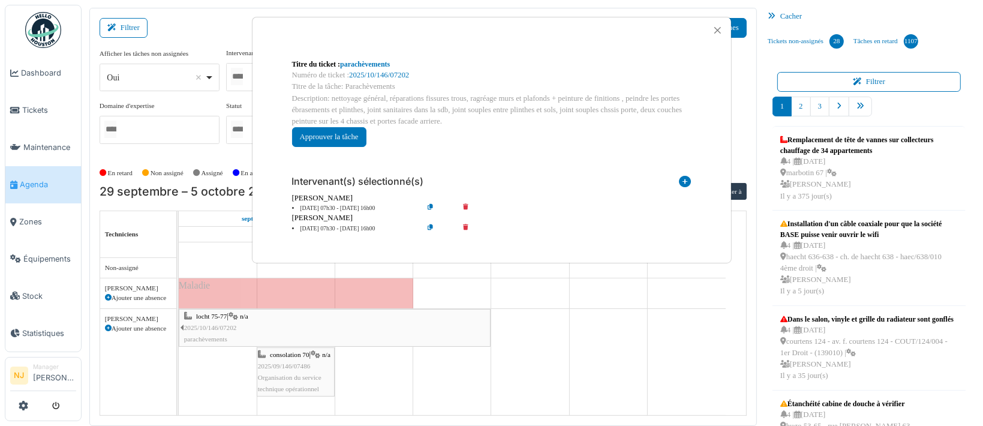
scroll to position [480, 0]
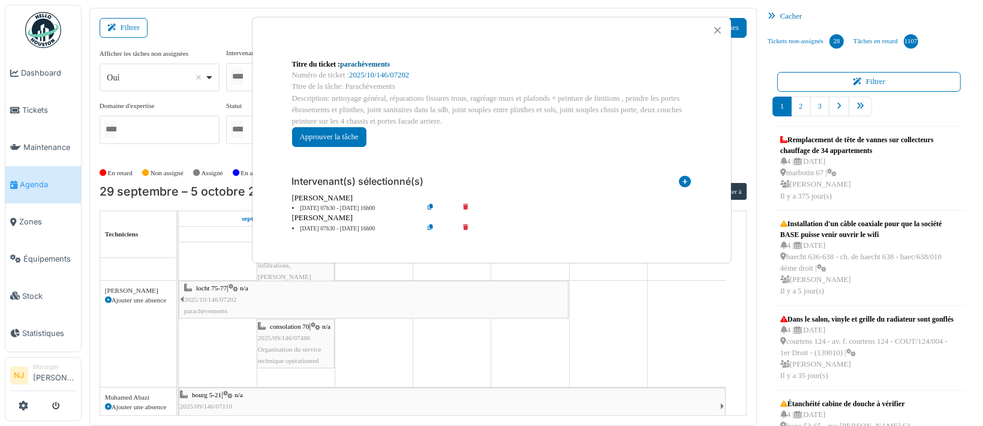
click at [353, 61] on link "parachèvements" at bounding box center [365, 64] width 50 height 8
click at [719, 31] on button "Close" at bounding box center [718, 30] width 16 height 16
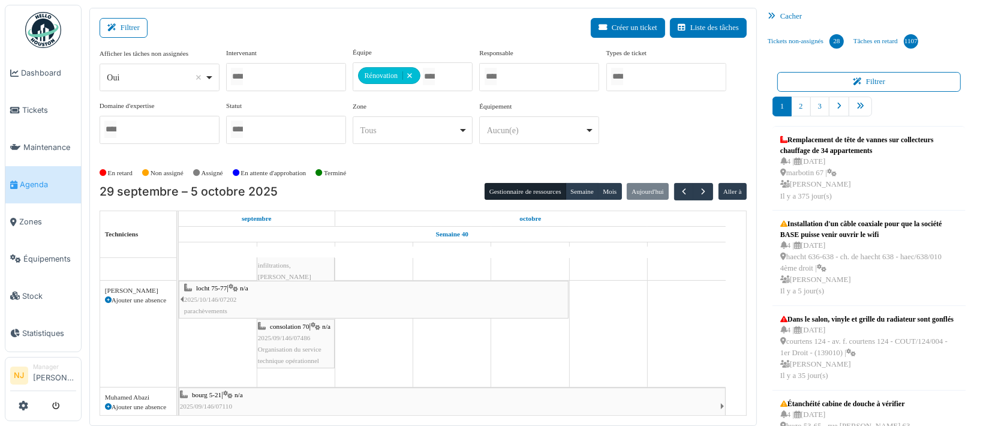
drag, startPoint x: 411, startPoint y: 73, endPoint x: 391, endPoint y: 71, distance: 20.4
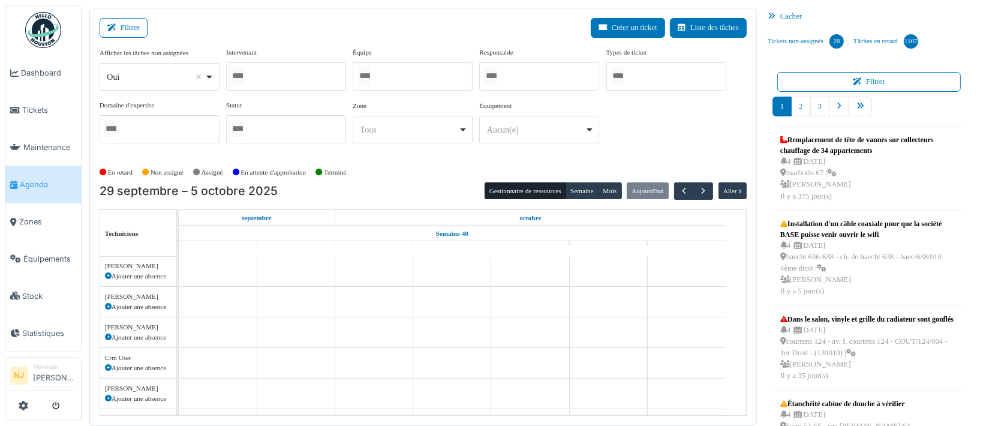
scroll to position [734, 0]
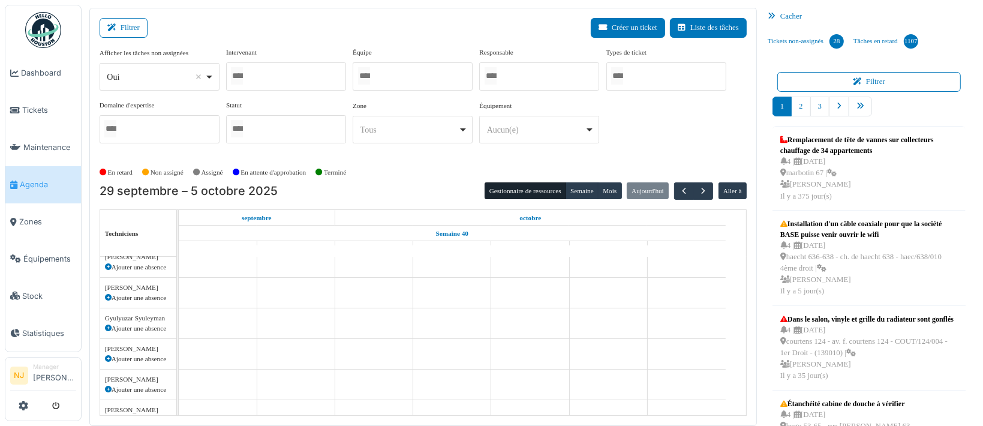
click at [276, 66] on div at bounding box center [286, 76] width 120 height 28
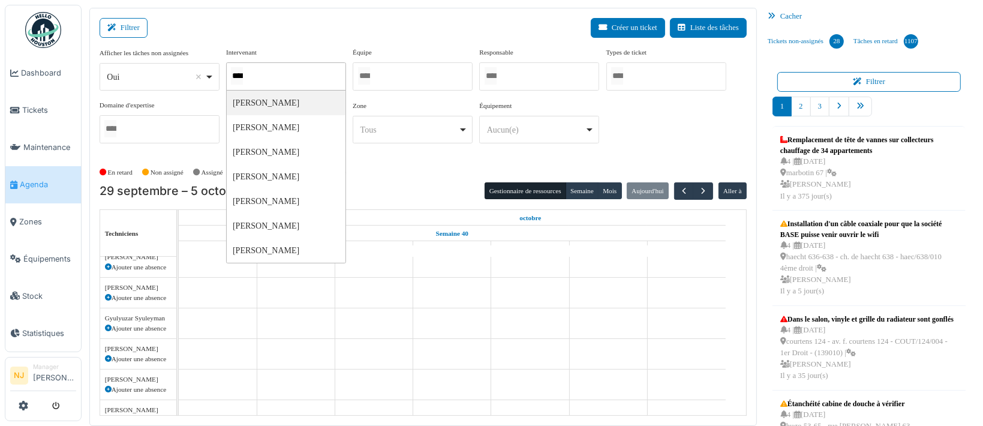
type input "*****"
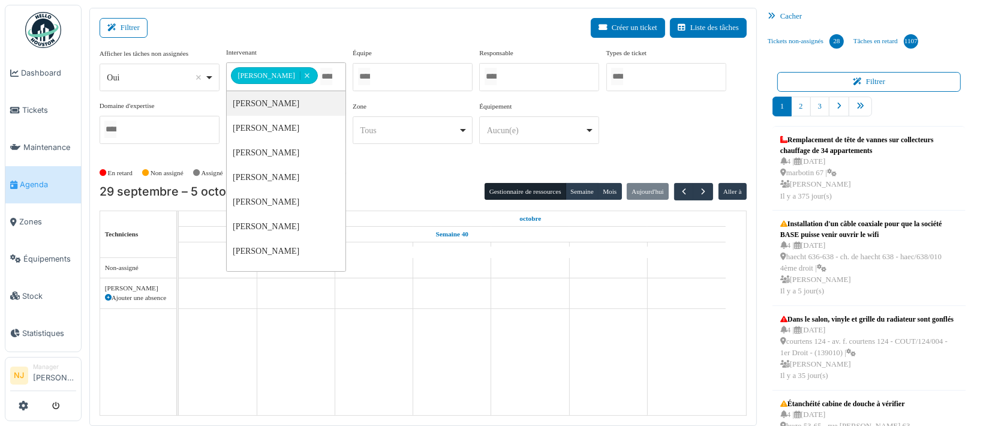
scroll to position [0, 0]
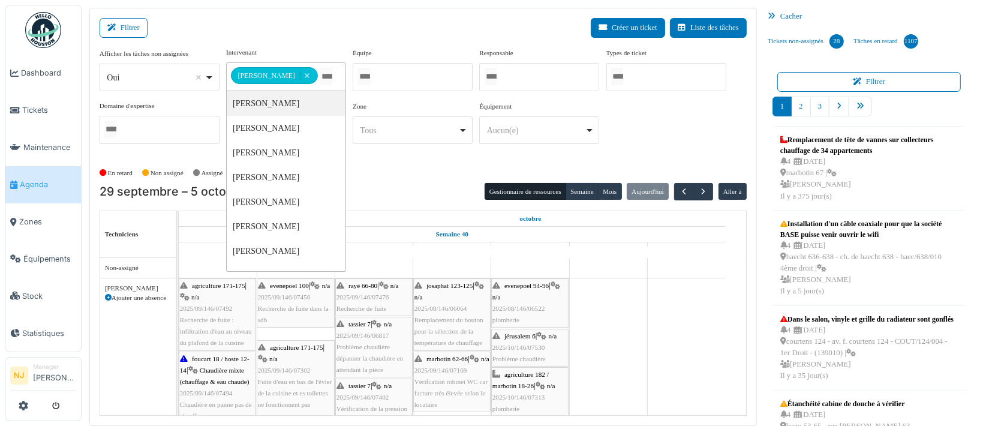
click at [304, 16] on div "**********" at bounding box center [423, 217] width 668 height 418
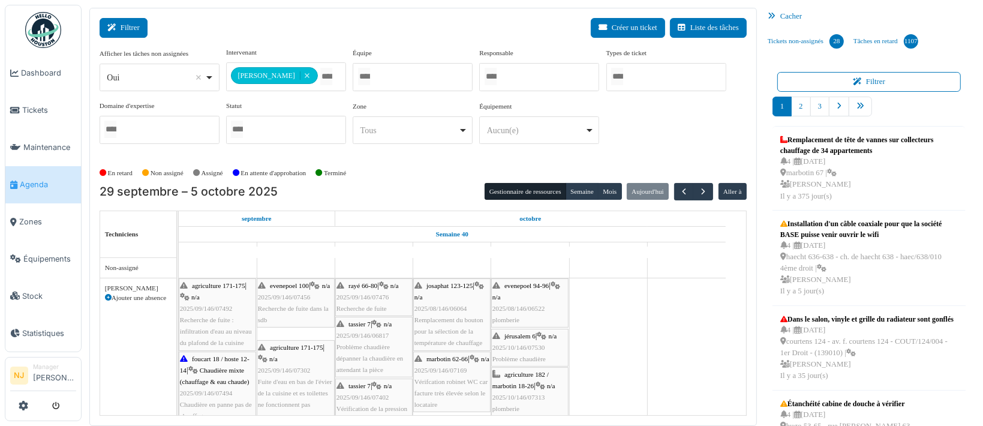
click at [107, 24] on button "Filtrer" at bounding box center [124, 28] width 48 height 20
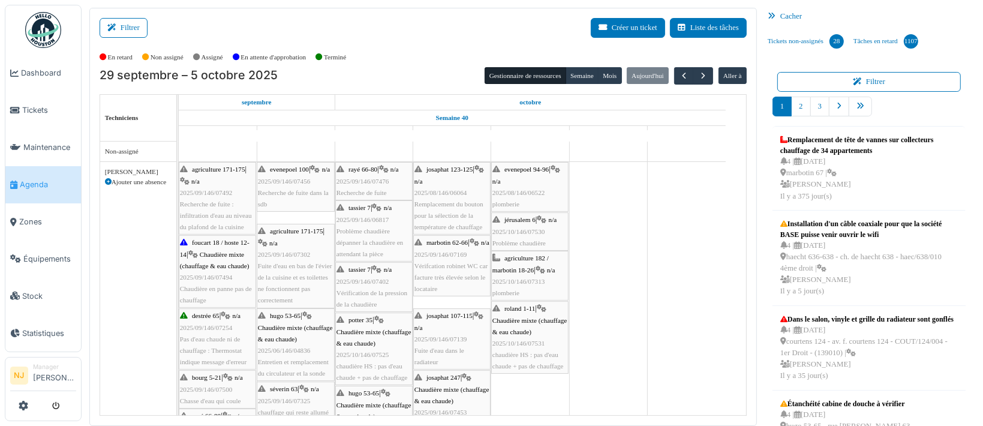
click at [529, 335] on div "roland 1-11 | Chaudière mixte (chauffage & eau chaude) 2025/10/146/07531 chaudi…" at bounding box center [530, 337] width 75 height 69
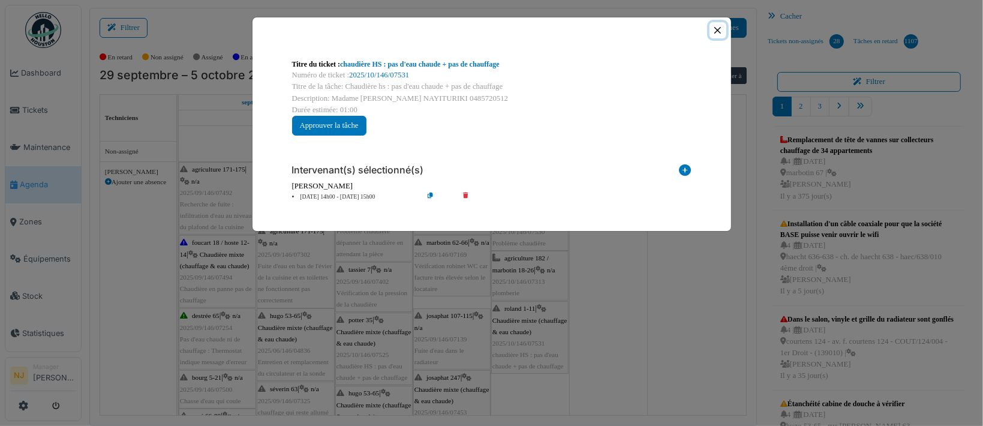
click at [718, 26] on button "Close" at bounding box center [718, 30] width 16 height 16
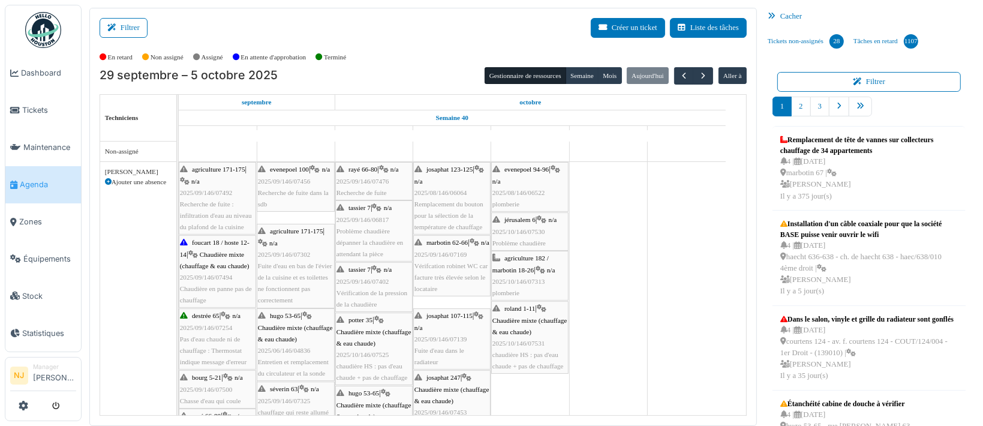
click at [514, 271] on span "agriculture 182 / marbotin 18-26" at bounding box center [521, 263] width 56 height 19
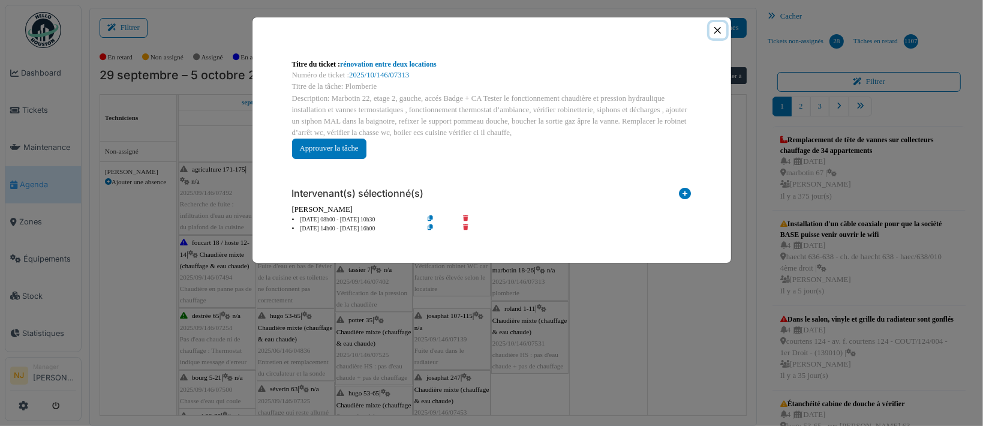
click at [719, 25] on button "Close" at bounding box center [718, 30] width 16 height 16
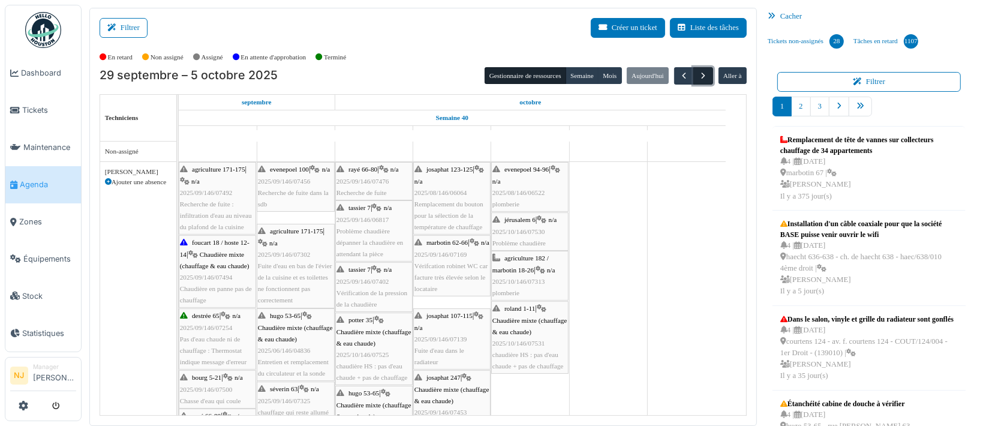
click at [698, 74] on span "button" at bounding box center [703, 76] width 10 height 10
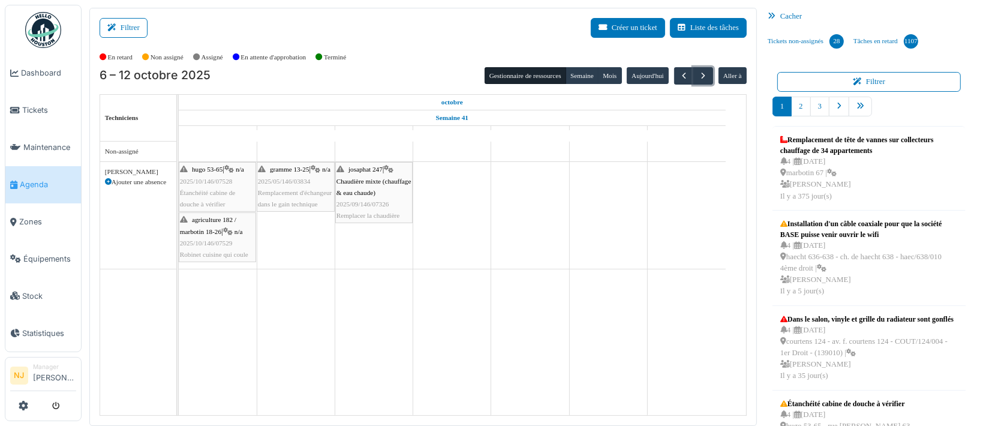
click at [213, 242] on span "2025/10/146/07529" at bounding box center [206, 242] width 53 height 7
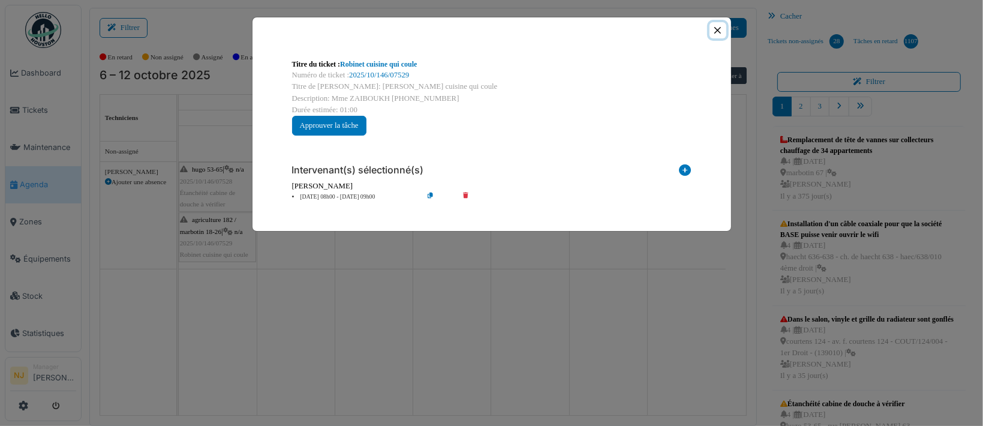
click at [716, 28] on button "Close" at bounding box center [718, 30] width 16 height 16
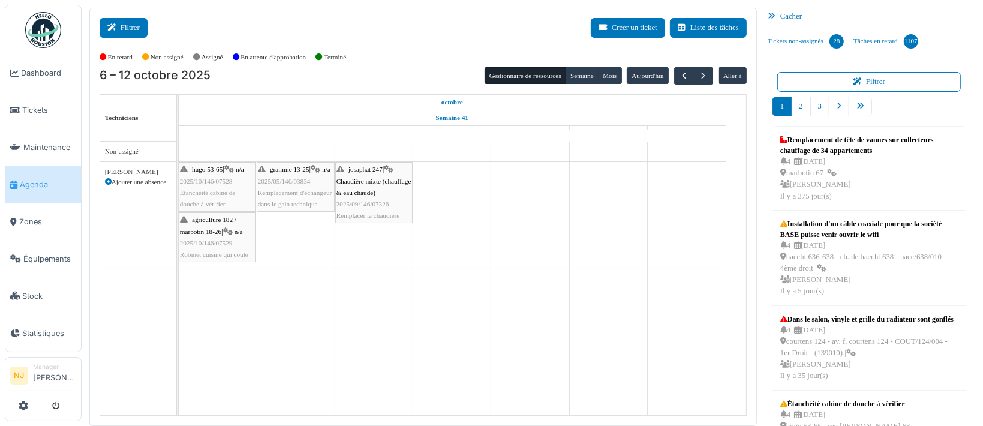
click at [125, 28] on button "Filtrer" at bounding box center [124, 28] width 48 height 20
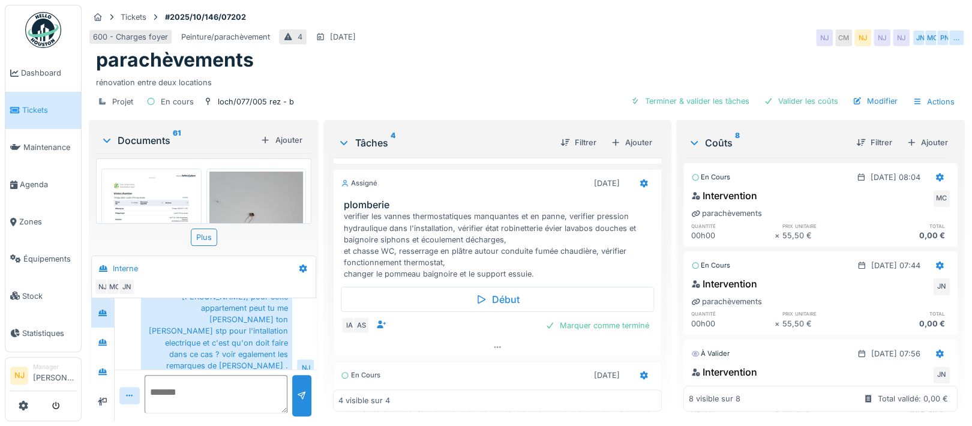
scroll to position [311, 0]
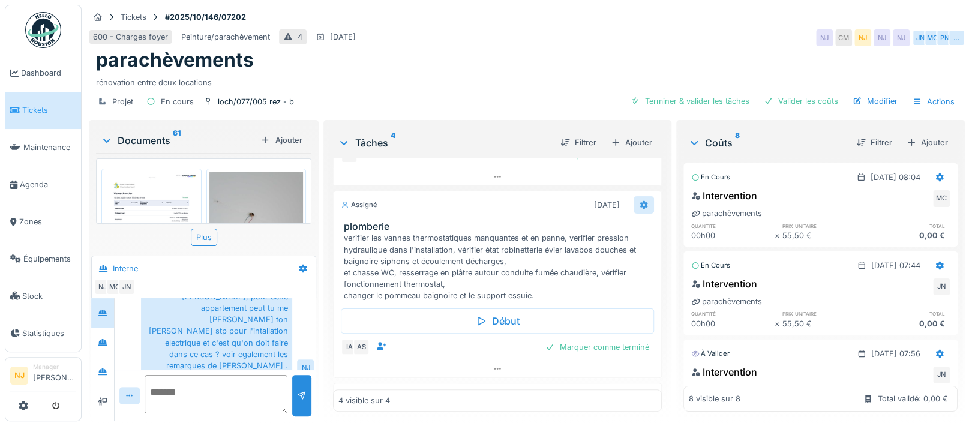
click at [640, 200] on icon at bounding box center [644, 204] width 8 height 8
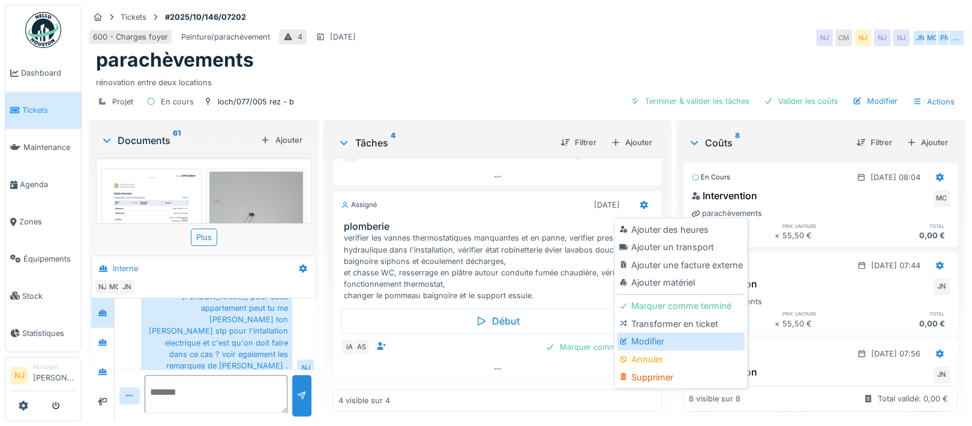
click at [647, 340] on div "Modifier" at bounding box center [681, 341] width 128 height 18
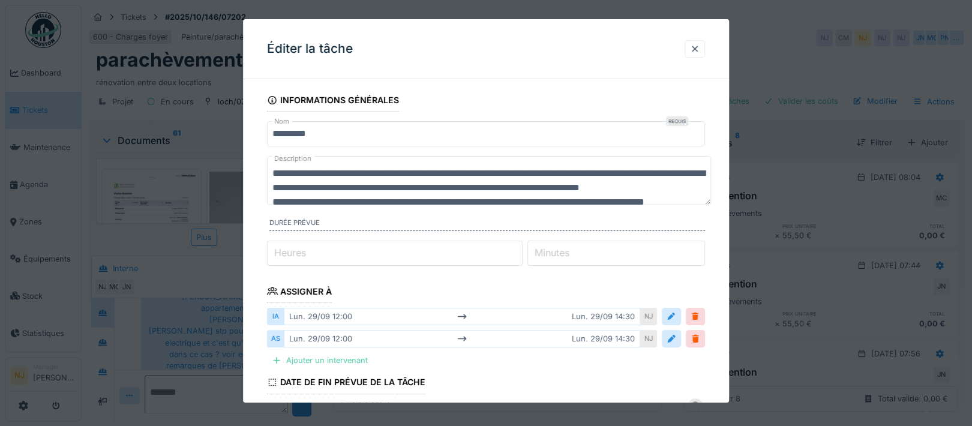
scroll to position [80, 0]
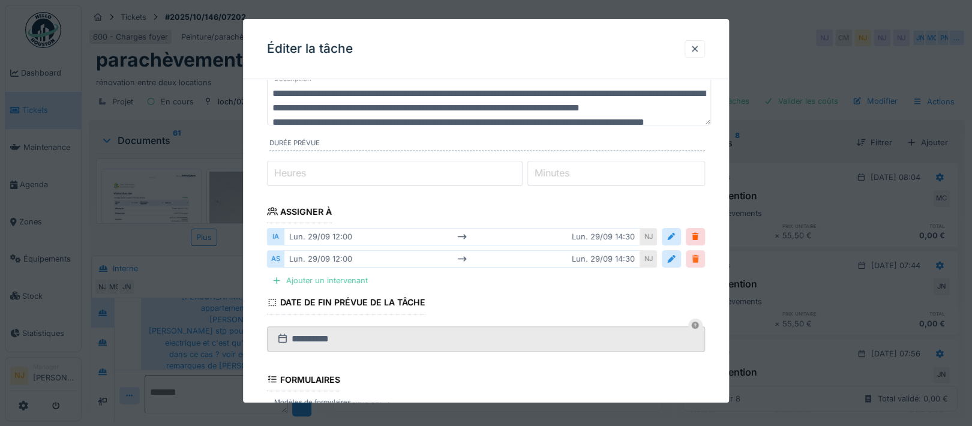
click at [700, 256] on div at bounding box center [696, 258] width 10 height 11
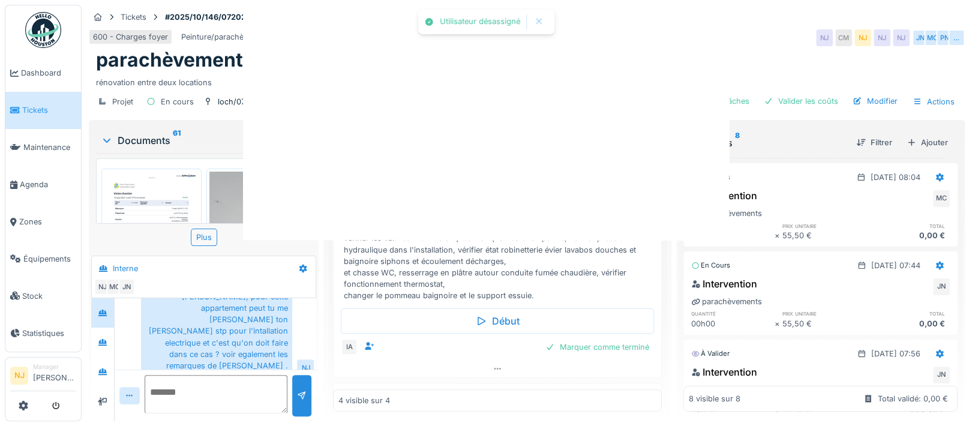
scroll to position [0, 0]
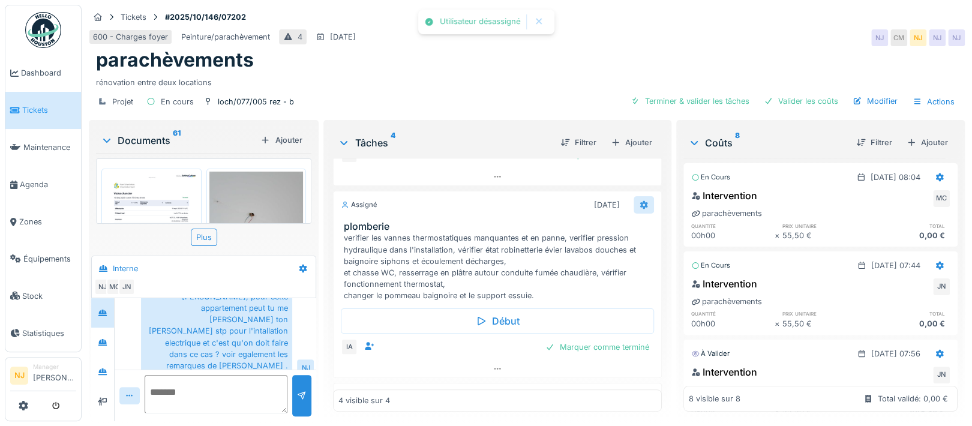
click at [640, 201] on icon at bounding box center [644, 204] width 8 height 8
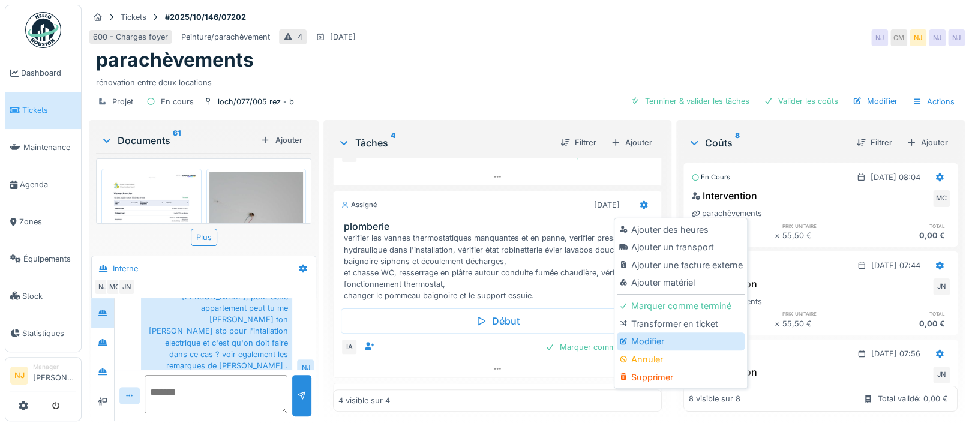
click at [640, 341] on div "Modifier" at bounding box center [681, 341] width 128 height 18
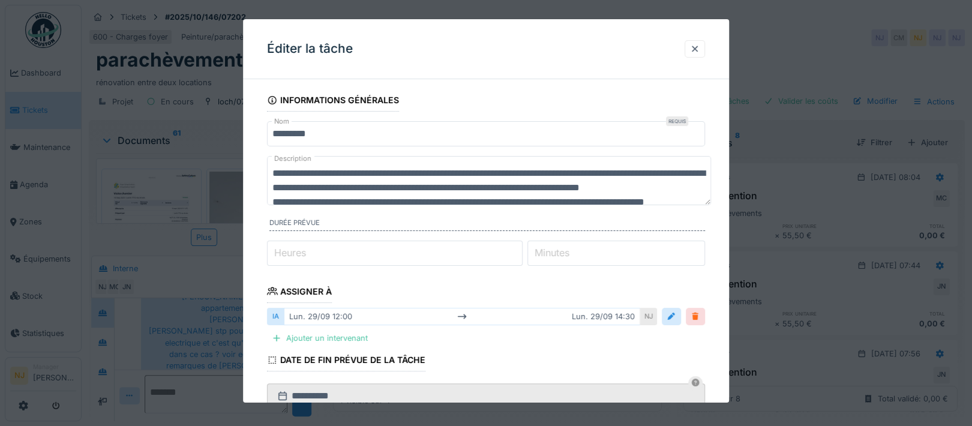
click at [700, 314] on div at bounding box center [696, 316] width 10 height 11
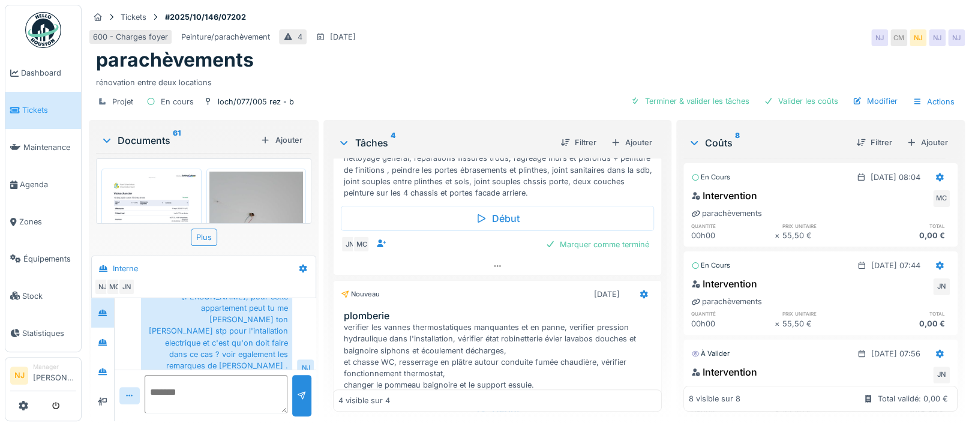
scroll to position [455, 0]
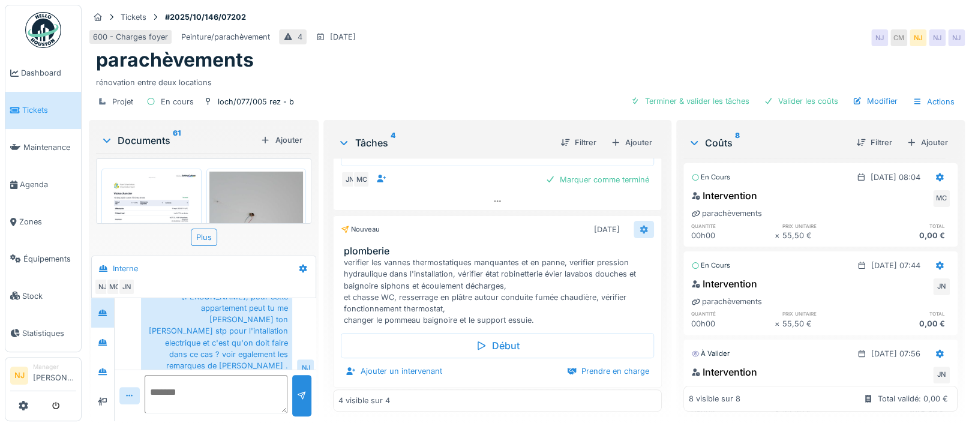
click at [640, 225] on icon at bounding box center [644, 229] width 8 height 8
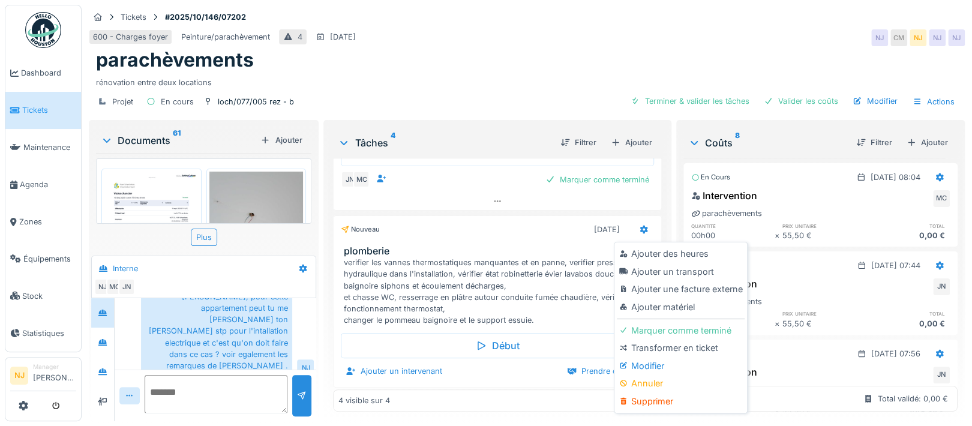
click at [649, 363] on div "Modifier" at bounding box center [681, 366] width 128 height 18
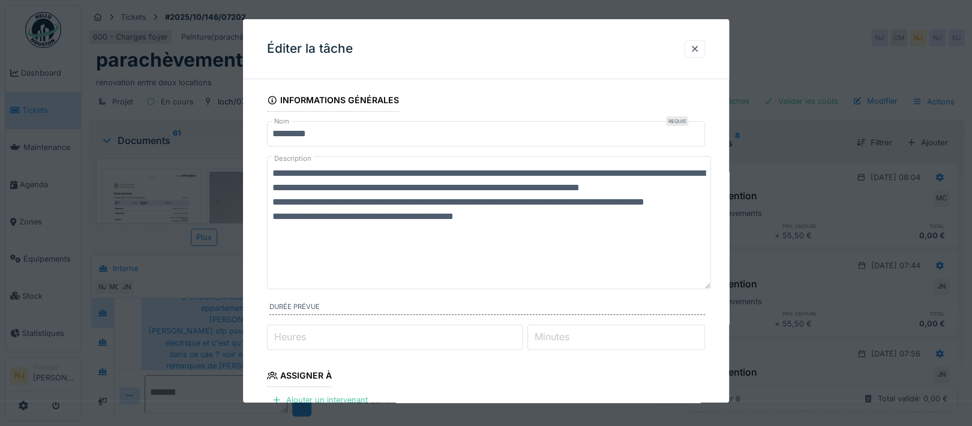
drag, startPoint x: 706, startPoint y: 201, endPoint x: 715, endPoint y: 286, distance: 85.1
click at [715, 286] on div "**********" at bounding box center [486, 393] width 486 height 608
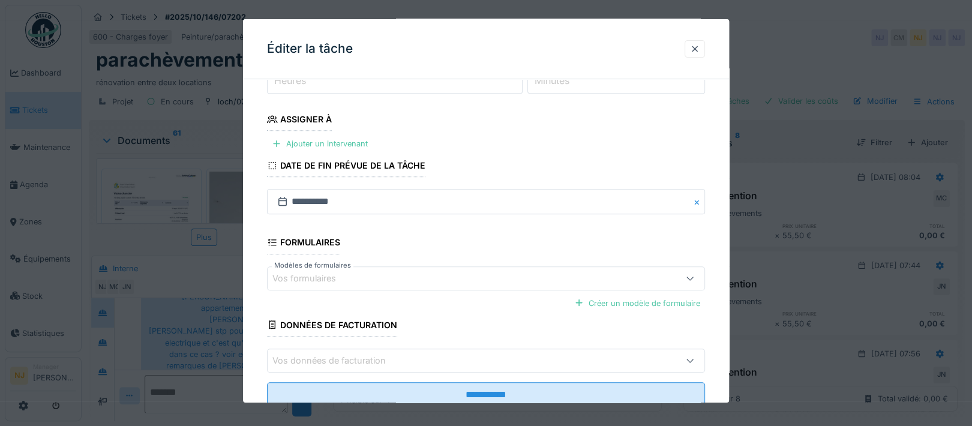
scroll to position [293, 0]
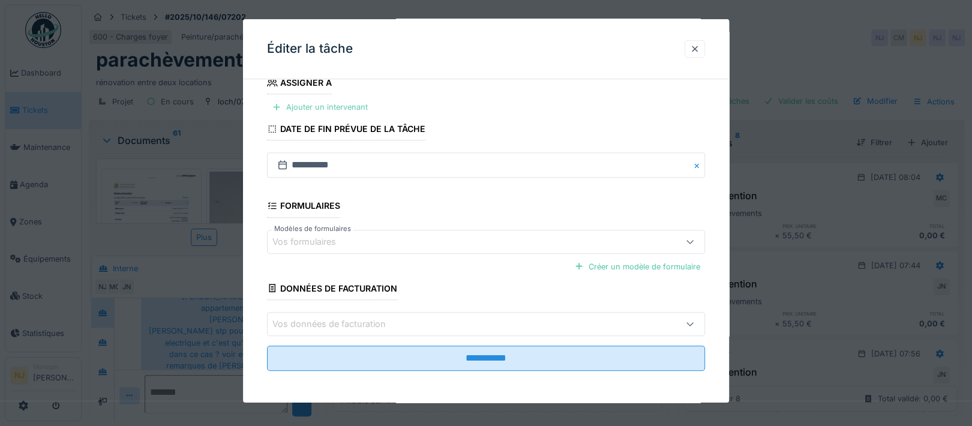
click at [293, 107] on div "Ajouter un intervenant" at bounding box center [320, 107] width 106 height 16
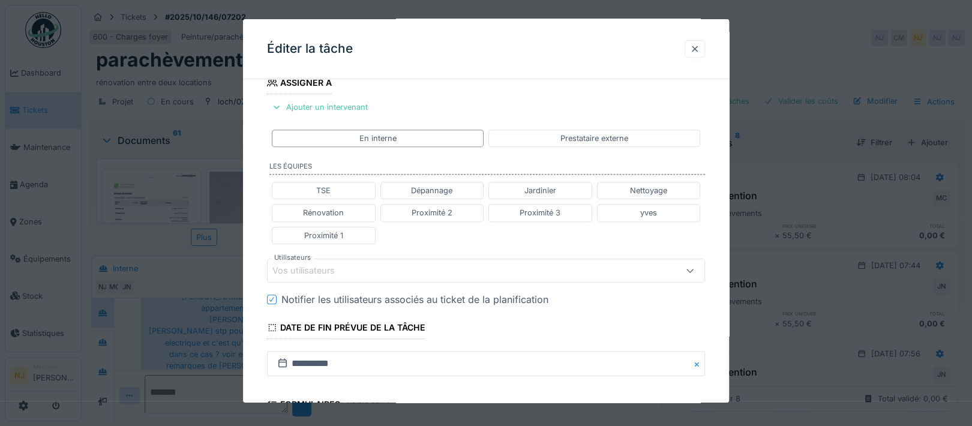
click at [361, 264] on div "Vos utilisateurs" at bounding box center [459, 270] width 375 height 13
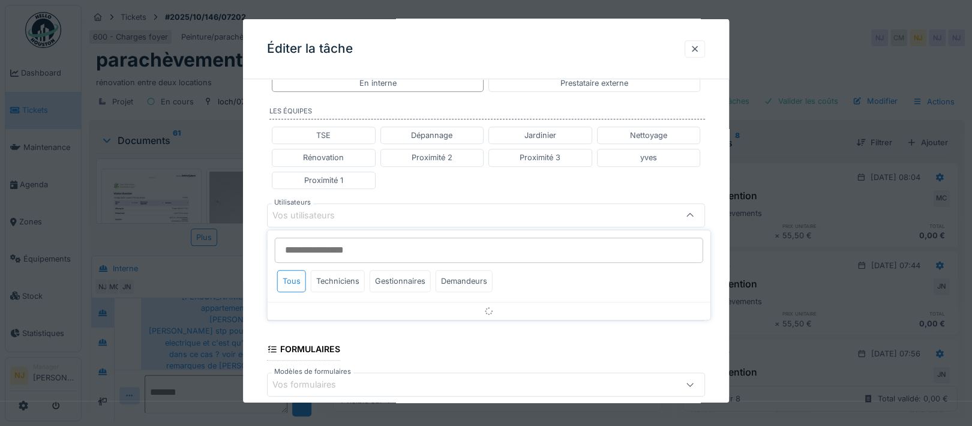
scroll to position [351, 0]
click at [349, 279] on div "Techniciens" at bounding box center [338, 278] width 54 height 22
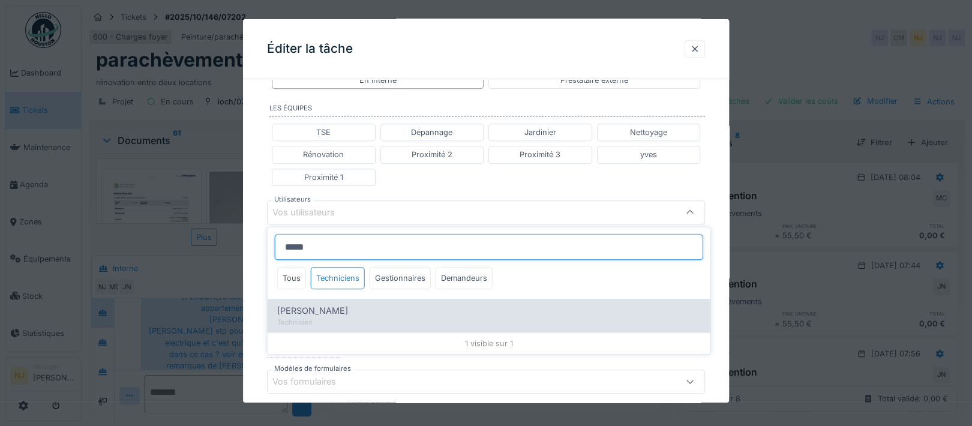
type input "*****"
click at [317, 309] on span "[PERSON_NAME]" at bounding box center [312, 310] width 71 height 13
type input "****"
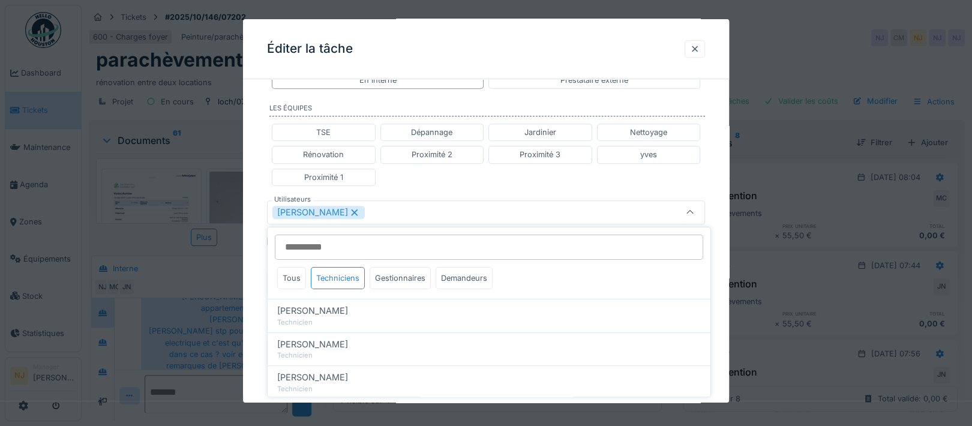
click at [254, 264] on div "**********" at bounding box center [486, 164] width 486 height 853
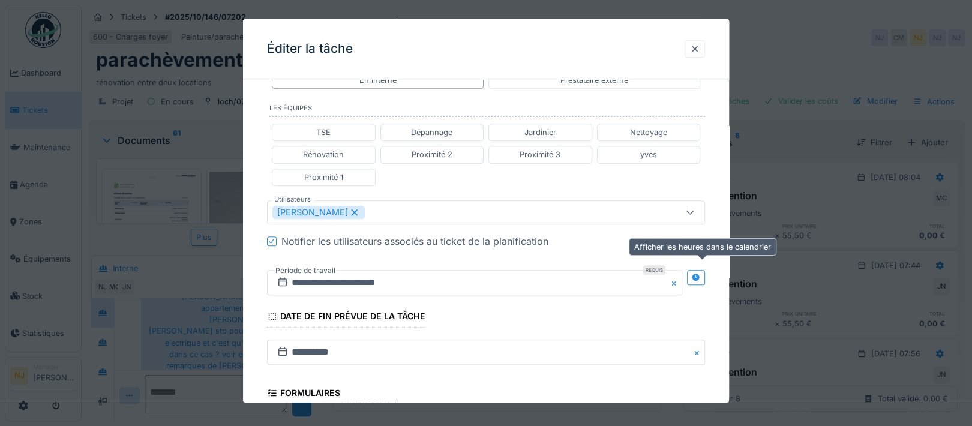
click at [700, 275] on icon at bounding box center [696, 278] width 8 height 8
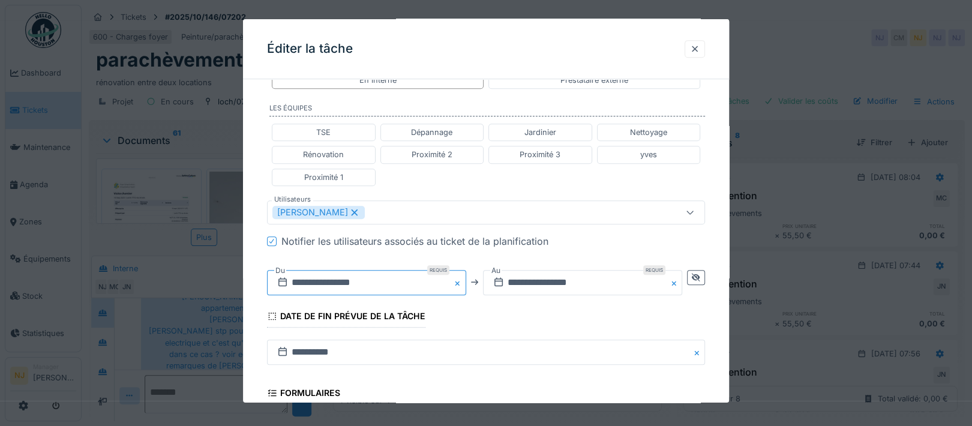
click at [329, 278] on input "**********" at bounding box center [366, 282] width 199 height 25
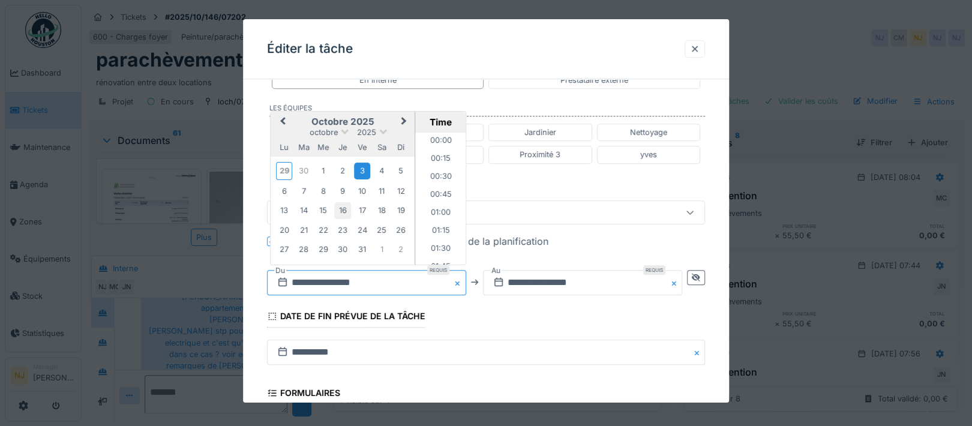
scroll to position [446, 0]
click at [281, 188] on div "6" at bounding box center [284, 191] width 16 height 16
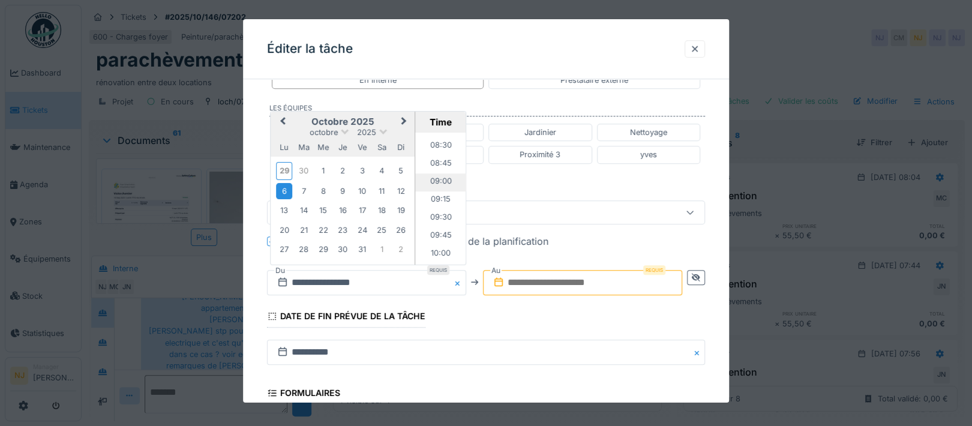
click at [436, 178] on li "09:00" at bounding box center [440, 182] width 51 height 18
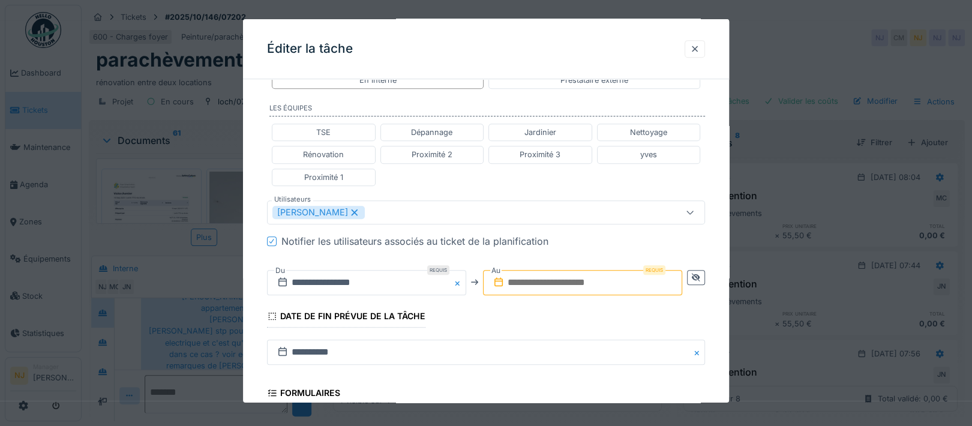
click at [612, 278] on input "text" at bounding box center [582, 282] width 199 height 25
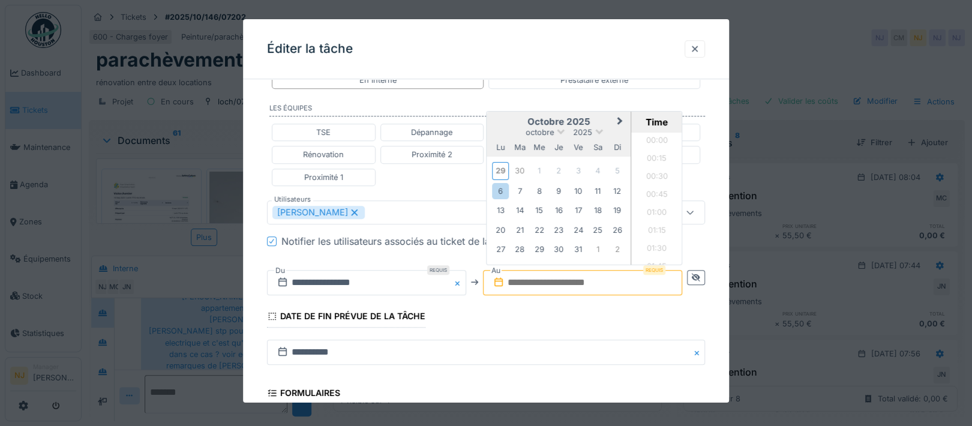
scroll to position [663, 0]
click at [503, 188] on div "6" at bounding box center [501, 191] width 16 height 16
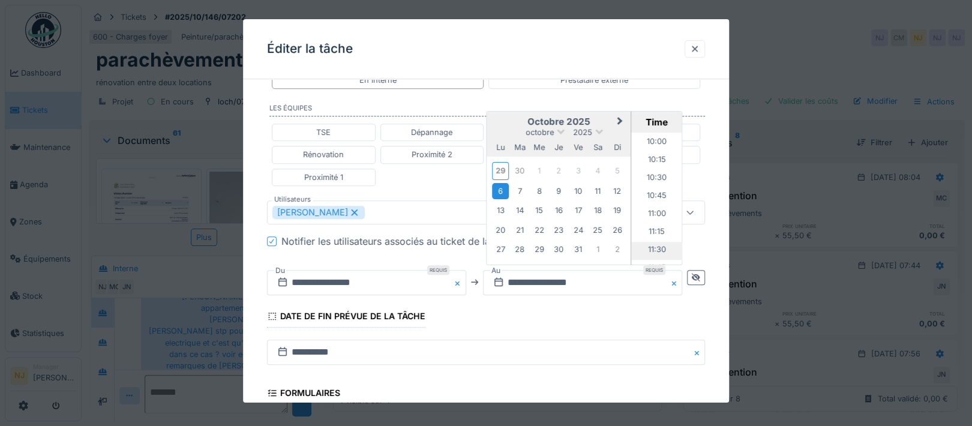
scroll to position [743, 0]
click at [656, 185] on li "11:00" at bounding box center [657, 191] width 51 height 18
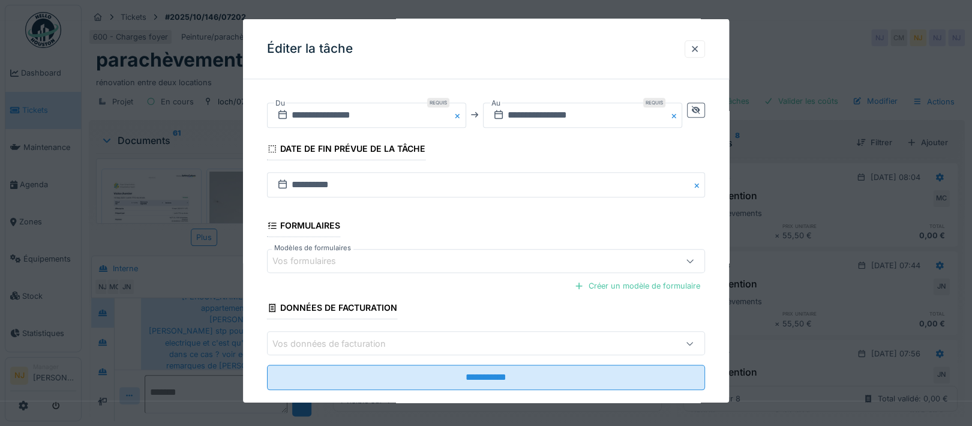
scroll to position [537, 0]
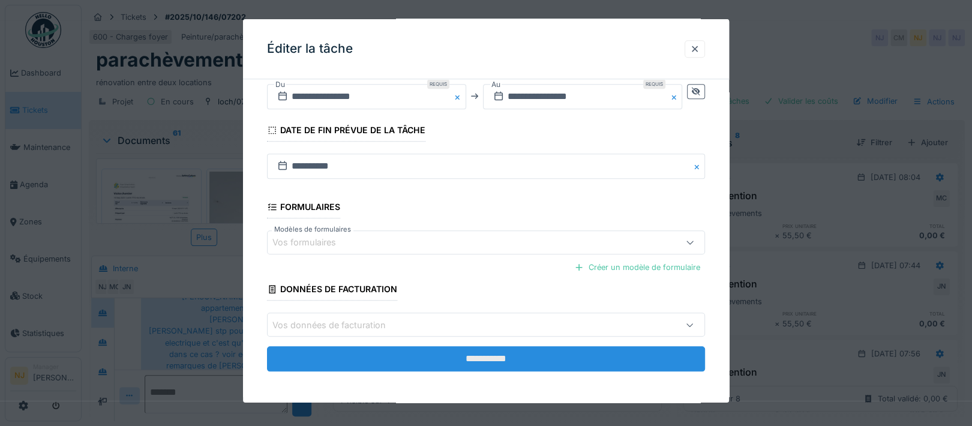
click at [476, 356] on input "**********" at bounding box center [486, 358] width 438 height 25
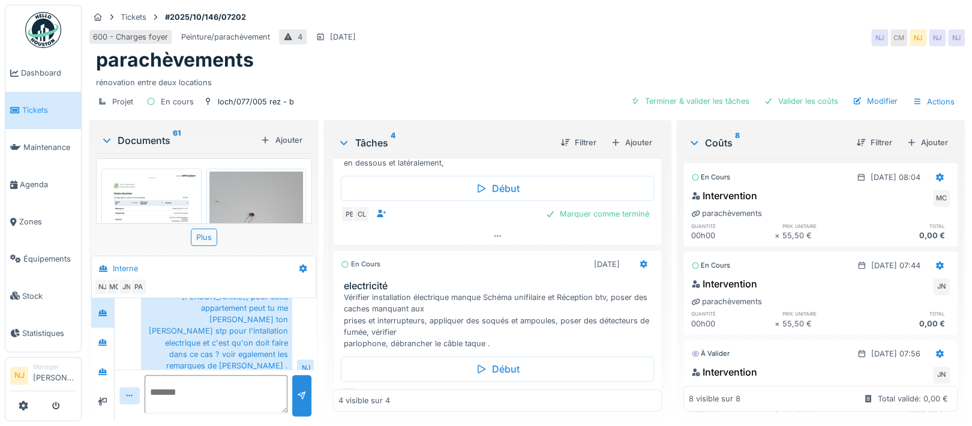
scroll to position [0, 0]
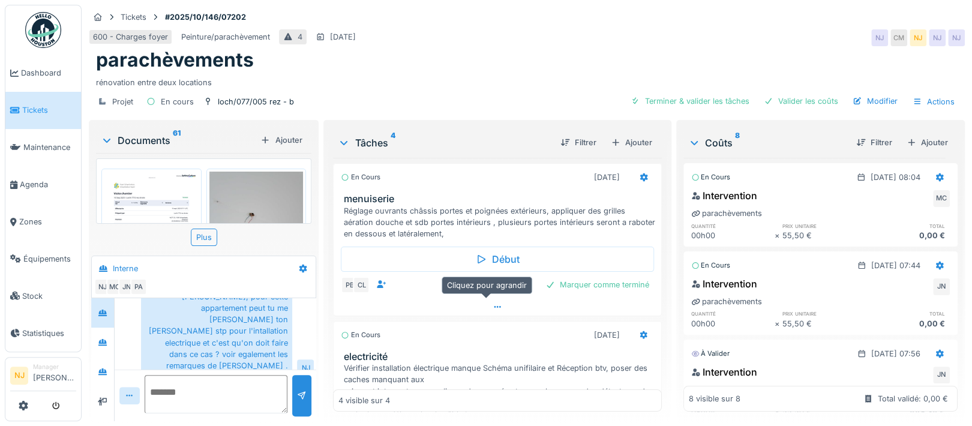
click at [494, 306] on icon at bounding box center [497, 307] width 7 height 2
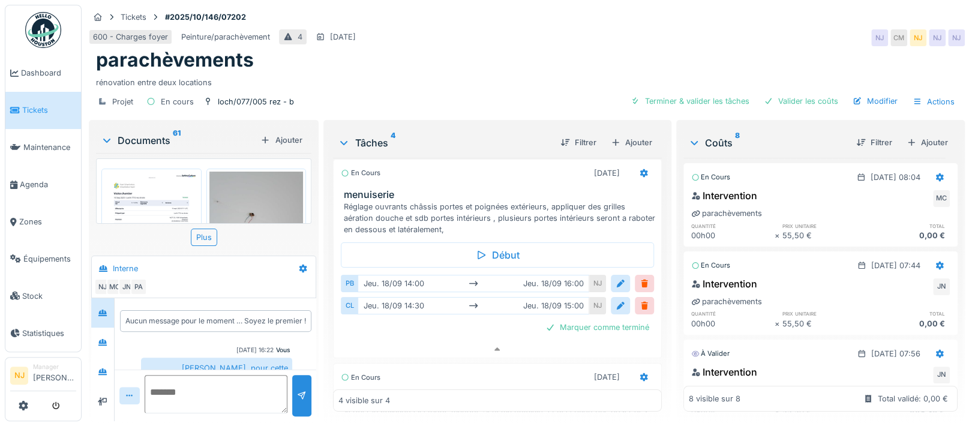
scroll to position [11, 0]
click at [106, 337] on div at bounding box center [103, 342] width 10 height 11
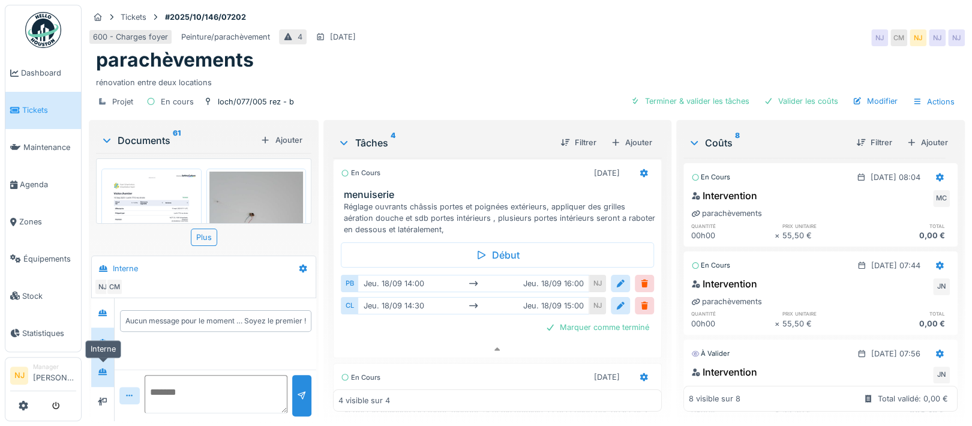
click at [104, 368] on icon at bounding box center [102, 371] width 8 height 7
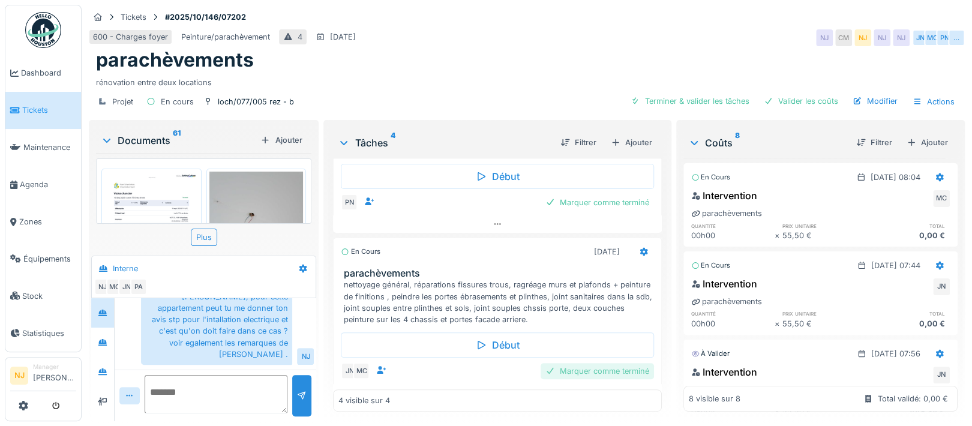
scroll to position [240, 0]
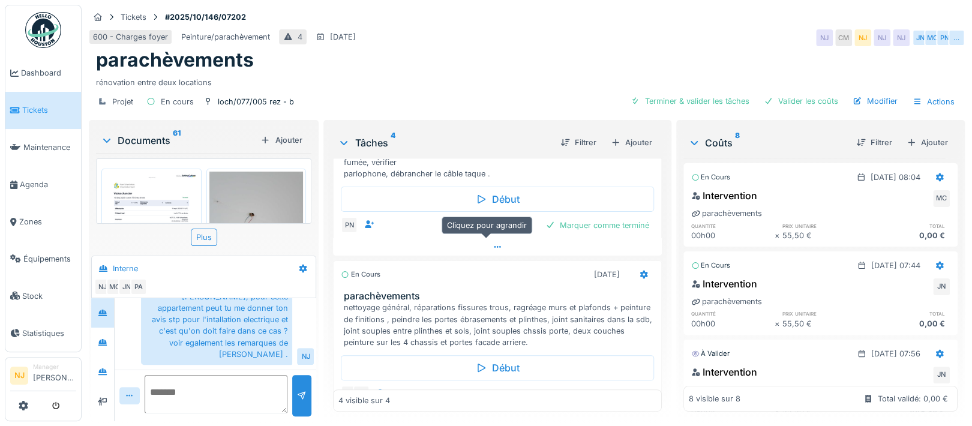
click at [493, 243] on icon at bounding box center [498, 247] width 10 height 8
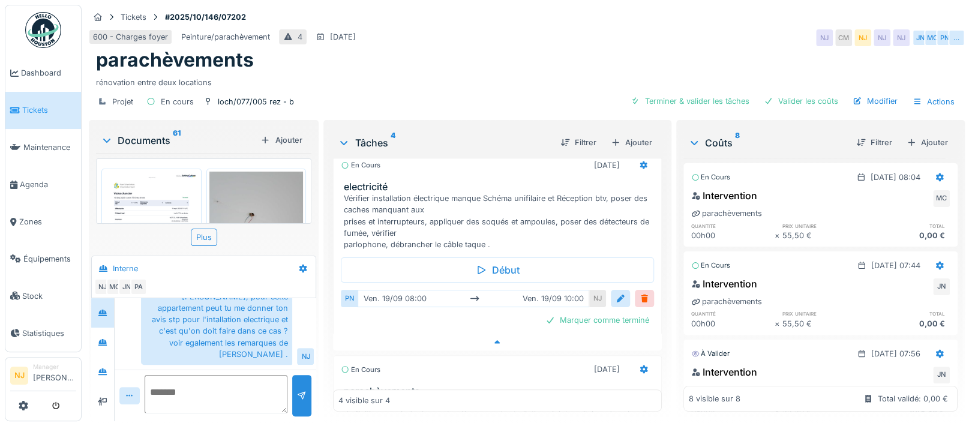
scroll to position [161, 0]
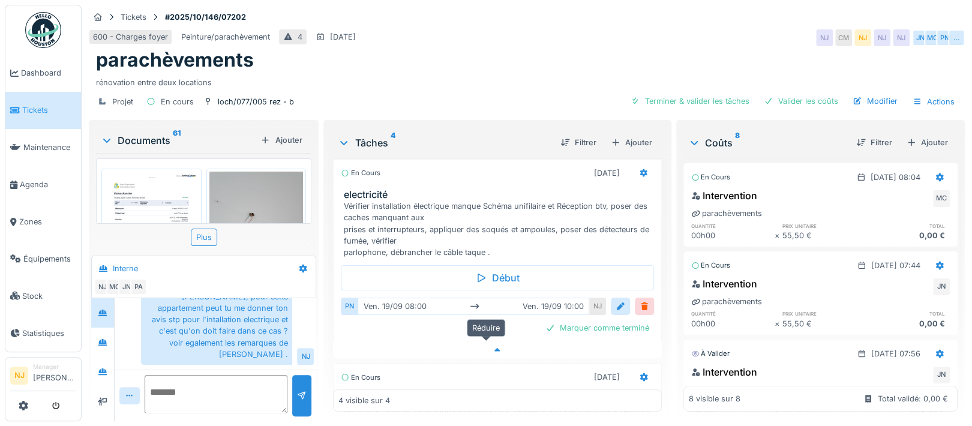
click at [493, 346] on icon at bounding box center [498, 350] width 10 height 8
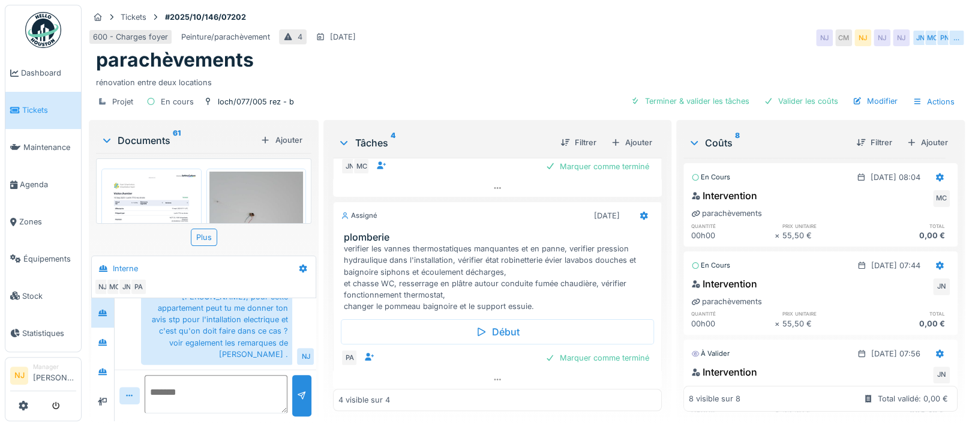
scroll to position [471, 0]
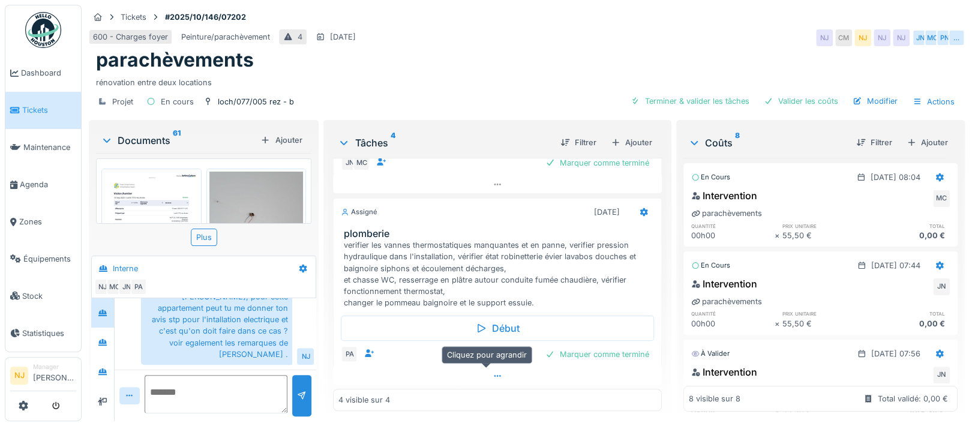
click at [493, 372] on icon at bounding box center [498, 376] width 10 height 8
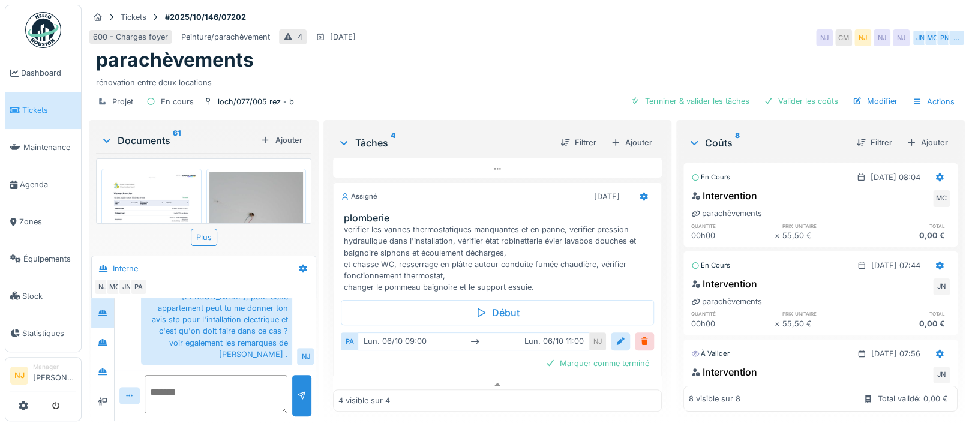
scroll to position [495, 0]
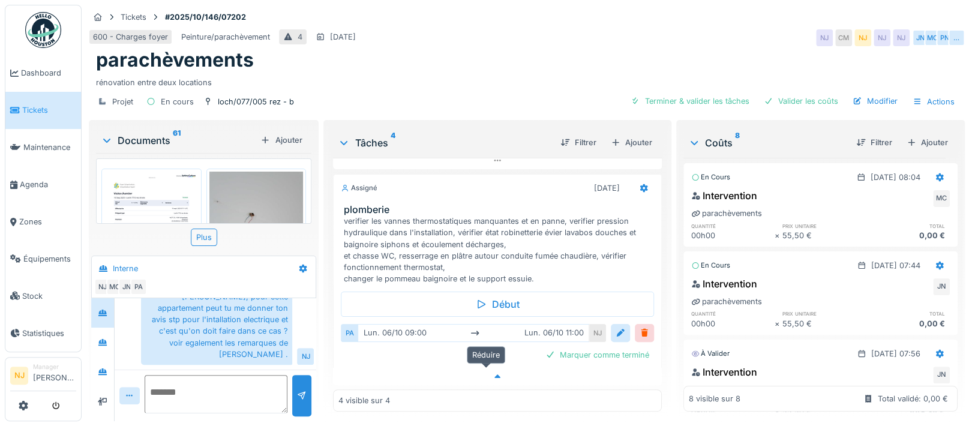
click at [494, 374] on icon at bounding box center [497, 376] width 6 height 4
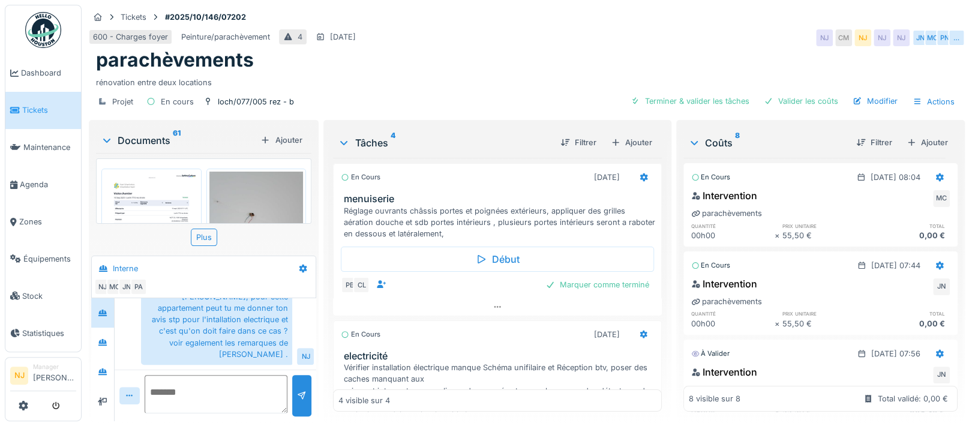
scroll to position [11, 0]
click at [103, 338] on icon at bounding box center [103, 342] width 10 height 8
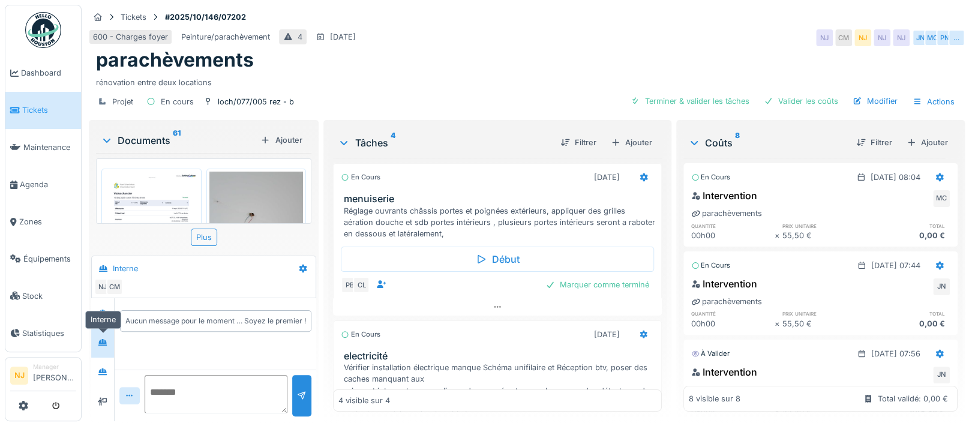
scroll to position [0, 0]
click at [101, 368] on icon at bounding box center [103, 372] width 10 height 8
click at [103, 340] on icon at bounding box center [102, 342] width 8 height 7
click at [104, 311] on icon at bounding box center [103, 313] width 10 height 8
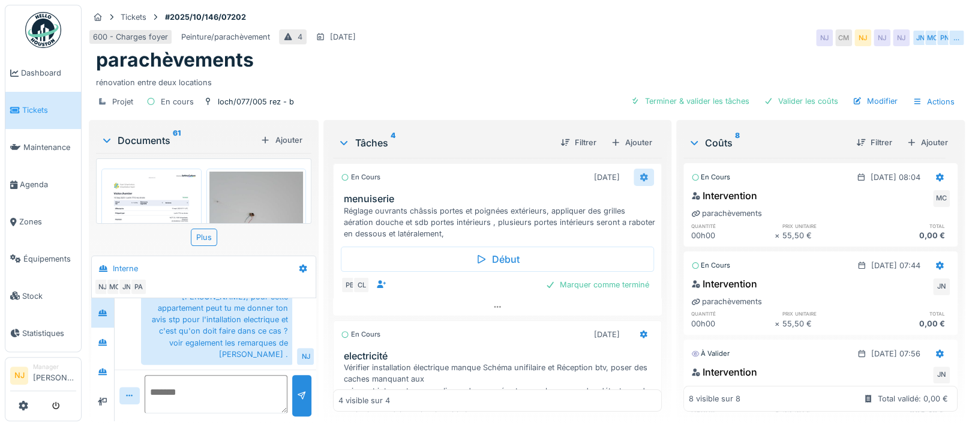
click at [639, 177] on icon at bounding box center [644, 177] width 10 height 8
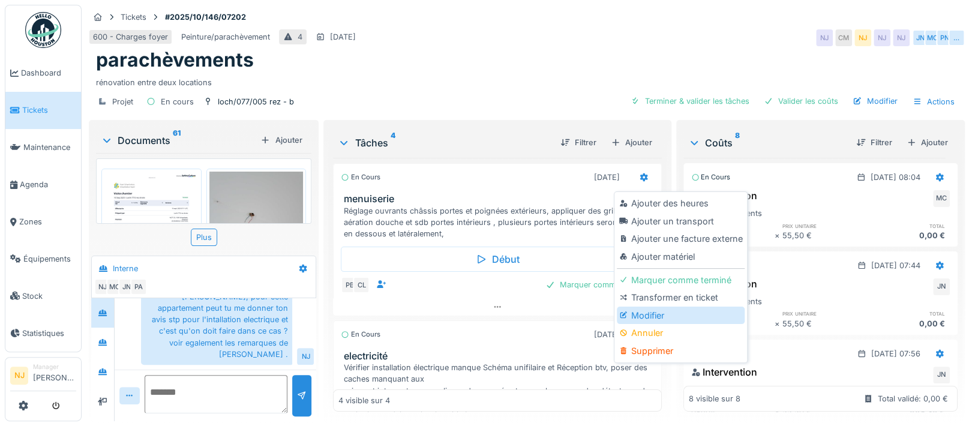
click at [648, 312] on div "Modifier" at bounding box center [681, 316] width 128 height 18
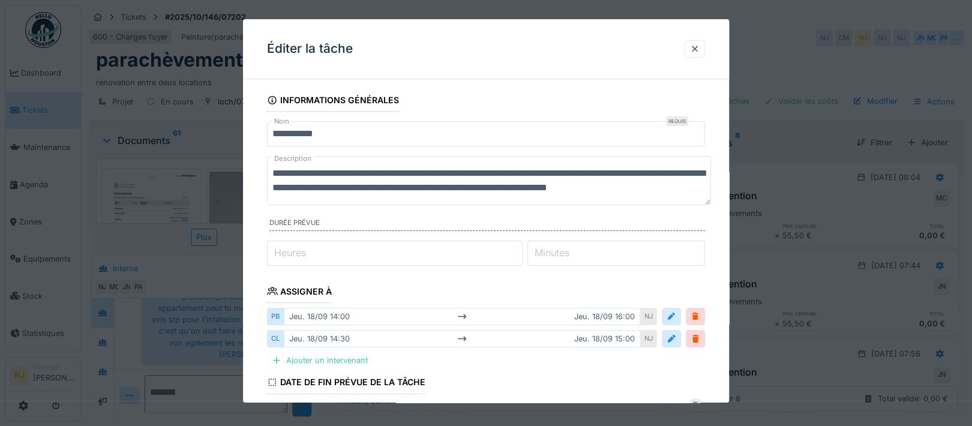
scroll to position [80, 0]
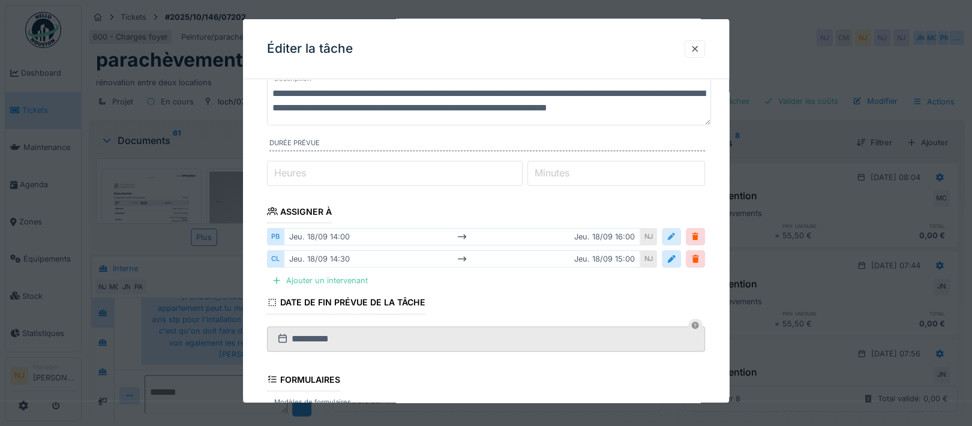
click at [676, 233] on div at bounding box center [672, 236] width 10 height 11
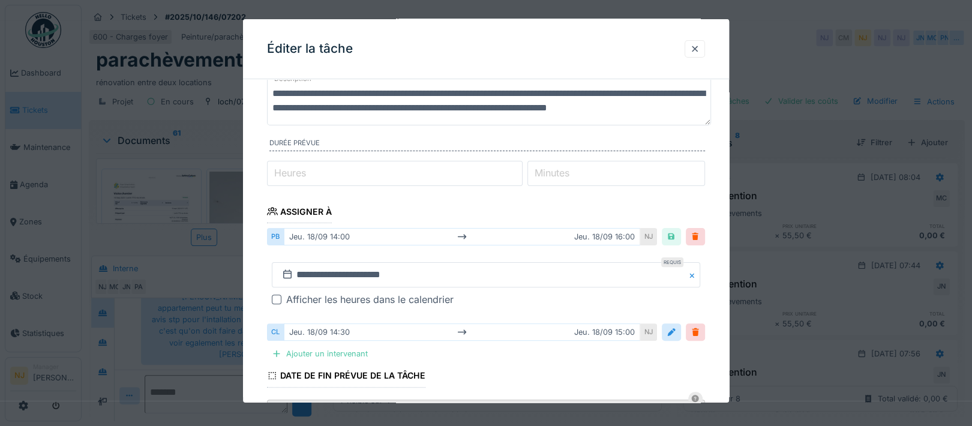
click at [697, 274] on button "Close" at bounding box center [693, 274] width 13 height 25
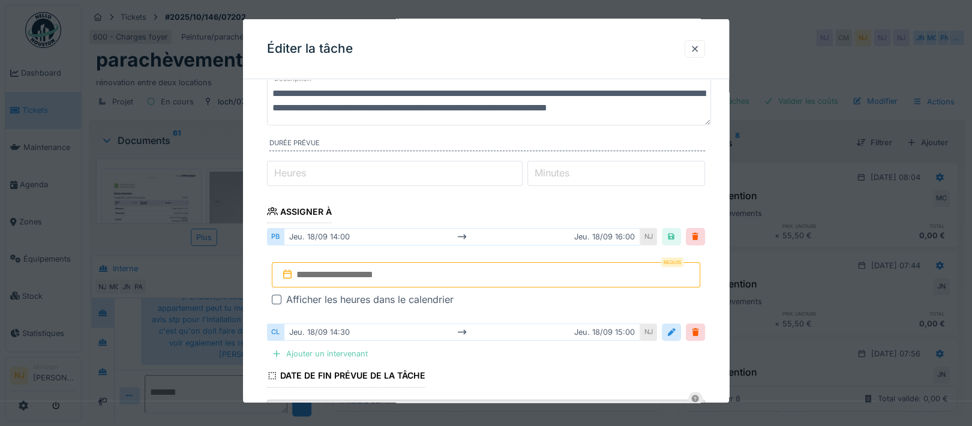
click at [310, 353] on div "Ajouter un intervenant" at bounding box center [320, 354] width 106 height 16
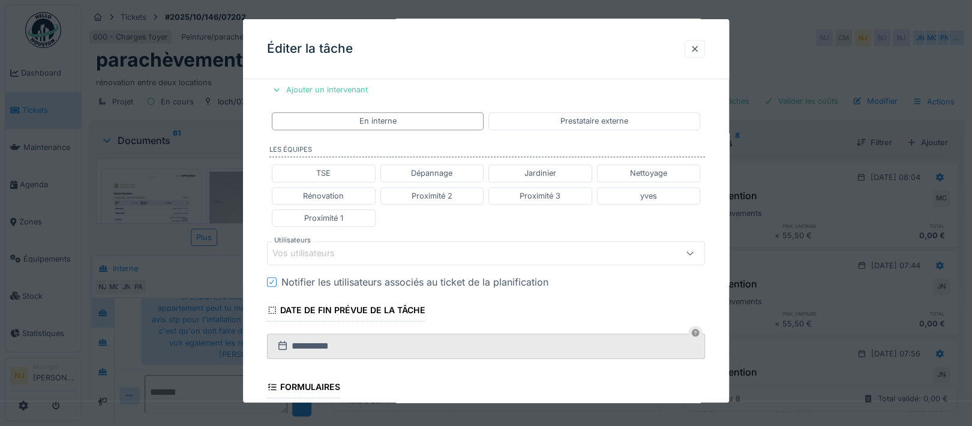
scroll to position [400, 0]
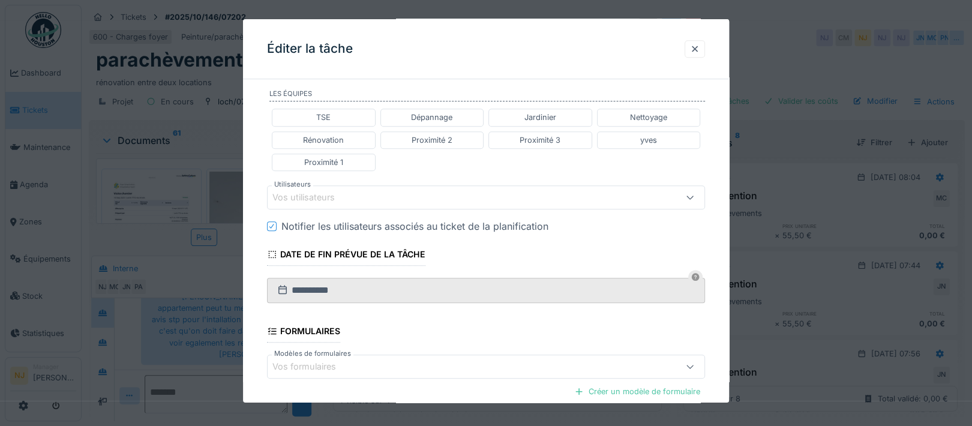
click at [331, 192] on div "Vos utilisateurs" at bounding box center [311, 197] width 79 height 13
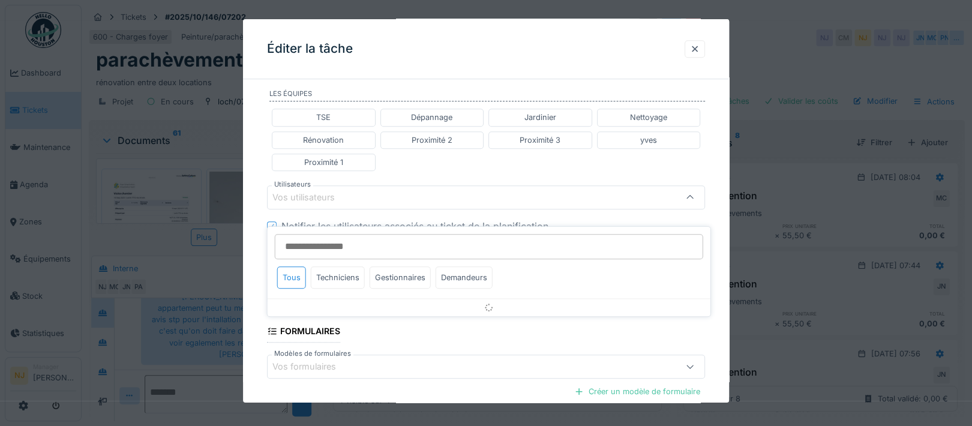
scroll to position [384, 0]
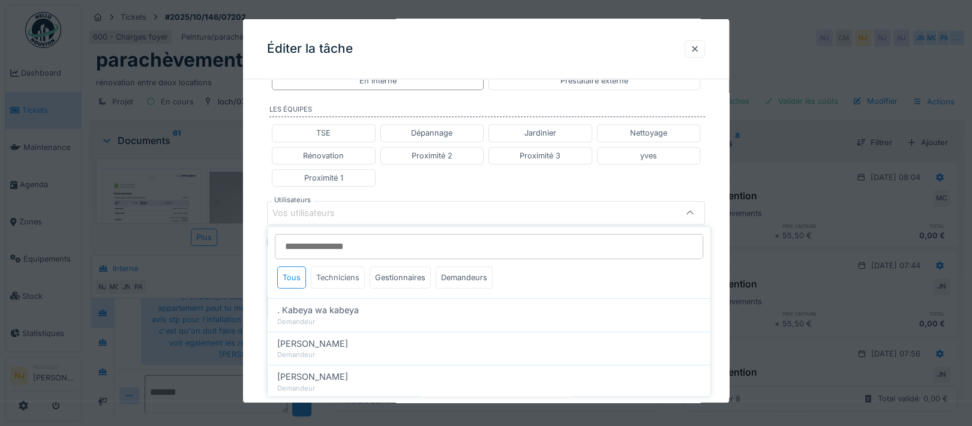
click at [344, 277] on div "Techniciens" at bounding box center [338, 277] width 54 height 22
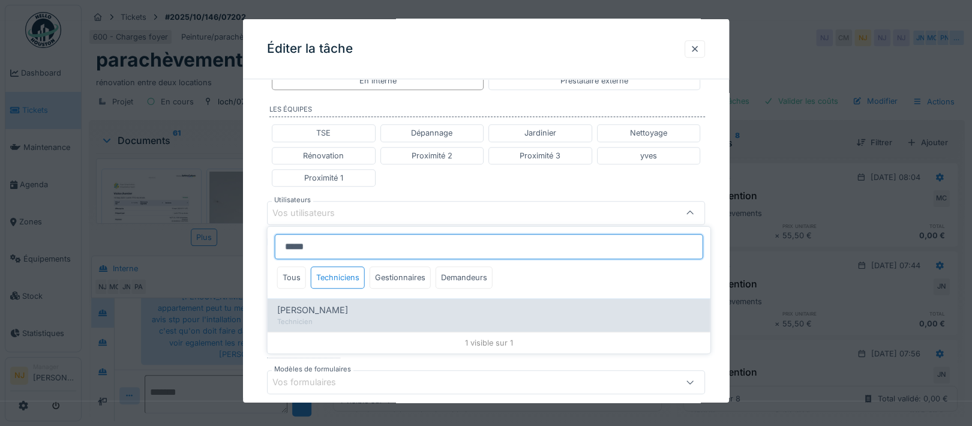
type input "*****"
click at [328, 304] on span "Charef Lahmar" at bounding box center [312, 310] width 71 height 13
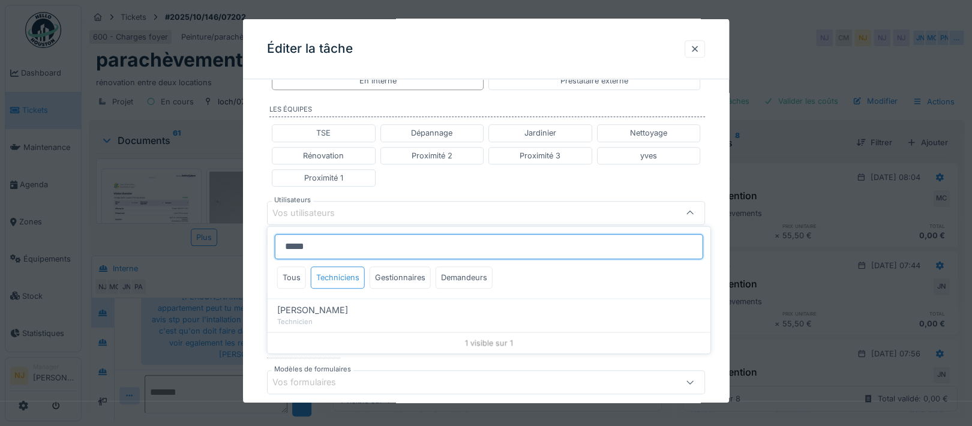
type input "****"
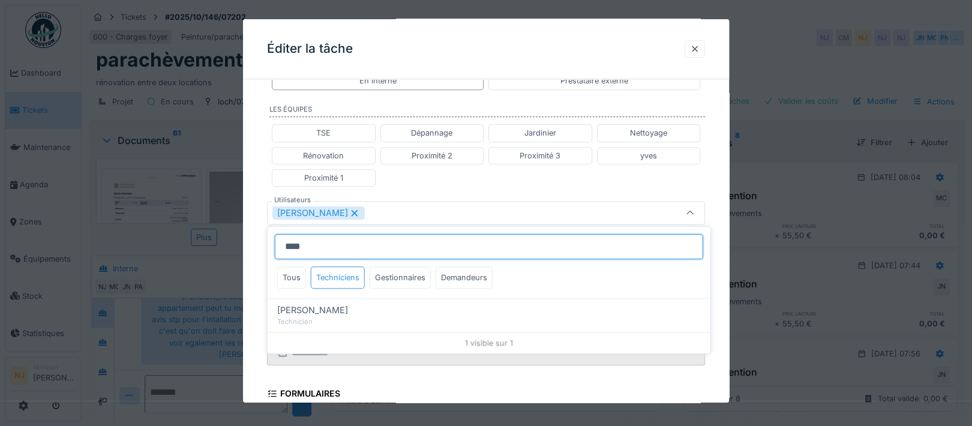
type input "****"
click at [330, 278] on div "Techniciens" at bounding box center [338, 277] width 54 height 22
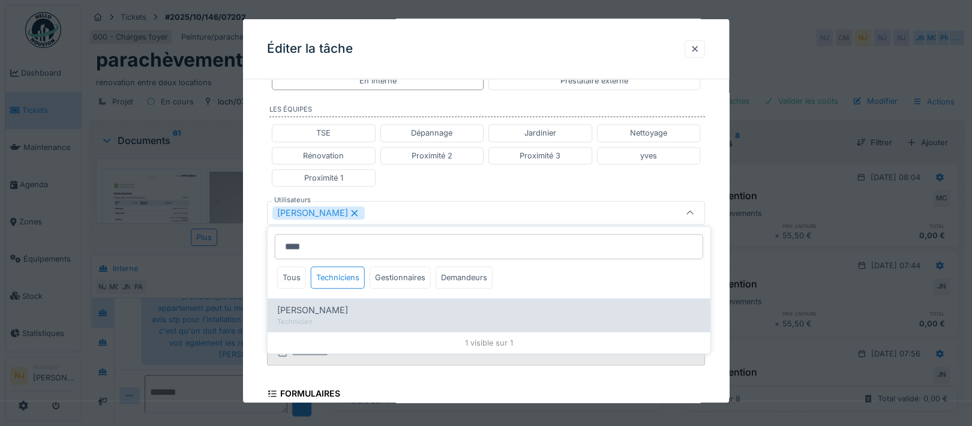
click at [312, 307] on span "Paul Baton" at bounding box center [312, 310] width 71 height 13
type input "*********"
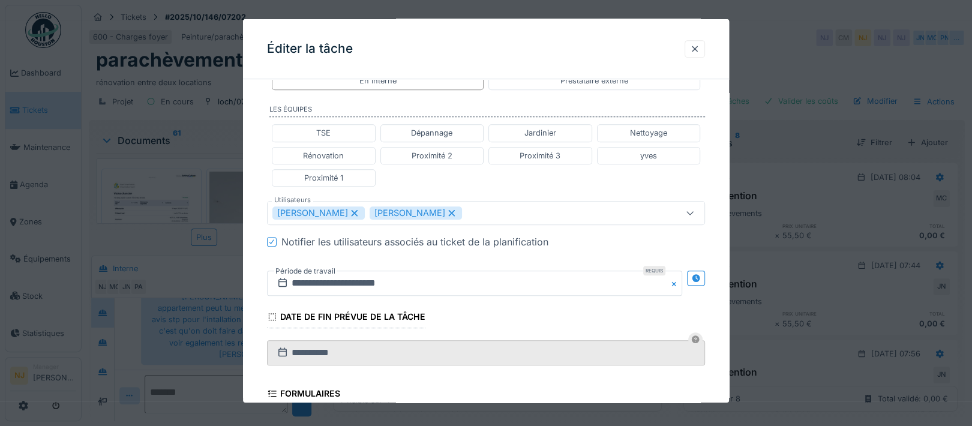
click at [255, 270] on div "**********" at bounding box center [486, 148] width 486 height 887
click at [700, 274] on icon at bounding box center [696, 278] width 8 height 8
click at [356, 277] on input "**********" at bounding box center [366, 283] width 199 height 25
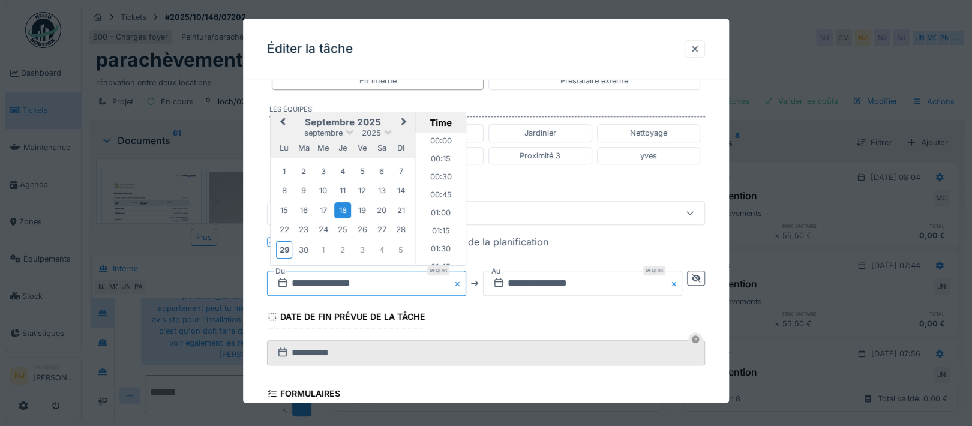
scroll to position [950, 0]
click at [300, 247] on div "30" at bounding box center [304, 249] width 16 height 16
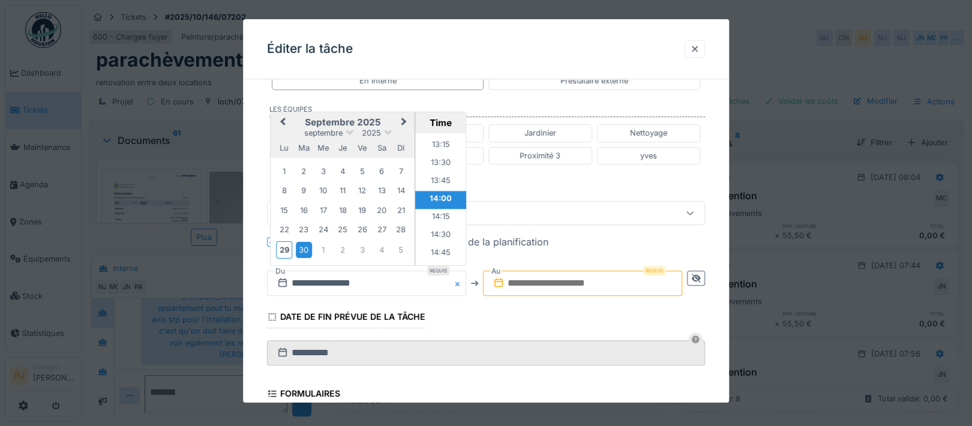
click at [434, 191] on li "14:00" at bounding box center [440, 200] width 51 height 18
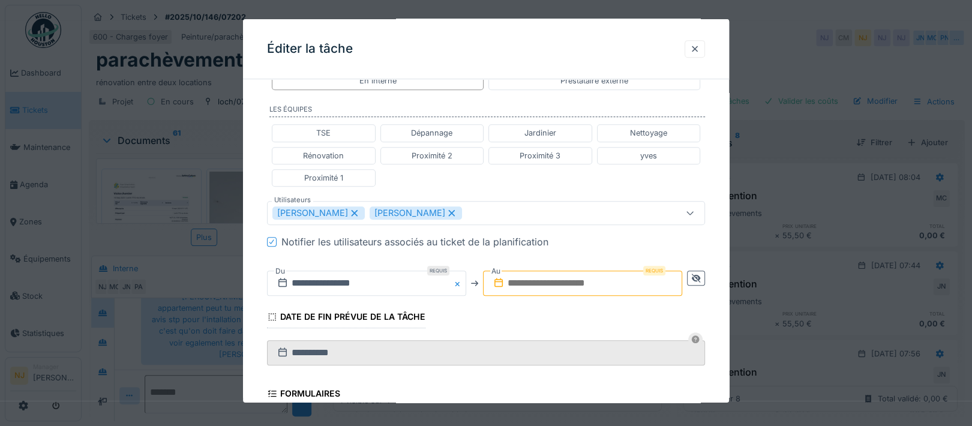
click at [544, 282] on input "text" at bounding box center [582, 283] width 199 height 25
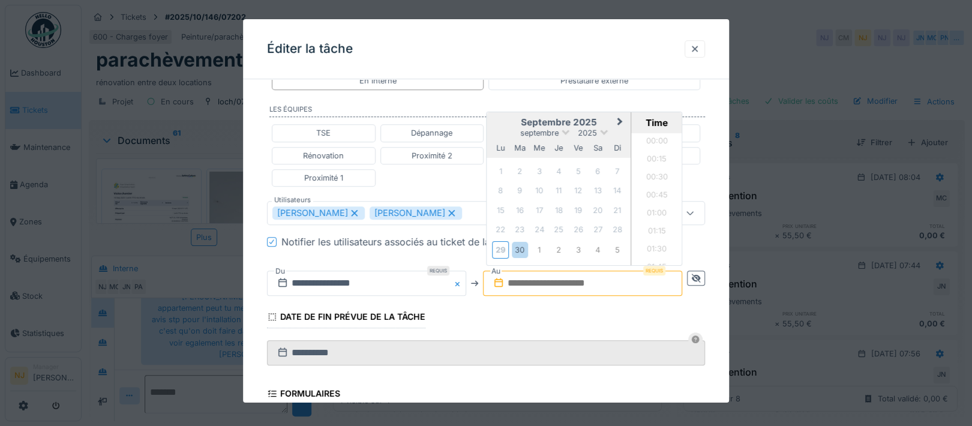
scroll to position [663, 0]
click at [523, 245] on div "30" at bounding box center [520, 249] width 16 height 16
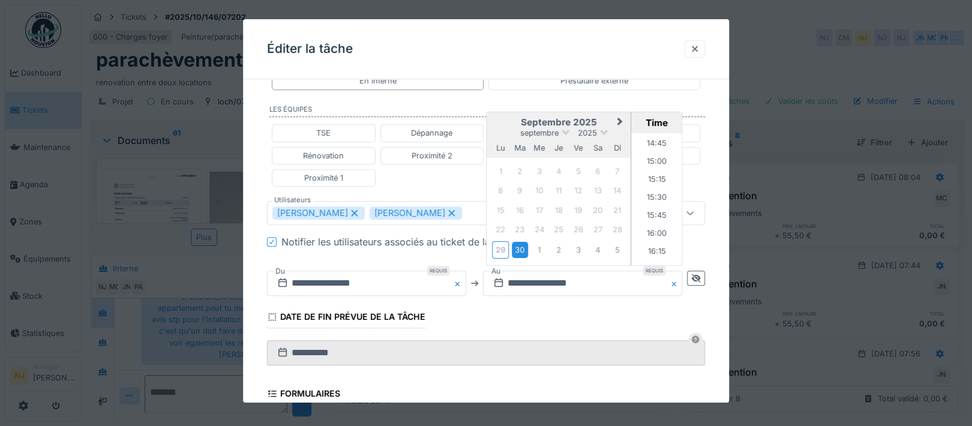
scroll to position [1063, 0]
click at [652, 223] on li "16:00" at bounding box center [657, 232] width 51 height 18
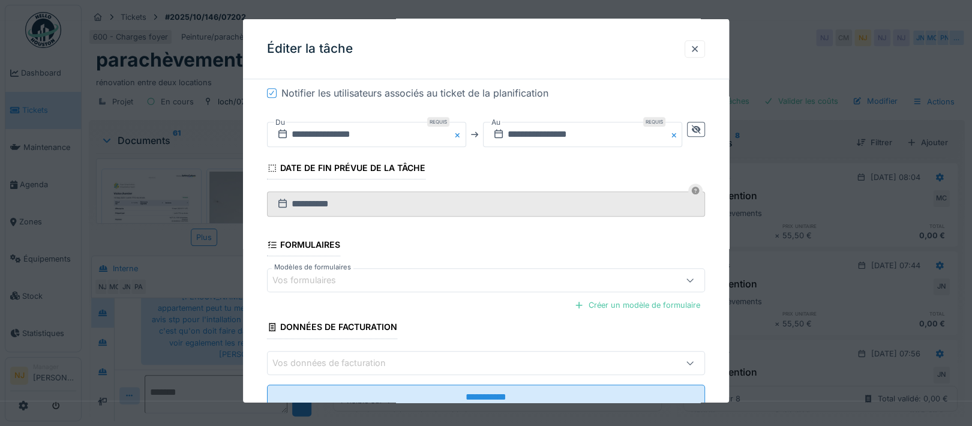
scroll to position [571, 0]
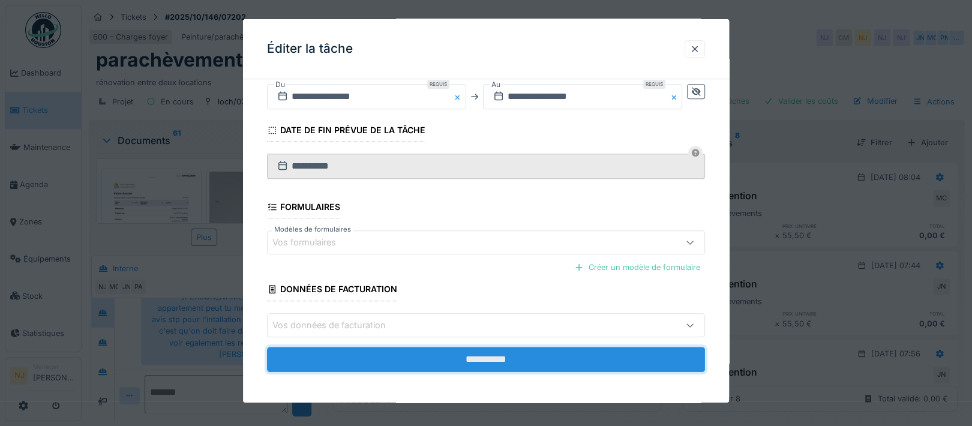
click at [494, 353] on input "**********" at bounding box center [486, 358] width 438 height 25
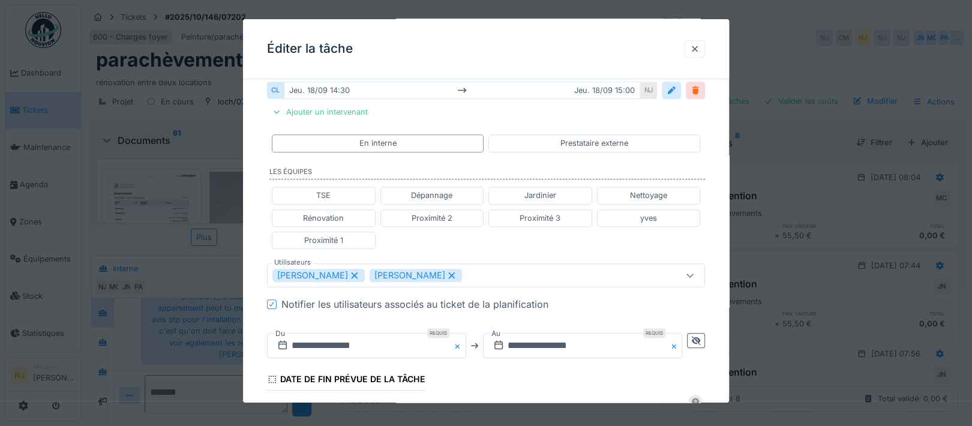
click at [700, 88] on div at bounding box center [696, 90] width 10 height 11
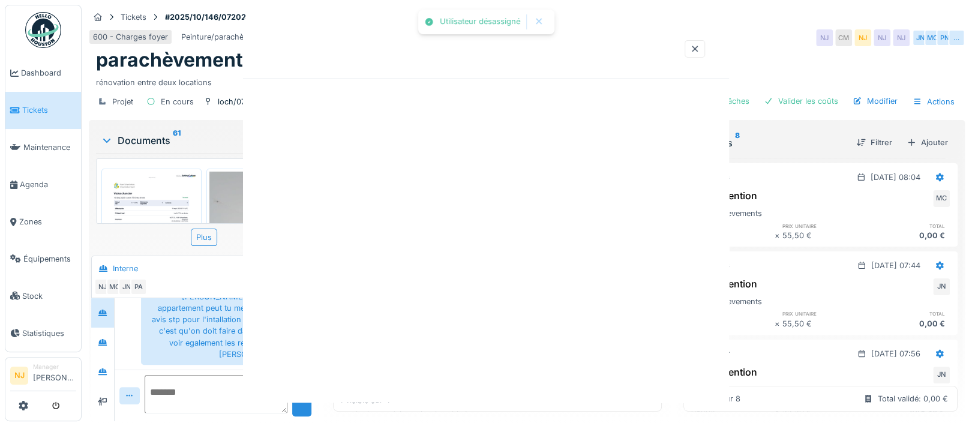
scroll to position [0, 0]
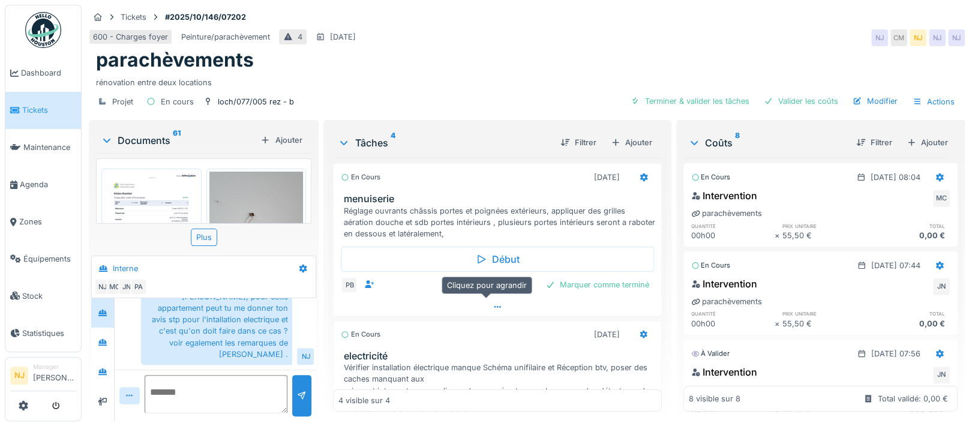
click at [494, 306] on icon at bounding box center [497, 307] width 7 height 2
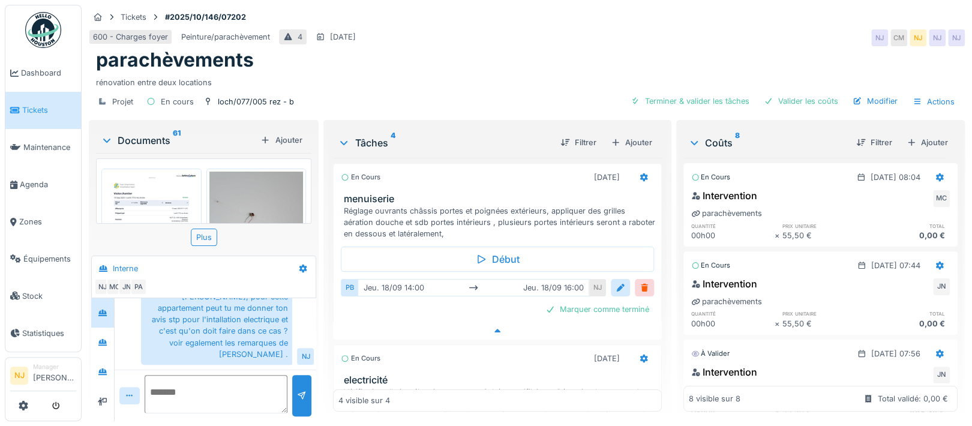
scroll to position [3, 0]
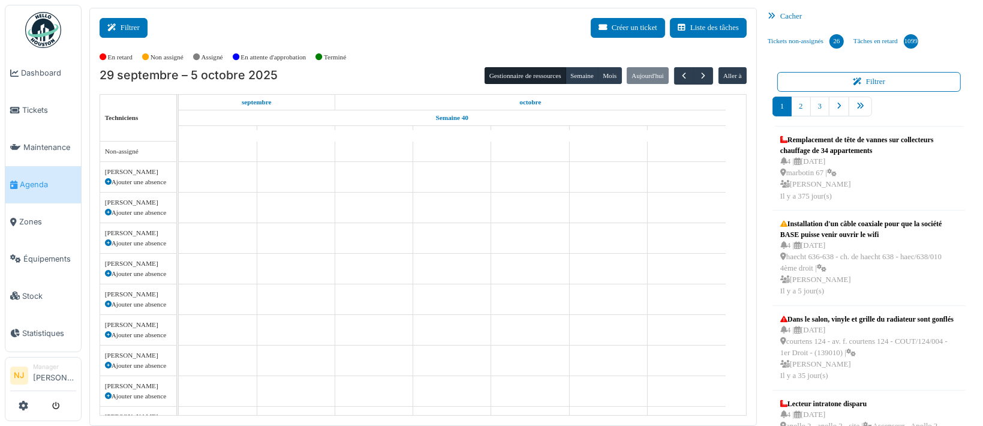
click at [127, 24] on button "Filtrer" at bounding box center [124, 28] width 48 height 20
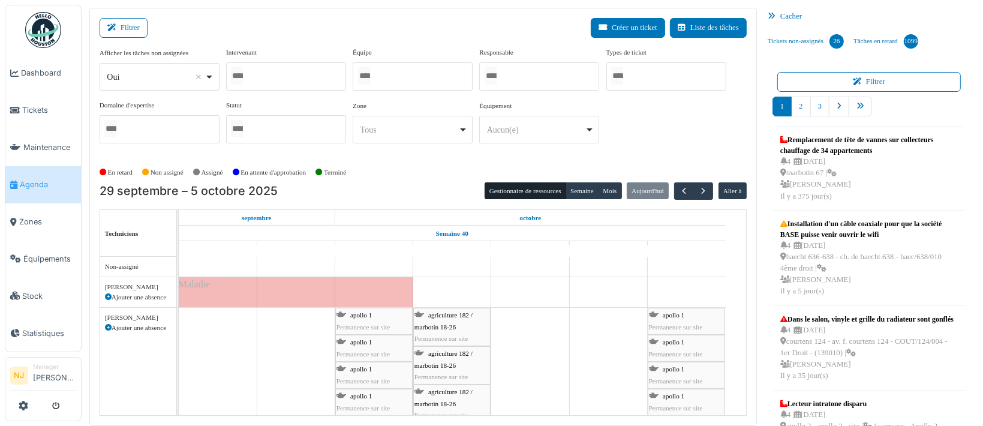
click at [275, 73] on div at bounding box center [286, 76] width 120 height 28
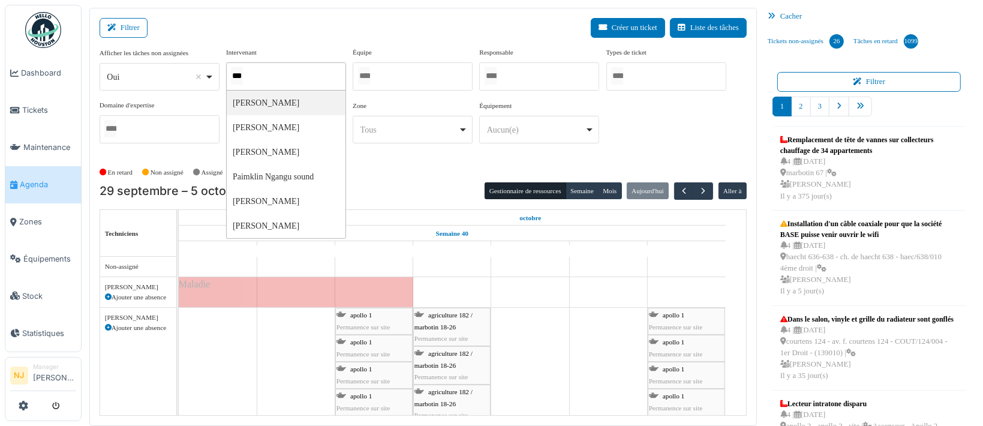
type input "****"
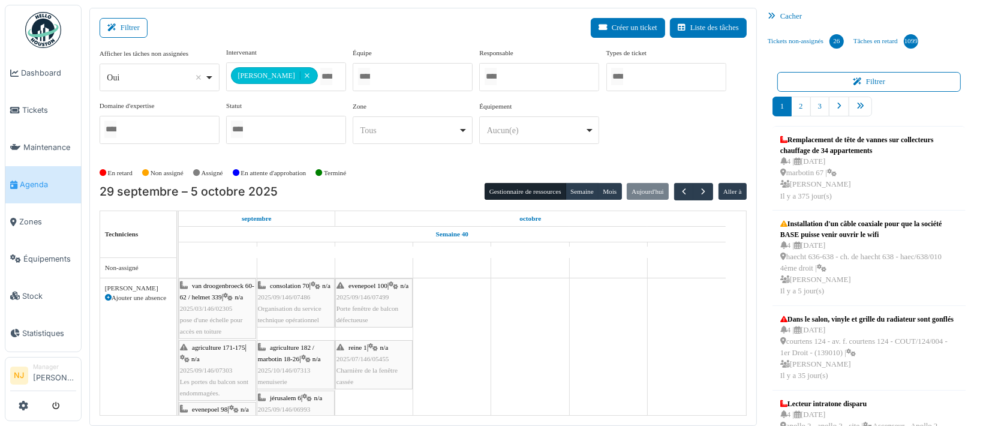
click at [176, 24] on div "Filtrer Créer un ticket Liste des tâches" at bounding box center [423, 32] width 647 height 29
click at [121, 28] on button "Filtrer" at bounding box center [124, 28] width 48 height 20
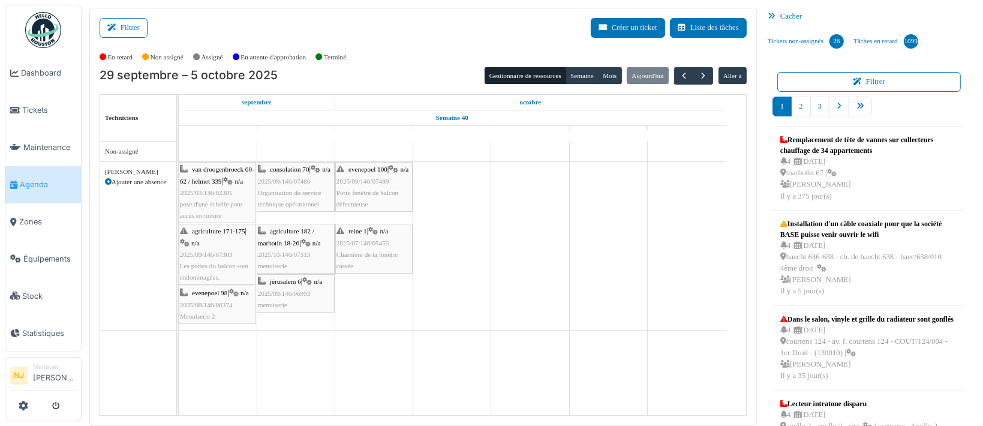
click at [366, 251] on span "Charnière de la fenêtre cassée" at bounding box center [367, 260] width 61 height 19
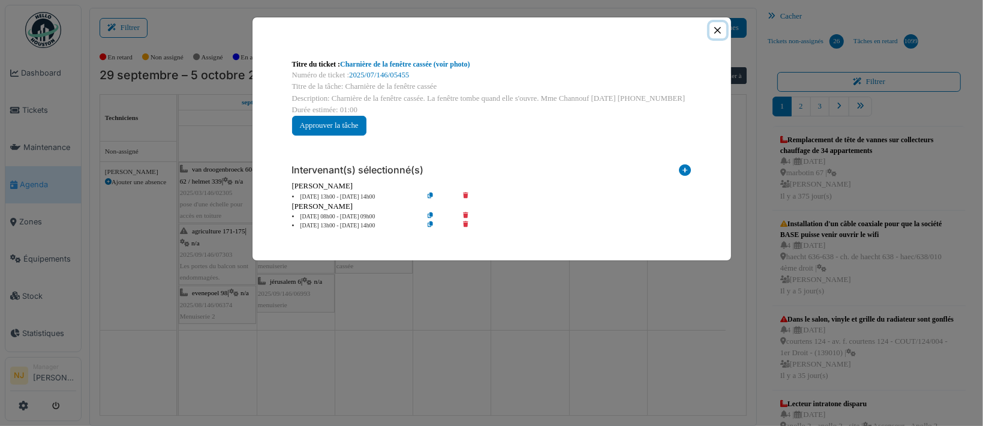
click at [715, 26] on button "Close" at bounding box center [718, 30] width 16 height 16
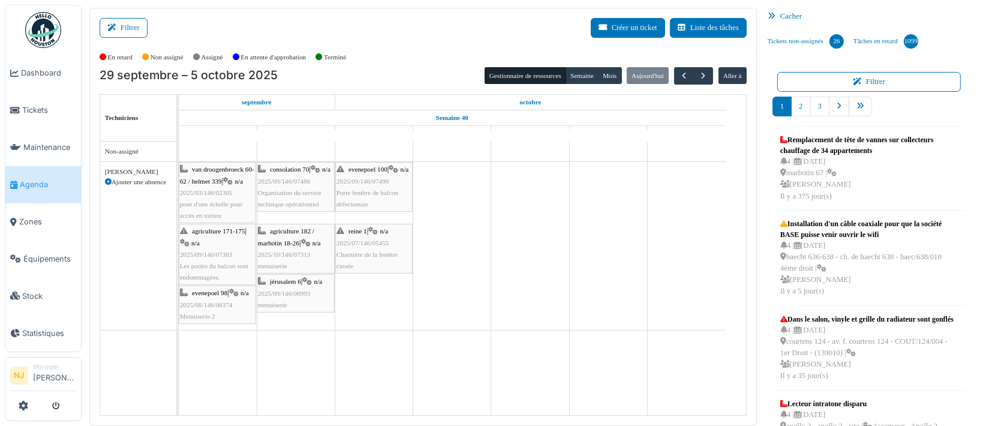
click at [290, 291] on span "2025/09/146/06993" at bounding box center [284, 293] width 53 height 7
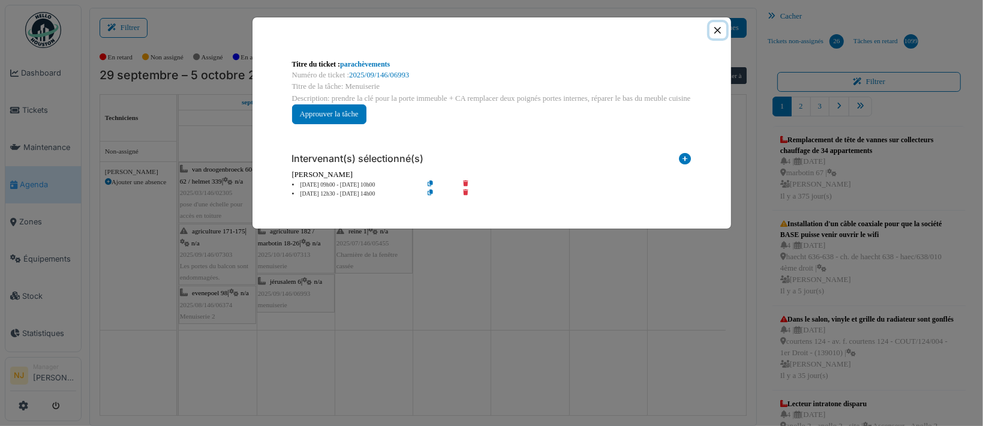
click at [714, 31] on button "Close" at bounding box center [718, 30] width 16 height 16
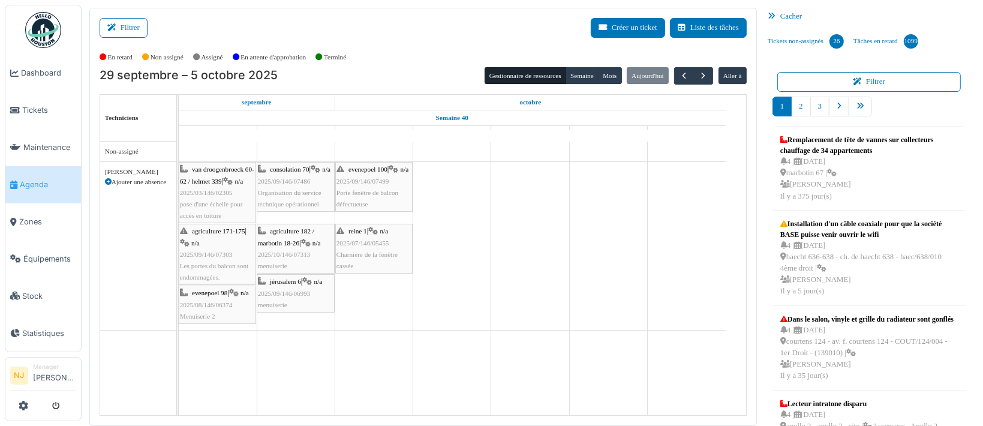
click at [376, 244] on span "2025/07/146/05455" at bounding box center [363, 242] width 53 height 7
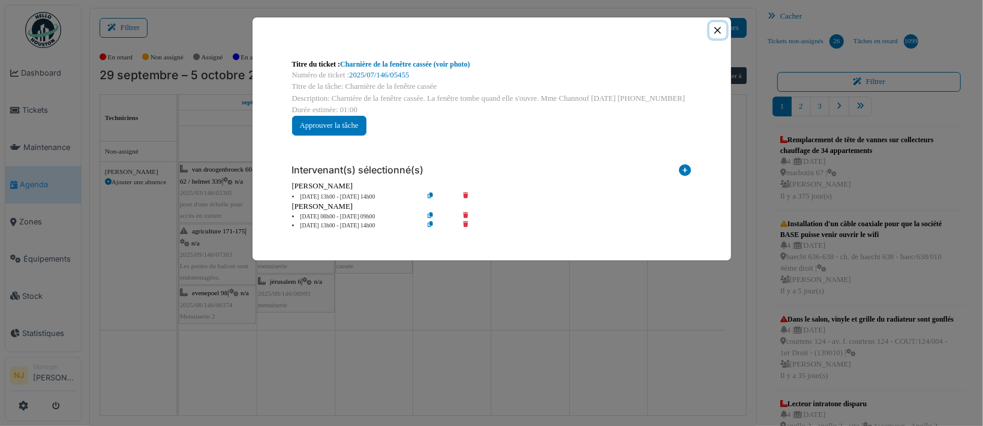
click at [718, 28] on button "Close" at bounding box center [718, 30] width 16 height 16
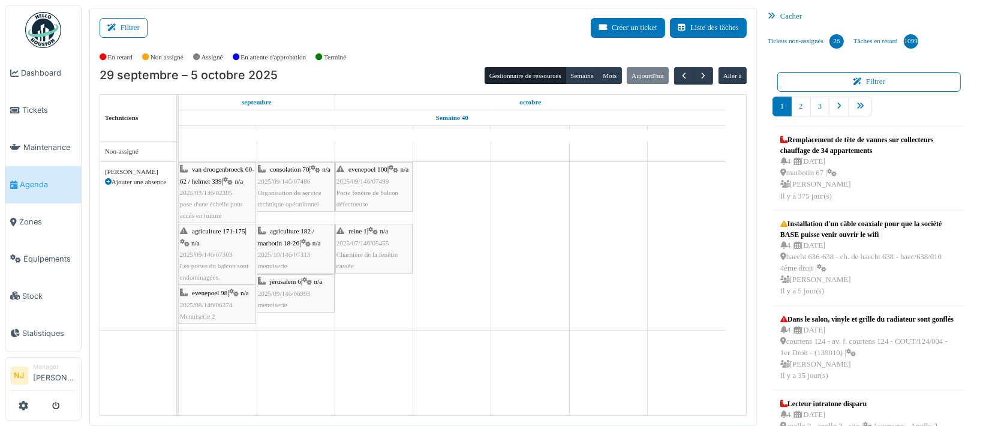
click at [298, 299] on div "jérusalem 6 | n/a 2025/09/146/06993 menuiserie" at bounding box center [296, 293] width 76 height 35
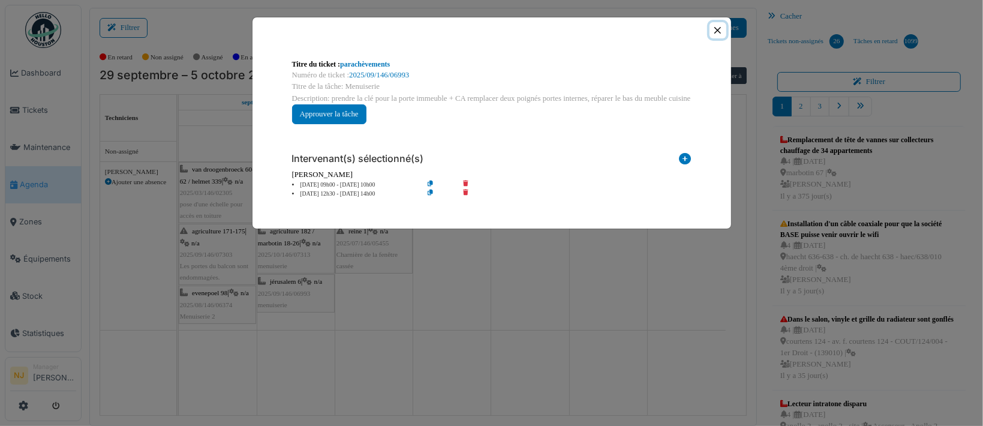
click at [720, 31] on button "Close" at bounding box center [718, 30] width 16 height 16
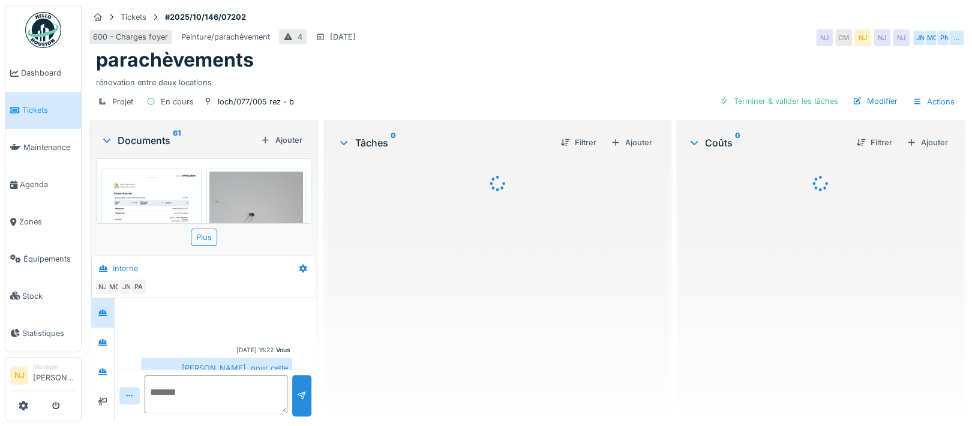
scroll to position [71, 0]
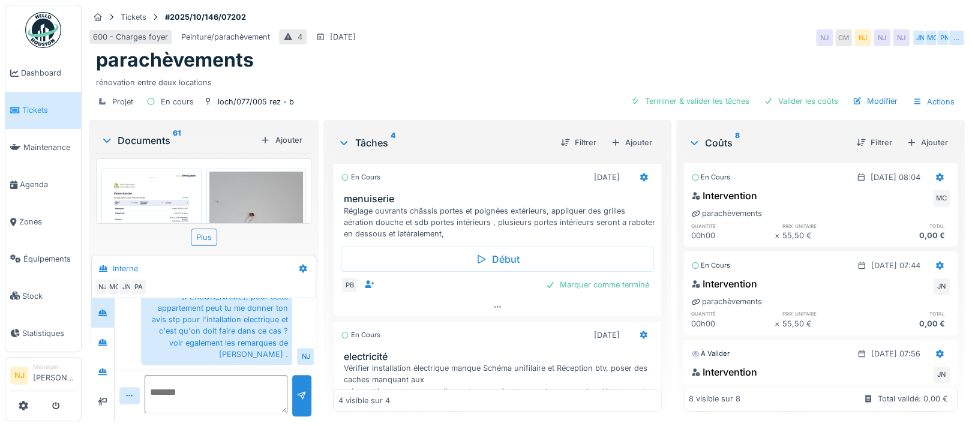
click at [475, 292] on div "PB Marquer comme terminé" at bounding box center [497, 285] width 313 height 17
click at [494, 306] on icon at bounding box center [497, 307] width 7 height 2
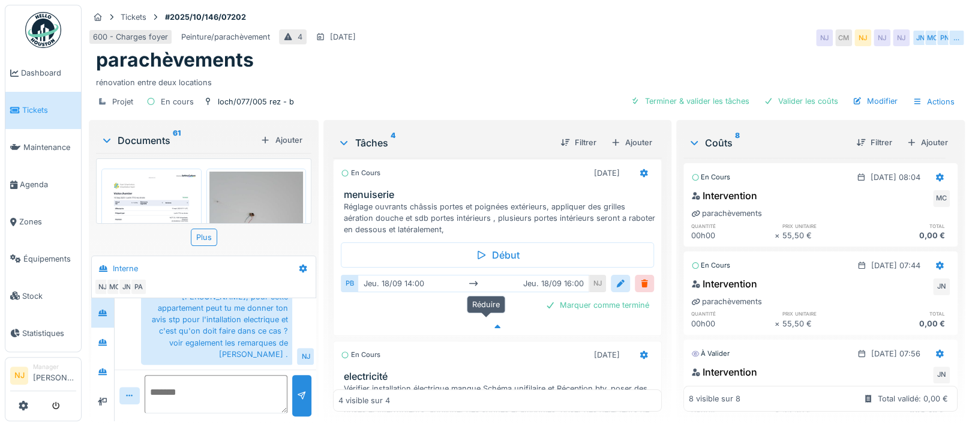
click at [493, 323] on icon at bounding box center [498, 327] width 10 height 8
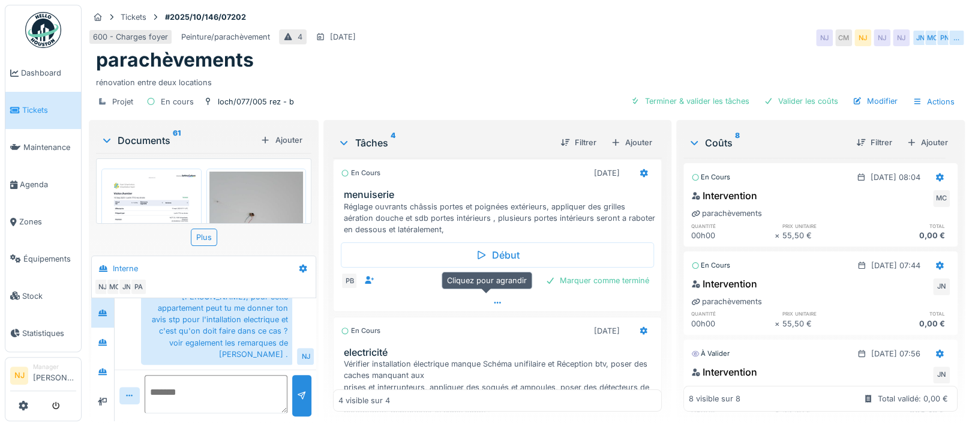
click at [493, 299] on icon at bounding box center [498, 303] width 10 height 8
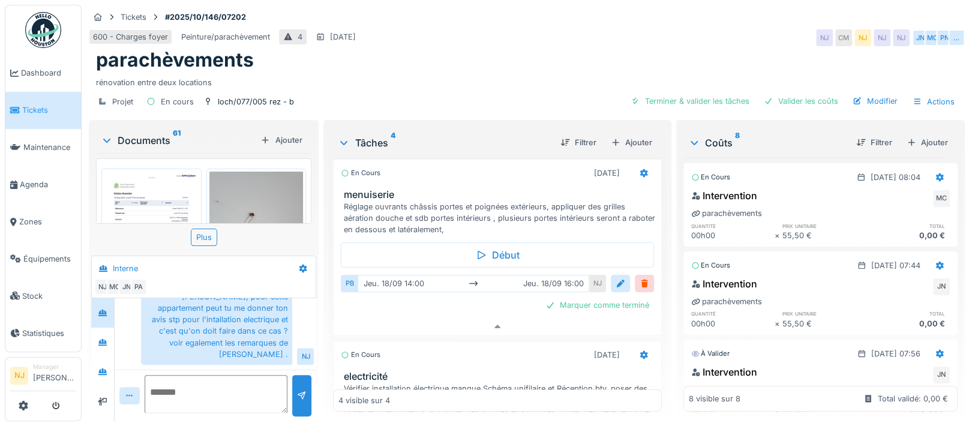
scroll to position [0, 0]
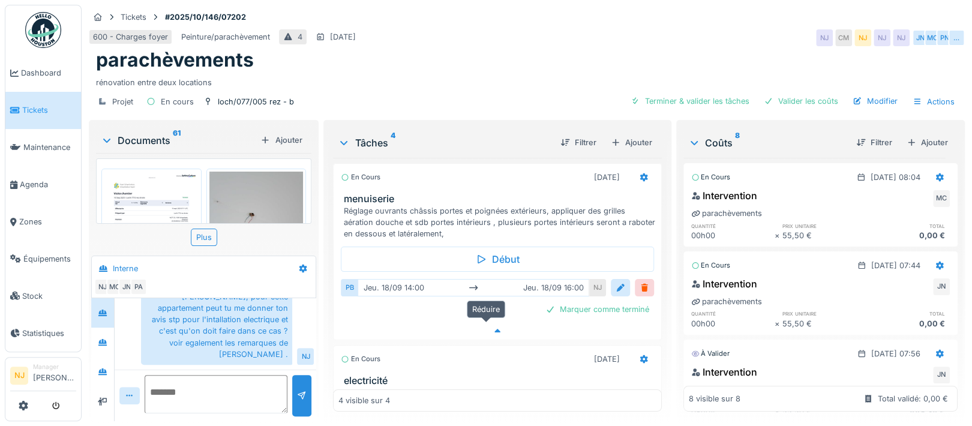
click at [493, 327] on icon at bounding box center [498, 331] width 10 height 8
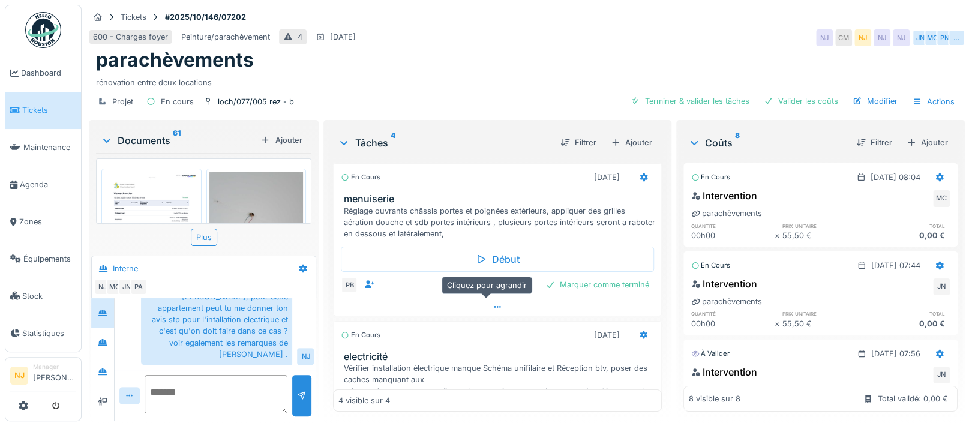
click at [494, 306] on icon at bounding box center [497, 307] width 7 height 2
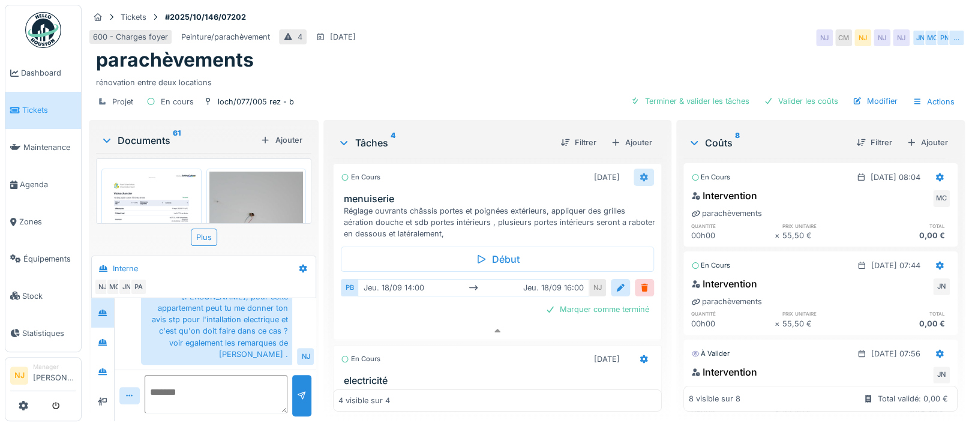
click at [640, 173] on icon at bounding box center [644, 177] width 8 height 8
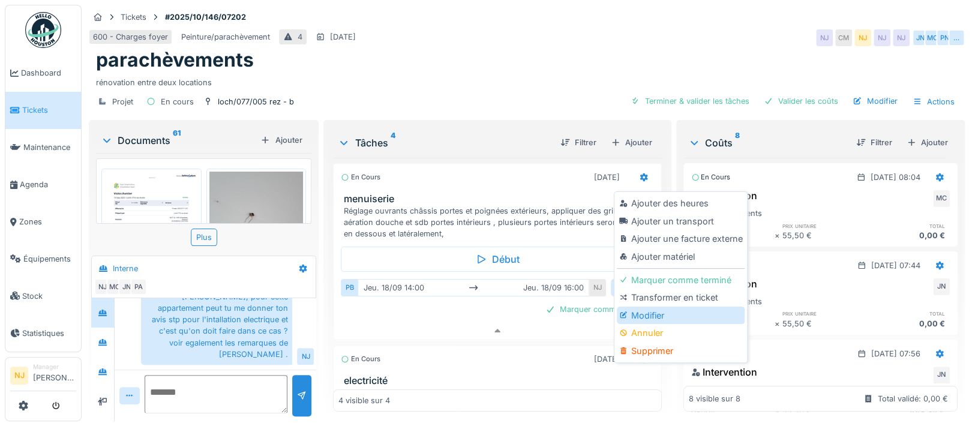
click at [644, 307] on div "Modifier" at bounding box center [681, 316] width 128 height 18
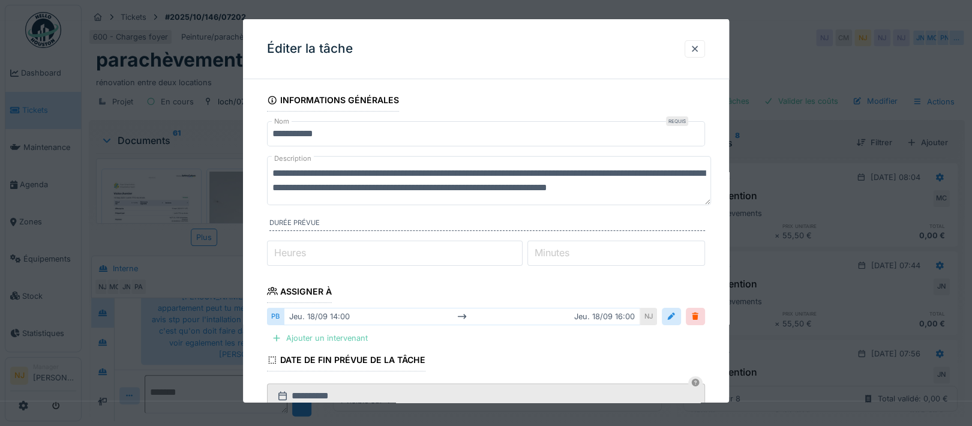
click at [342, 338] on div "Ajouter un intervenant" at bounding box center [320, 338] width 106 height 16
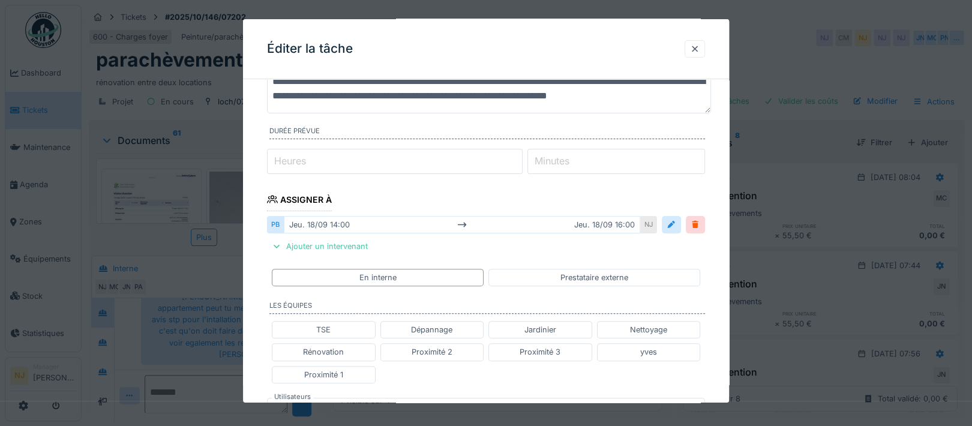
scroll to position [160, 0]
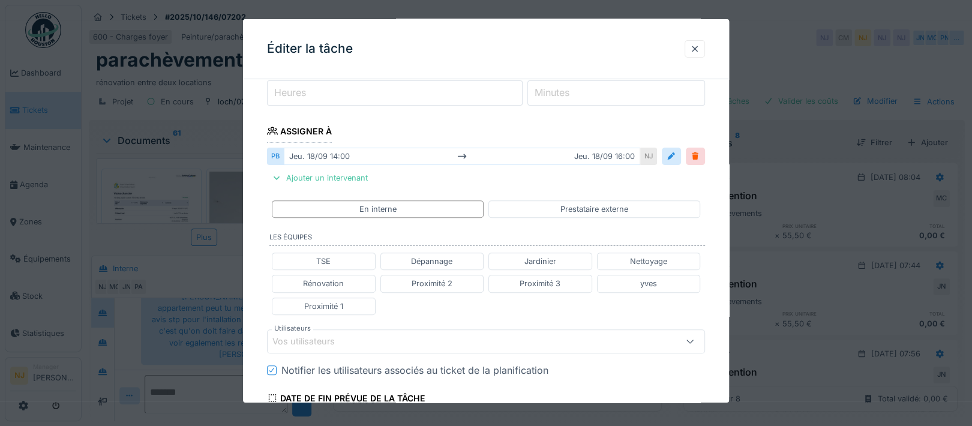
click at [365, 337] on div "Vos utilisateurs" at bounding box center [459, 341] width 375 height 13
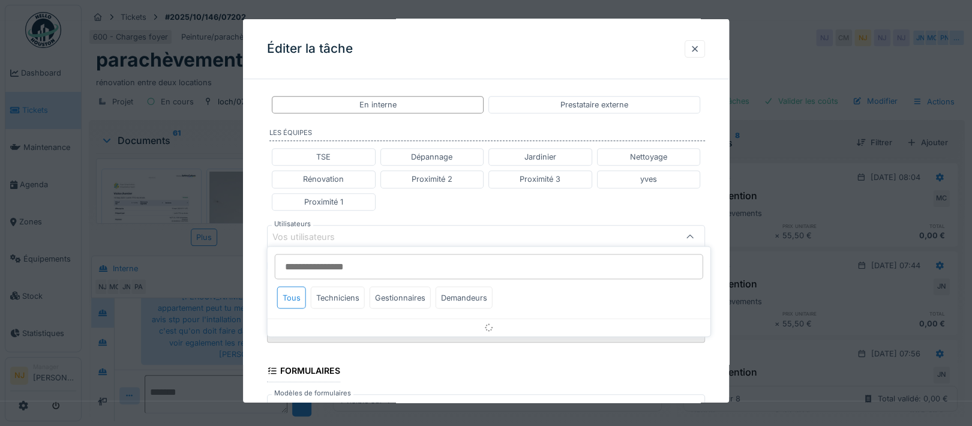
scroll to position [289, 0]
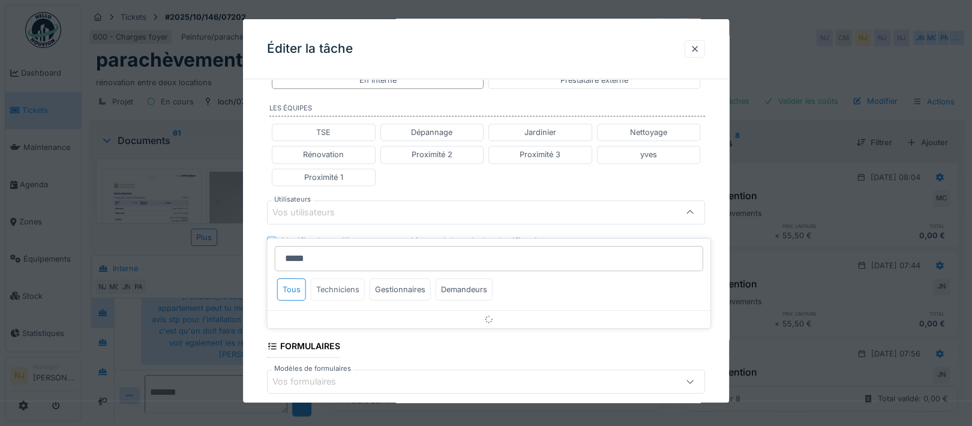
type input "*****"
click at [350, 278] on div "Techniciens" at bounding box center [338, 289] width 54 height 22
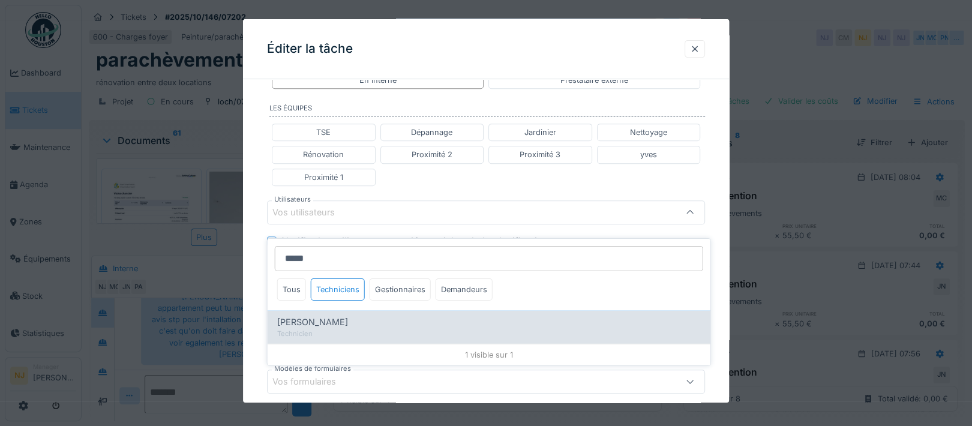
click at [293, 316] on span "[PERSON_NAME]" at bounding box center [312, 322] width 71 height 13
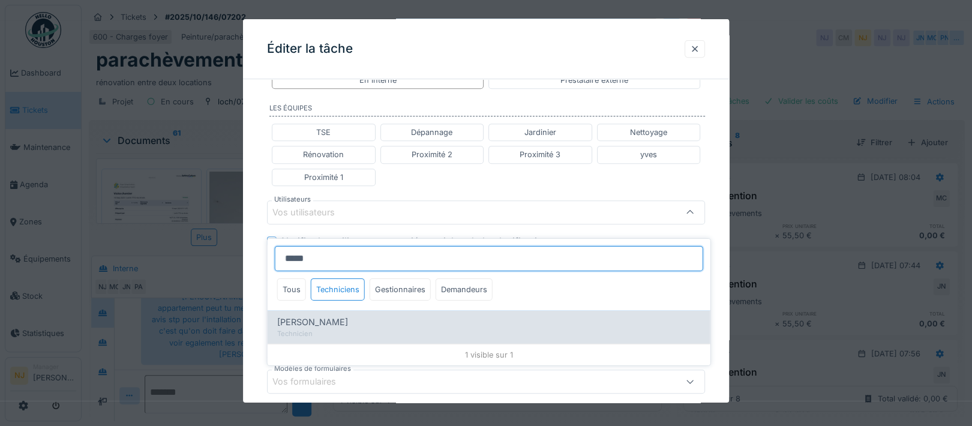
type input "****"
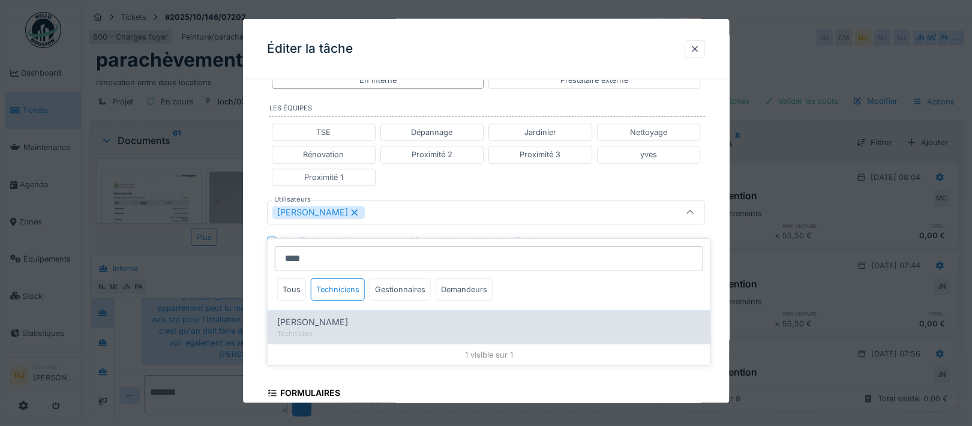
click at [314, 316] on span "Paul Baton" at bounding box center [312, 322] width 71 height 13
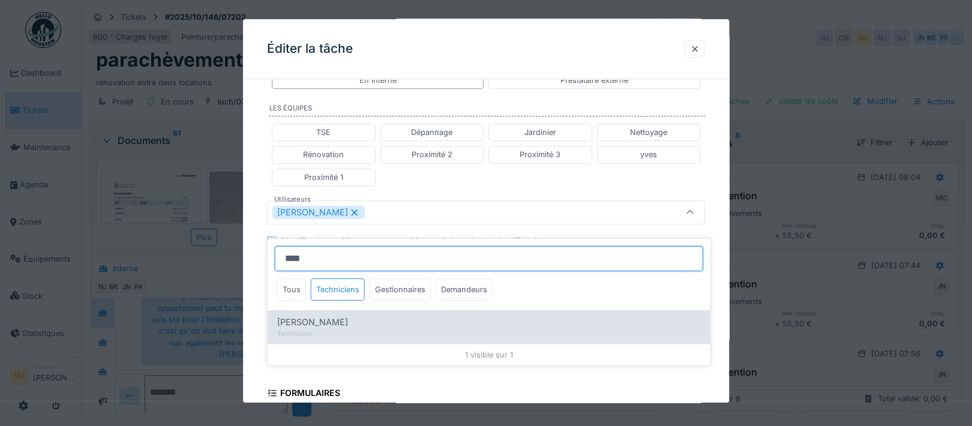
type input "*********"
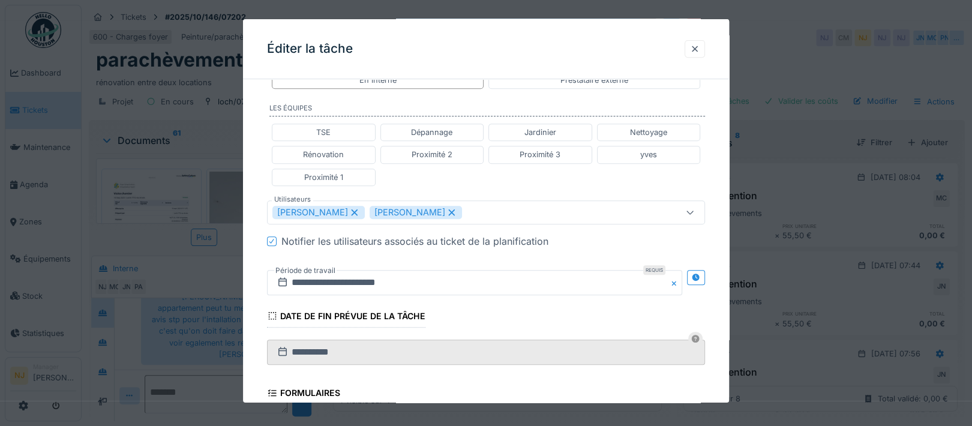
click at [256, 276] on div "**********" at bounding box center [486, 195] width 486 height 791
click at [698, 275] on icon at bounding box center [696, 278] width 8 height 8
click at [355, 285] on input "**********" at bounding box center [366, 282] width 199 height 25
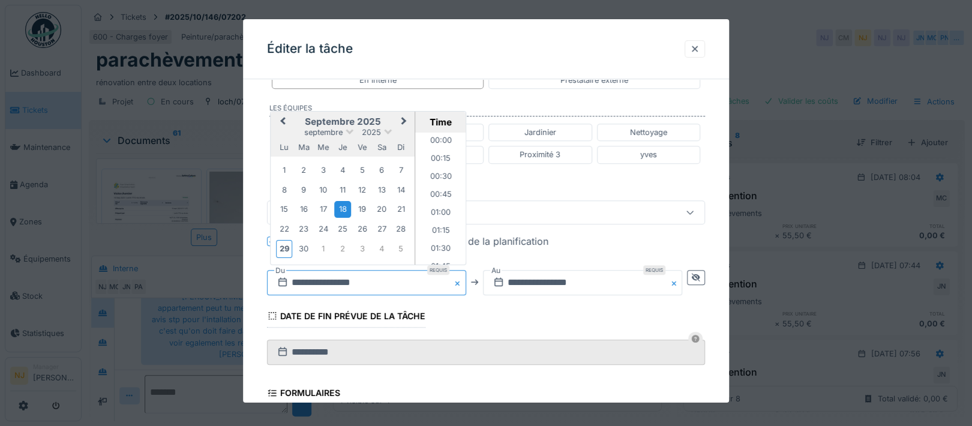
scroll to position [950, 0]
click at [302, 244] on div "30" at bounding box center [304, 249] width 16 height 16
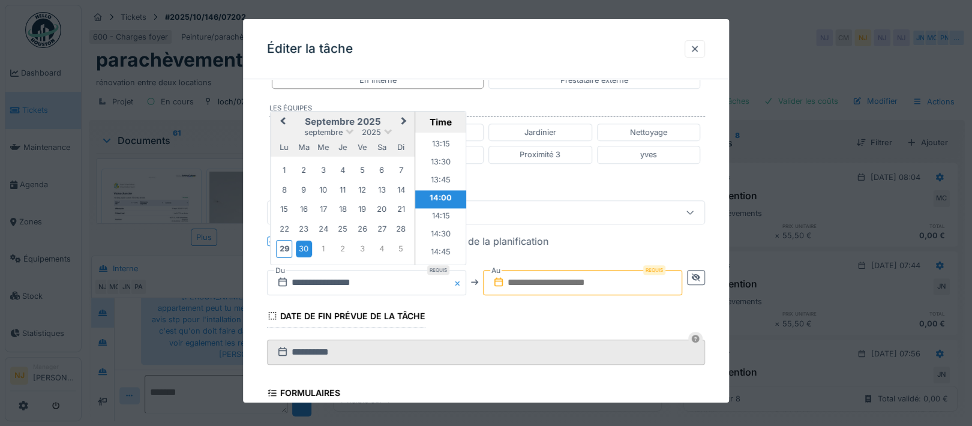
click at [437, 196] on li "14:00" at bounding box center [440, 199] width 51 height 18
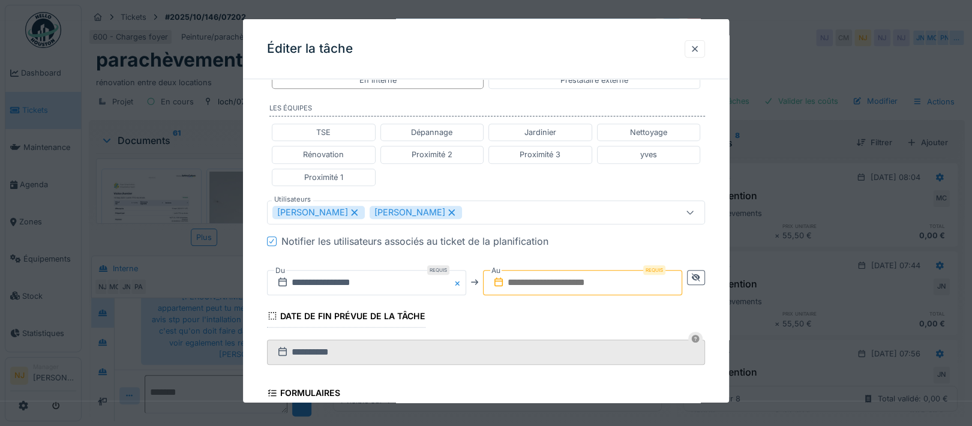
click at [542, 276] on input "text" at bounding box center [582, 282] width 199 height 25
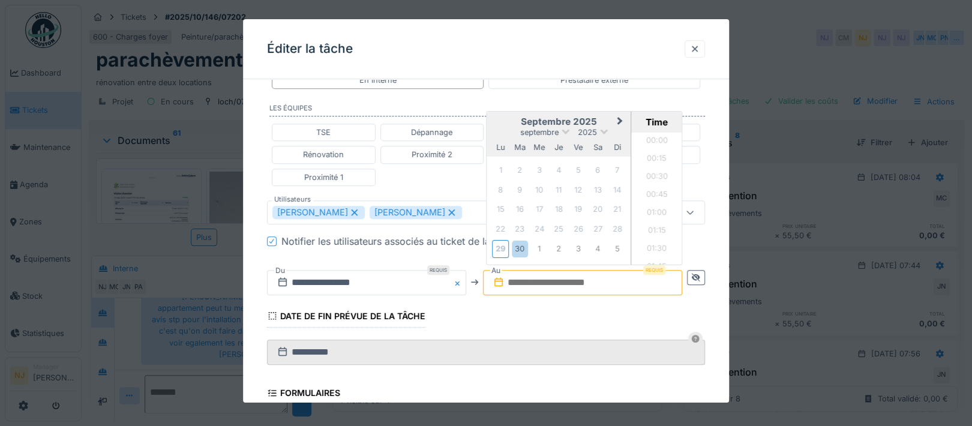
scroll to position [663, 0]
click at [523, 245] on div "30" at bounding box center [520, 249] width 16 height 16
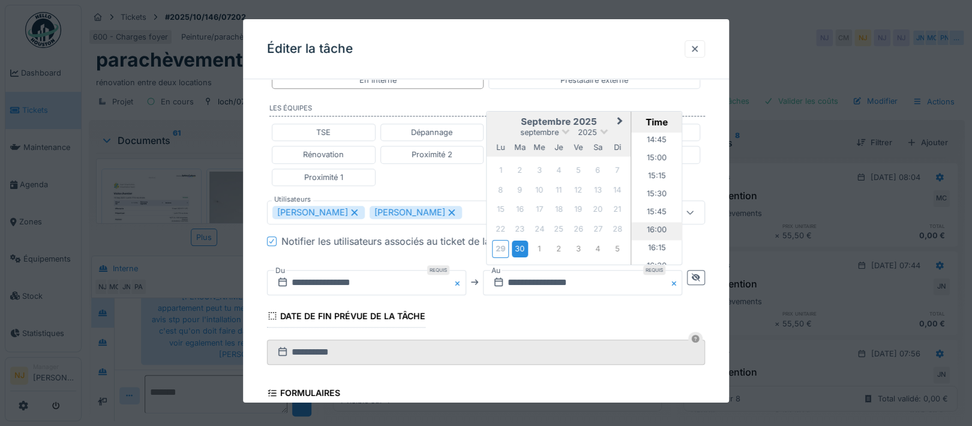
click at [650, 226] on li "16:00" at bounding box center [657, 231] width 51 height 18
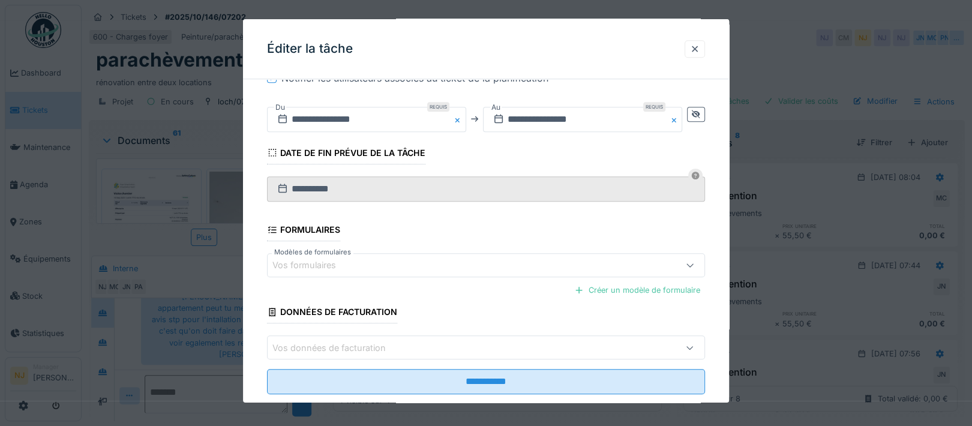
scroll to position [475, 0]
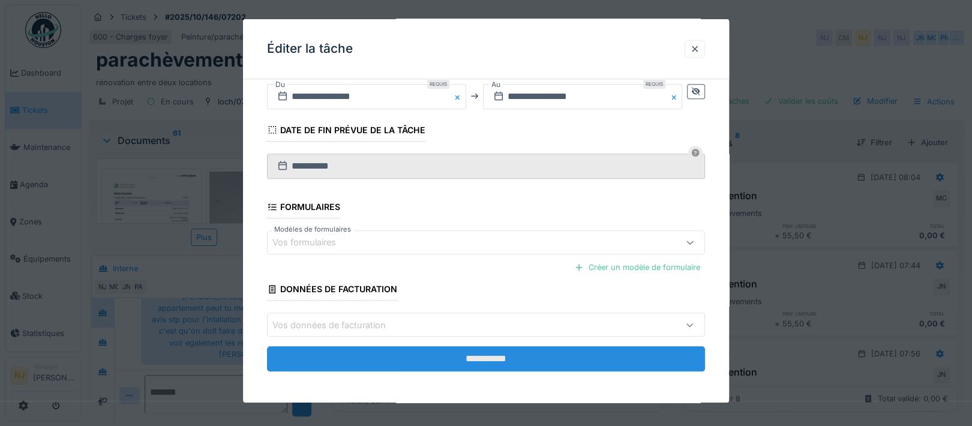
click at [486, 352] on input "**********" at bounding box center [486, 358] width 438 height 25
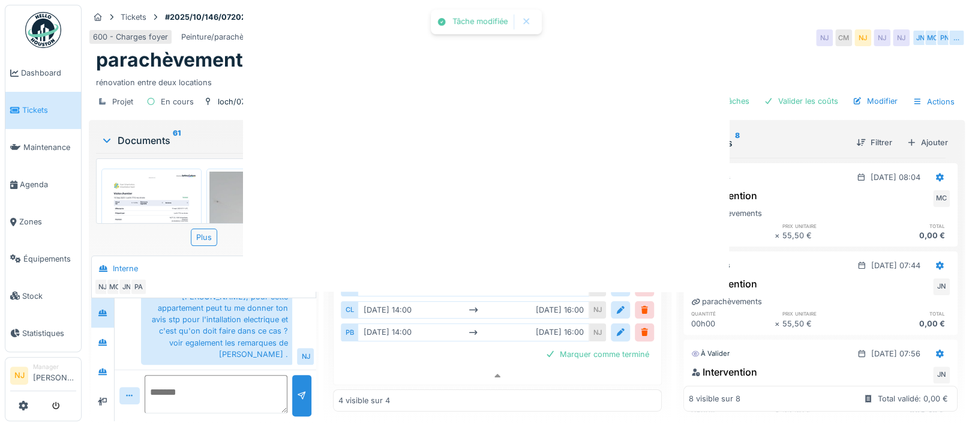
scroll to position [0, 0]
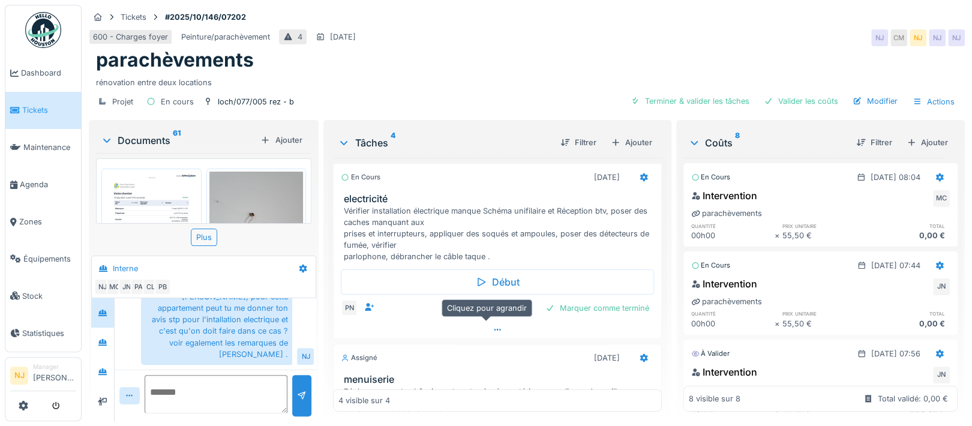
click at [494, 329] on icon at bounding box center [497, 330] width 7 height 2
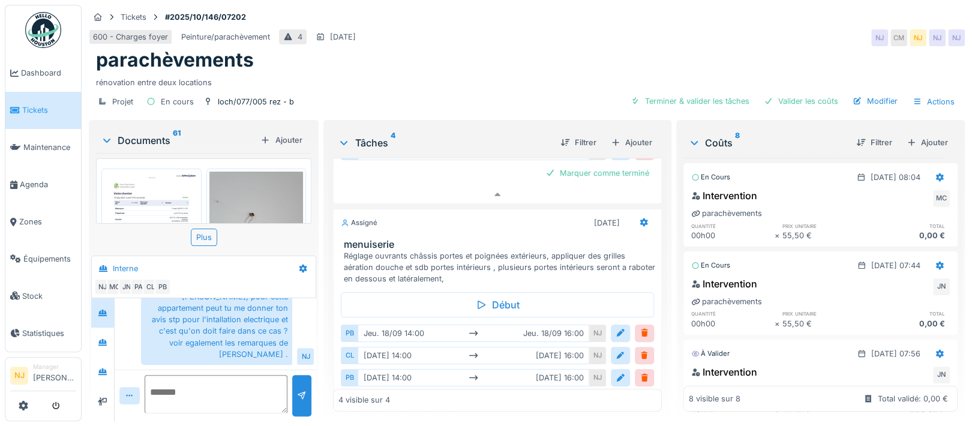
scroll to position [160, 0]
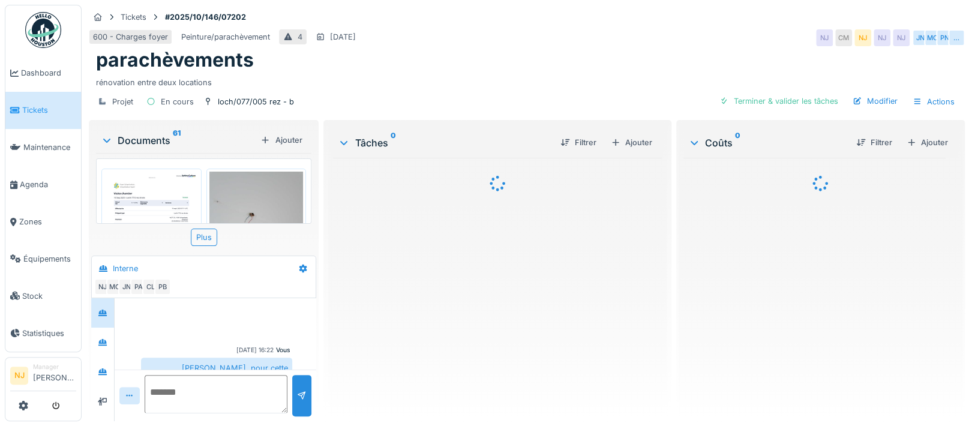
scroll to position [71, 0]
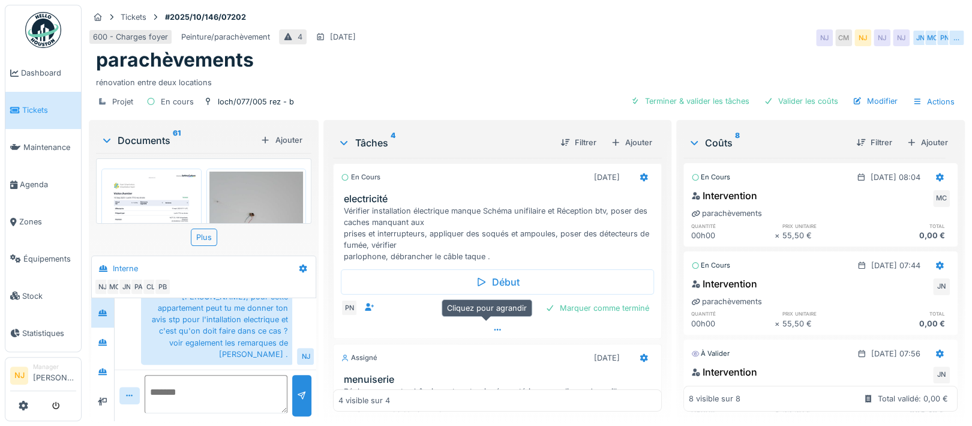
click at [493, 328] on icon at bounding box center [498, 330] width 10 height 8
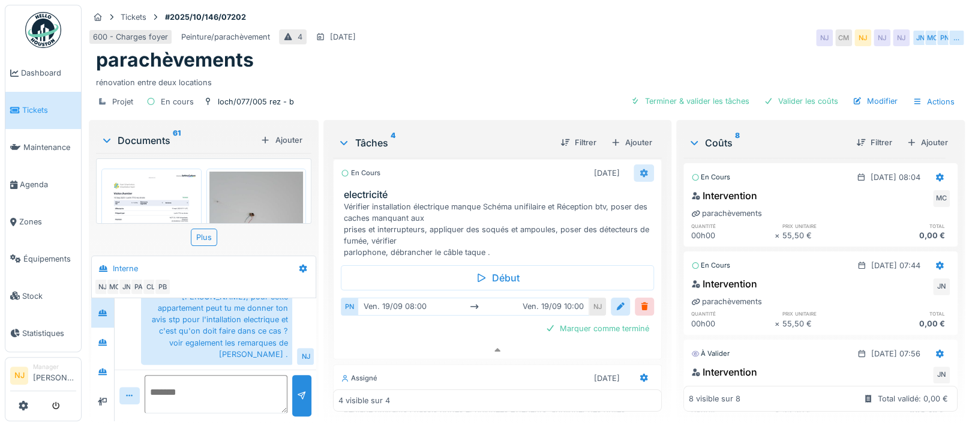
click at [639, 169] on icon at bounding box center [644, 173] width 10 height 8
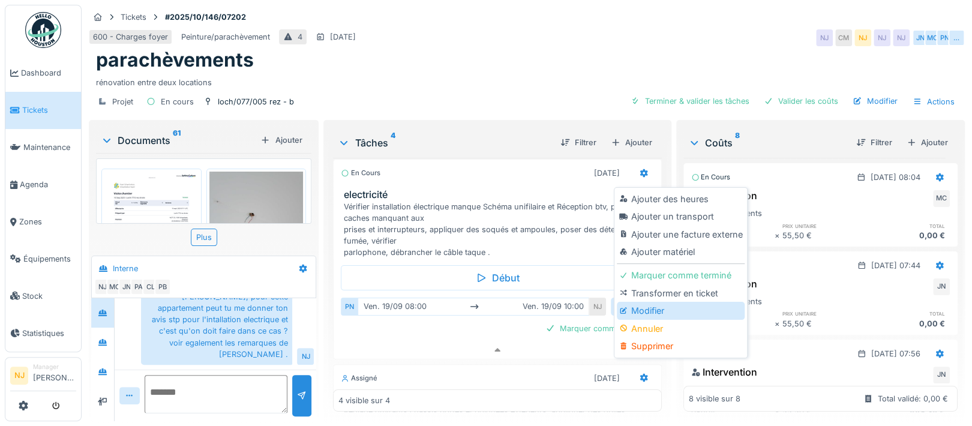
click at [640, 302] on div "Modifier" at bounding box center [681, 311] width 128 height 18
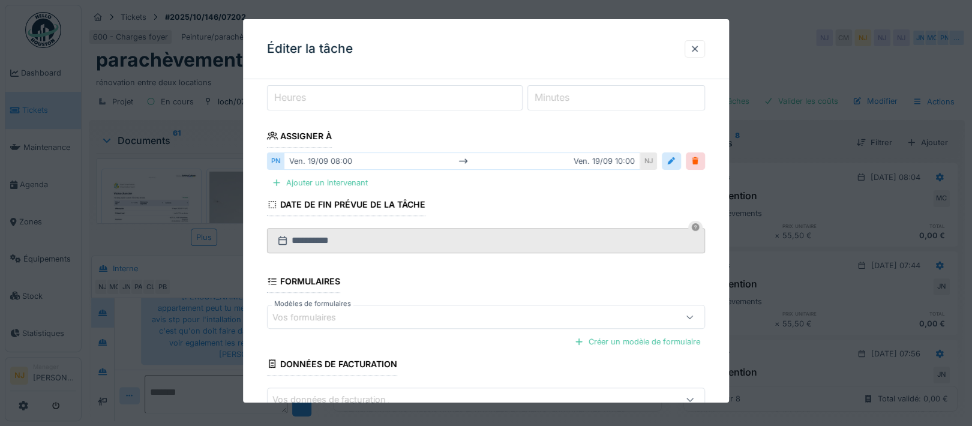
scroll to position [160, 0]
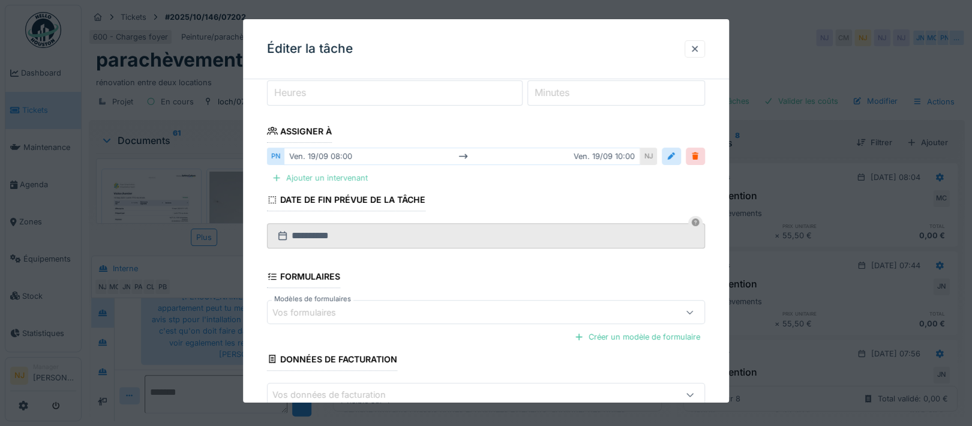
click at [288, 175] on div "Ajouter un intervenant" at bounding box center [320, 178] width 106 height 16
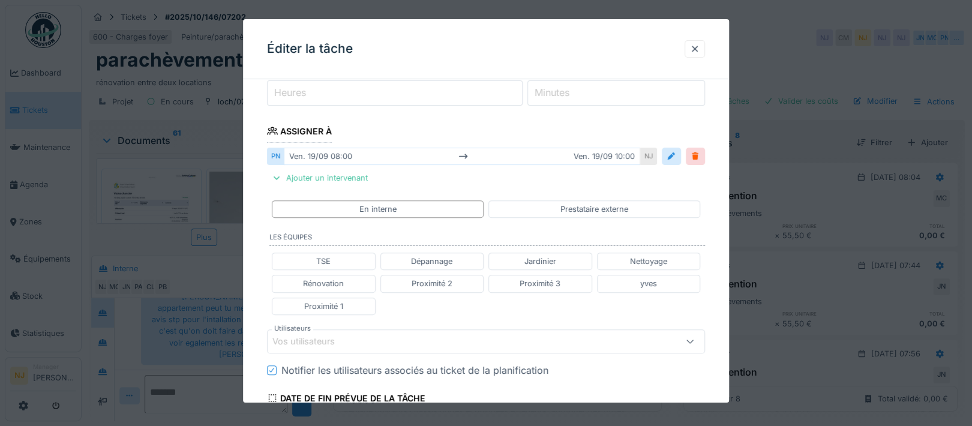
click at [366, 337] on div "Vos utilisateurs" at bounding box center [459, 341] width 375 height 13
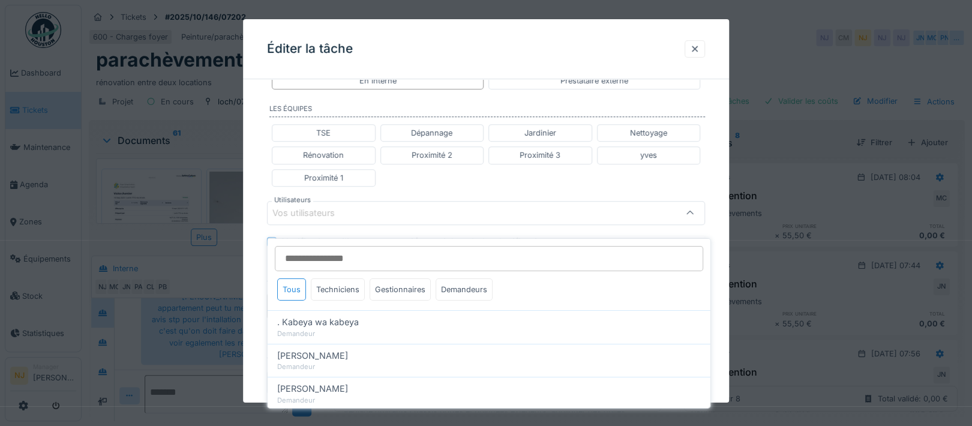
scroll to position [289, 0]
click at [344, 278] on div "Techniciens" at bounding box center [338, 289] width 54 height 22
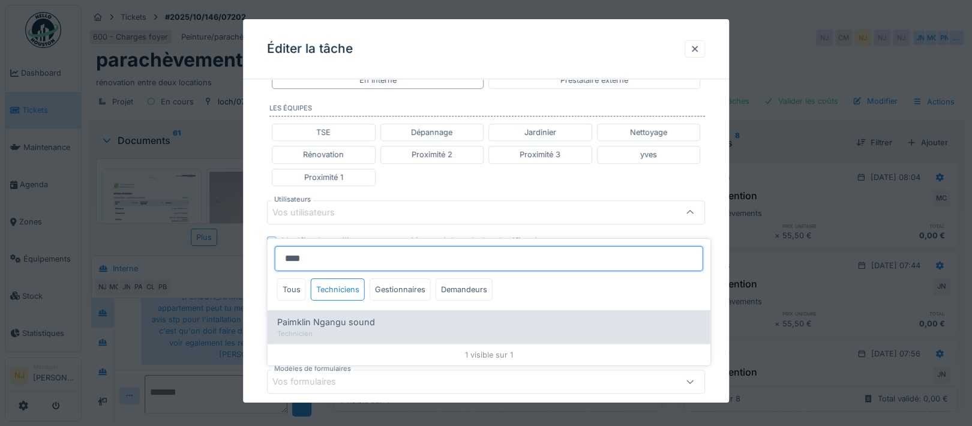
type input "****"
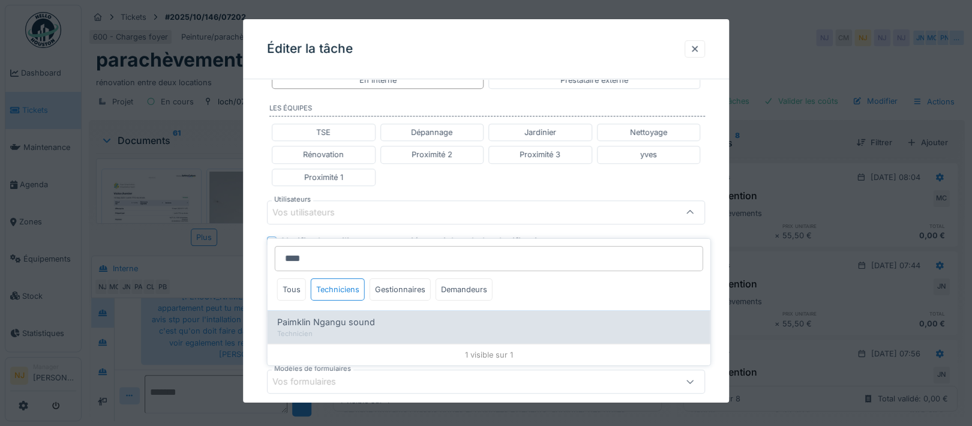
click at [333, 316] on span "Paimklin Ngangu sound" at bounding box center [326, 322] width 98 height 13
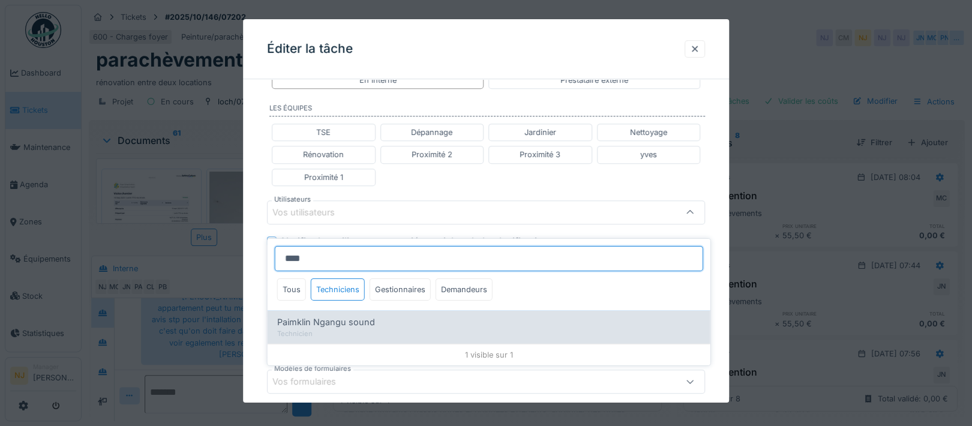
type input "****"
type input "******"
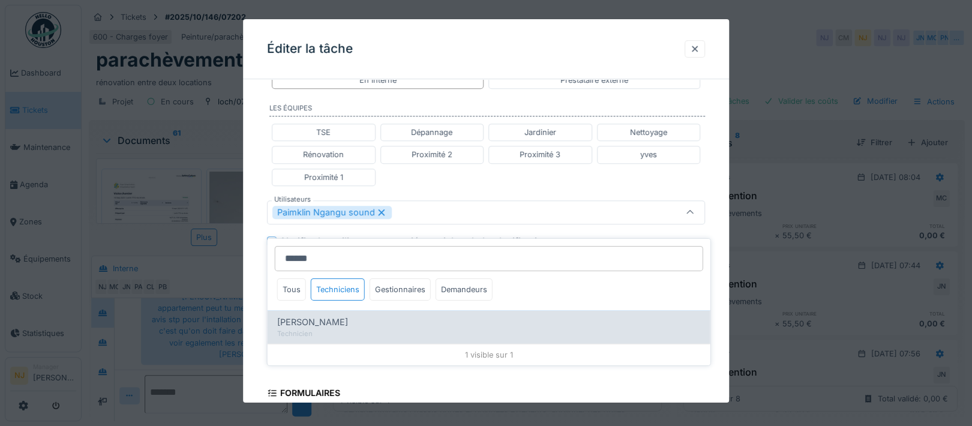
click at [328, 316] on span "[PERSON_NAME]" at bounding box center [312, 322] width 71 height 13
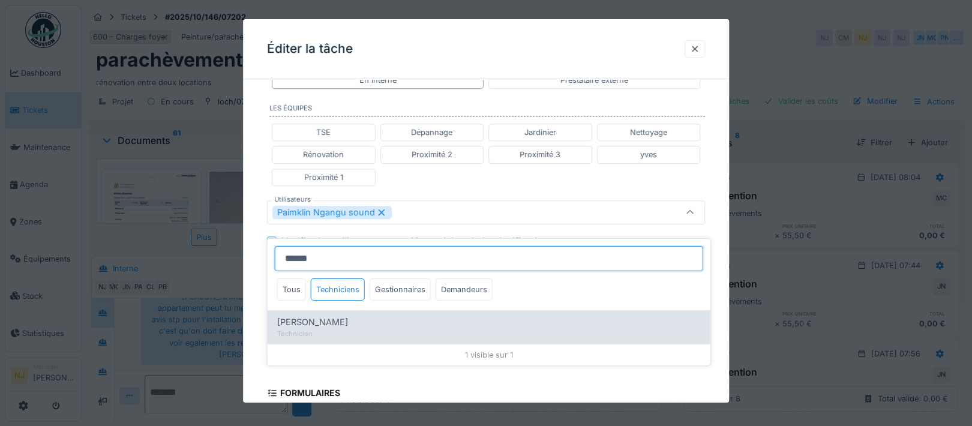
type input "**********"
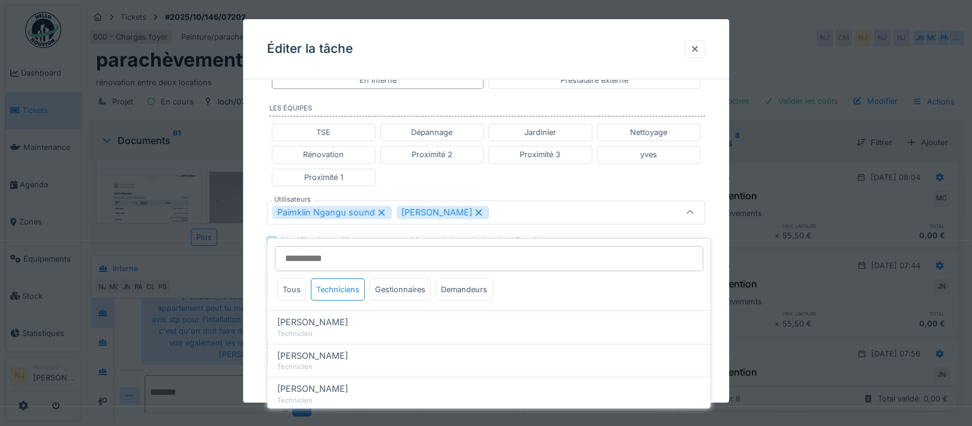
click at [259, 287] on div "**********" at bounding box center [486, 195] width 486 height 791
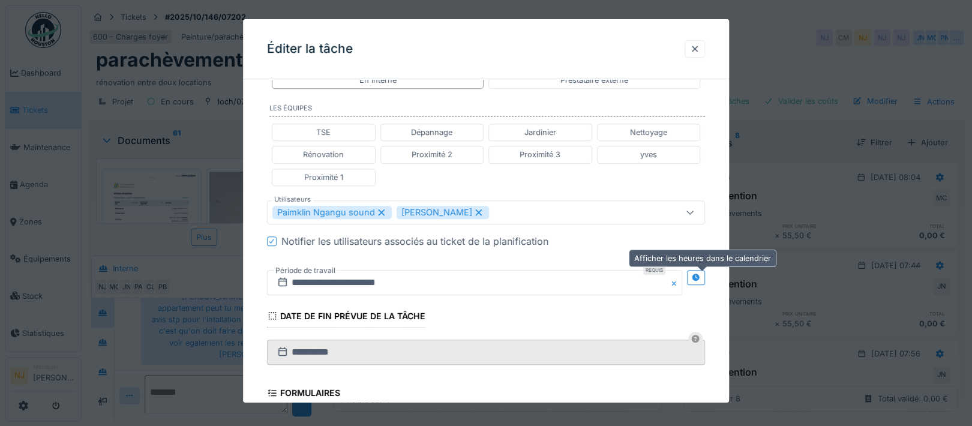
click at [700, 274] on icon at bounding box center [696, 278] width 8 height 8
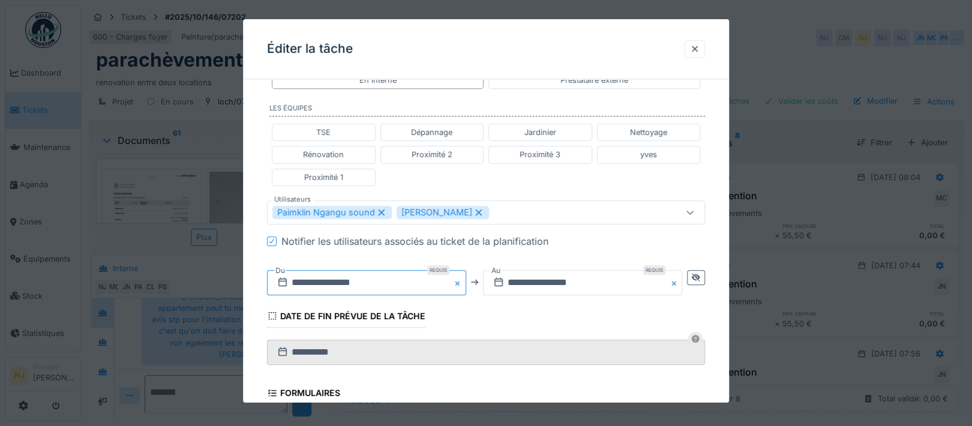
click at [398, 281] on input "**********" at bounding box center [366, 282] width 199 height 25
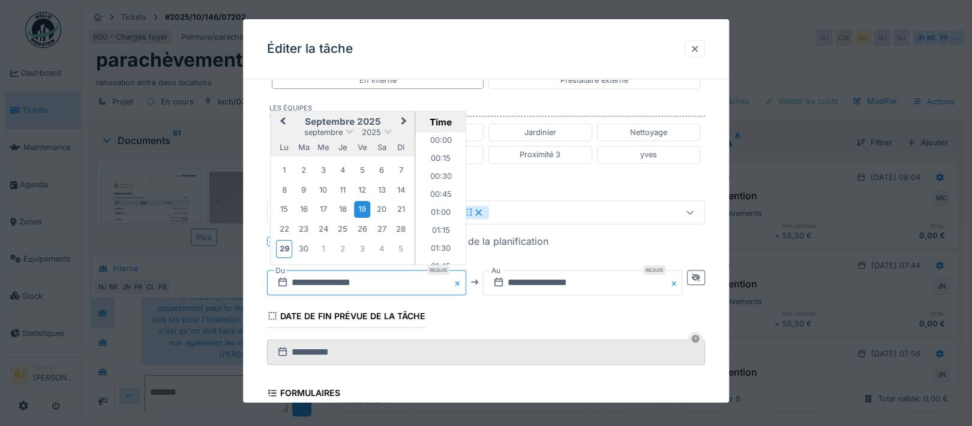
scroll to position [519, 0]
click at [361, 247] on div "3" at bounding box center [362, 249] width 16 height 16
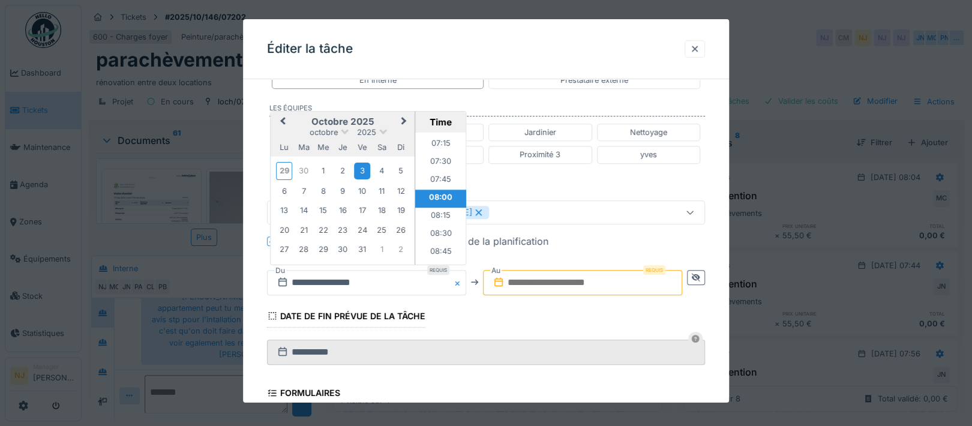
click at [434, 191] on li "08:00" at bounding box center [440, 199] width 51 height 18
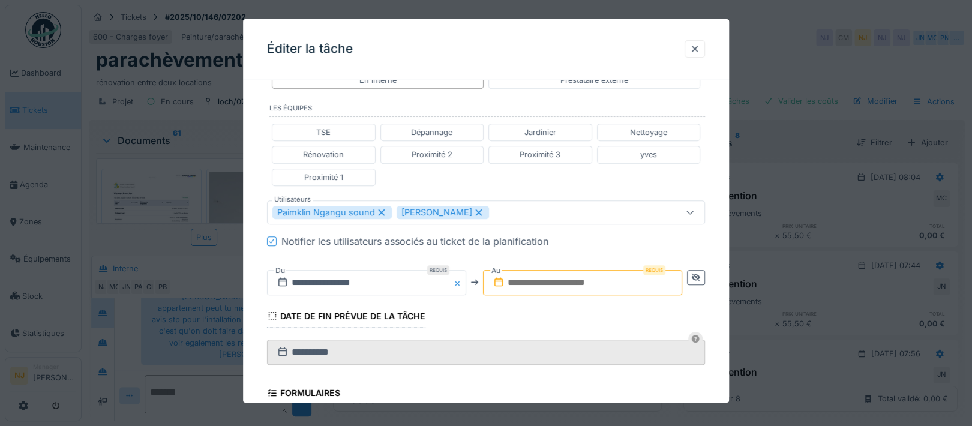
click at [581, 275] on input "text" at bounding box center [582, 282] width 199 height 25
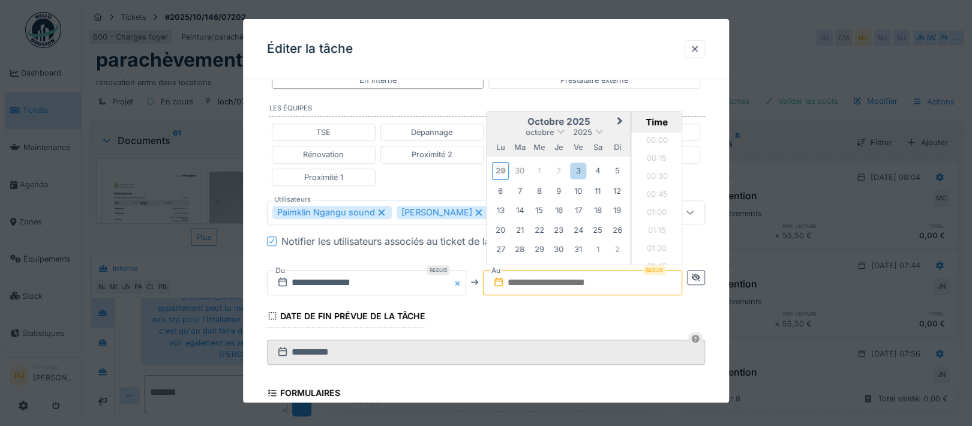
scroll to position [663, 0]
click at [574, 170] on div "3" at bounding box center [578, 171] width 16 height 16
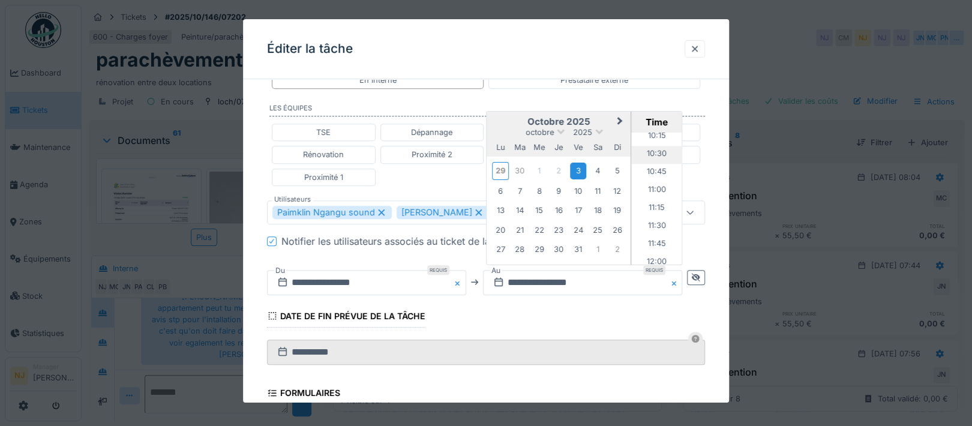
scroll to position [823, 0]
click at [658, 176] on li "12:00" at bounding box center [657, 182] width 51 height 18
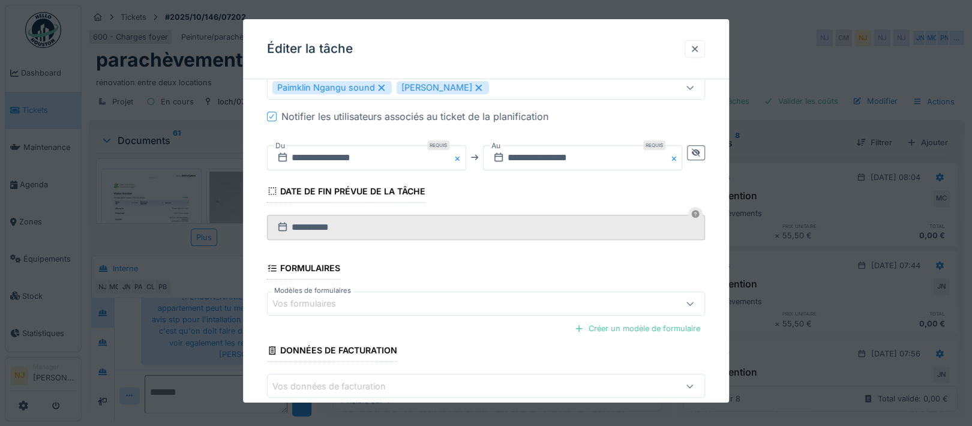
scroll to position [475, 0]
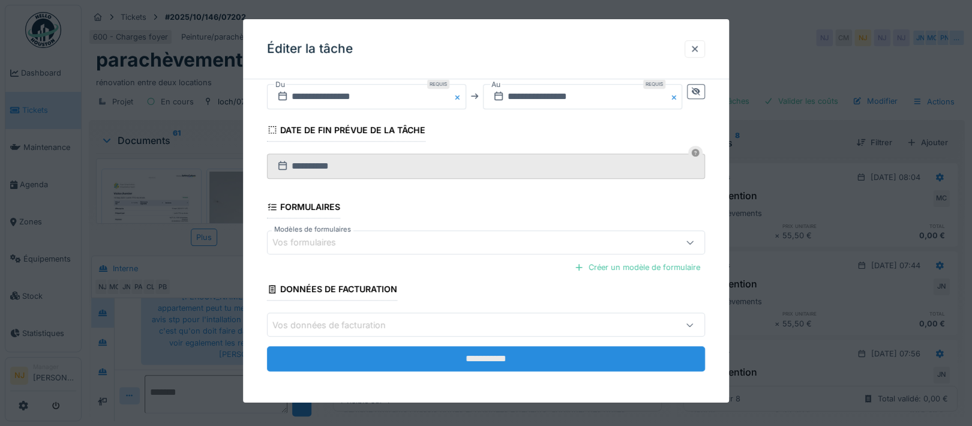
click at [481, 352] on input "**********" at bounding box center [486, 358] width 438 height 25
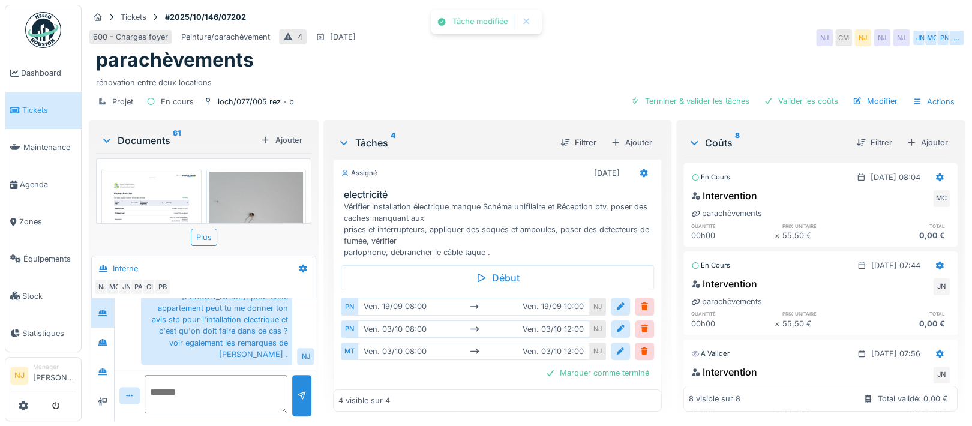
scroll to position [0, 0]
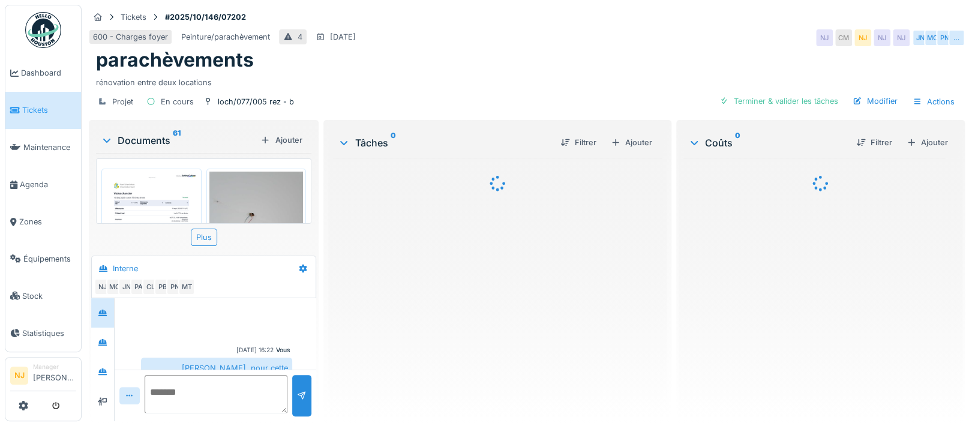
scroll to position [71, 0]
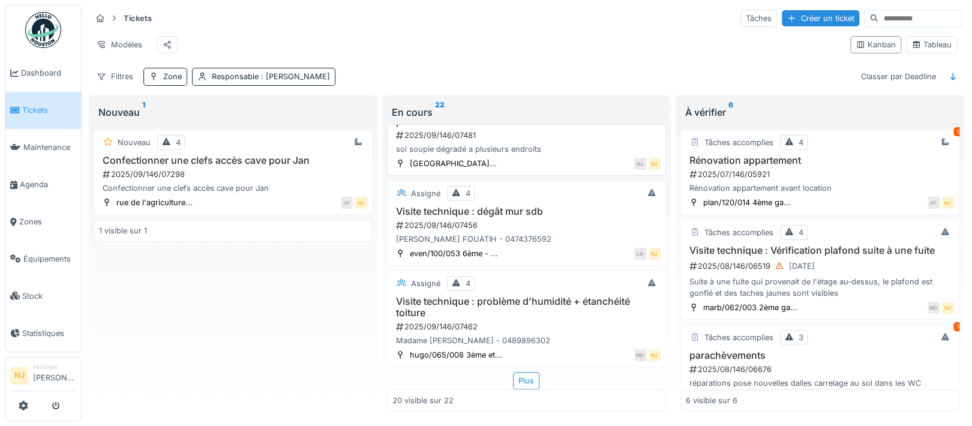
scroll to position [13, 0]
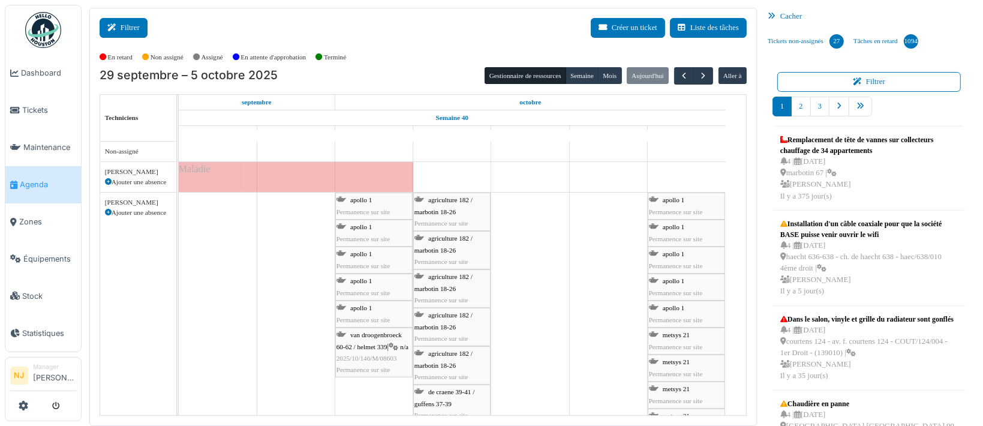
click at [118, 26] on icon at bounding box center [113, 28] width 13 height 8
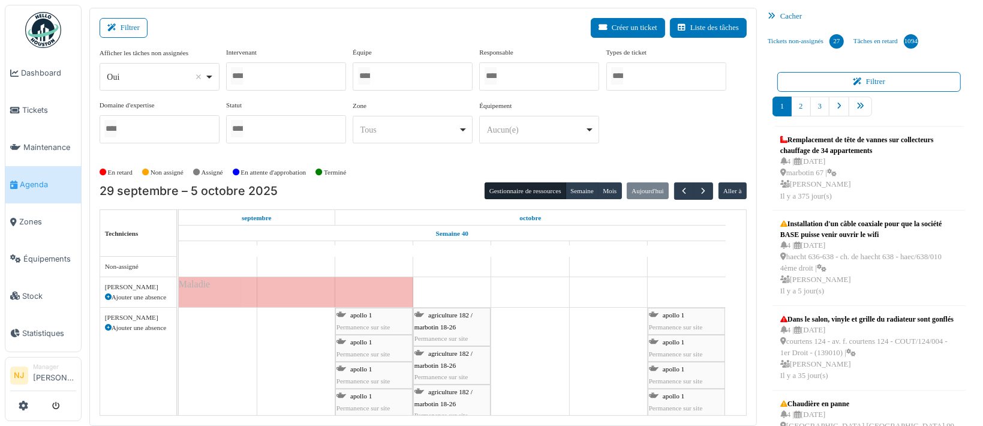
click at [392, 71] on div at bounding box center [413, 76] width 120 height 28
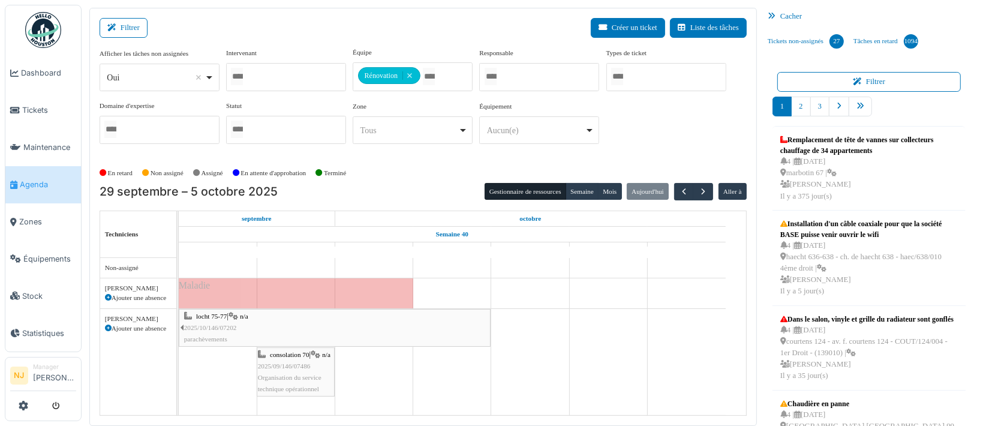
click at [301, 20] on div "Filtrer Créer un ticket Liste des tâches" at bounding box center [423, 32] width 647 height 29
click at [122, 29] on button "Filtrer" at bounding box center [124, 28] width 48 height 20
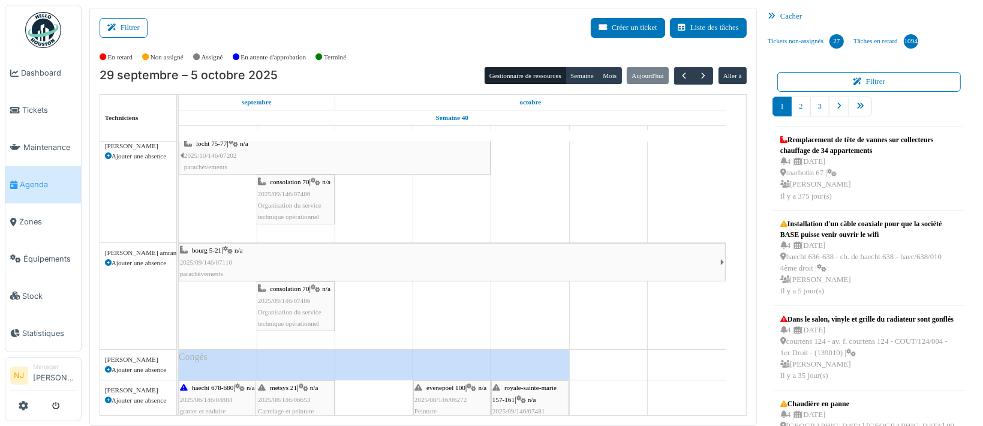
scroll to position [80, 0]
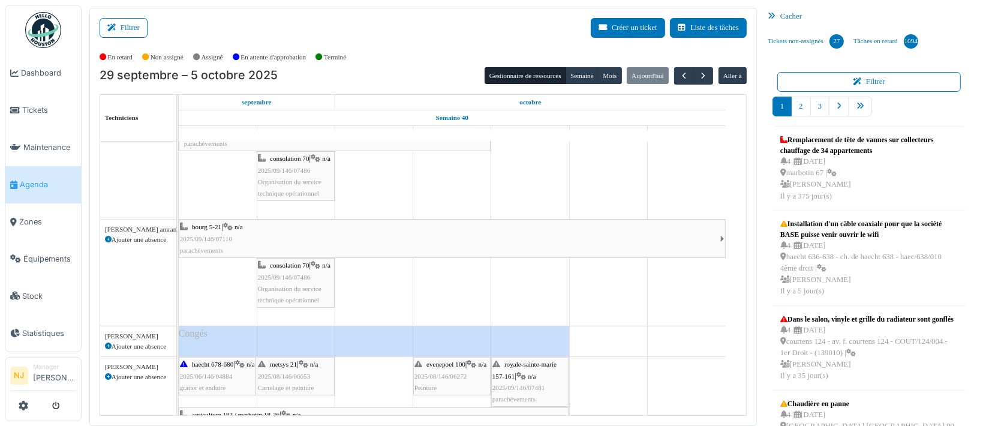
click at [263, 237] on div "bourg 5-21 | n/a 2025/09/146/07110 parachèvements" at bounding box center [450, 238] width 541 height 35
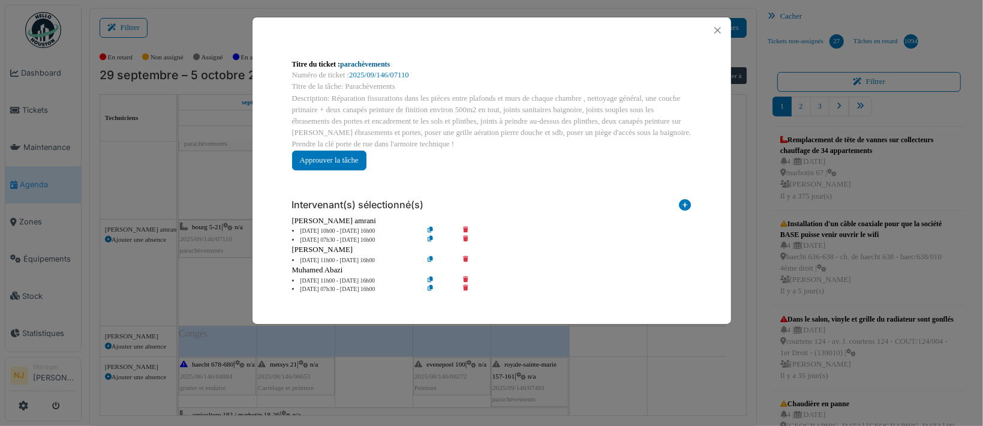
click at [363, 60] on link "parachèvements" at bounding box center [365, 64] width 50 height 8
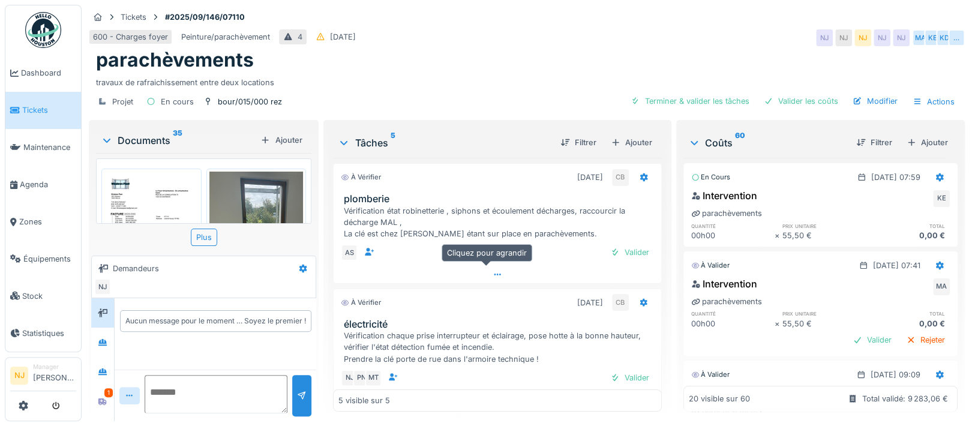
click at [493, 271] on icon at bounding box center [498, 275] width 10 height 8
